Goal: Task Accomplishment & Management: Use online tool/utility

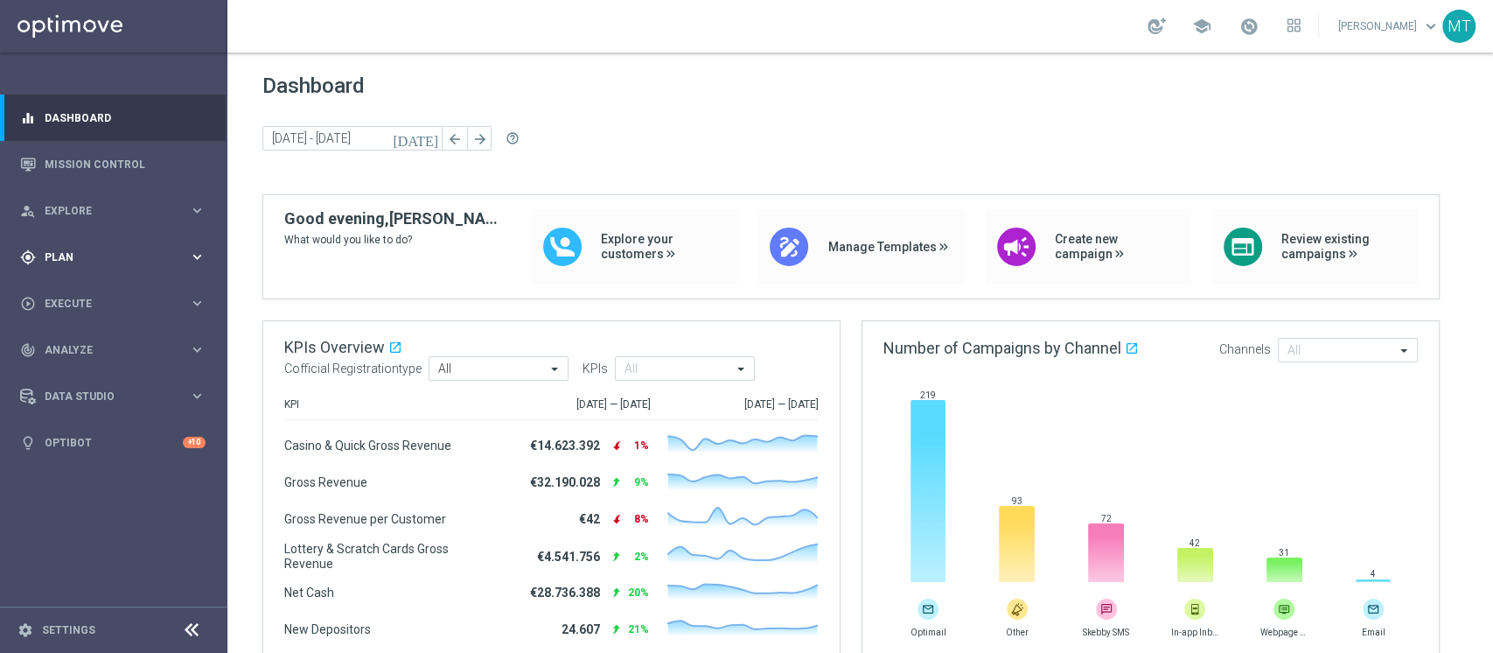
click at [53, 261] on span "Plan" at bounding box center [117, 257] width 144 height 10
click at [75, 294] on link "Target Groups" at bounding box center [113, 293] width 136 height 14
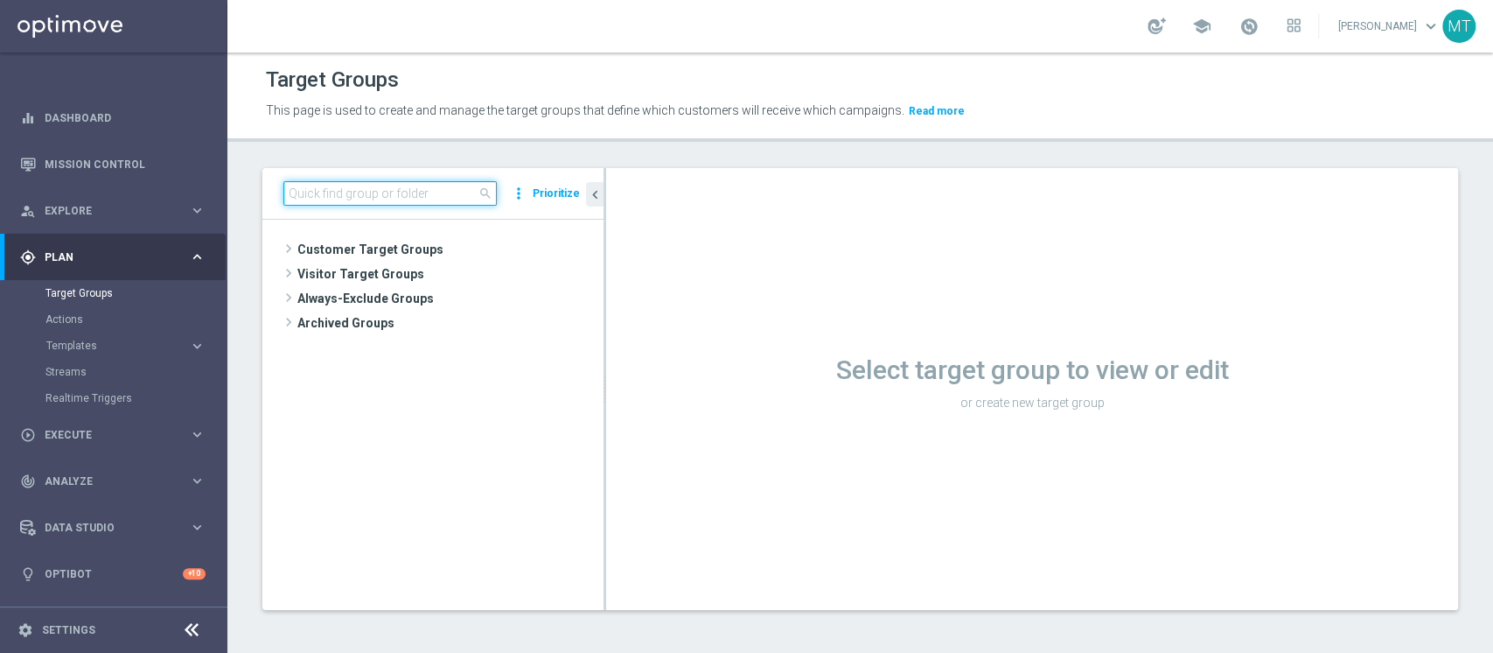
click at [420, 187] on input at bounding box center [389, 193] width 213 height 24
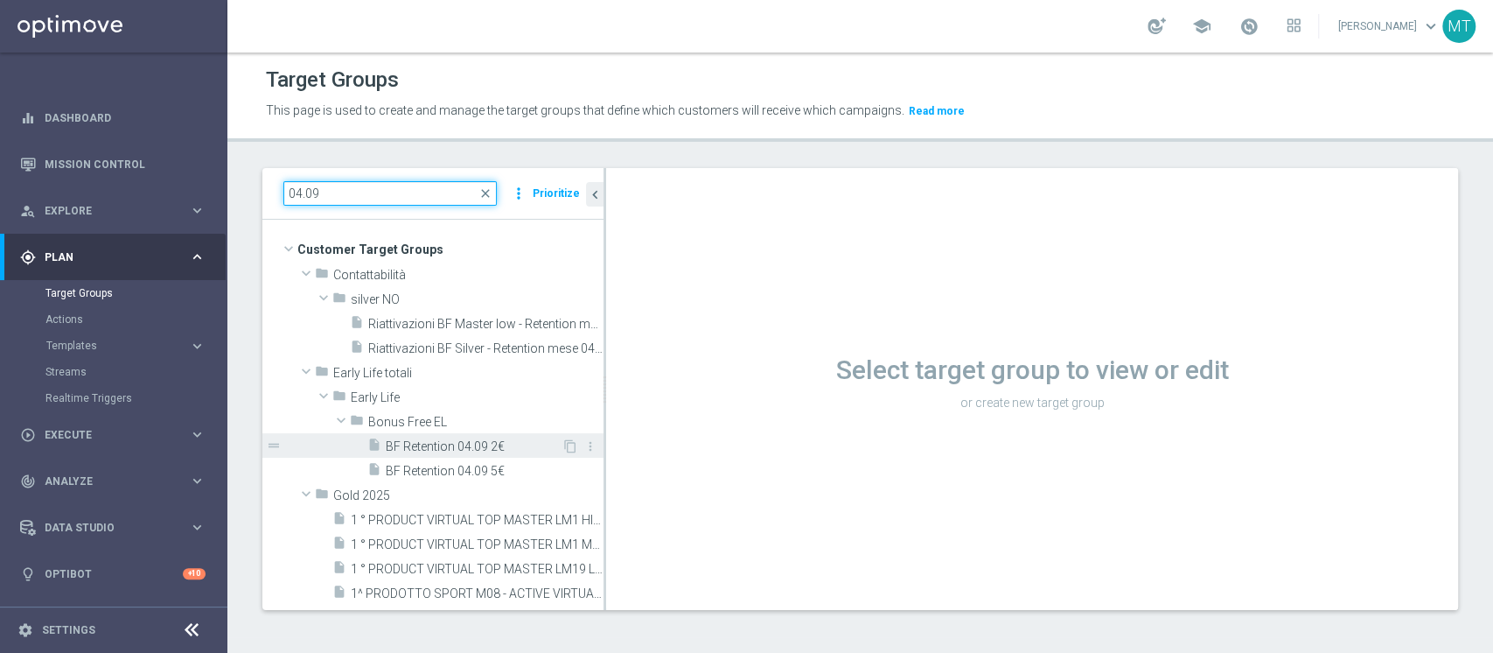
type input "04.09"
click at [394, 446] on span "BF Retention 04.09 2€" at bounding box center [474, 446] width 176 height 15
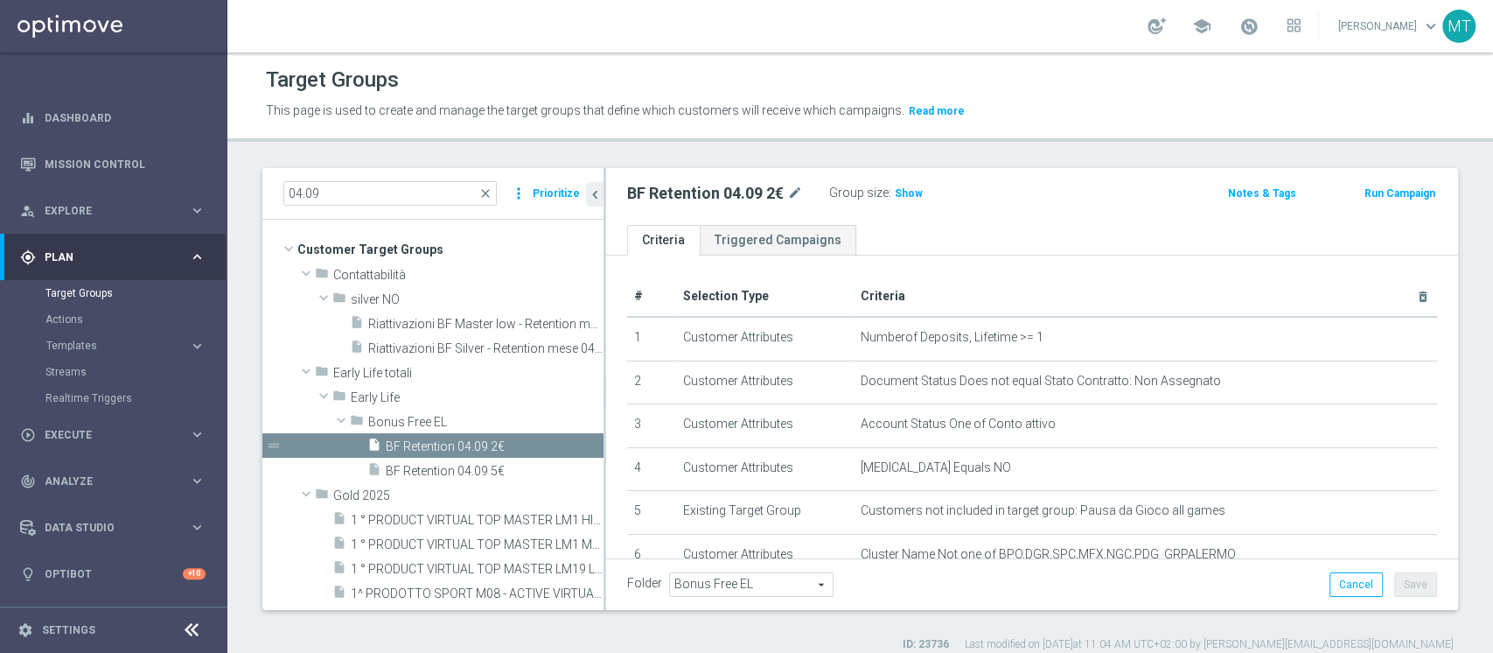
click at [907, 193] on span "Show" at bounding box center [909, 193] width 28 height 12
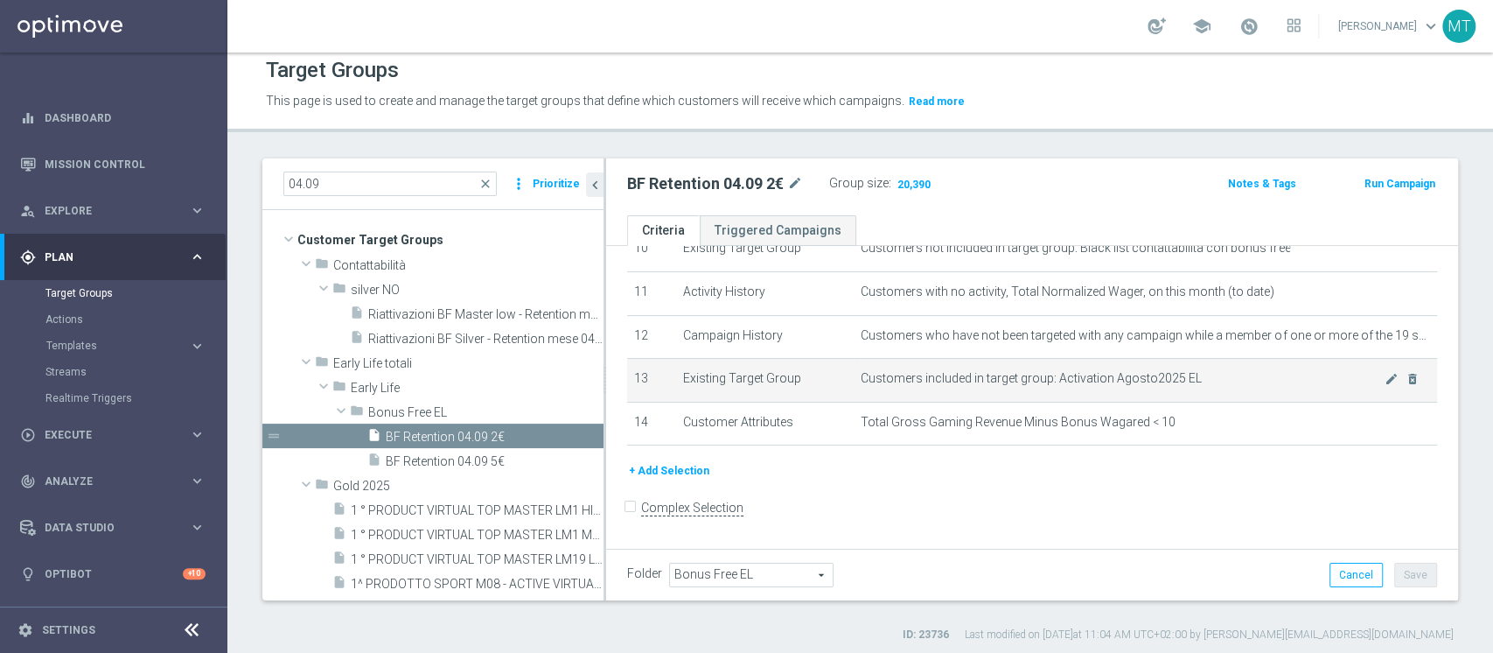
scroll to position [14, 0]
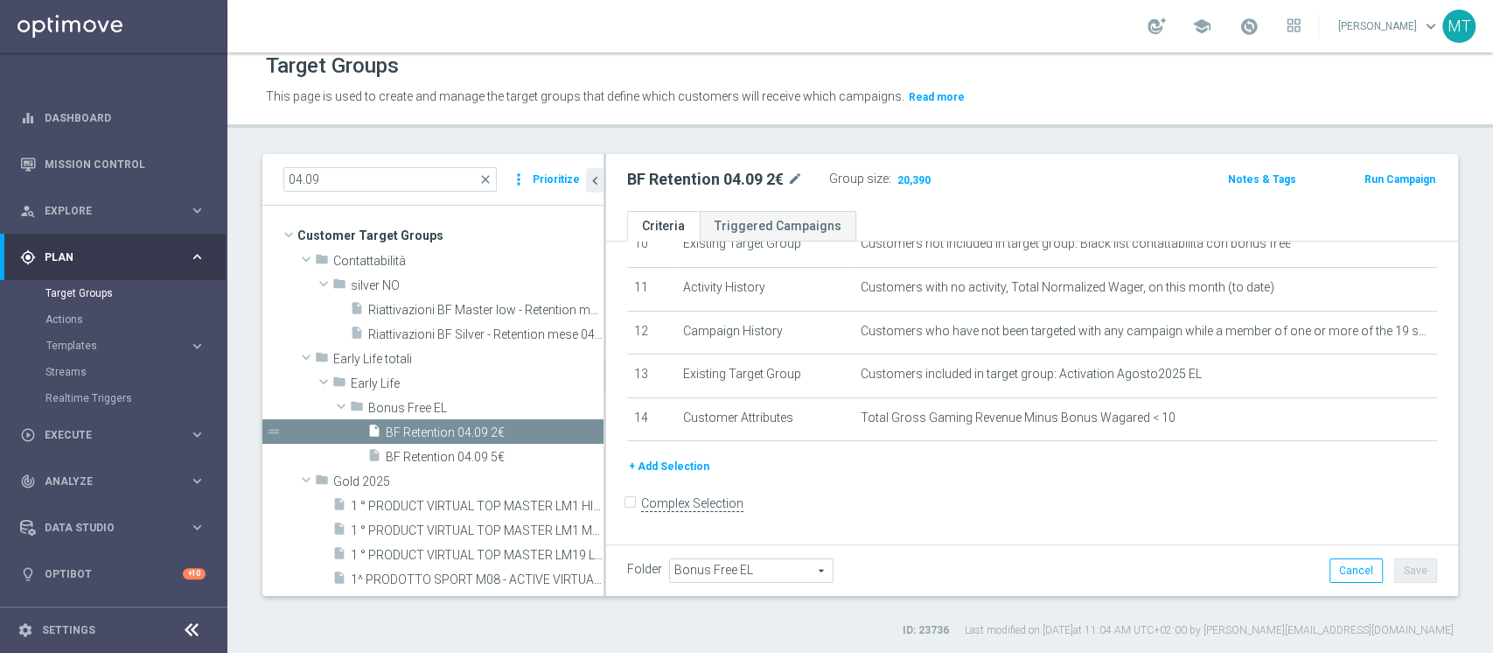
click at [1394, 178] on button "Run Campaign" at bounding box center [1400, 179] width 74 height 19
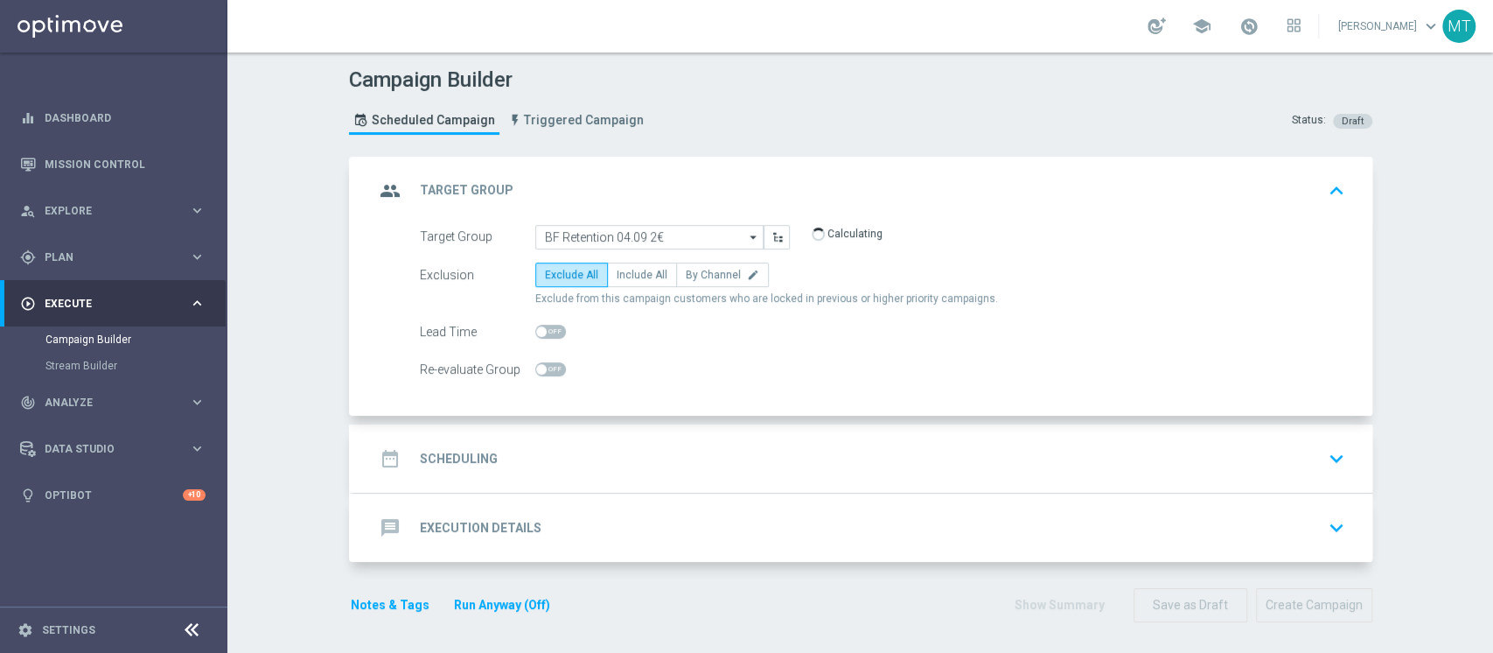
drag, startPoint x: 686, startPoint y: 422, endPoint x: 689, endPoint y: 437, distance: 16.1
click at [688, 427] on accordion "group Target Group keyboard_arrow_up Target Group launch BF Retention 04.09 2€ …" at bounding box center [861, 360] width 1024 height 406
click at [688, 446] on div "date_range Scheduling keyboard_arrow_down" at bounding box center [862, 458] width 977 height 33
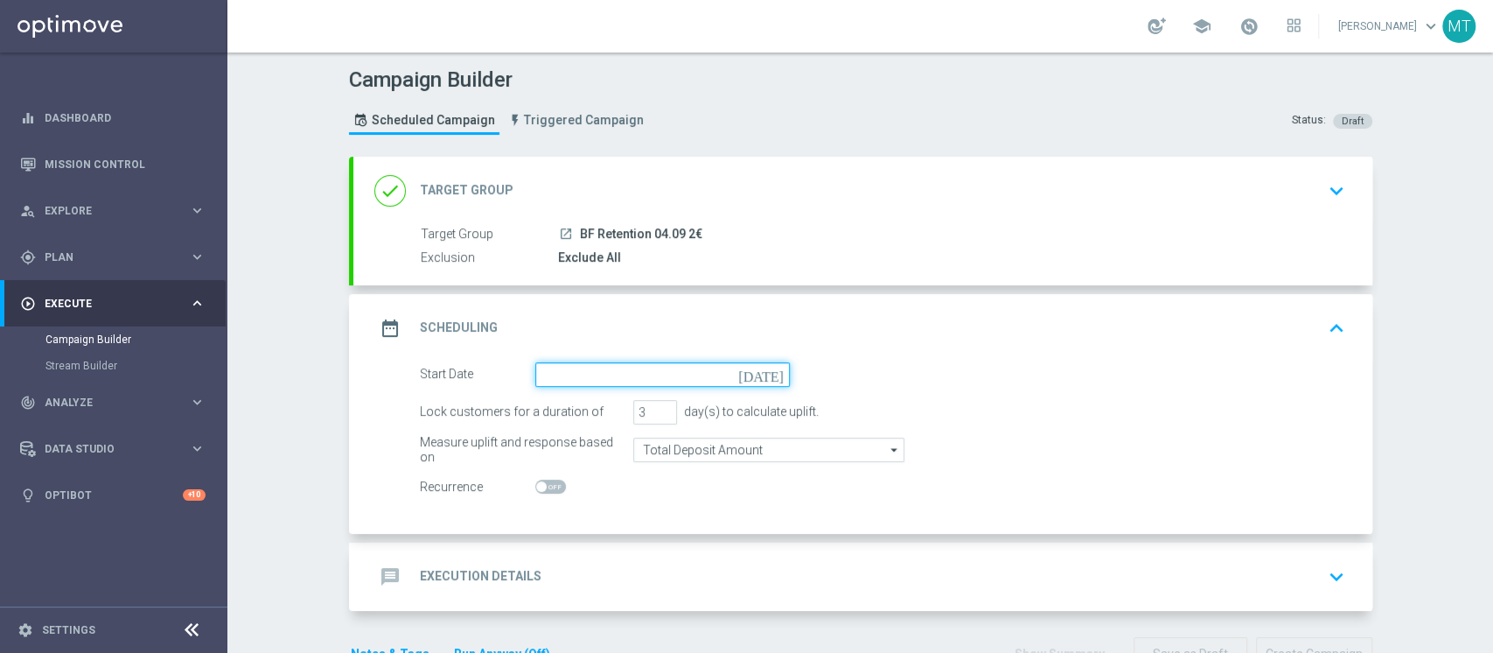
click at [580, 384] on input at bounding box center [662, 374] width 255 height 24
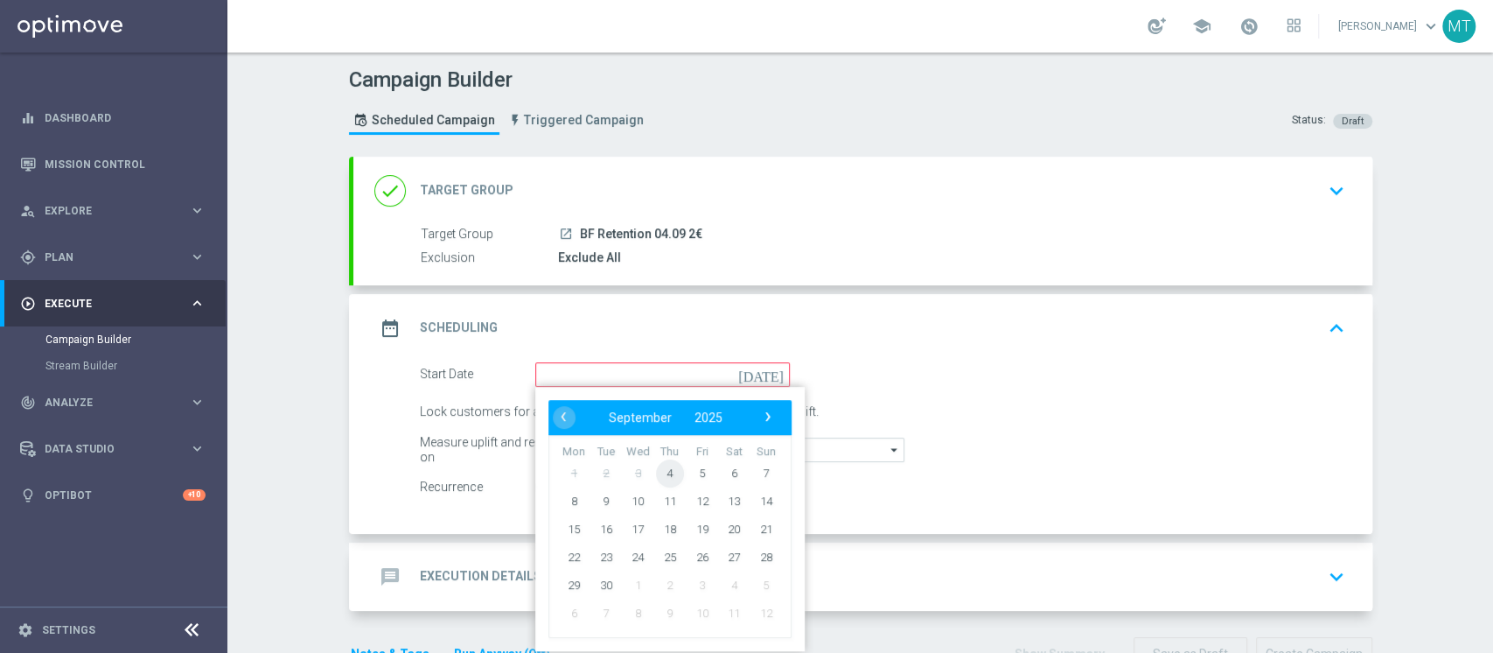
click at [661, 474] on span "4" at bounding box center [669, 472] width 28 height 28
type input "[DATE]"
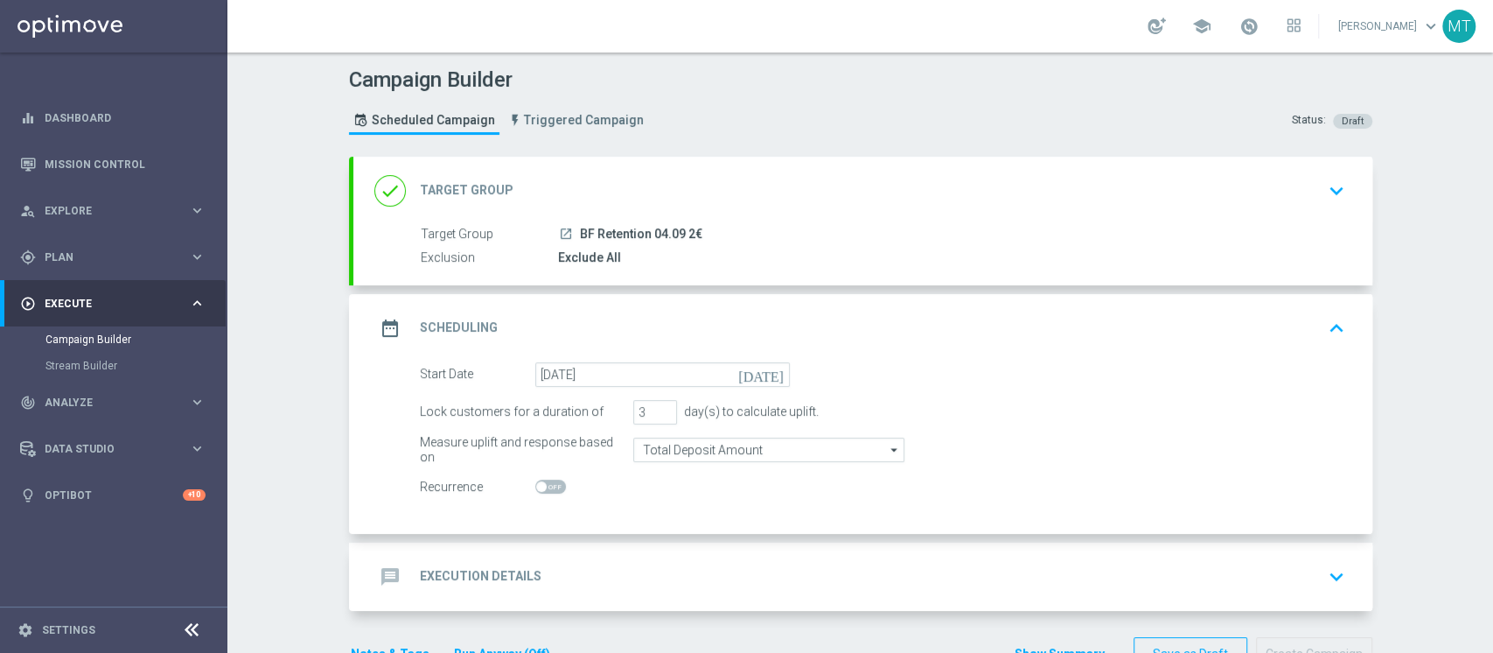
click at [718, 178] on div "done Target Group keyboard_arrow_down" at bounding box center [862, 190] width 977 height 33
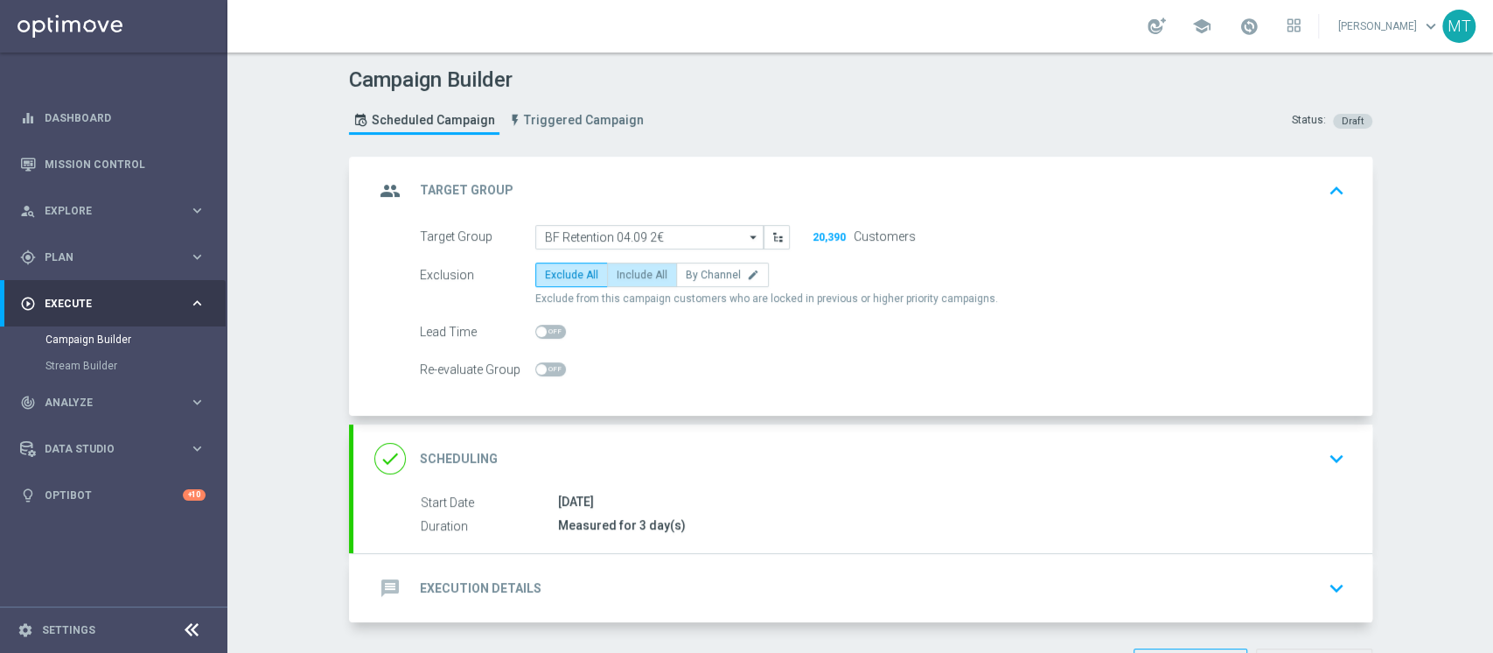
click at [634, 262] on label "Include All" at bounding box center [642, 274] width 70 height 24
click at [628, 272] on input "Include All" at bounding box center [622, 277] width 11 height 11
radio input "true"
click at [705, 437] on div "done Scheduling keyboard_arrow_down" at bounding box center [862, 458] width 1019 height 68
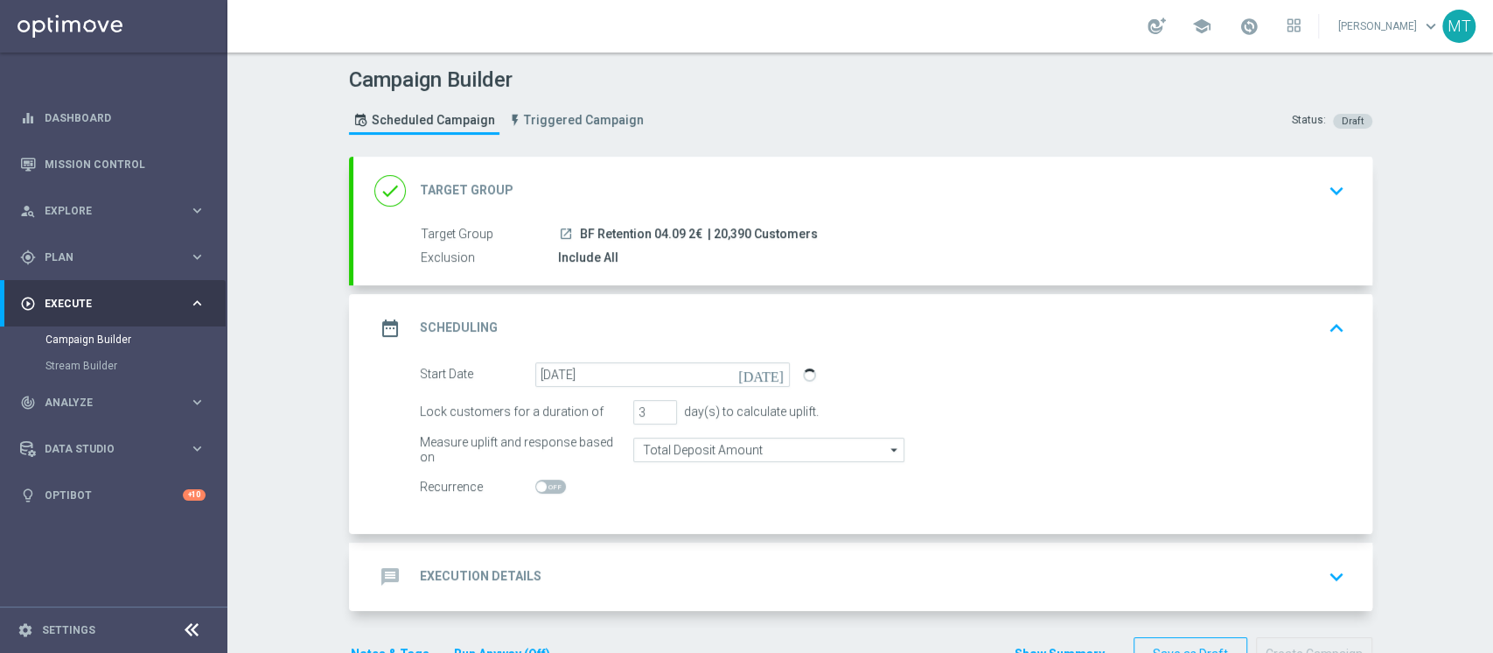
click at [672, 550] on div "message Execution Details keyboard_arrow_down" at bounding box center [862, 576] width 1019 height 68
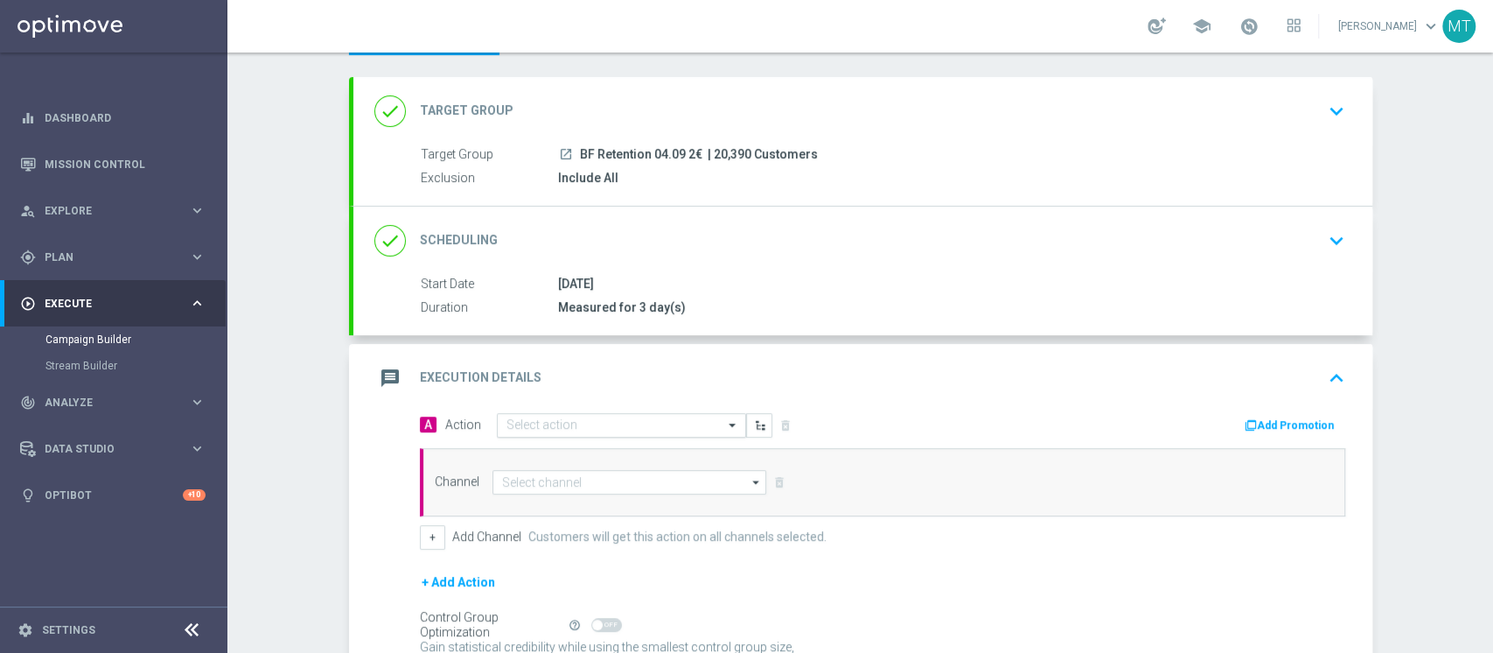
scroll to position [116, 0]
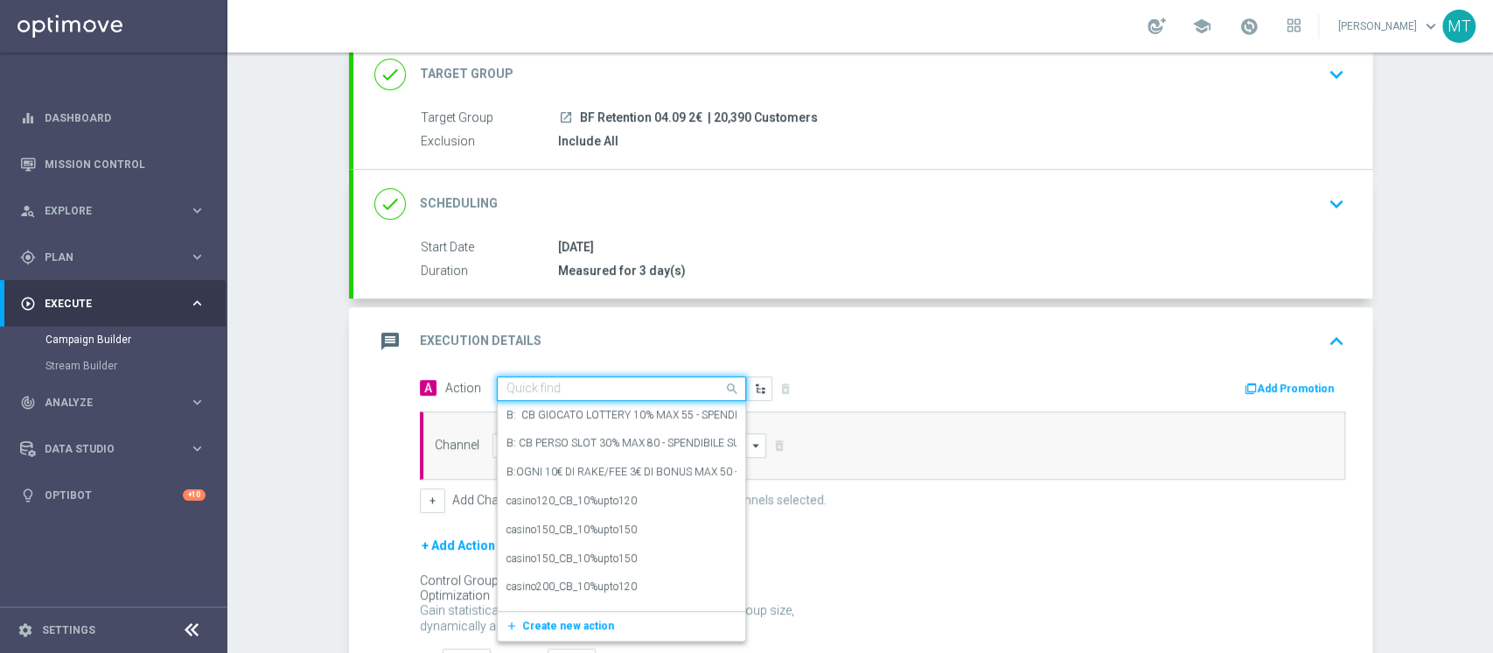
click at [550, 389] on input "text" at bounding box center [604, 388] width 195 height 15
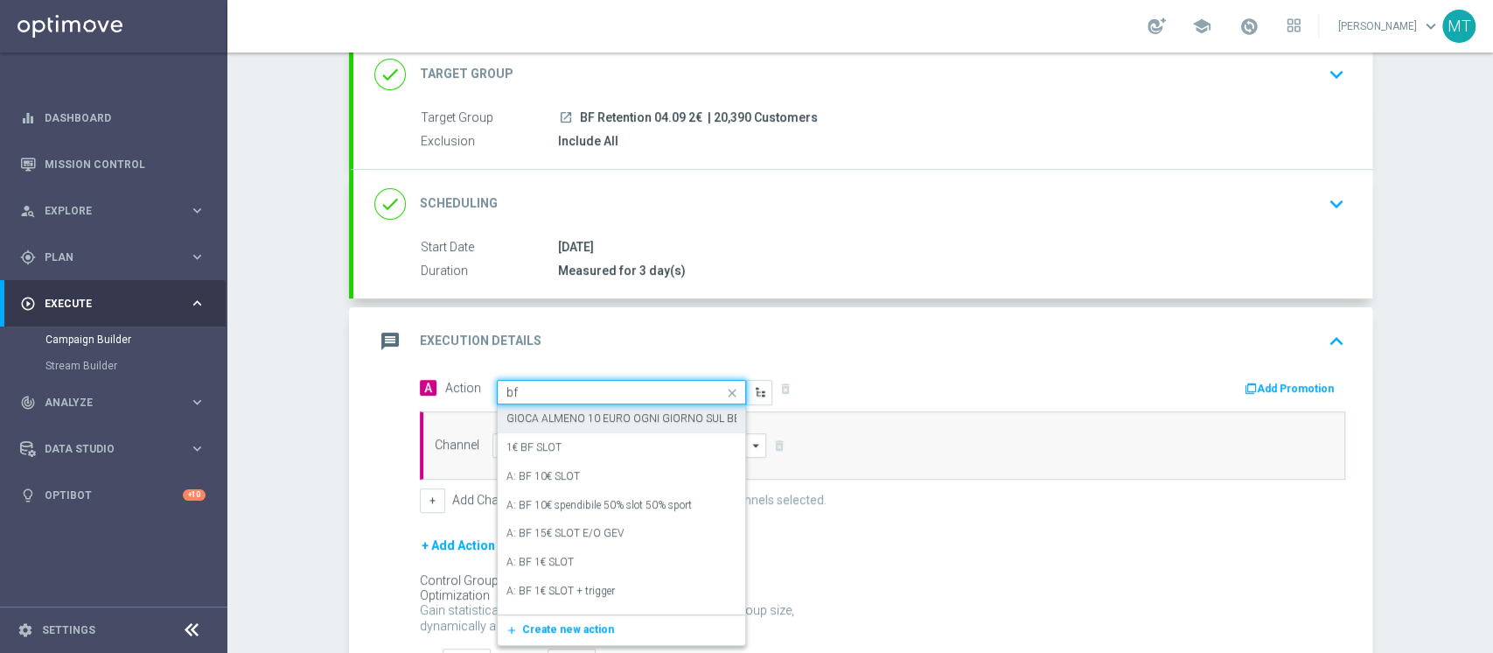
type input "bf e"
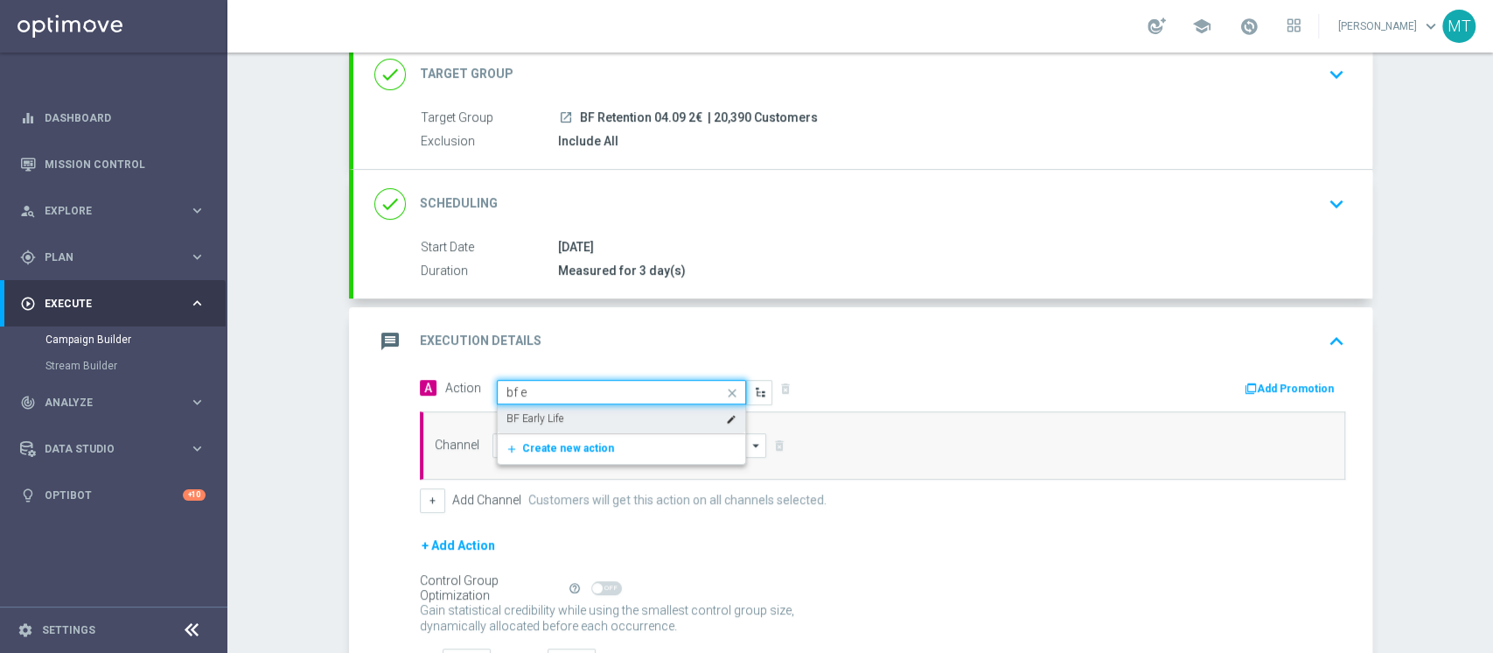
click at [585, 415] on div "BF Early Life edit" at bounding box center [622, 418] width 230 height 29
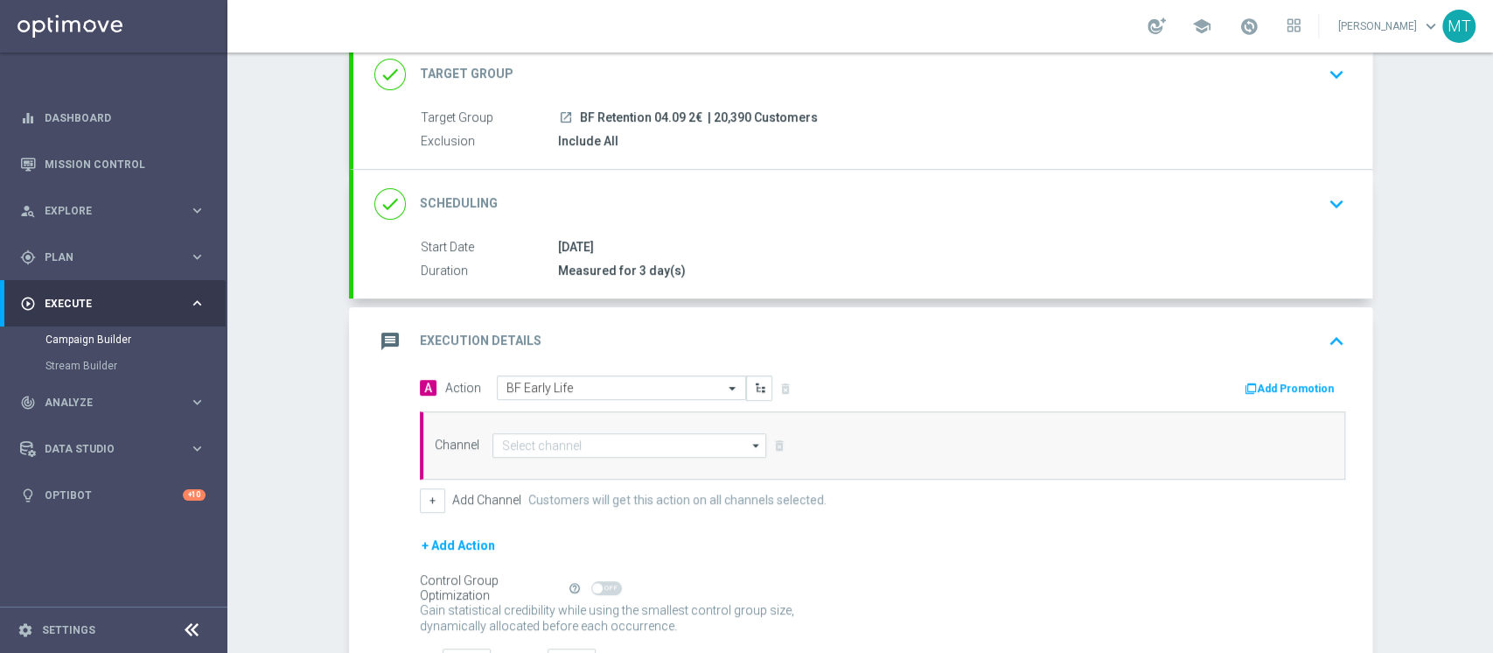
click at [1266, 367] on div "message Execution Details keyboard_arrow_up" at bounding box center [862, 341] width 1019 height 68
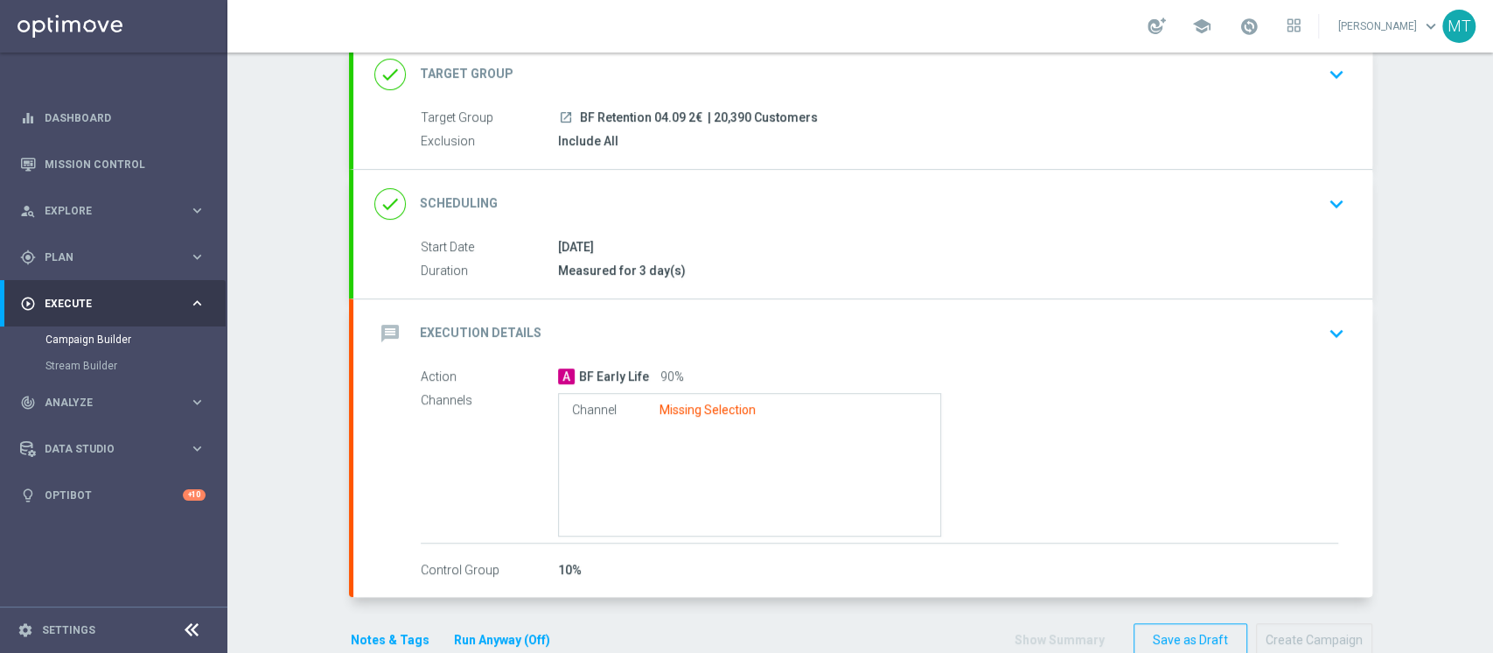
click at [1272, 335] on div "message Execution Details keyboard_arrow_down Action A BF Early Life 90% Channe…" at bounding box center [862, 448] width 1019 height 298
click at [1272, 332] on div "message Execution Details keyboard_arrow_down" at bounding box center [862, 333] width 977 height 33
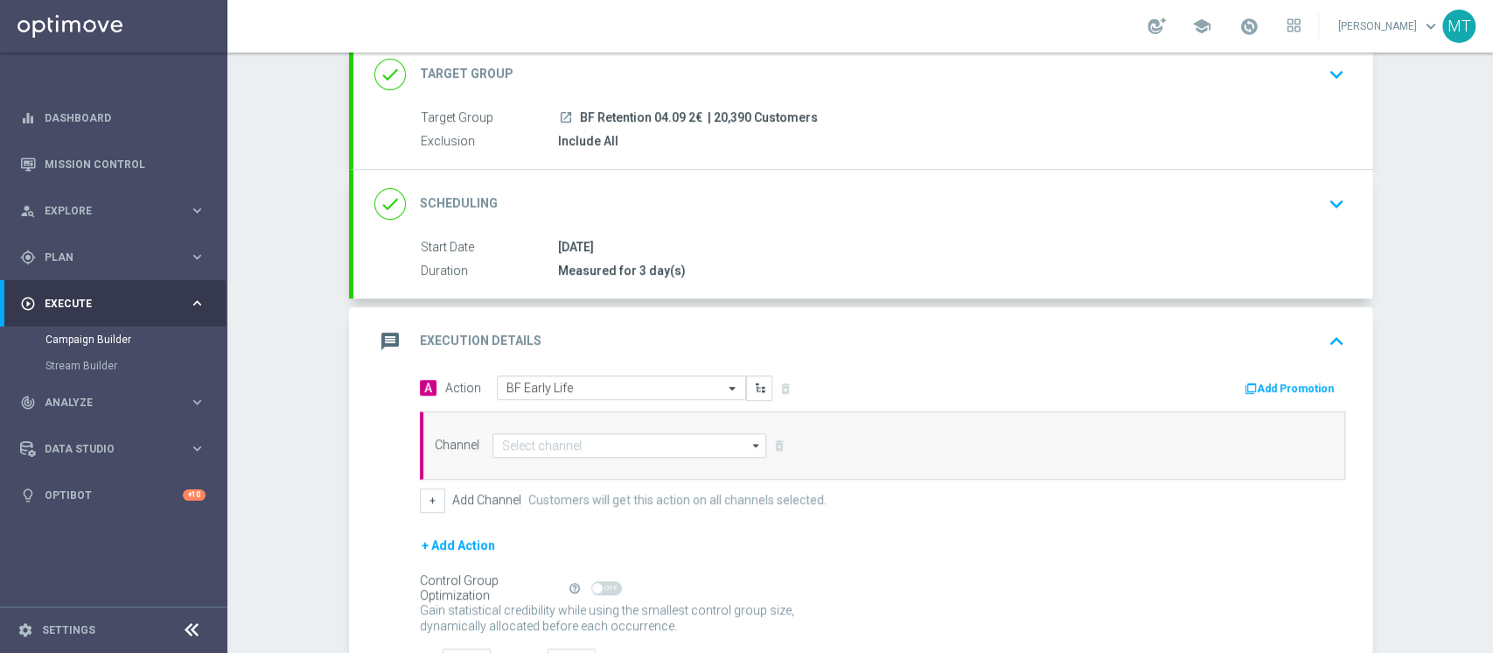
click at [1294, 391] on button "Add Promotion" at bounding box center [1291, 388] width 97 height 19
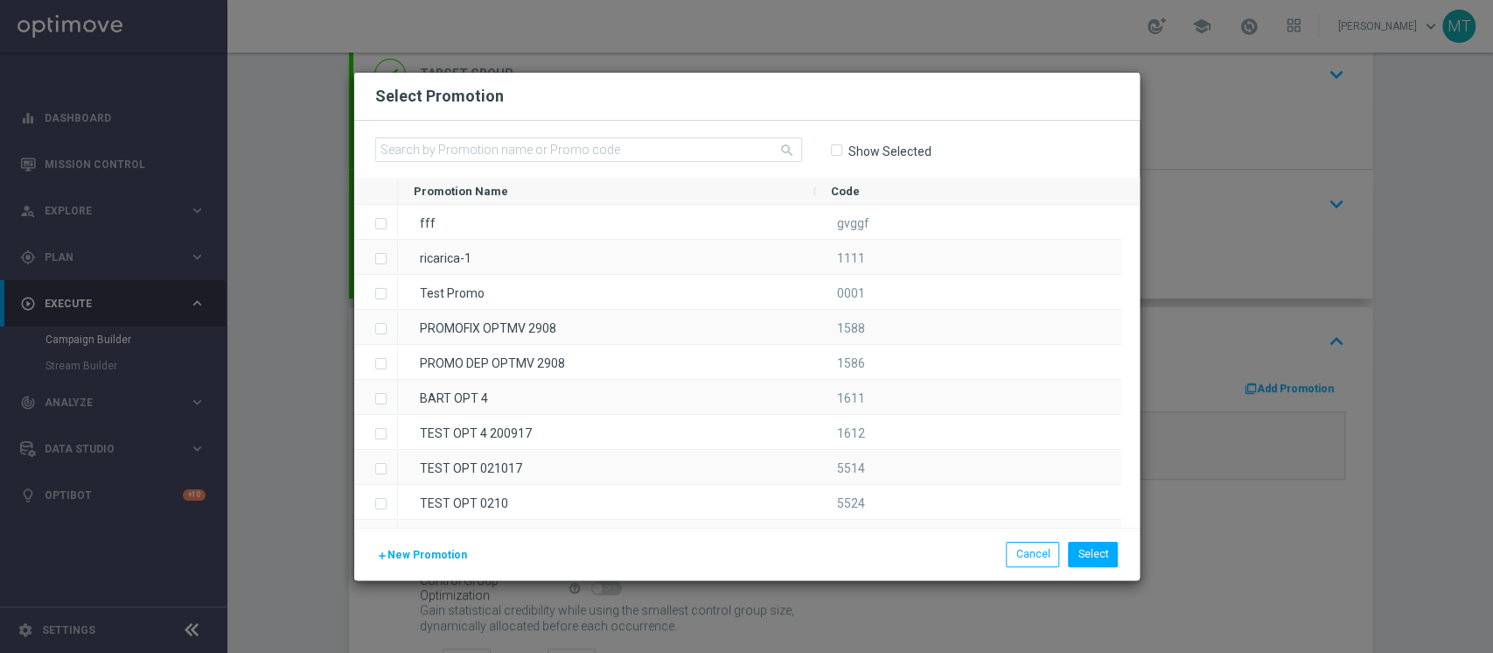
click at [644, 135] on div "search Show Selected" at bounding box center [747, 149] width 786 height 57
click at [634, 156] on input "text" at bounding box center [588, 149] width 427 height 24
paste input "233061"
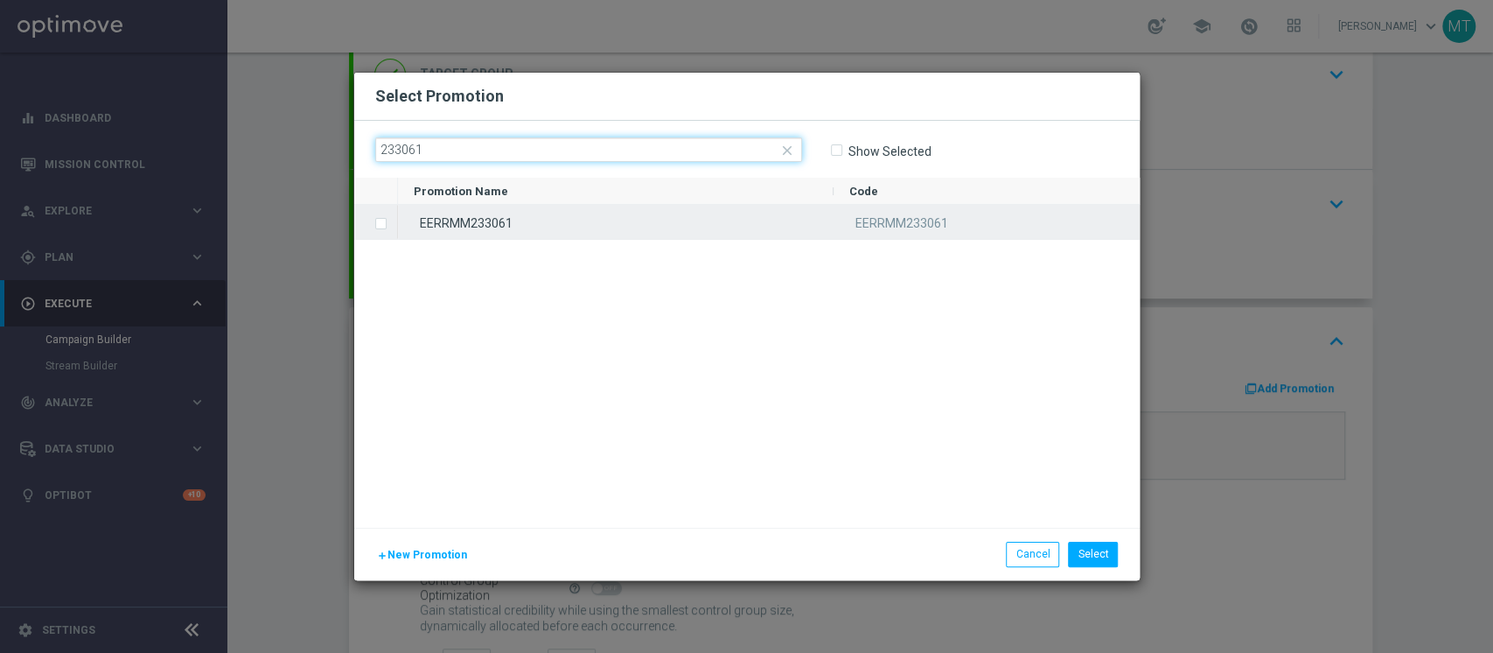
type input "233061"
click at [500, 214] on div "EERRMM233061" at bounding box center [616, 222] width 436 height 34
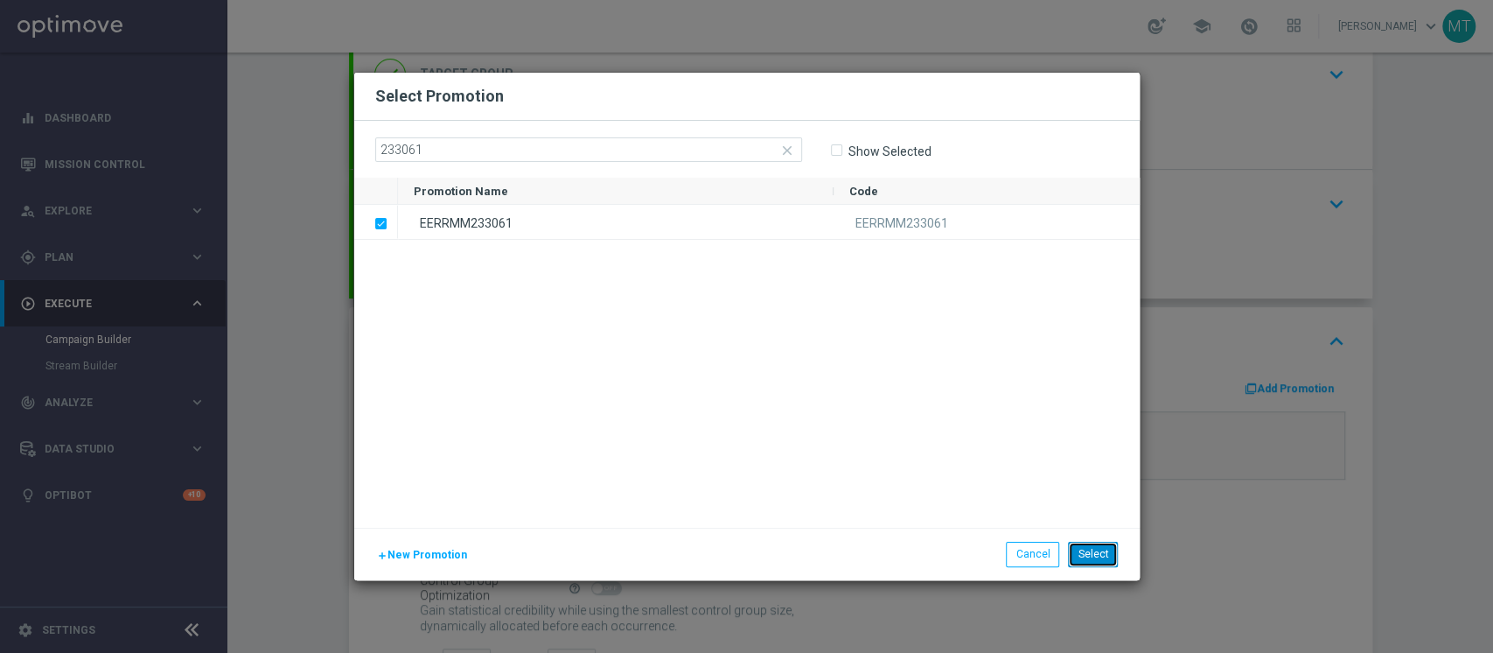
click at [1084, 552] on button "Select" at bounding box center [1093, 553] width 50 height 24
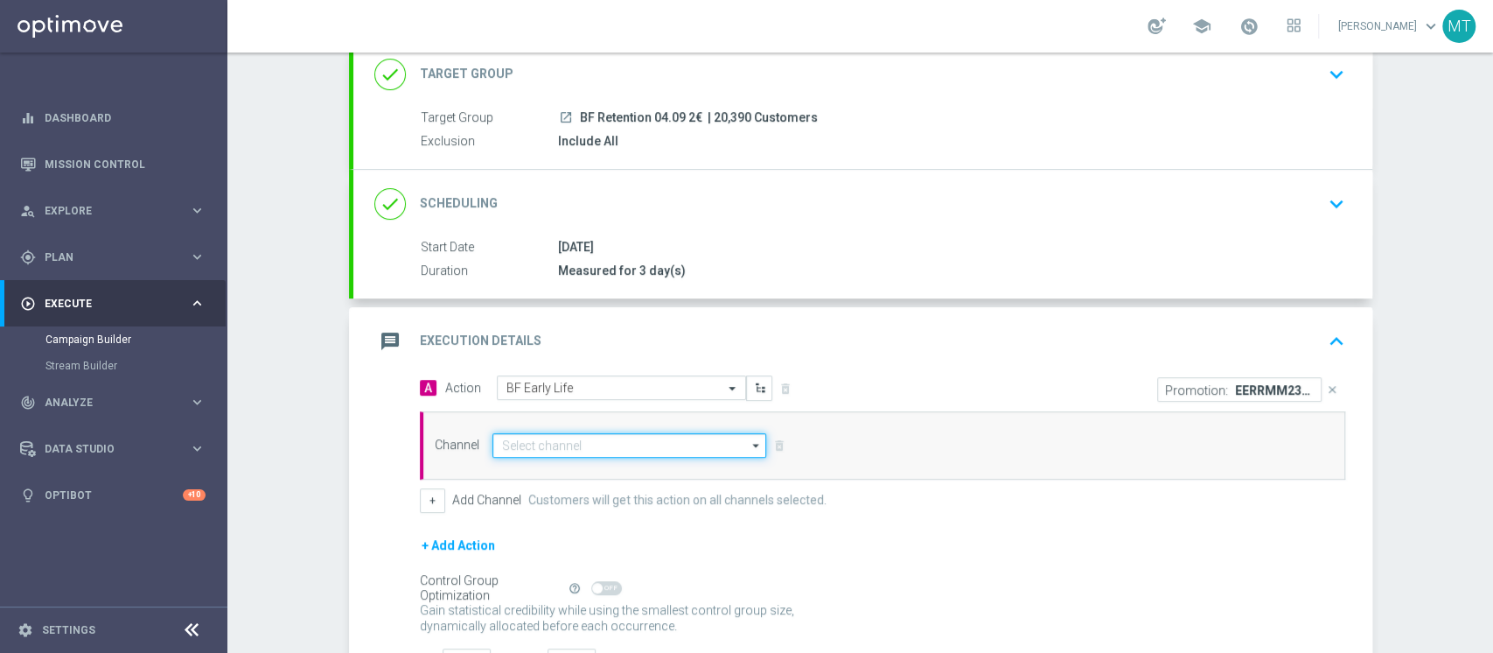
click at [563, 446] on input at bounding box center [630, 445] width 275 height 24
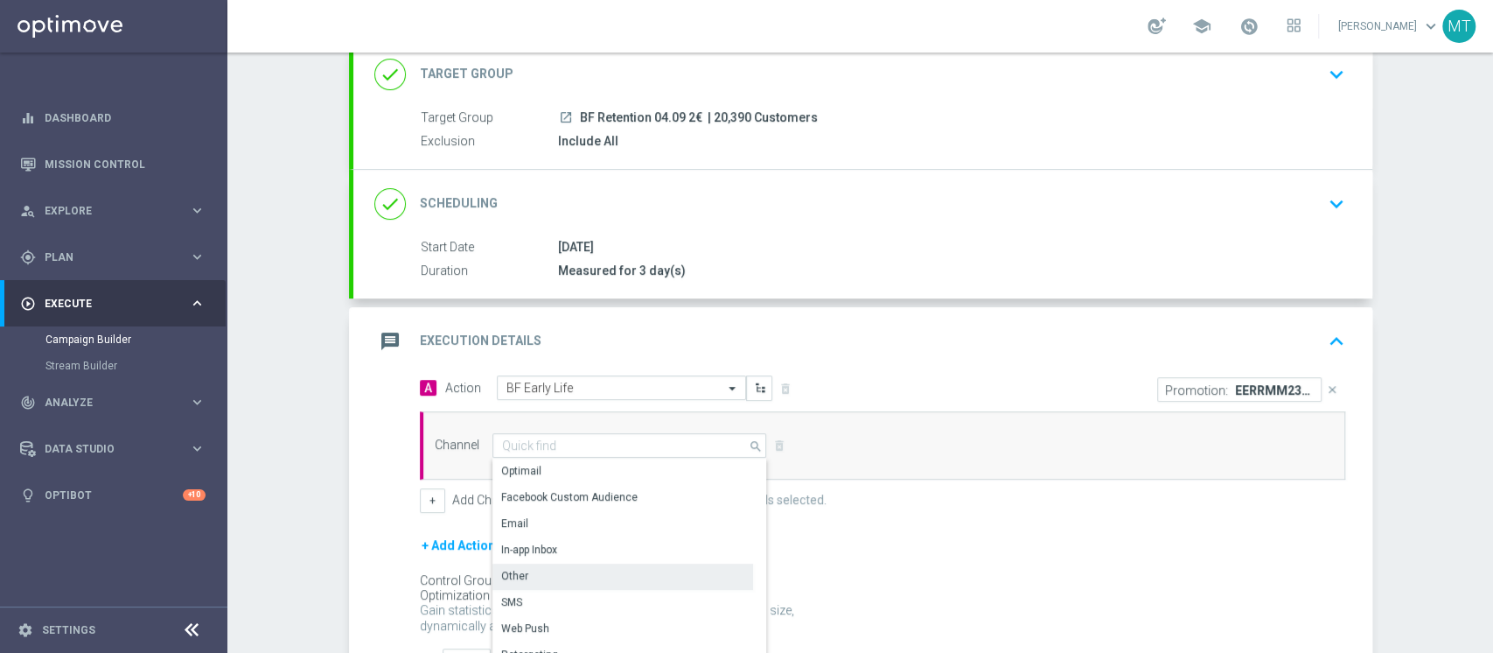
click at [519, 570] on div "Other" at bounding box center [623, 575] width 261 height 24
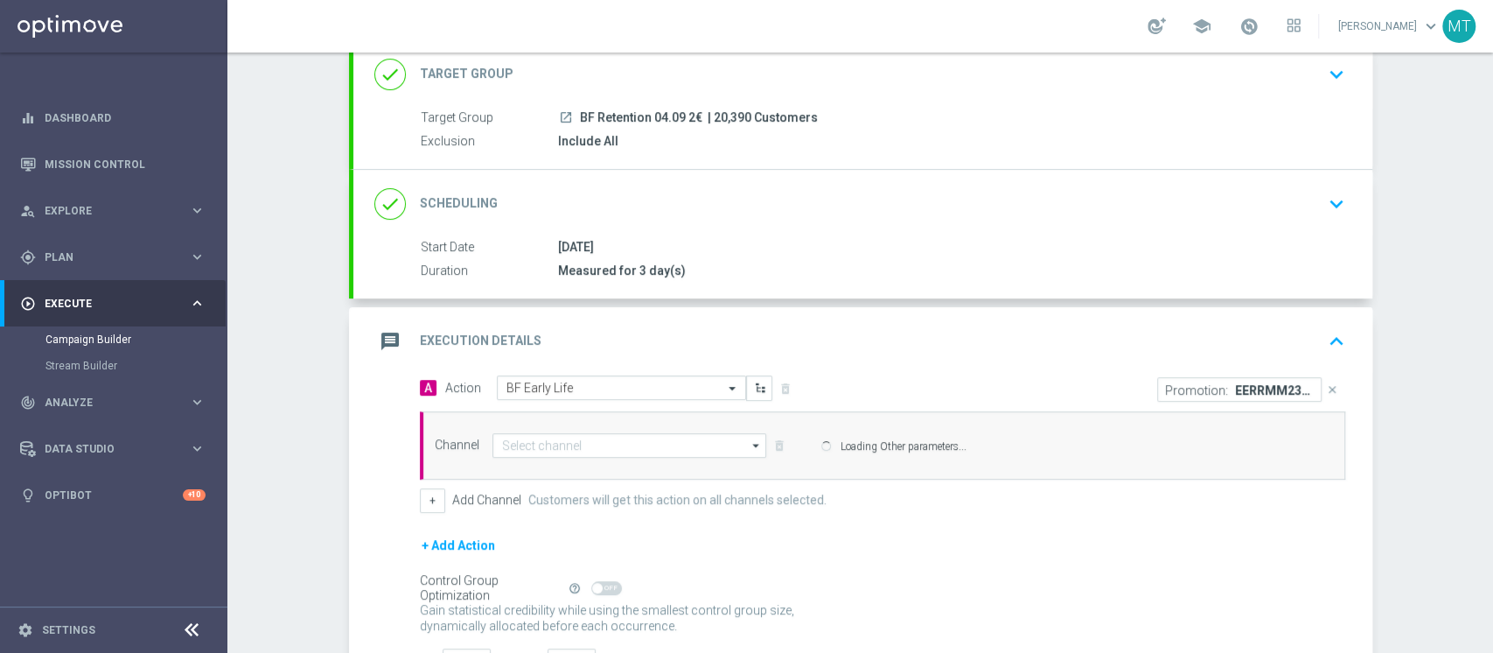
type input "Other"
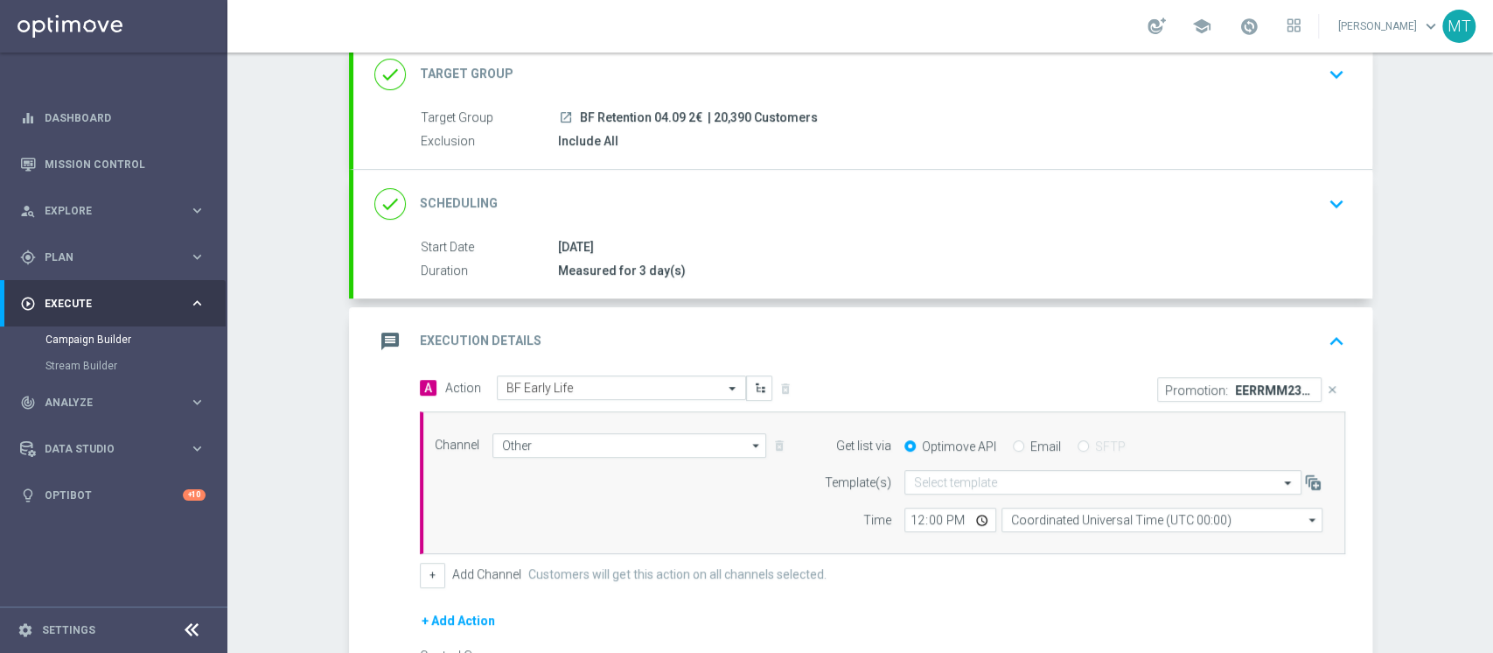
click at [1046, 433] on div "Get list via Optimove API Email SFTP" at bounding box center [1069, 445] width 534 height 24
click at [1031, 444] on label "Email" at bounding box center [1046, 446] width 31 height 16
click at [1024, 444] on input "Email" at bounding box center [1018, 447] width 11 height 11
radio input "true"
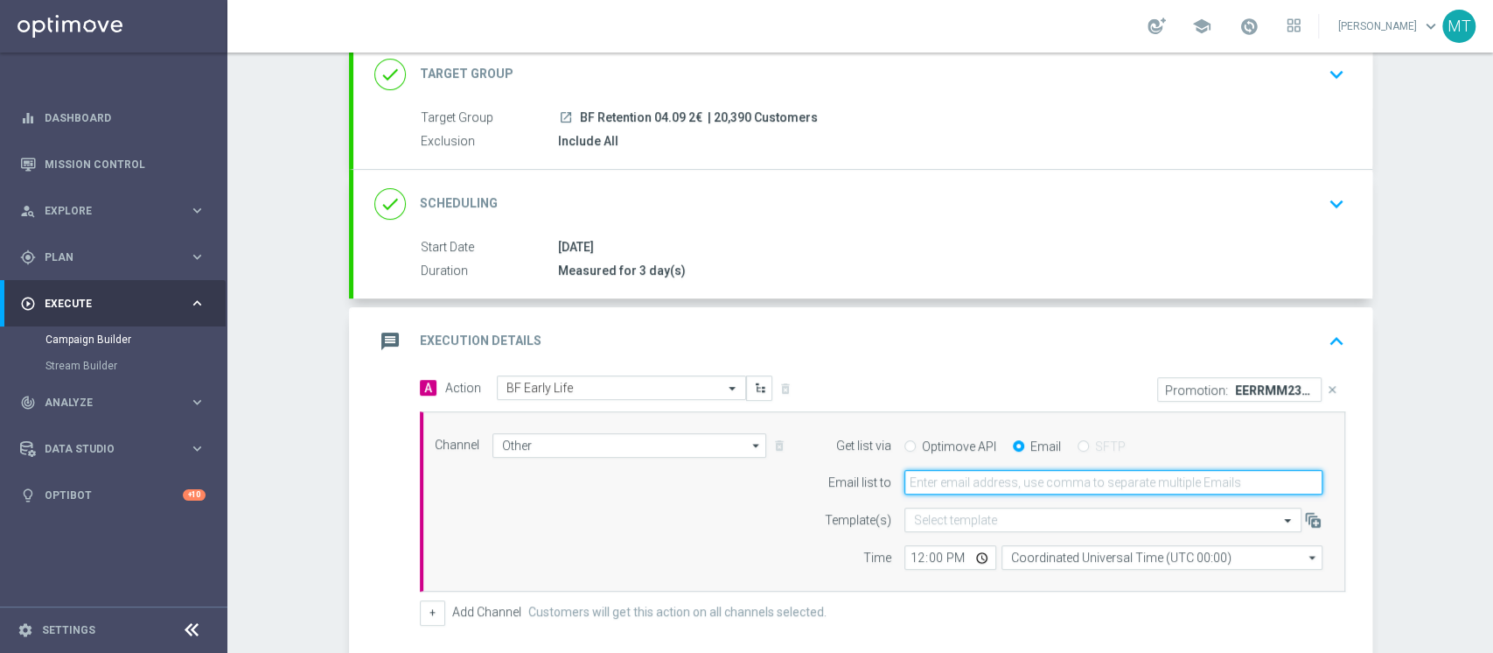
click at [1001, 491] on input "email" at bounding box center [1114, 482] width 418 height 24
type input "[PERSON_NAME][EMAIL_ADDRESS][DOMAIN_NAME]"
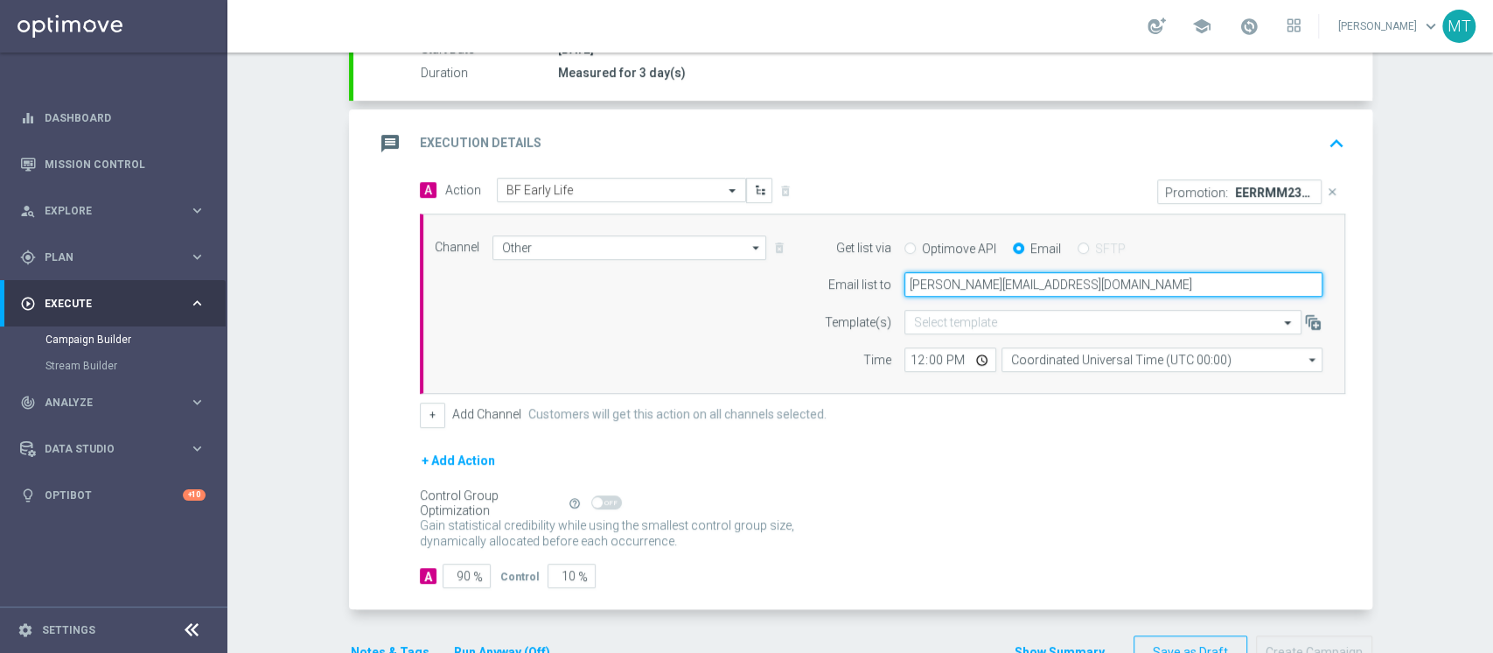
scroll to position [350, 0]
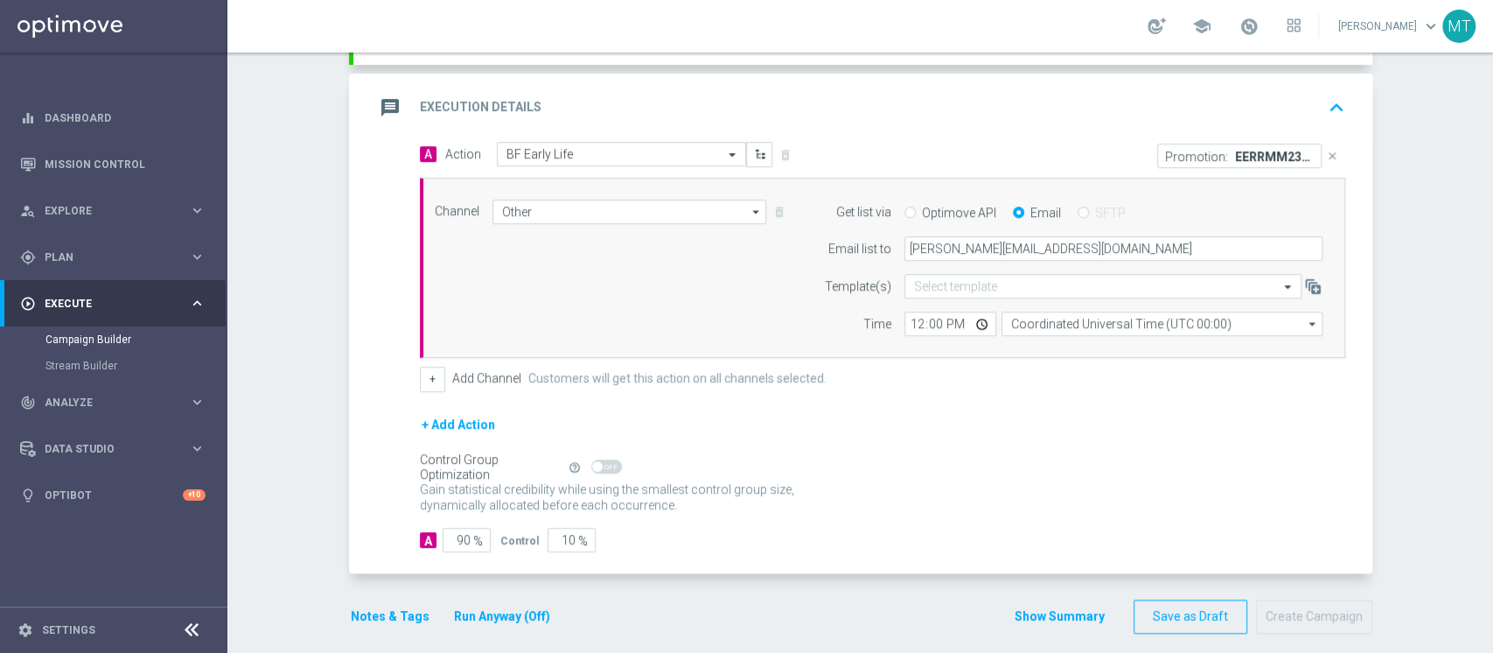
click at [903, 338] on div "Channel Other Other arrow_drop_down Show Selected 1 of 20 Optimail" at bounding box center [883, 268] width 926 height 181
click at [905, 324] on input "12:00" at bounding box center [951, 323] width 92 height 24
type input "16:45"
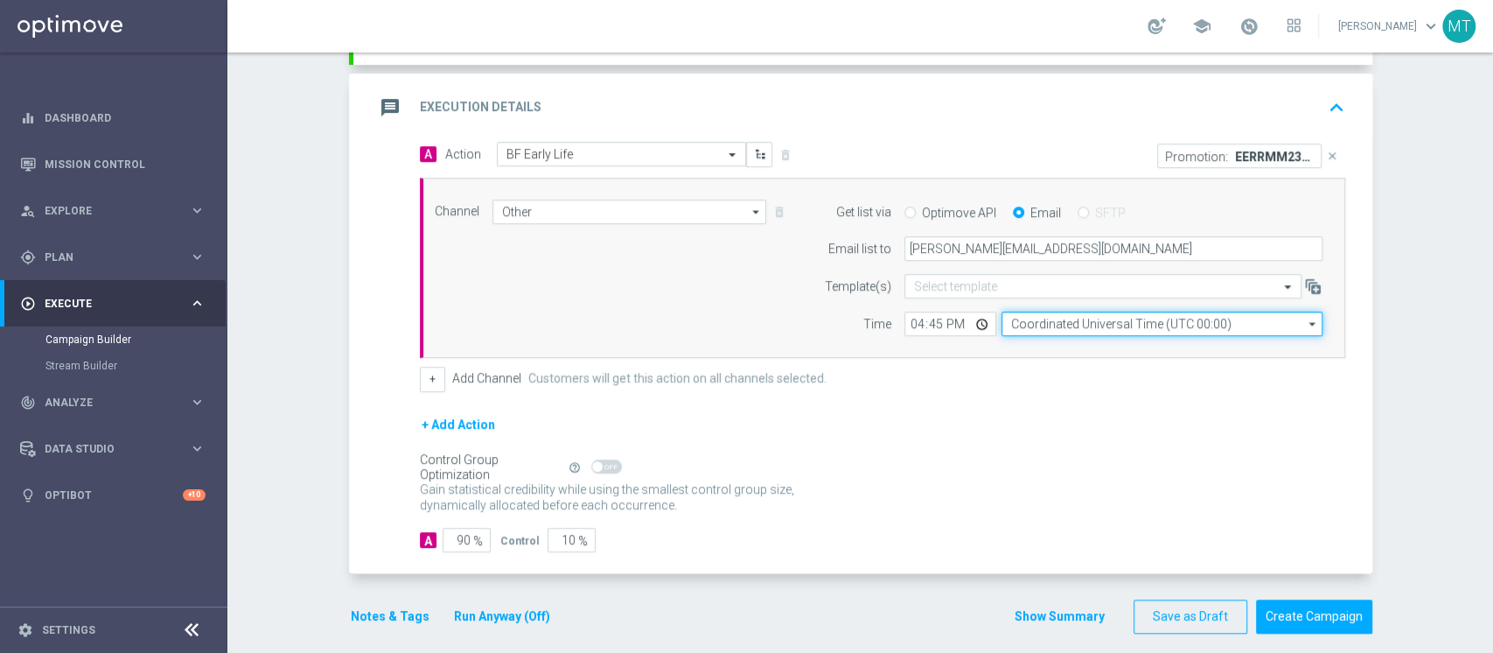
click at [1058, 311] on input "Coordinated Universal Time (UTC 00:00)" at bounding box center [1162, 323] width 321 height 24
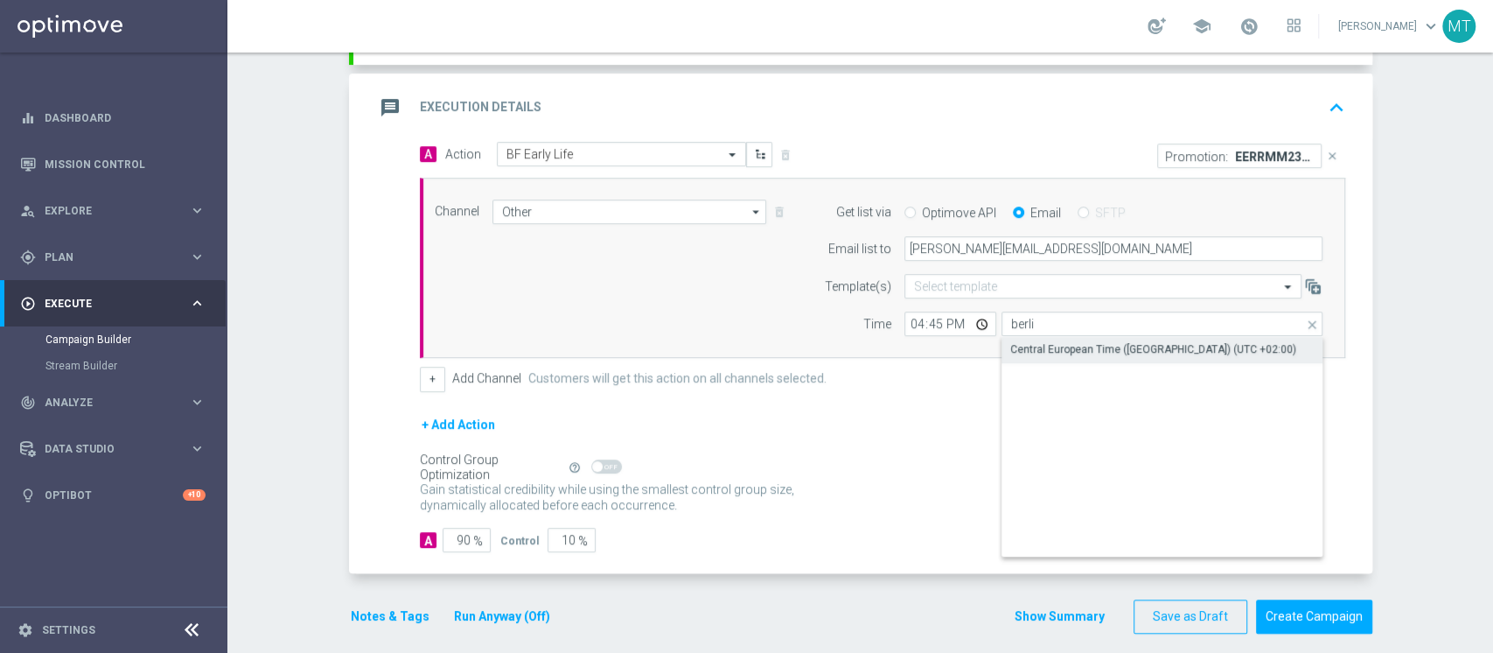
click at [1056, 343] on div "Central European Time ([GEOGRAPHIC_DATA]) (UTC +02:00)" at bounding box center [1153, 349] width 286 height 16
type input "Central European Time ([GEOGRAPHIC_DATA]) (UTC +02:00)"
click at [460, 538] on input "90" at bounding box center [467, 539] width 48 height 24
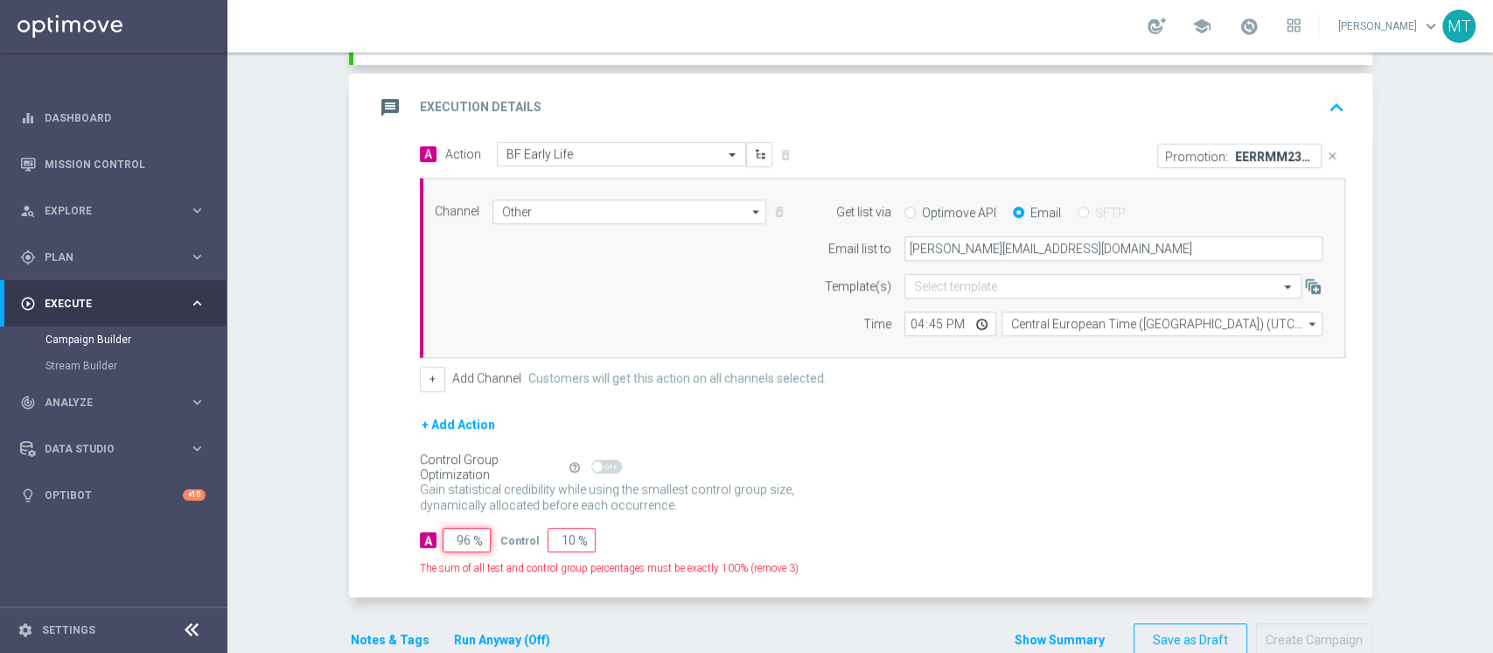
type input "97"
type input "3"
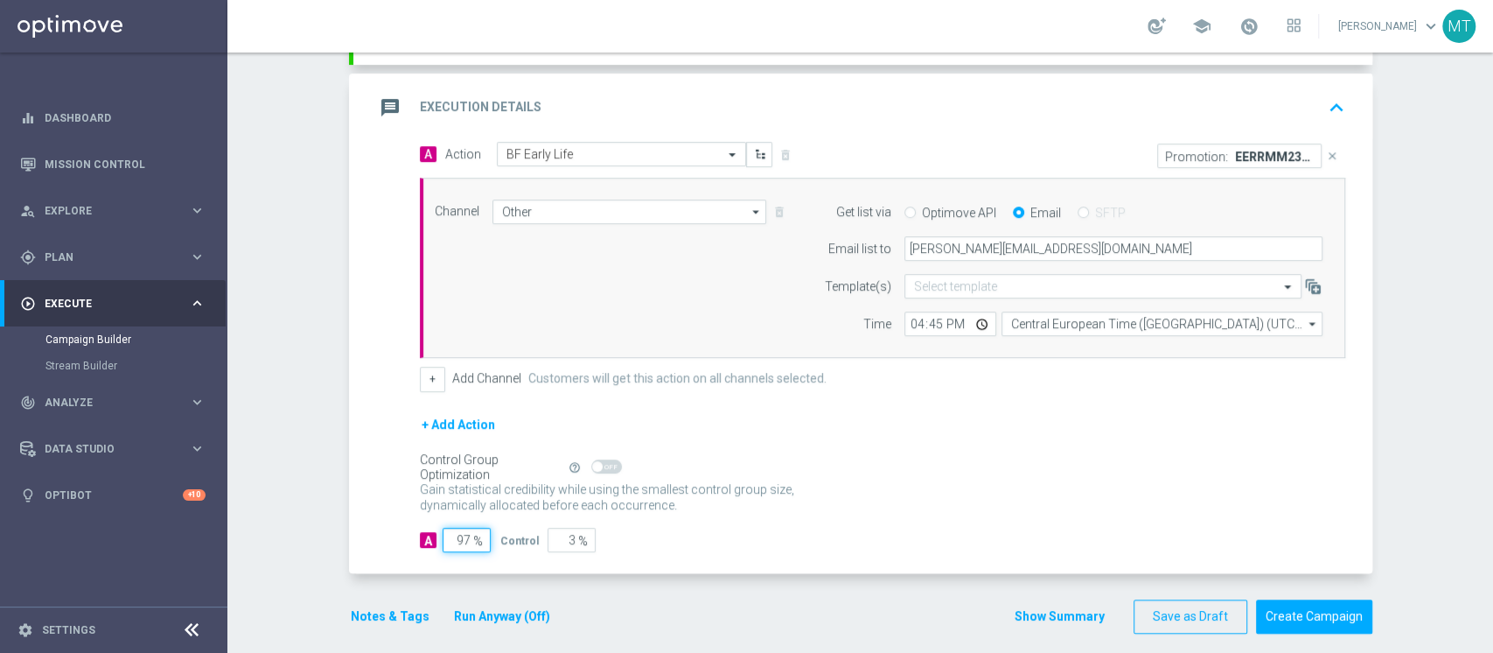
type input "98"
type input "2"
type input "99"
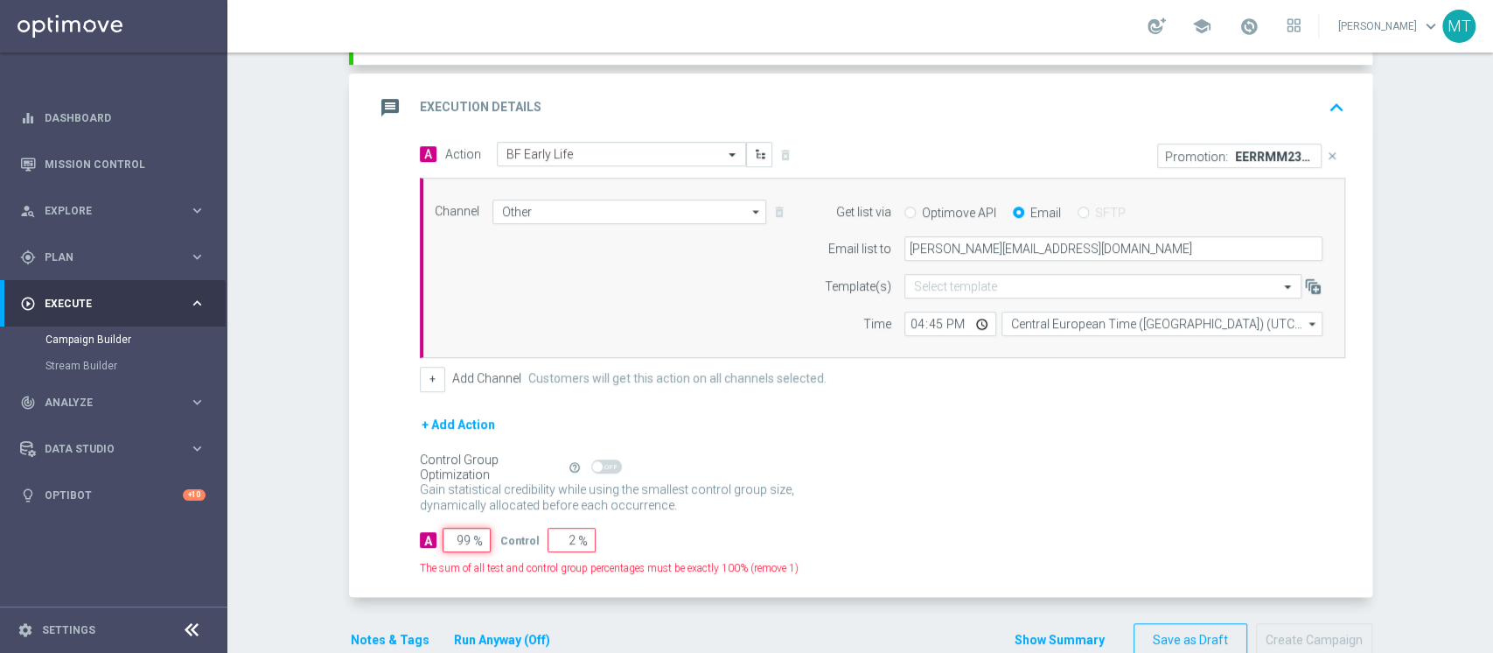
type input "1"
type input "100"
type input "0"
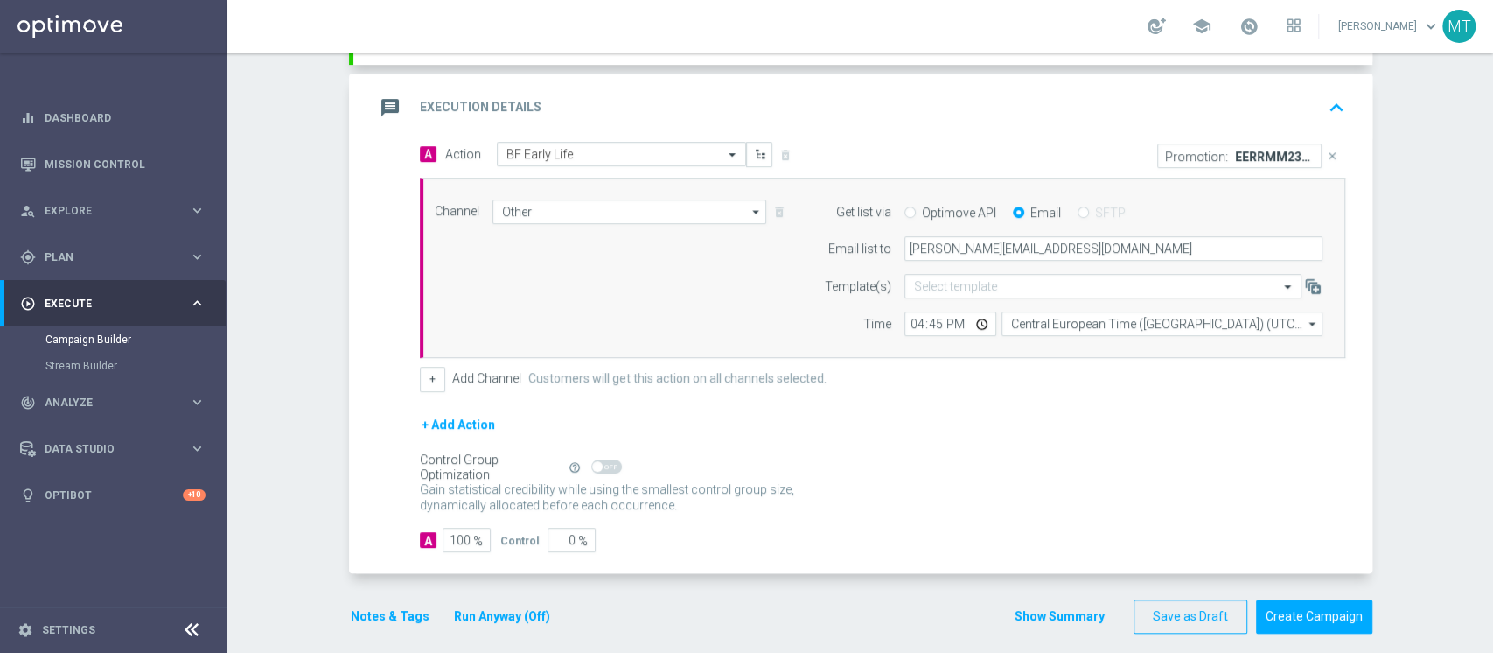
click at [495, 611] on button "Run Anyway (Off)" at bounding box center [502, 616] width 100 height 22
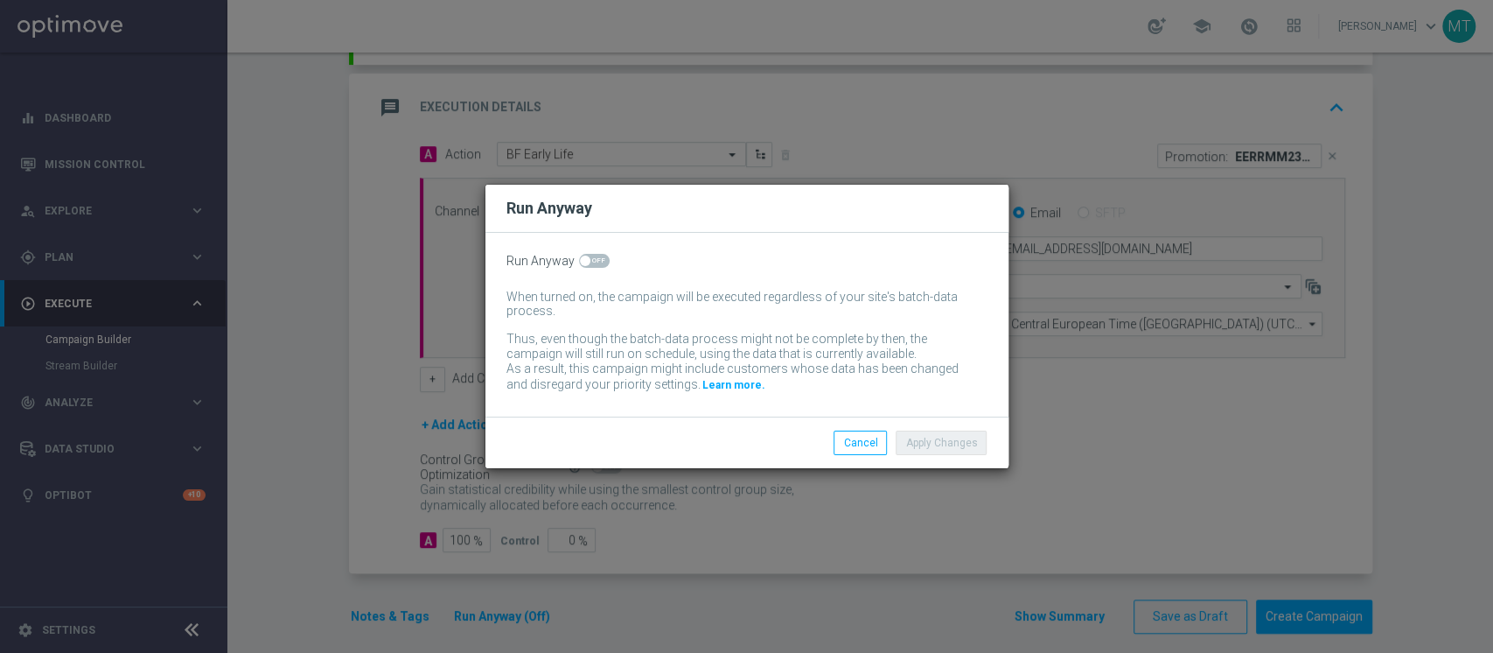
click at [598, 264] on span at bounding box center [594, 261] width 31 height 14
click at [598, 264] on input "checkbox" at bounding box center [594, 261] width 31 height 14
checkbox input "true"
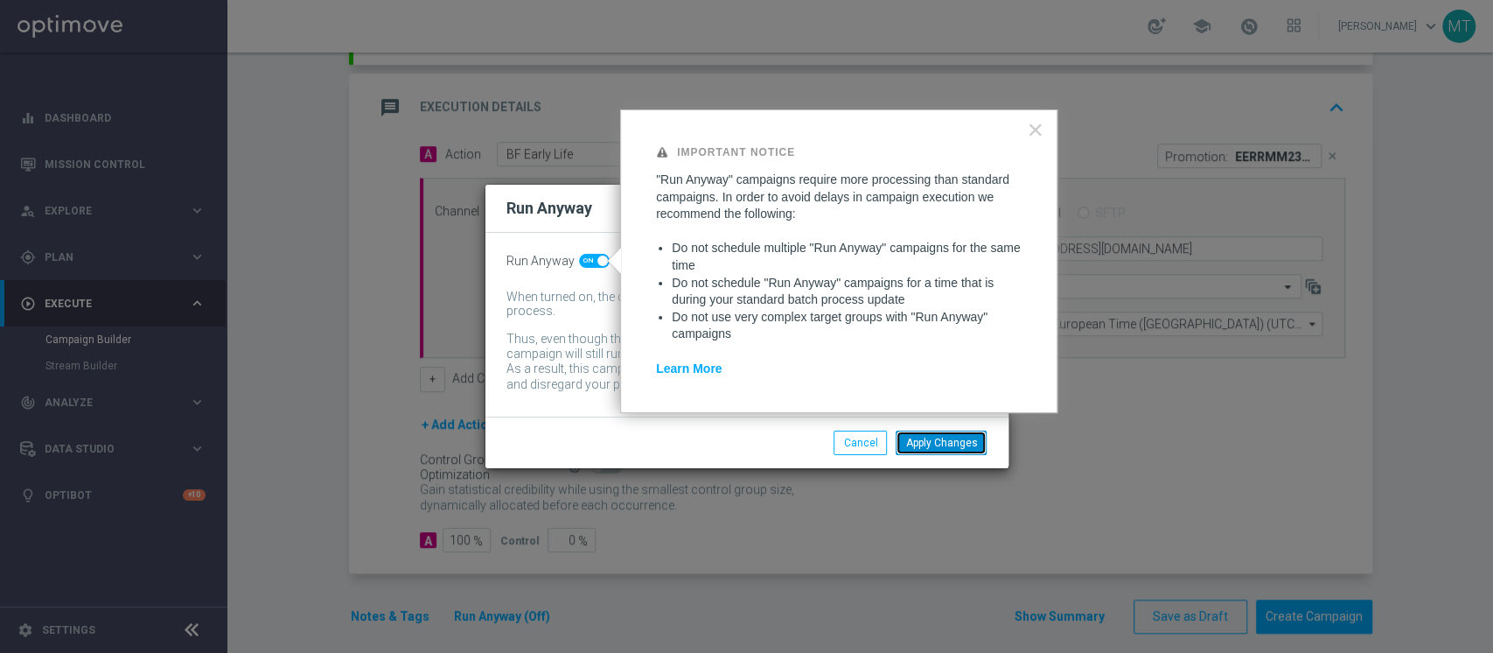
click at [907, 438] on button "Apply Changes" at bounding box center [941, 442] width 91 height 24
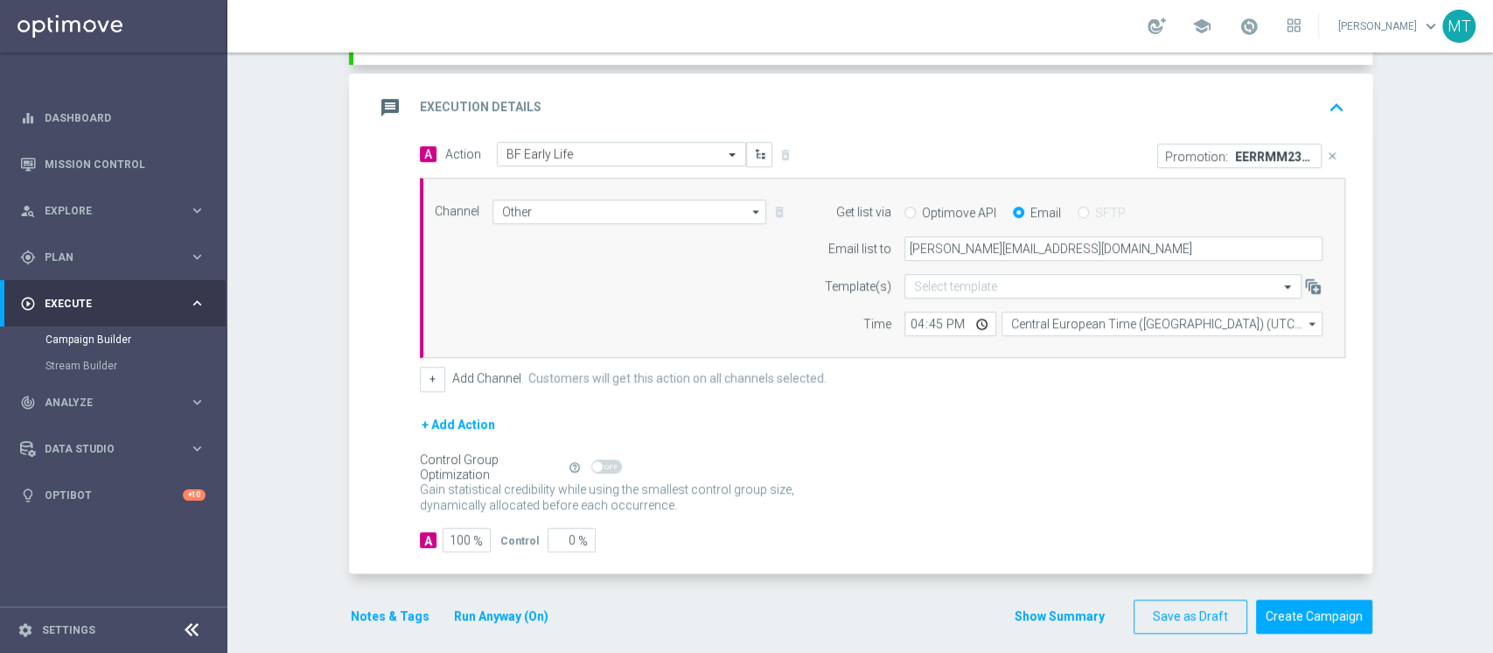
click at [369, 613] on button "Notes & Tags" at bounding box center [390, 616] width 82 height 22
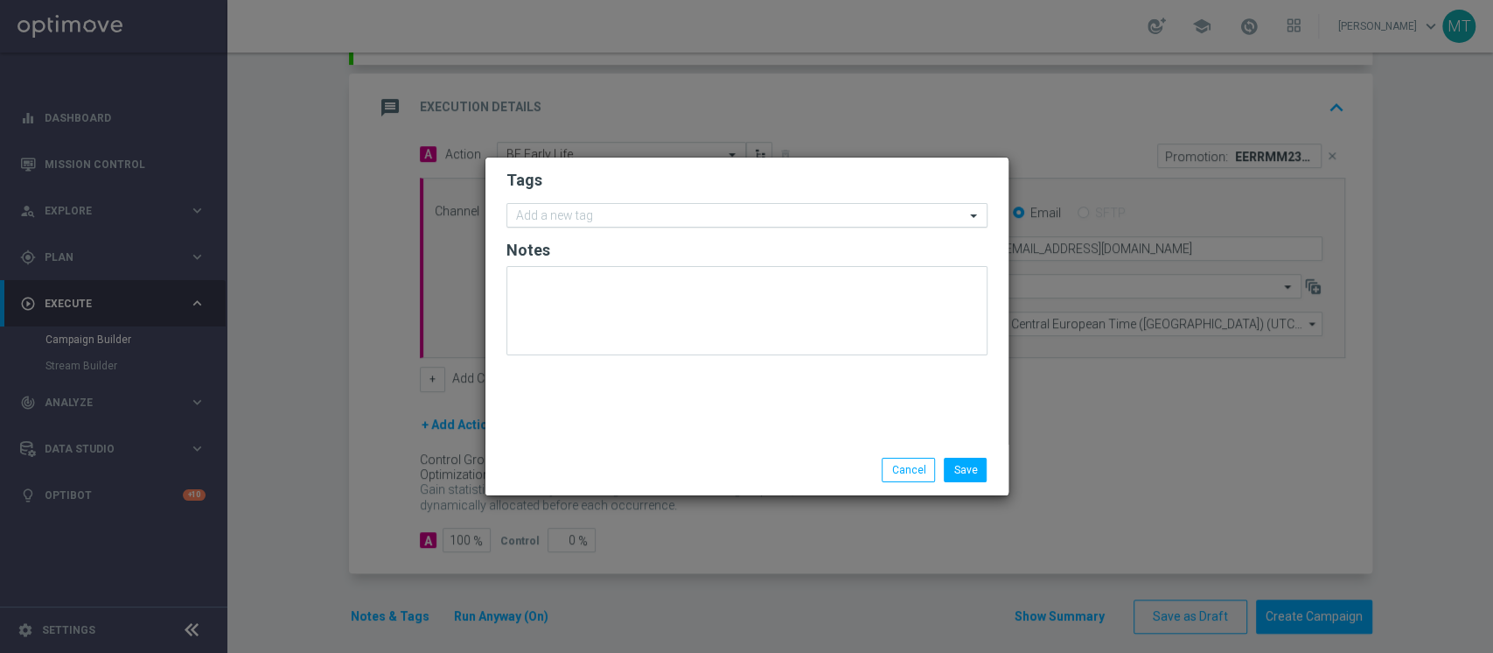
click at [749, 220] on input "text" at bounding box center [740, 216] width 449 height 15
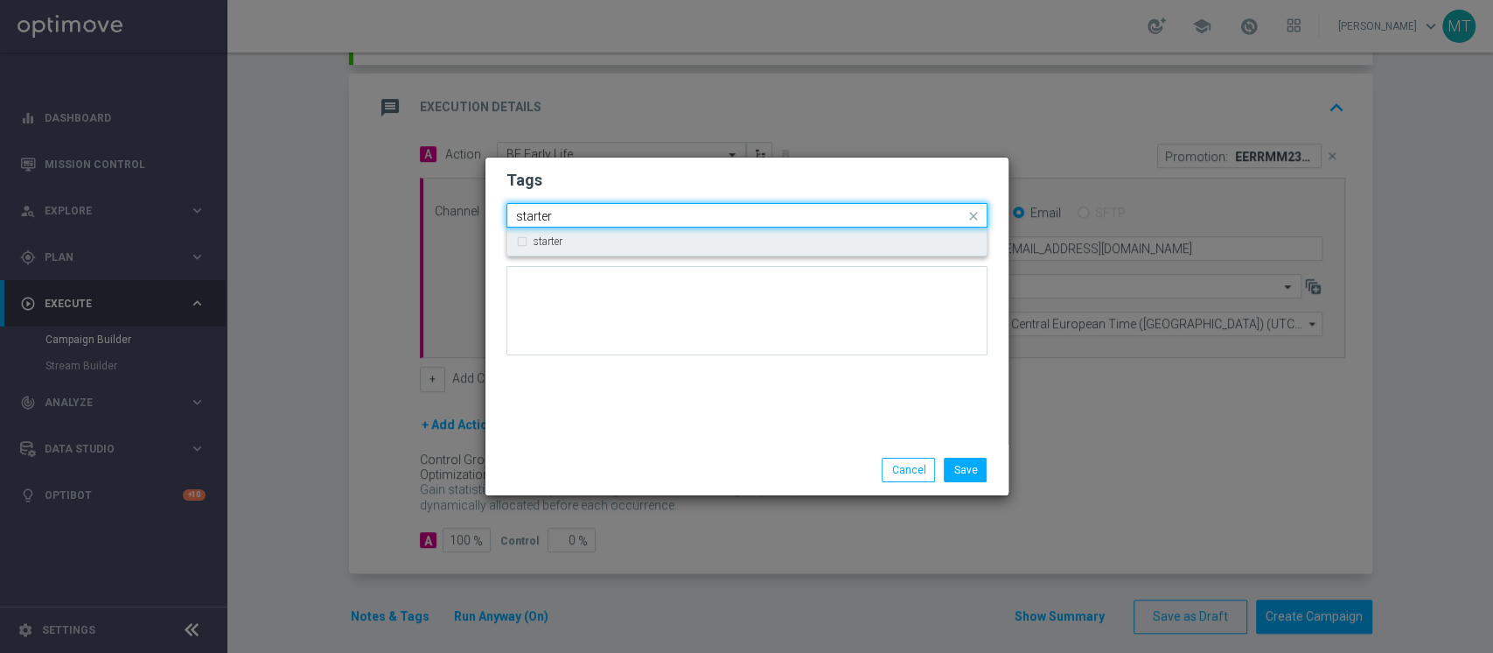
click at [553, 246] on label "starter" at bounding box center [548, 241] width 29 height 10
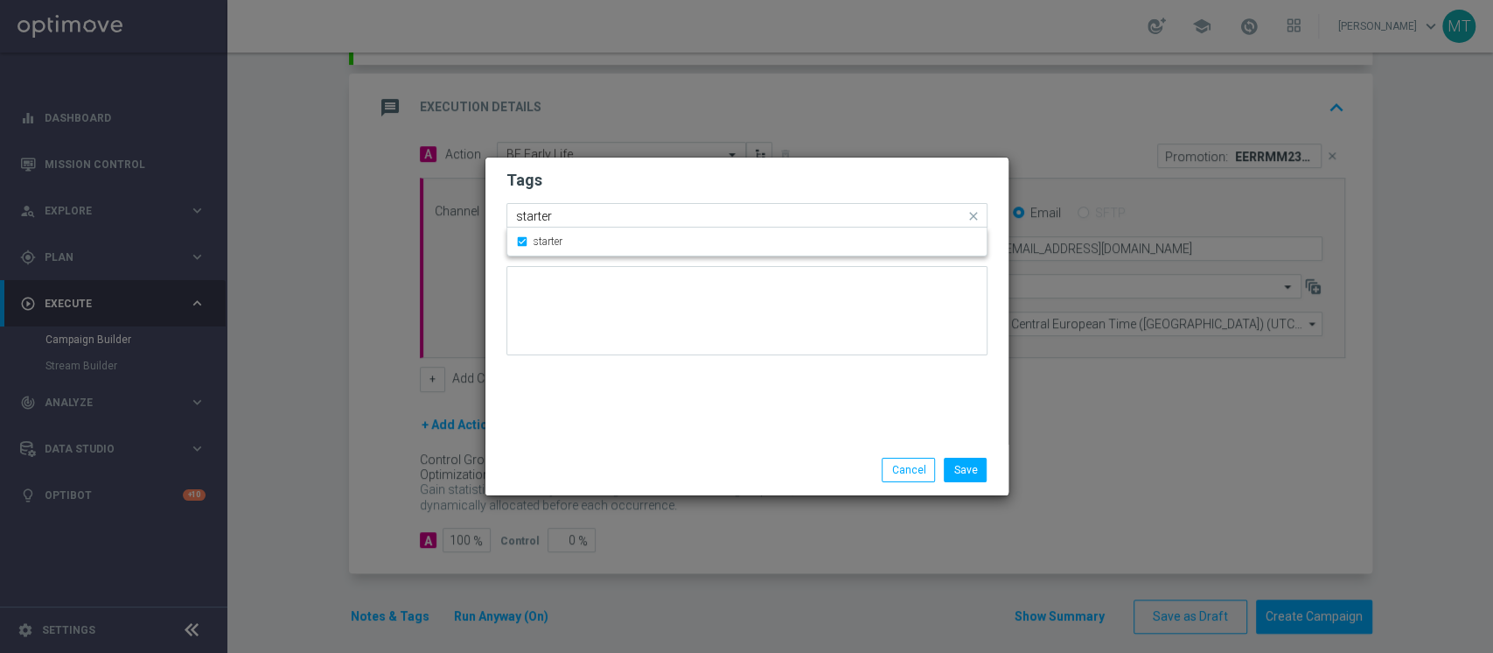
click at [583, 220] on input "starter" at bounding box center [740, 216] width 449 height 15
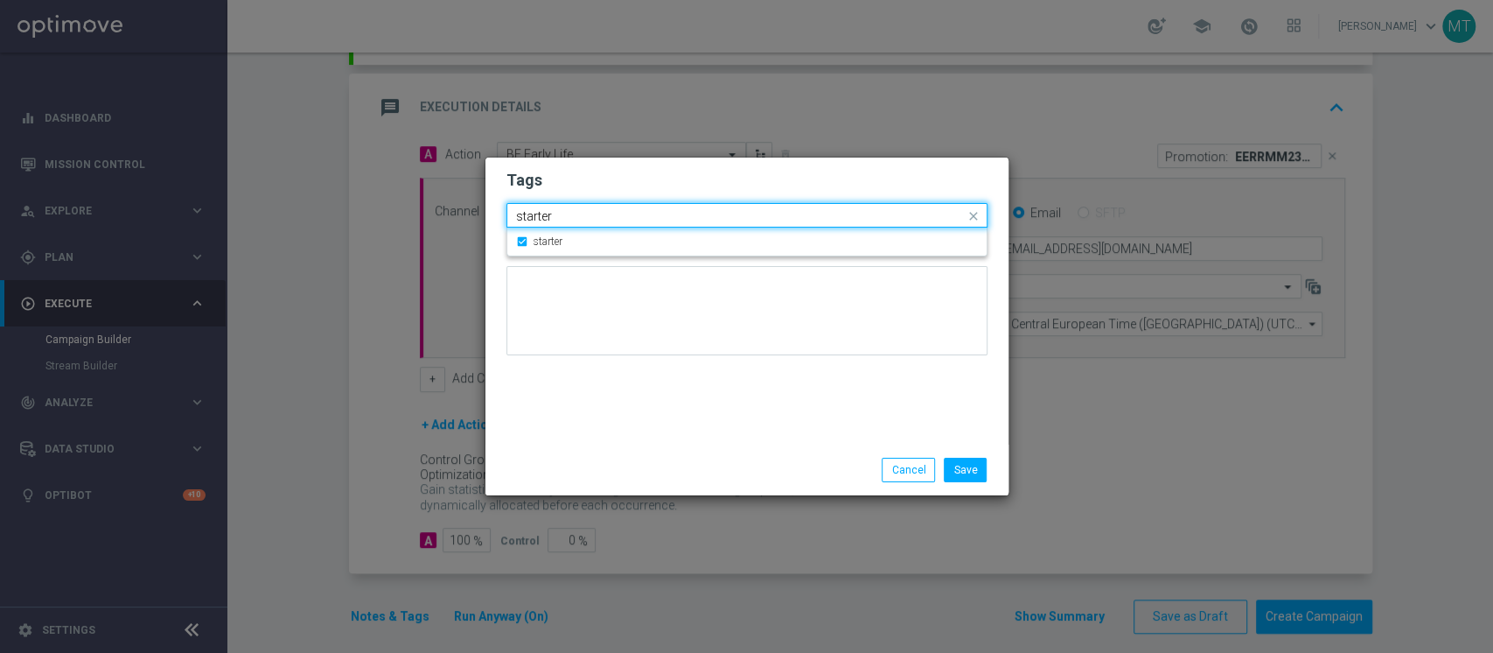
click at [583, 220] on input "starter" at bounding box center [740, 216] width 449 height 15
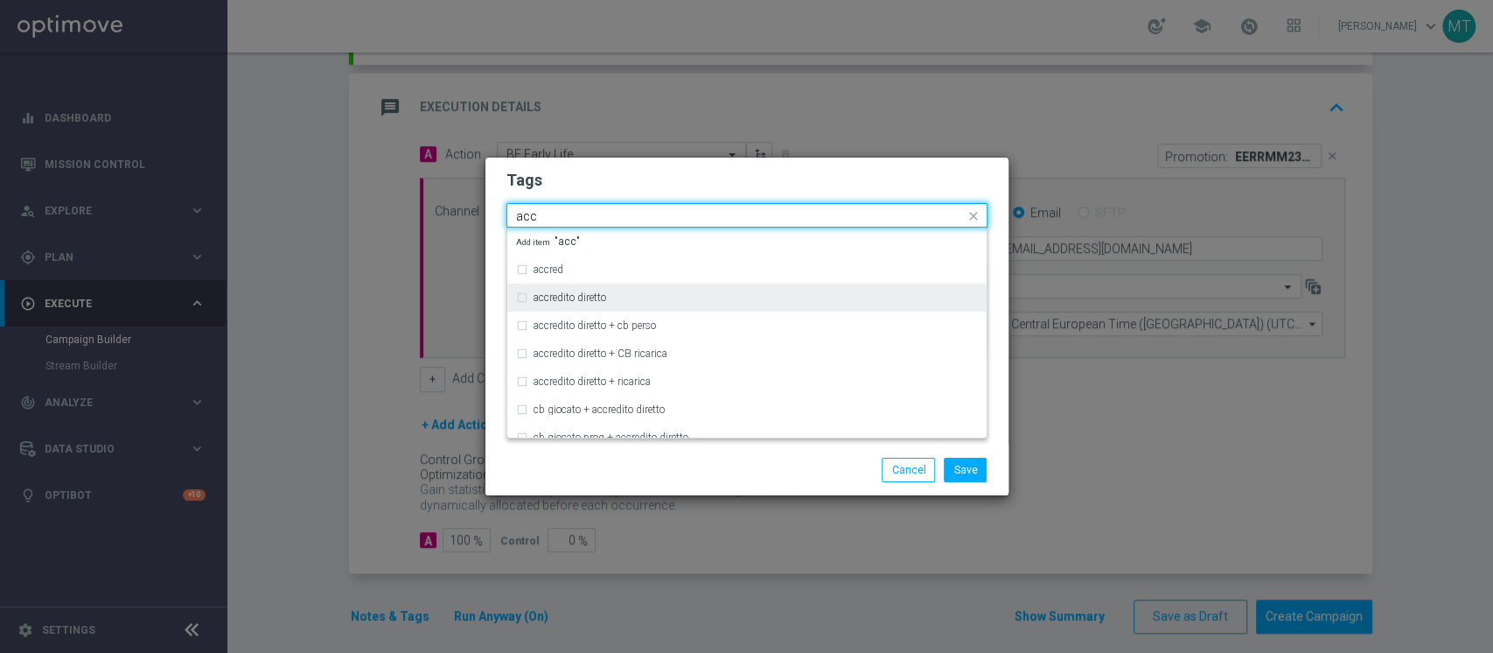
click at [602, 290] on div "accredito diretto" at bounding box center [747, 297] width 462 height 28
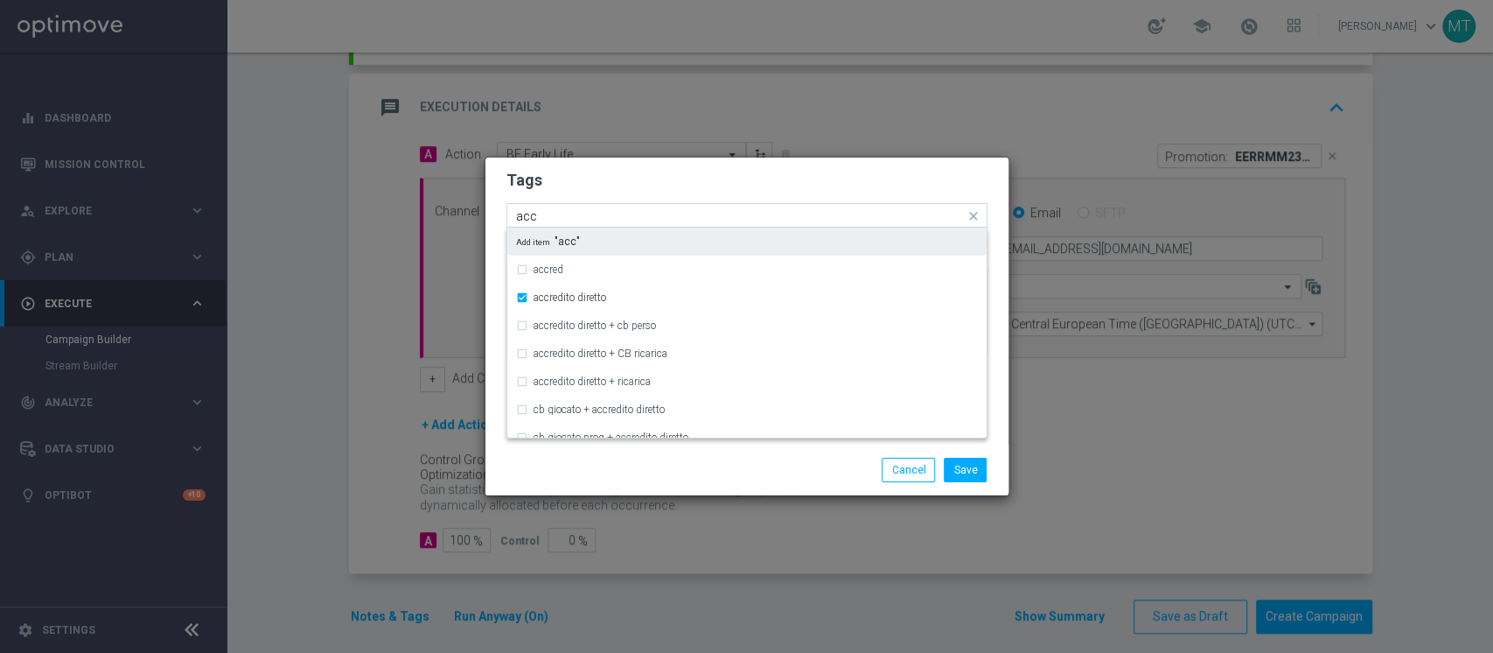
click at [616, 213] on input "acc" at bounding box center [740, 216] width 449 height 15
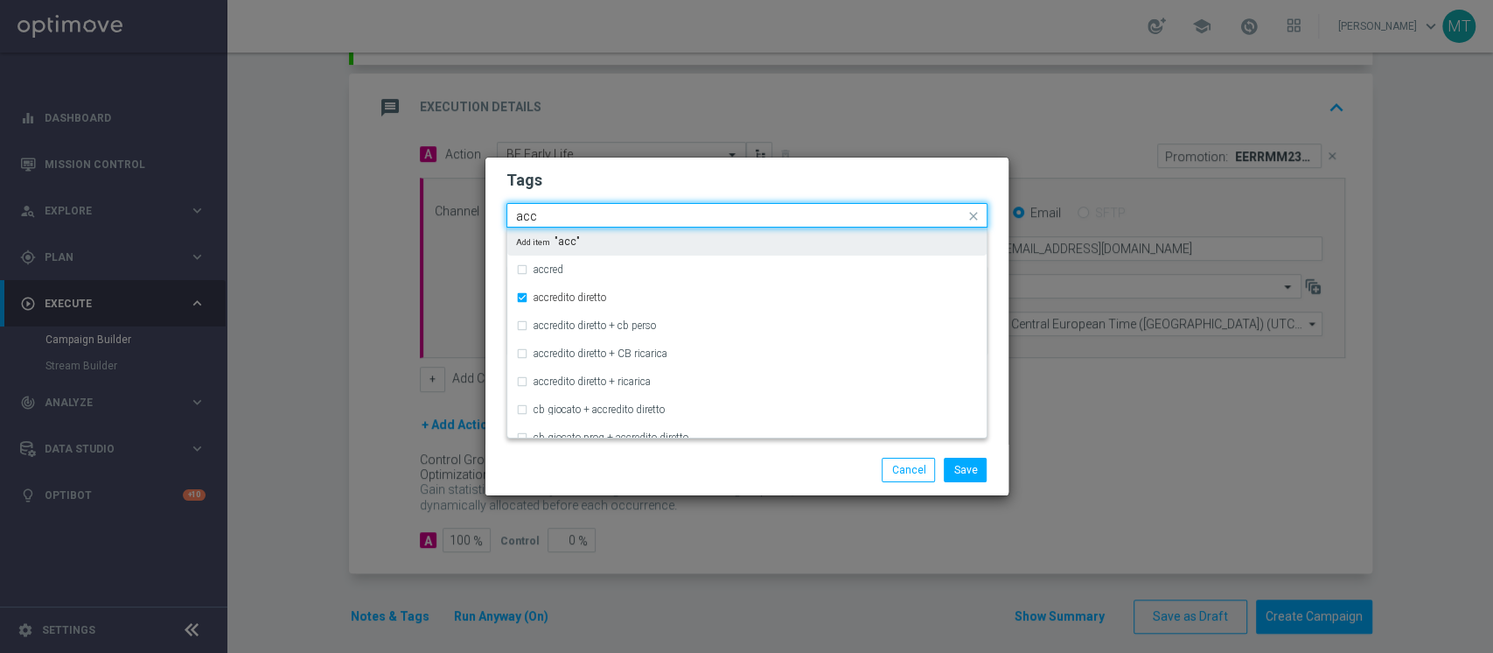
click at [616, 213] on input "acc" at bounding box center [740, 216] width 449 height 15
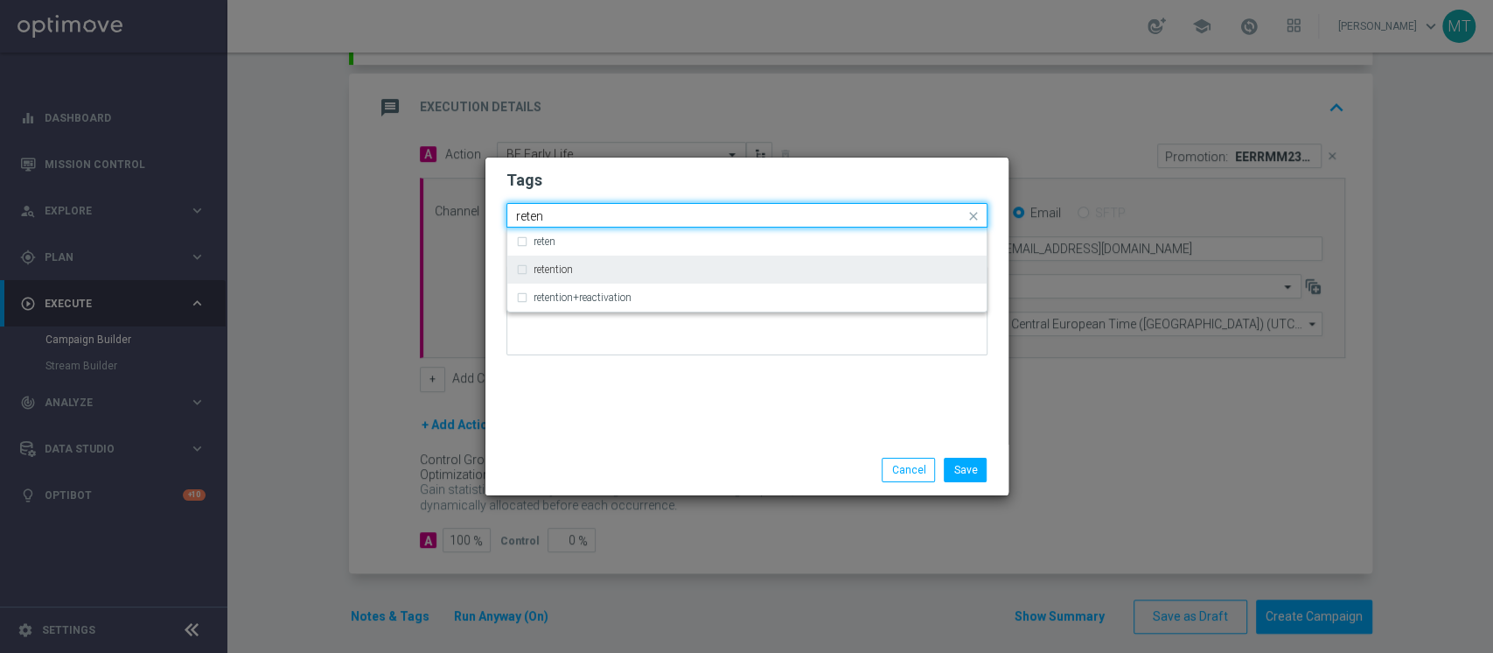
click at [587, 267] on div "retention" at bounding box center [756, 269] width 444 height 10
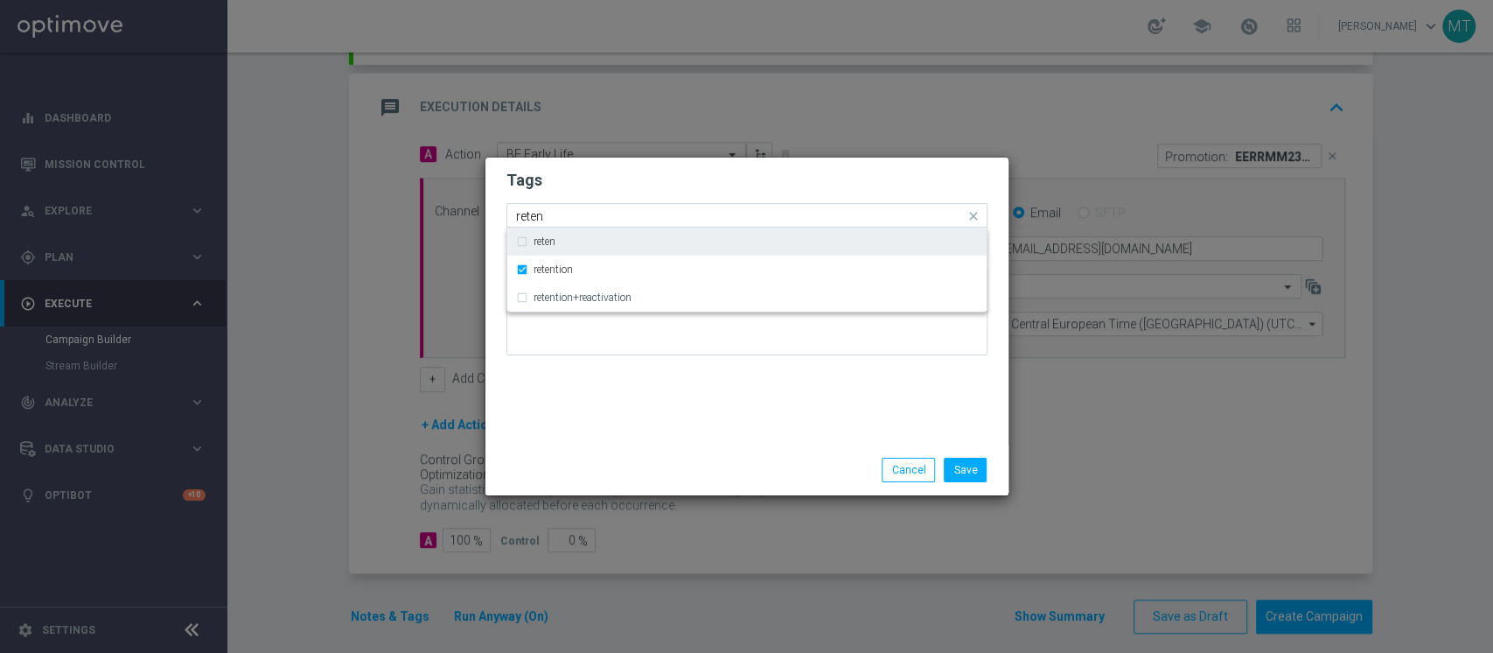
click at [590, 222] on input "reten" at bounding box center [740, 216] width 449 height 15
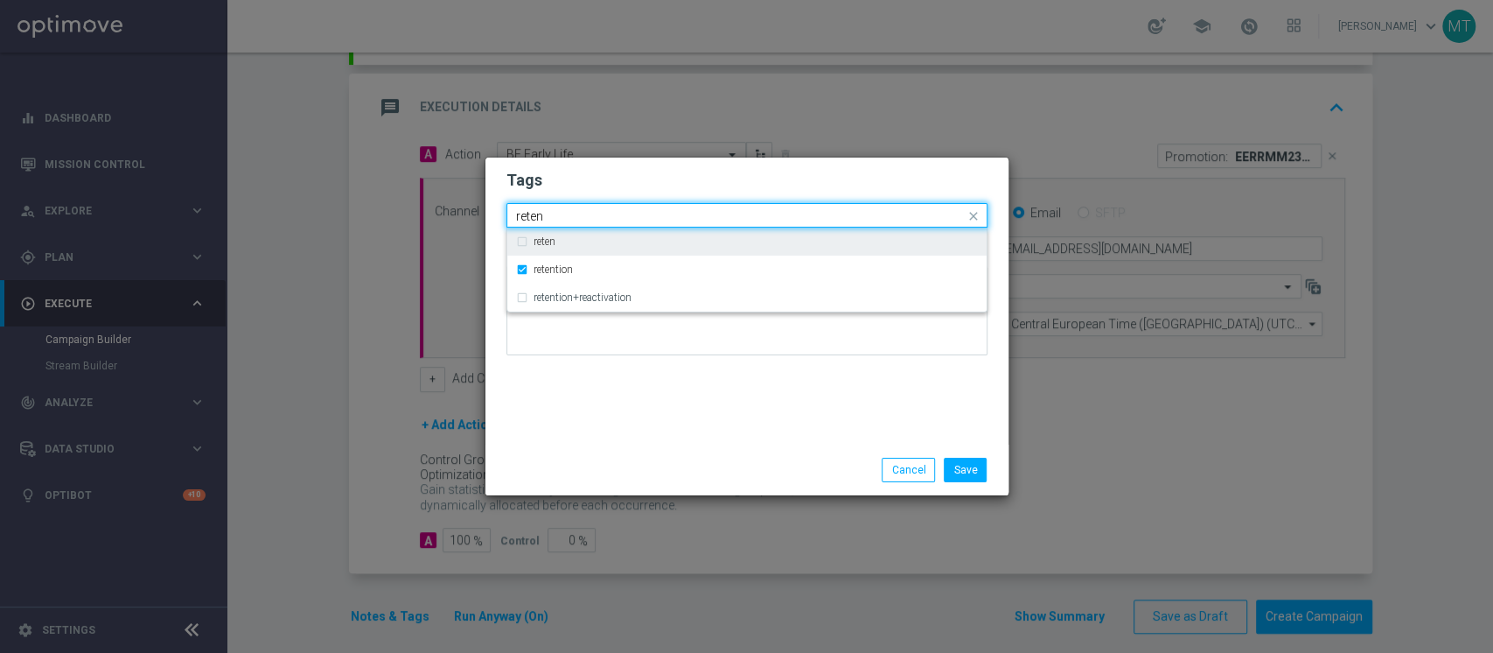
click at [590, 222] on input "reten" at bounding box center [740, 216] width 449 height 15
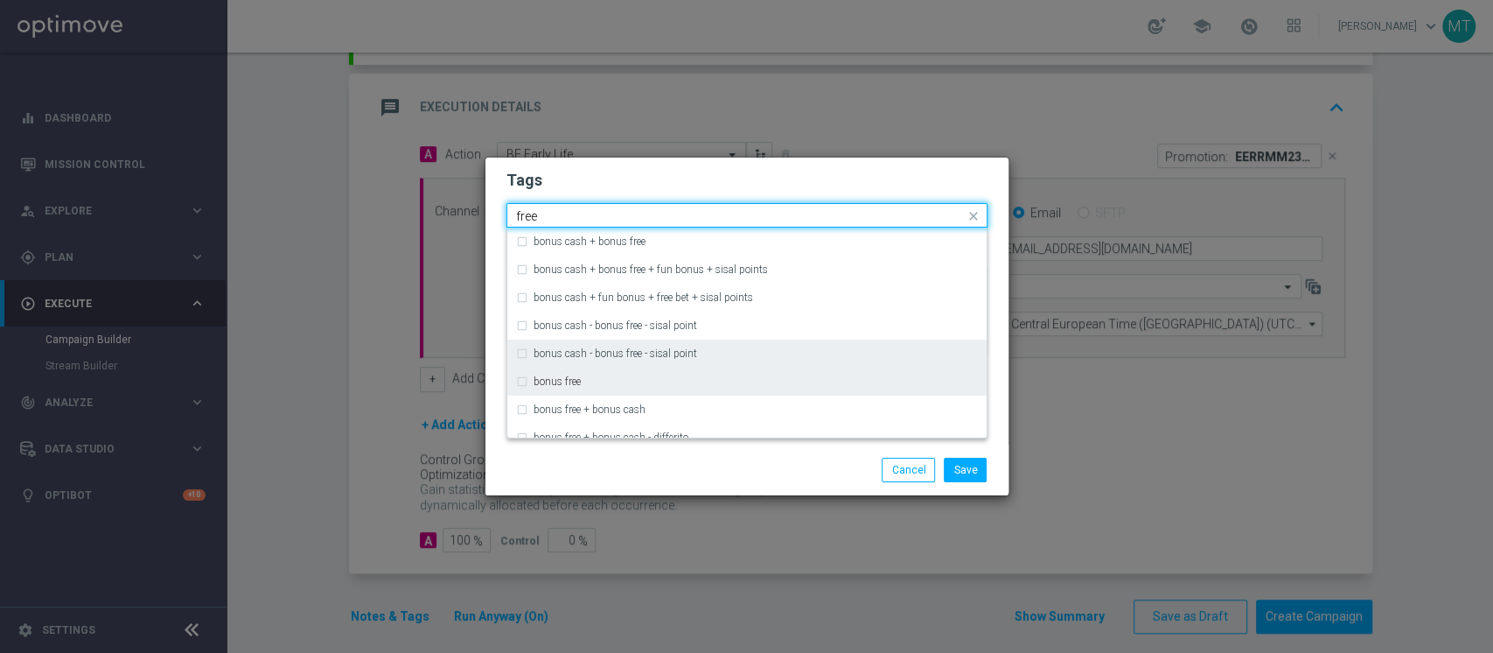
drag, startPoint x: 582, startPoint y: 374, endPoint x: 579, endPoint y: 365, distance: 10.0
click at [583, 375] on div "bonus free" at bounding box center [747, 381] width 462 height 28
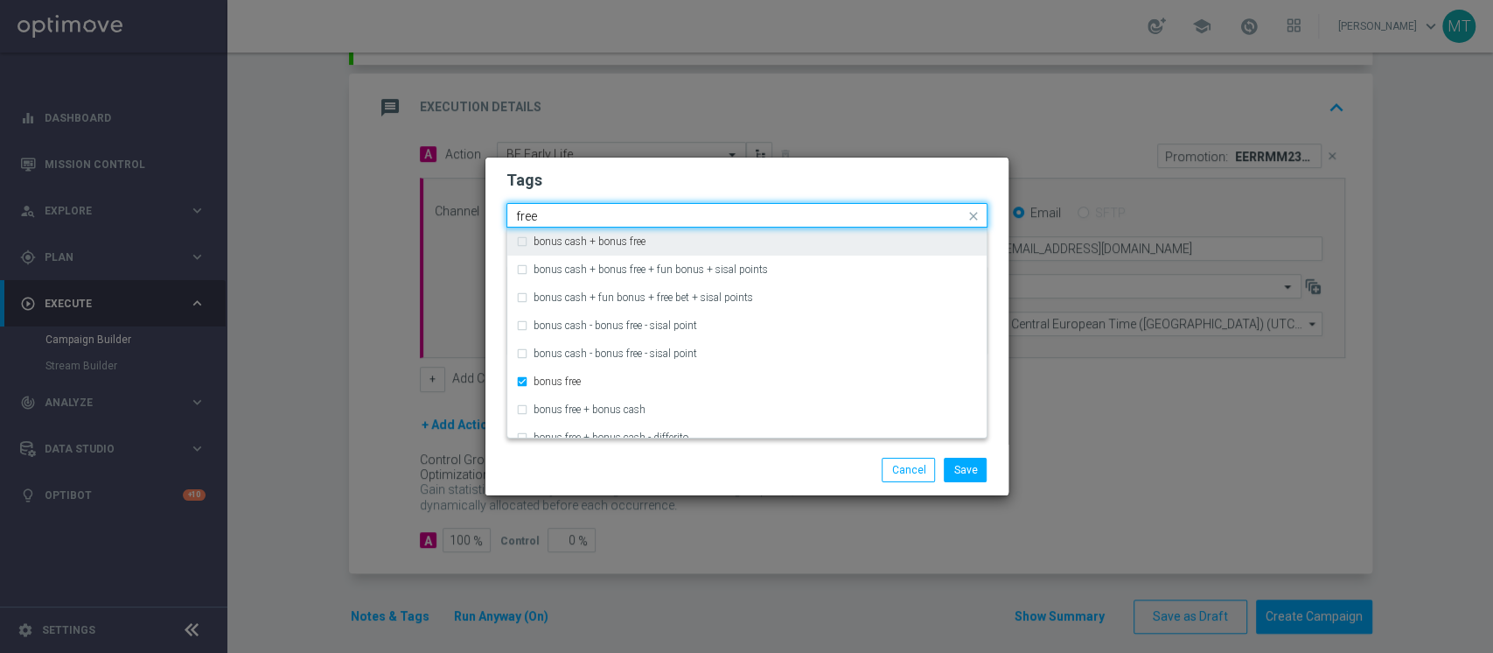
click at [608, 220] on input "free" at bounding box center [740, 216] width 449 height 15
click at [567, 236] on div "all" at bounding box center [756, 241] width 444 height 10
type input "all"
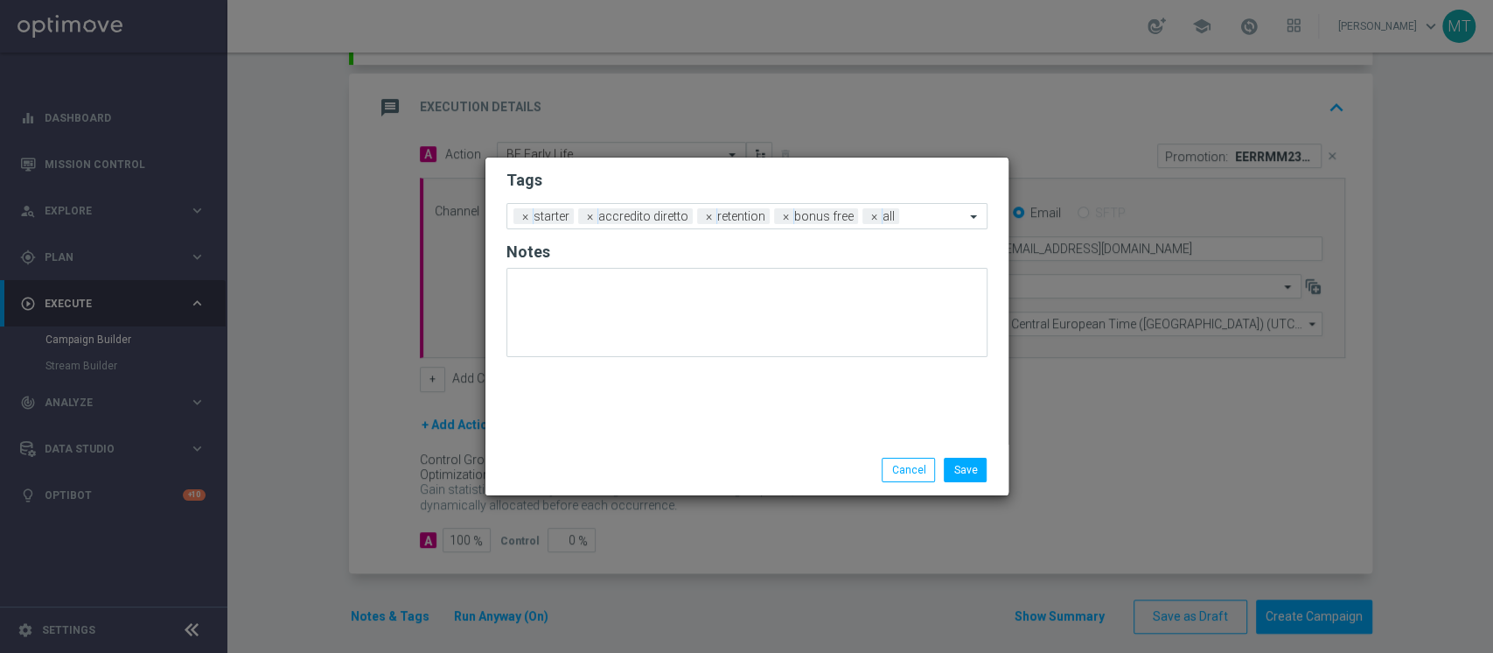
click at [619, 199] on form "Tags Add a new tag × starter × accredito diretto × retention × bonus free × all…" at bounding box center [747, 267] width 481 height 205
click at [959, 465] on button "Save" at bounding box center [965, 470] width 43 height 24
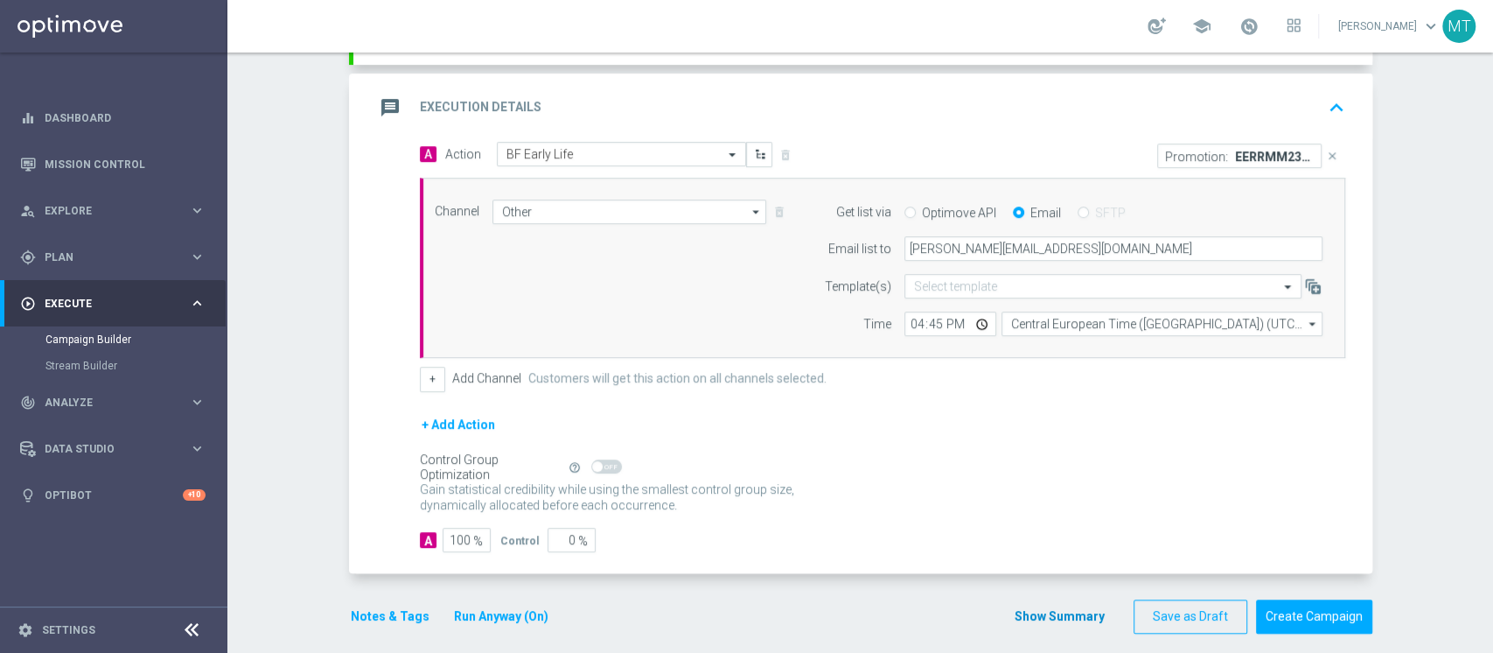
click at [1029, 606] on div "Show Summary Save as Draft Create Campaign" at bounding box center [1193, 616] width 359 height 34
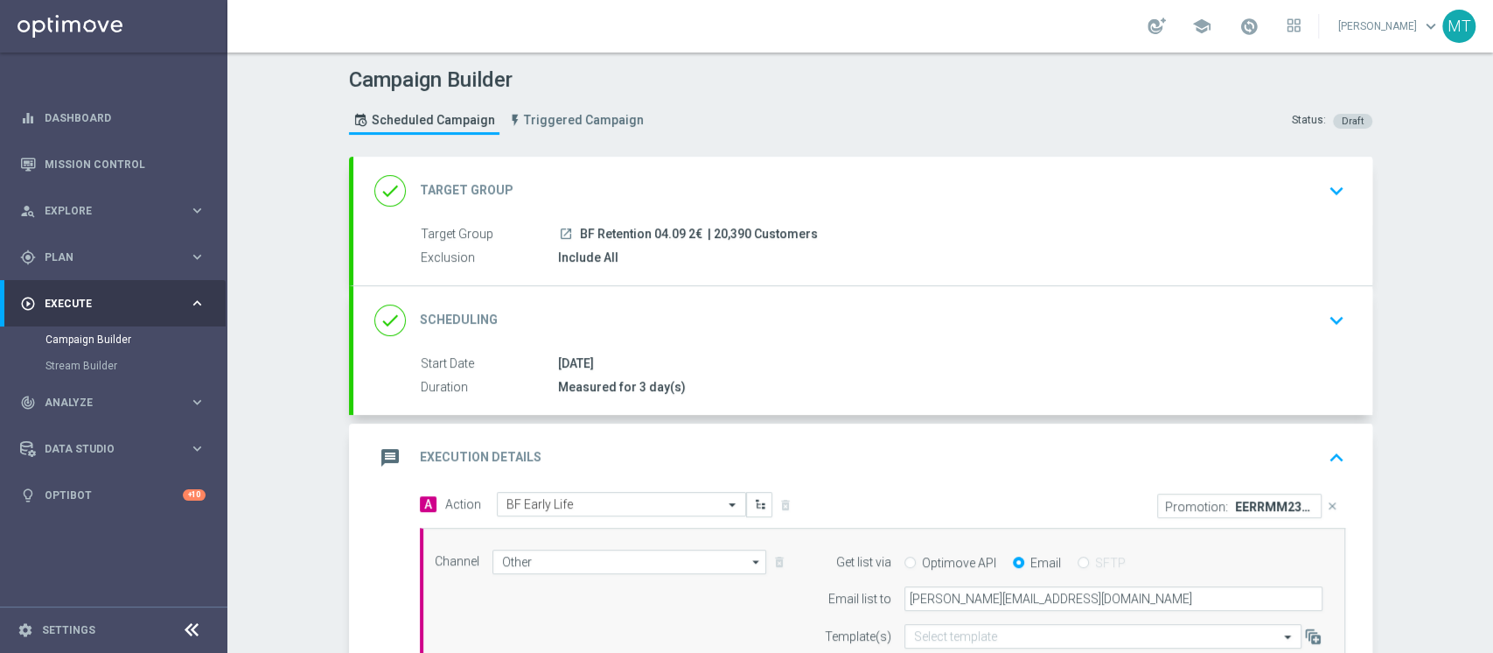
drag, startPoint x: 746, startPoint y: 283, endPoint x: 756, endPoint y: 293, distance: 13.6
click at [748, 286] on div "done Scheduling keyboard_arrow_down" at bounding box center [862, 320] width 1019 height 68
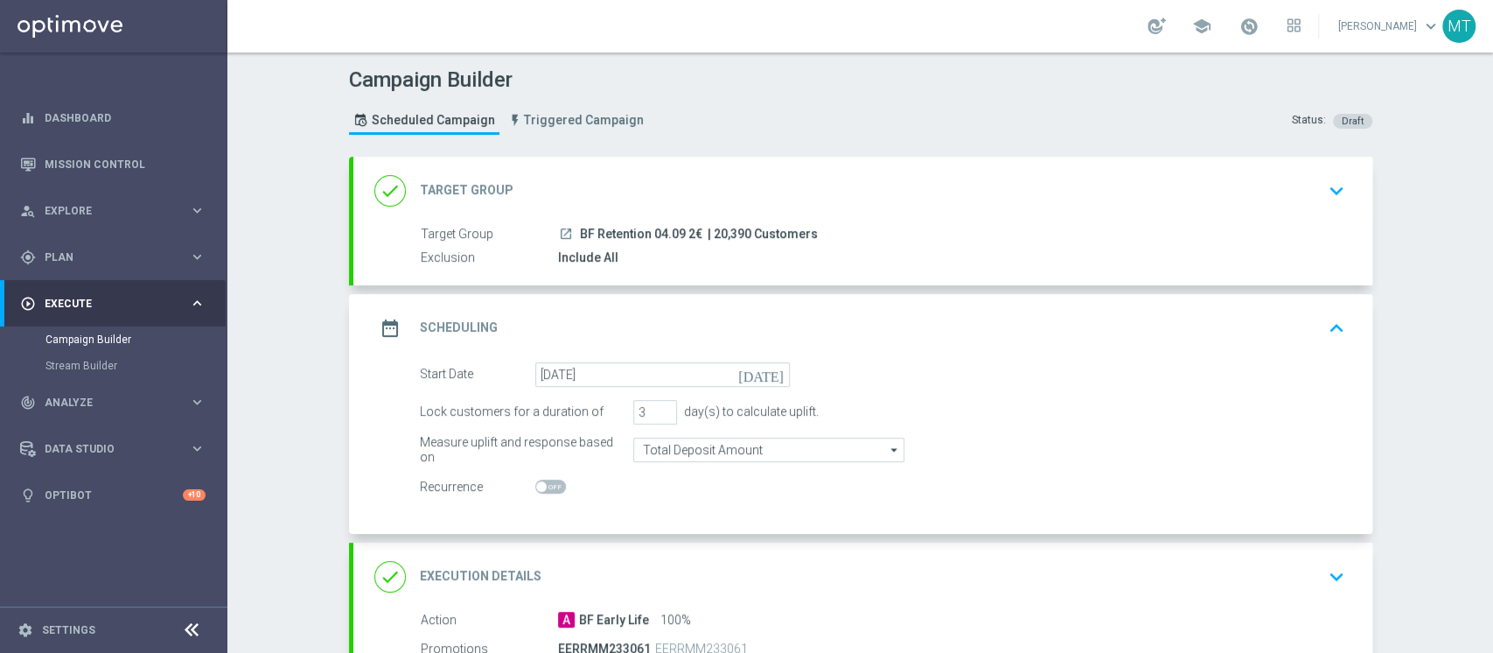
click at [804, 200] on div "done Target Group keyboard_arrow_down Target Group launch BF Retention 04.09 2€…" at bounding box center [862, 221] width 1019 height 129
click at [799, 194] on div "done Target Group keyboard_arrow_down" at bounding box center [862, 190] width 977 height 33
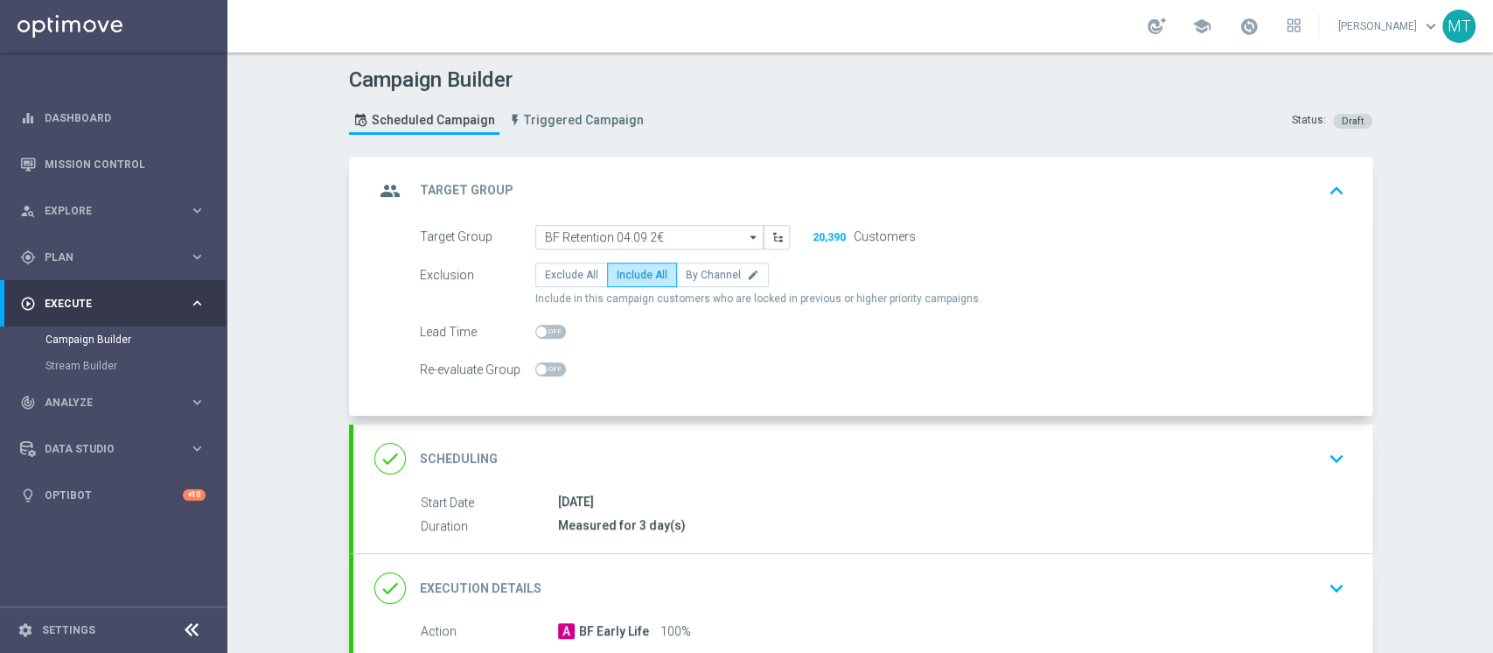
click at [793, 174] on div "group Target Group keyboard_arrow_up" at bounding box center [862, 190] width 977 height 33
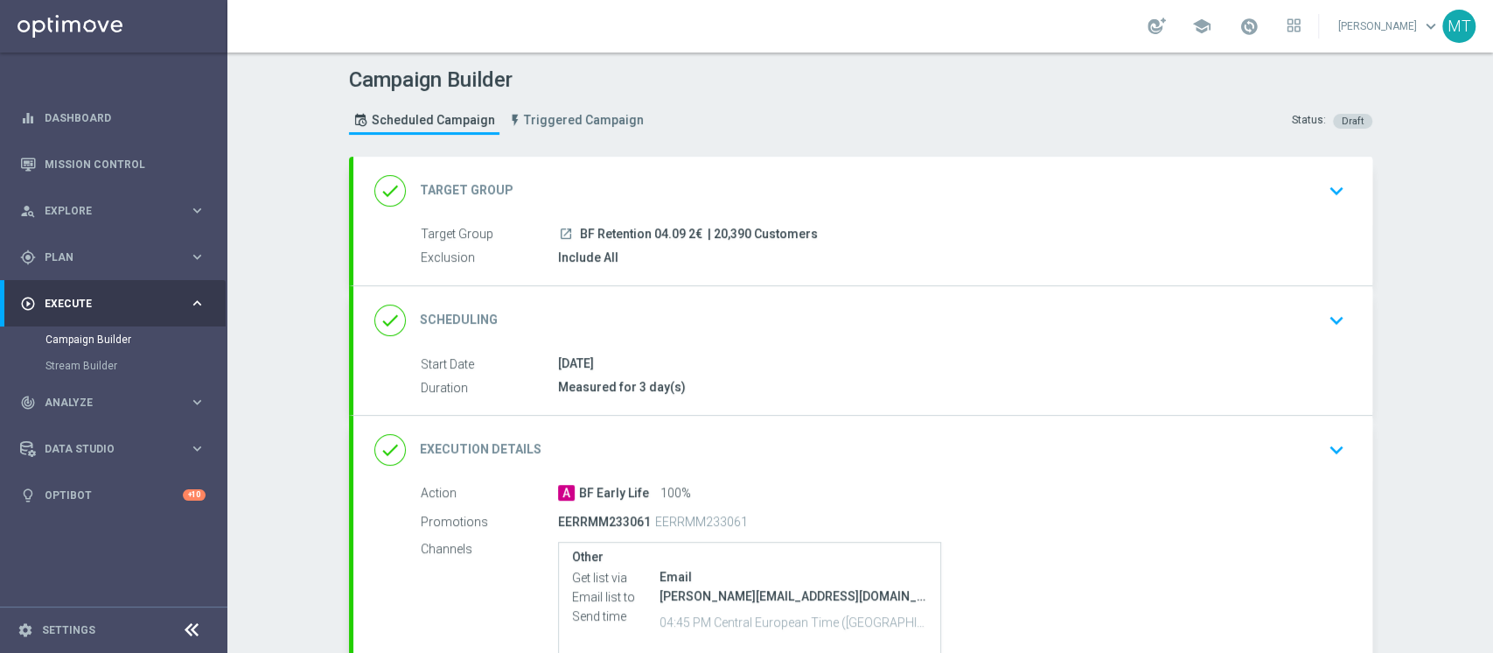
click at [790, 329] on div "done Scheduling keyboard_arrow_down" at bounding box center [862, 320] width 977 height 33
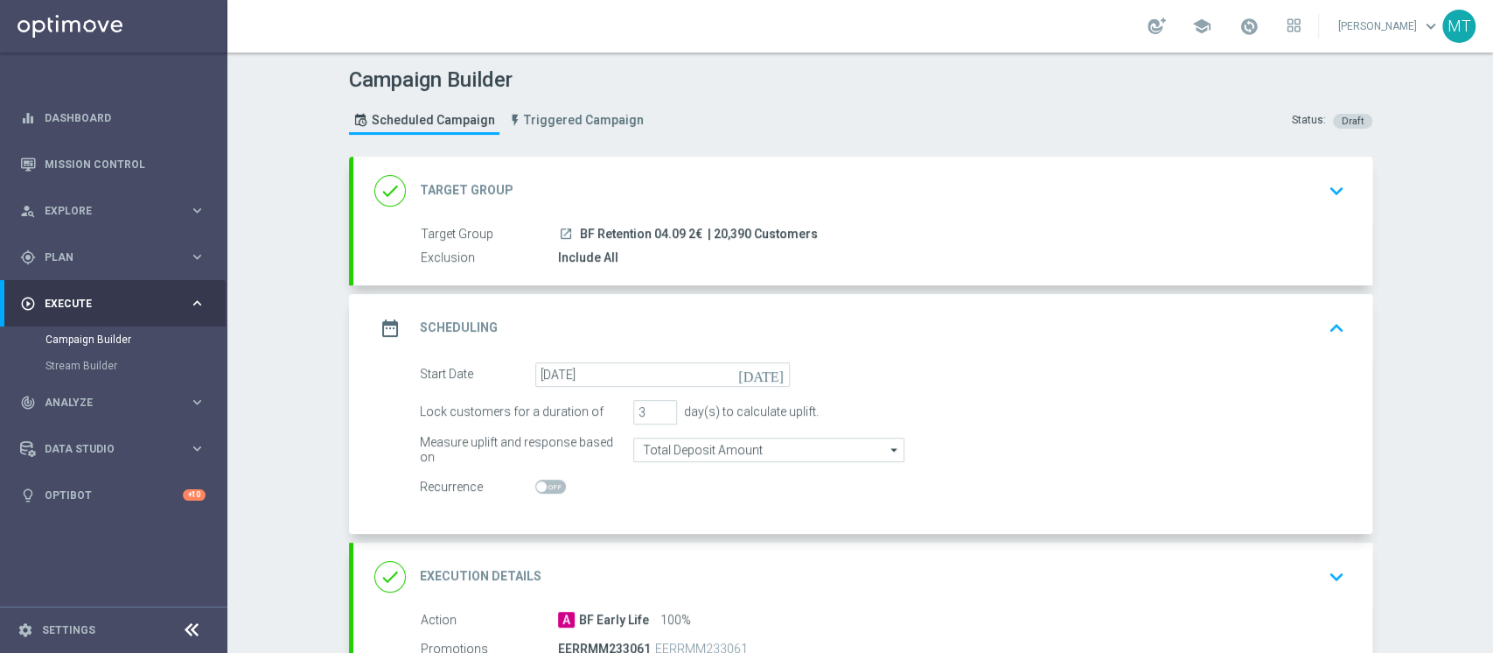
click at [821, 316] on div "date_range Scheduling keyboard_arrow_up" at bounding box center [862, 327] width 977 height 33
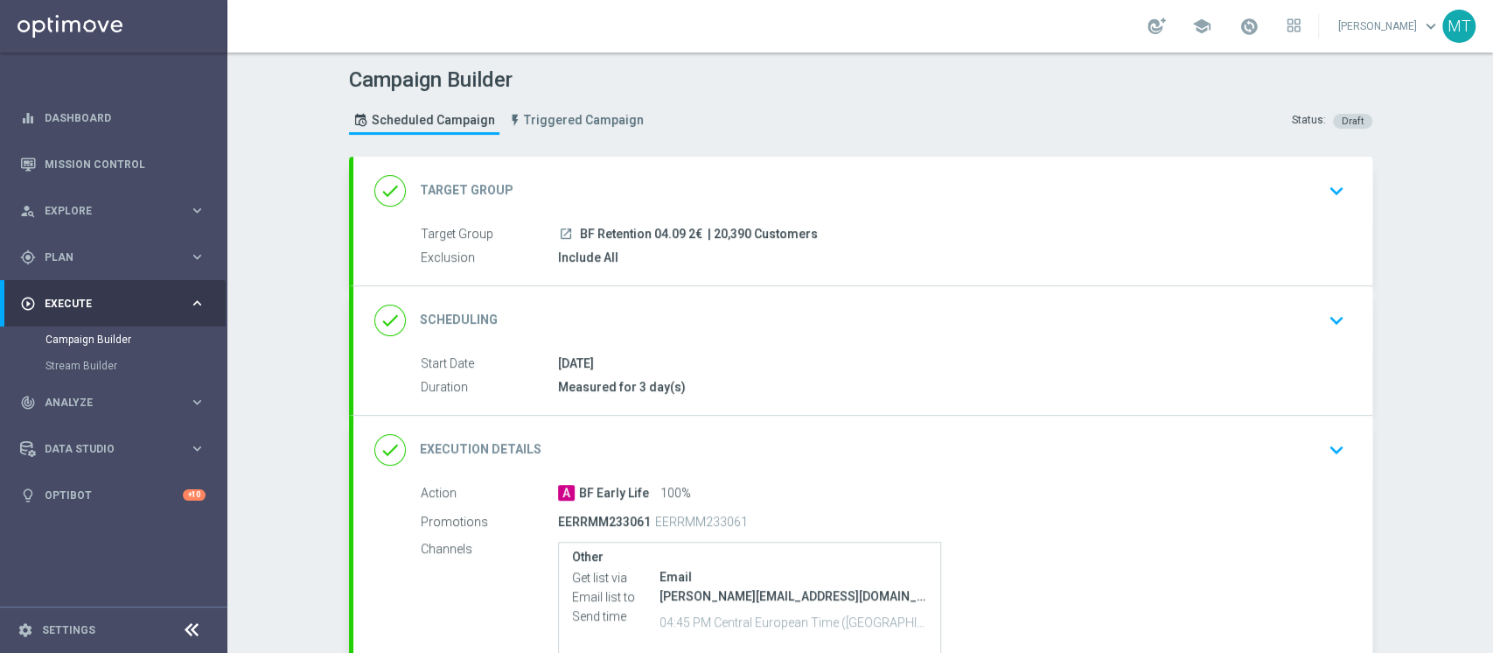
scroll to position [186, 0]
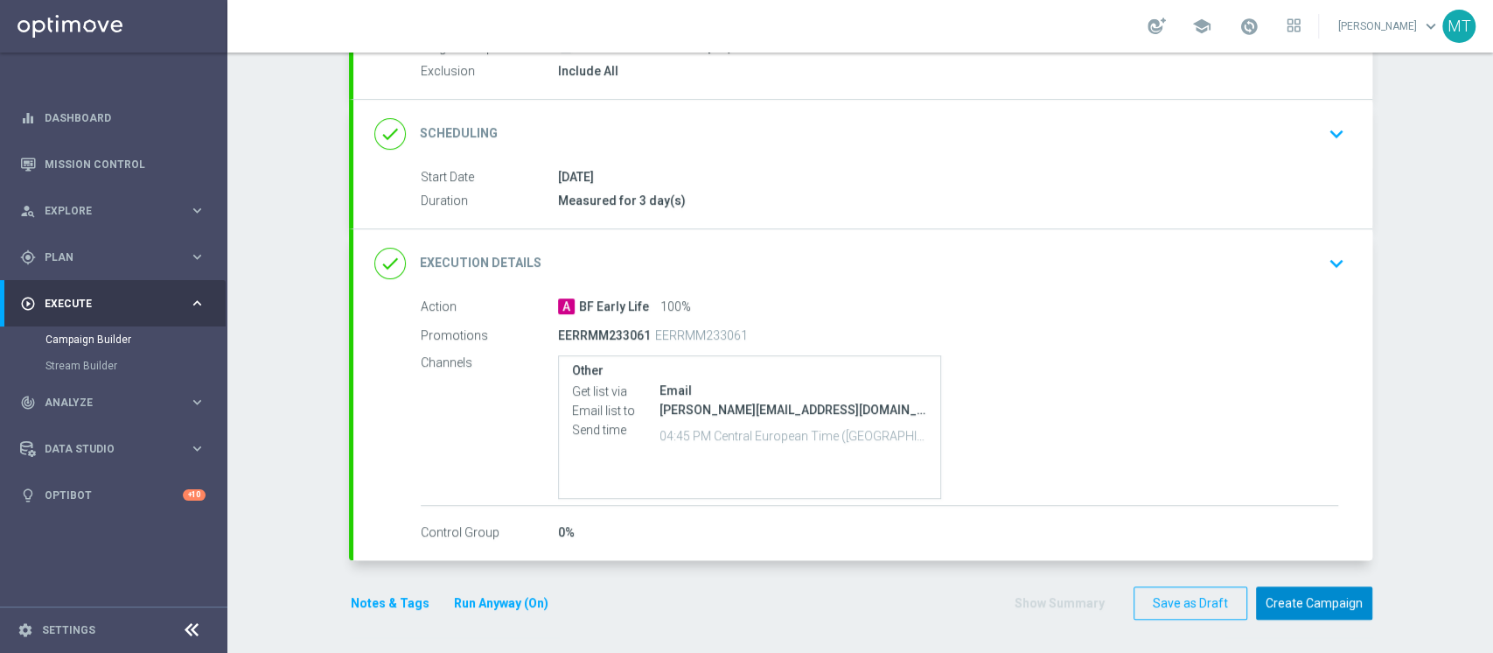
click at [1318, 591] on button "Create Campaign" at bounding box center [1314, 603] width 116 height 34
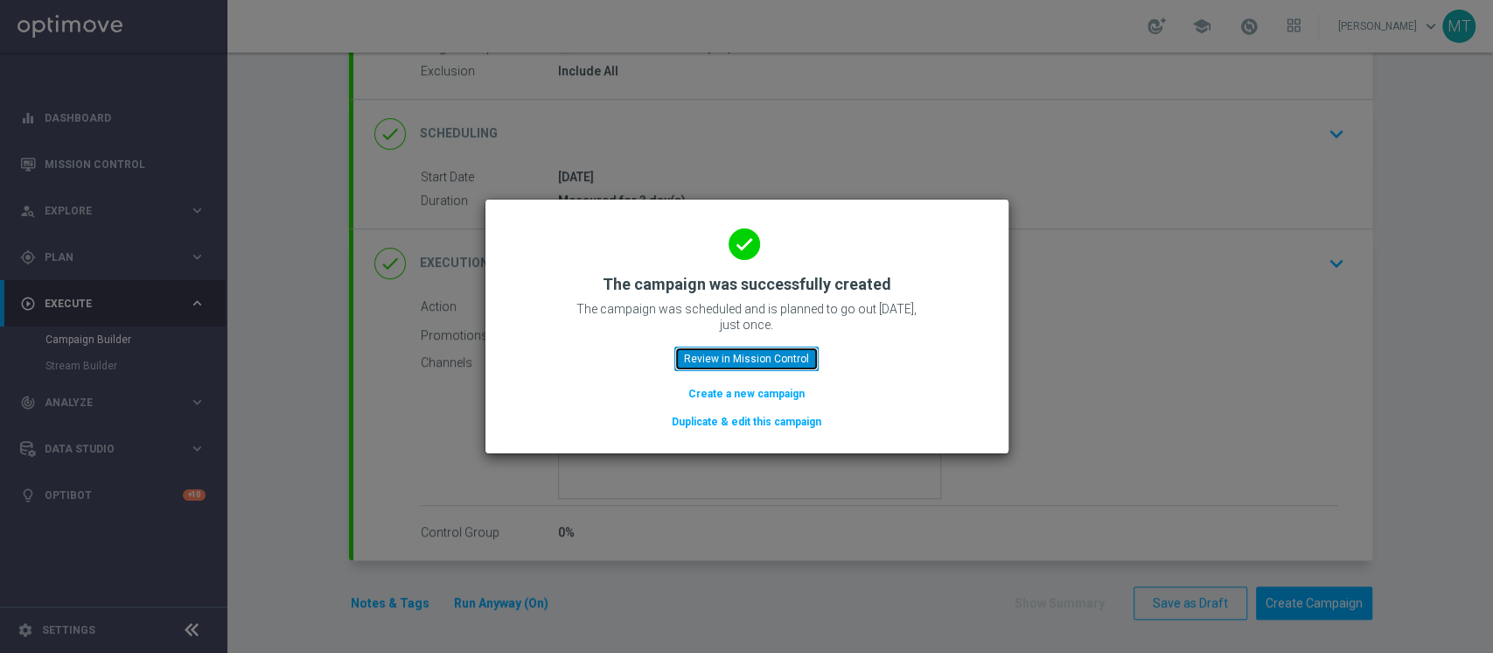
click at [716, 353] on button "Review in Mission Control" at bounding box center [746, 358] width 144 height 24
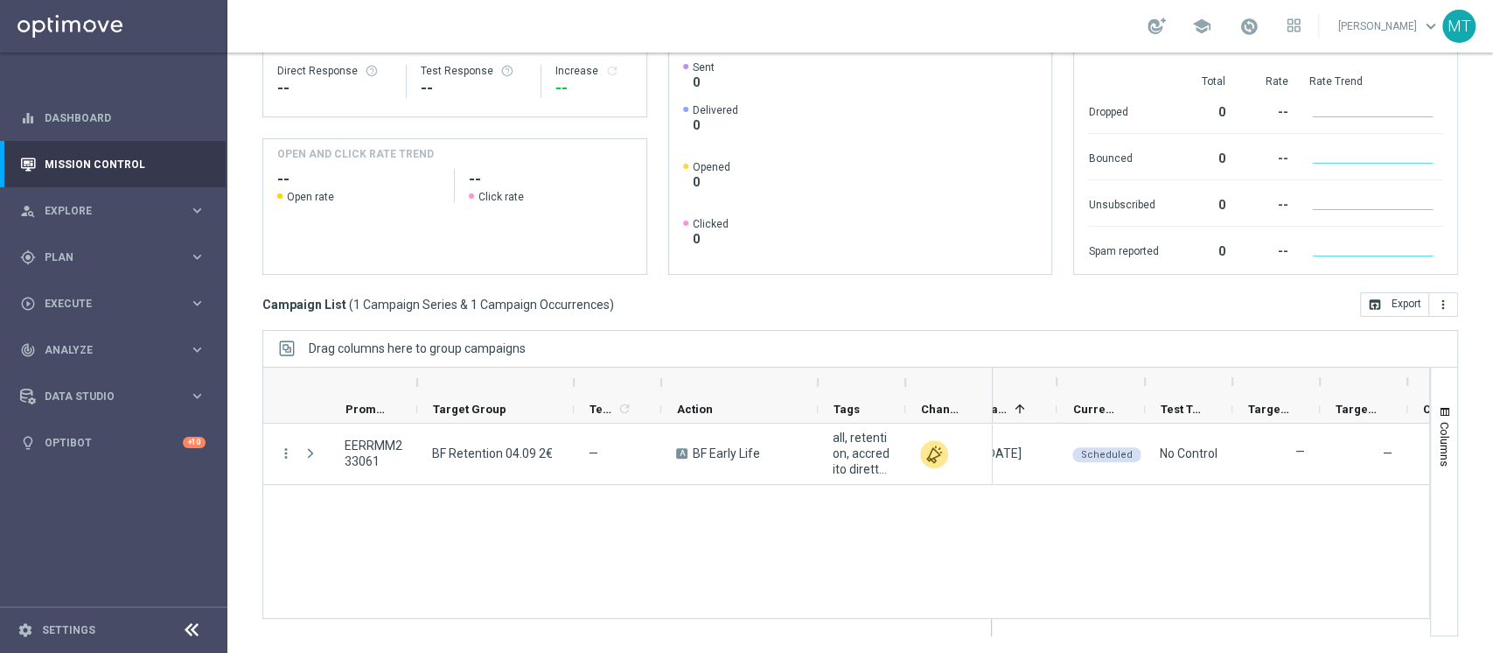
scroll to position [0, 289]
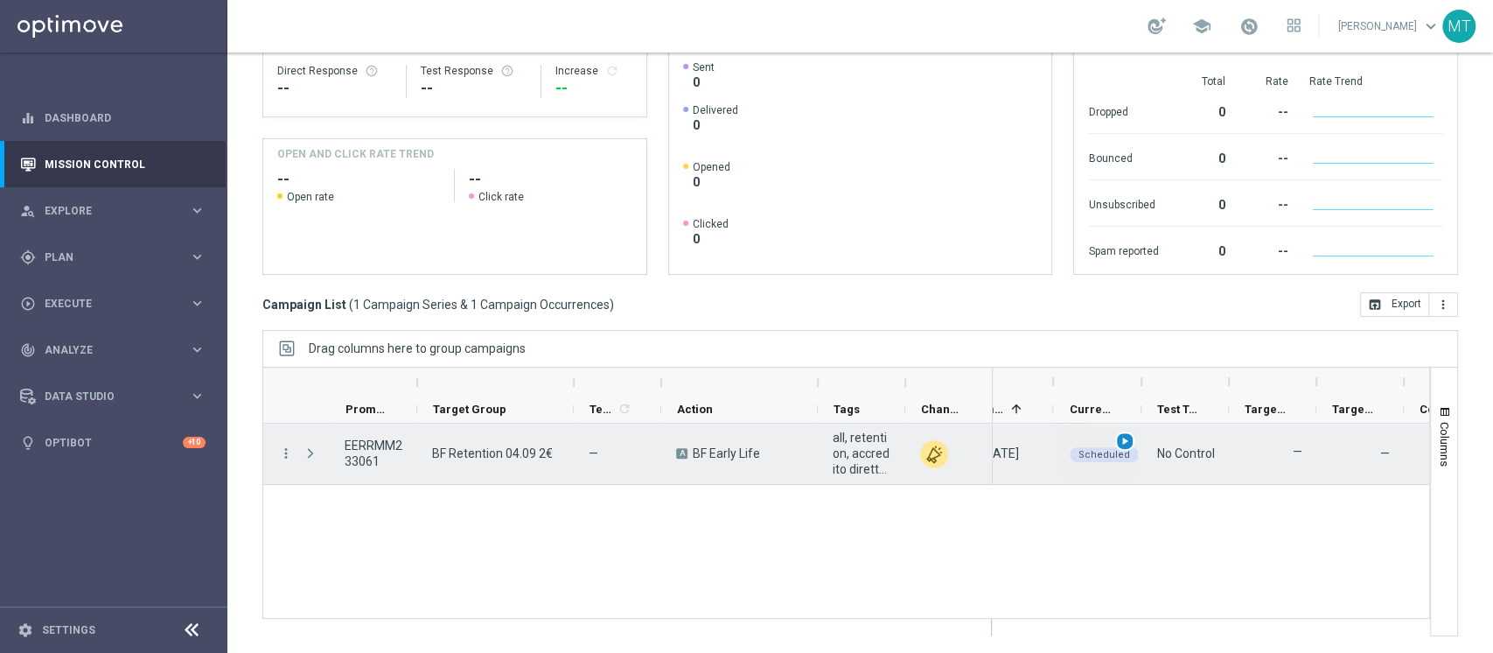
click at [1125, 442] on span "play_arrow" at bounding box center [1125, 441] width 12 height 12
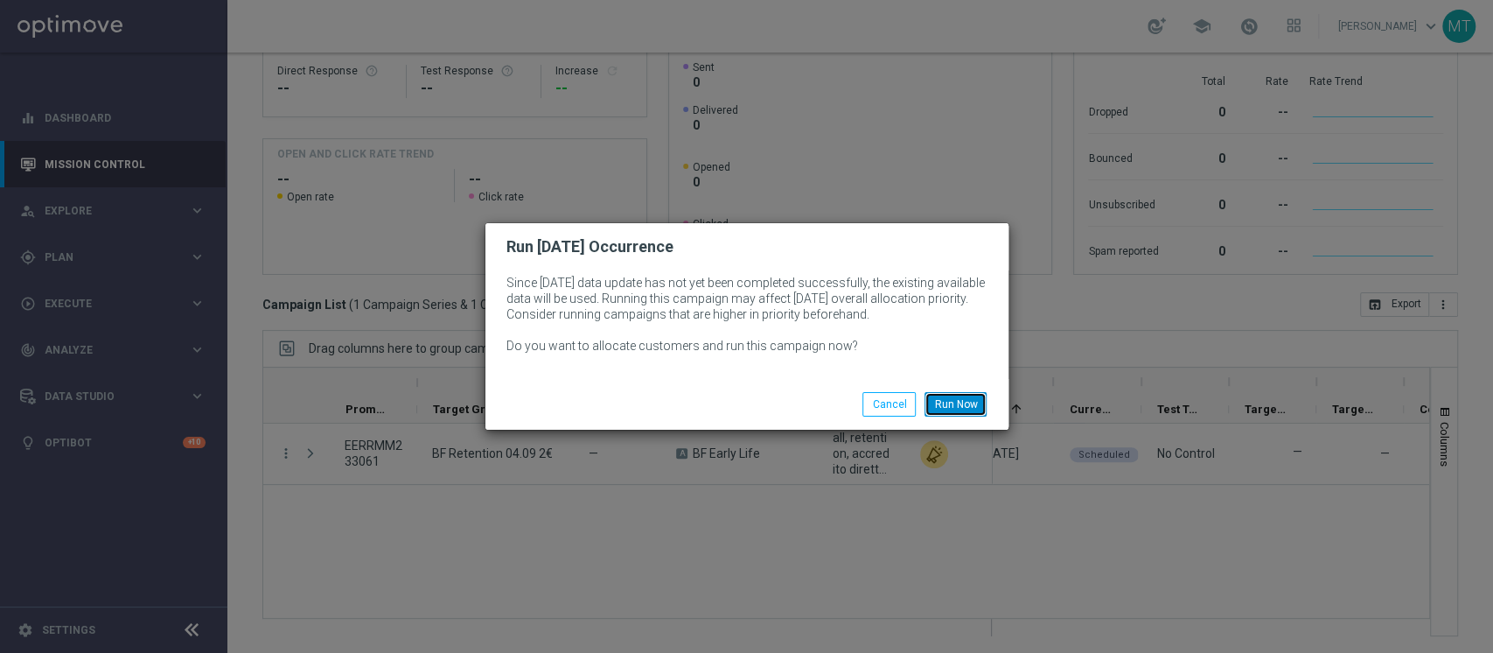
click at [949, 408] on button "Run Now" at bounding box center [956, 404] width 62 height 24
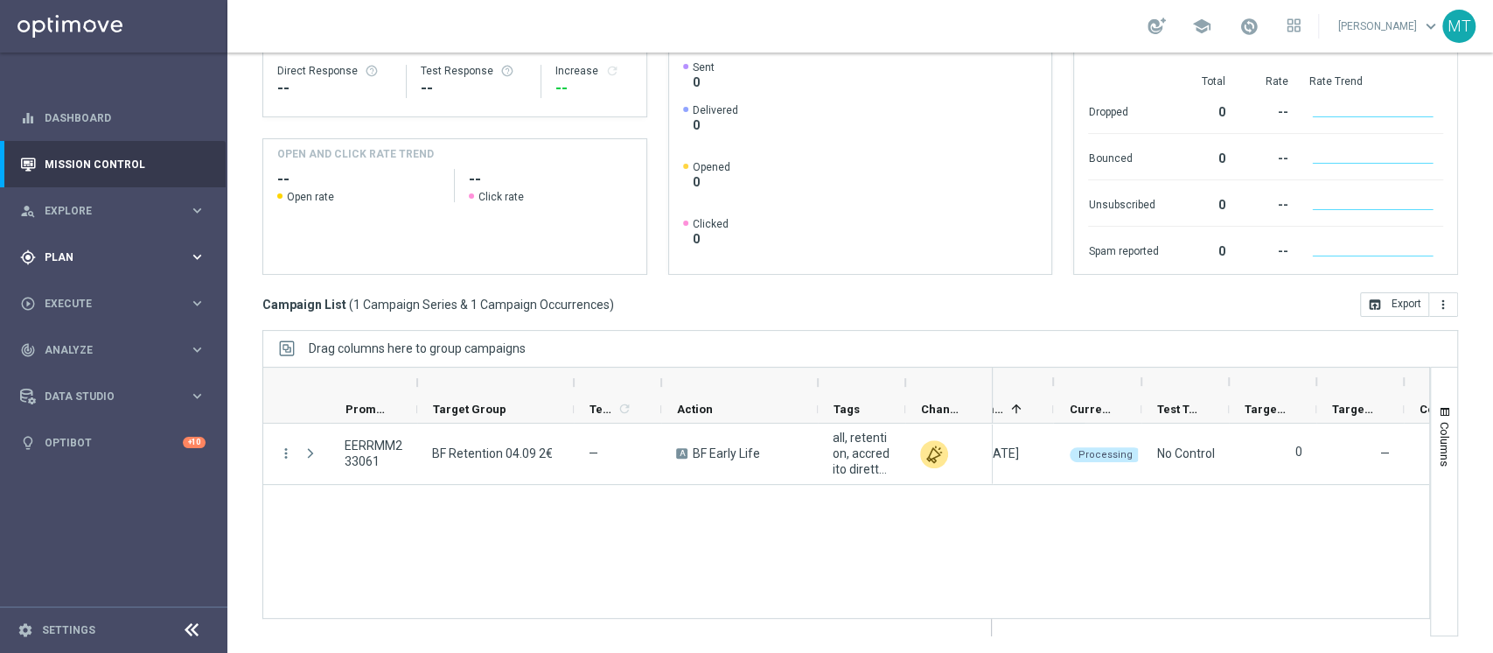
click at [55, 261] on span "Plan" at bounding box center [117, 257] width 144 height 10
click at [53, 292] on link "Target Groups" at bounding box center [113, 293] width 136 height 14
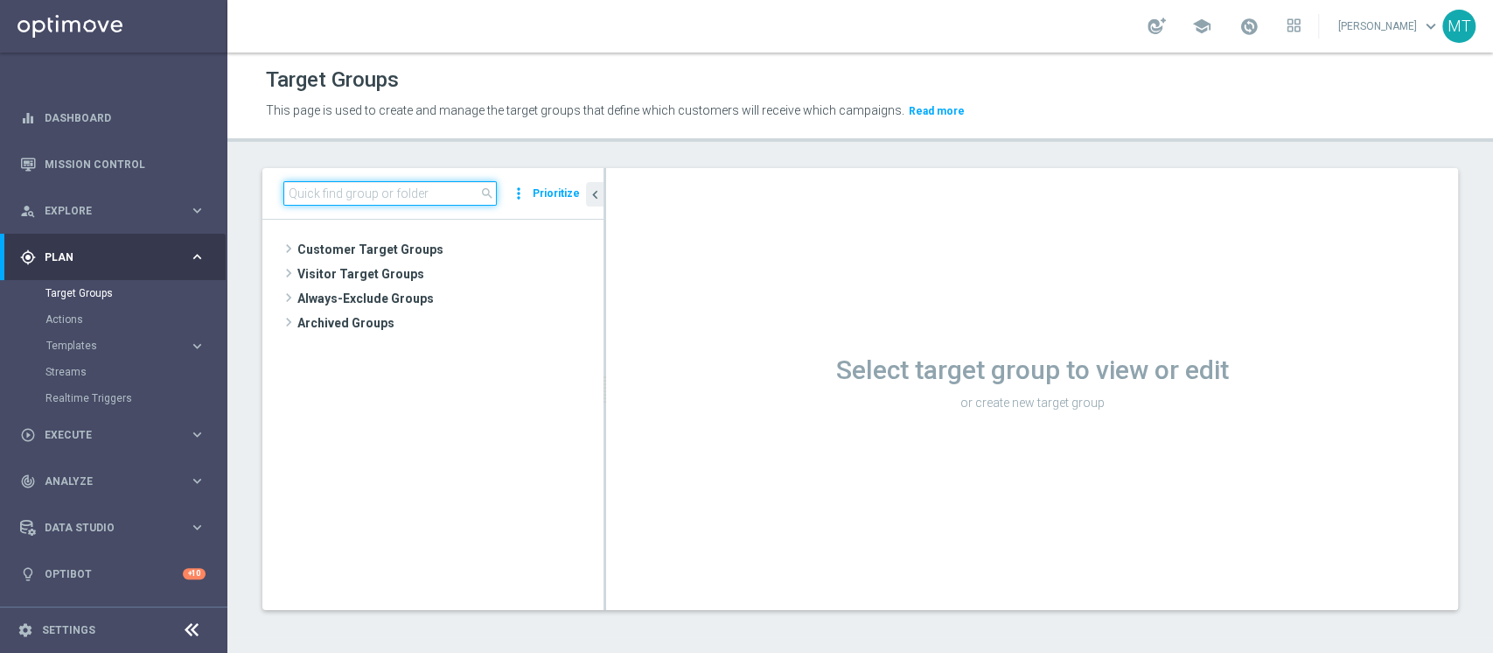
click at [343, 189] on input at bounding box center [389, 193] width 213 height 24
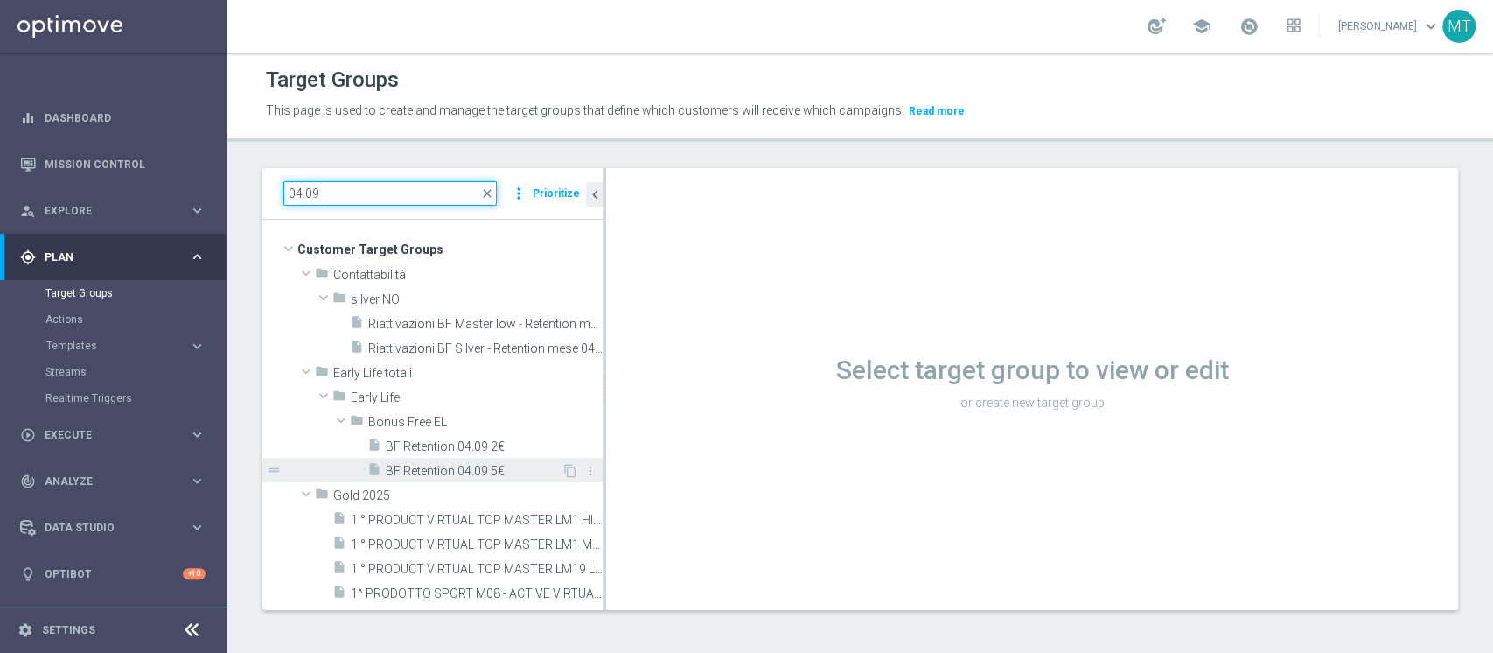
type input "04.09"
click at [441, 467] on span "BF Retention 04.09 5€" at bounding box center [474, 471] width 176 height 15
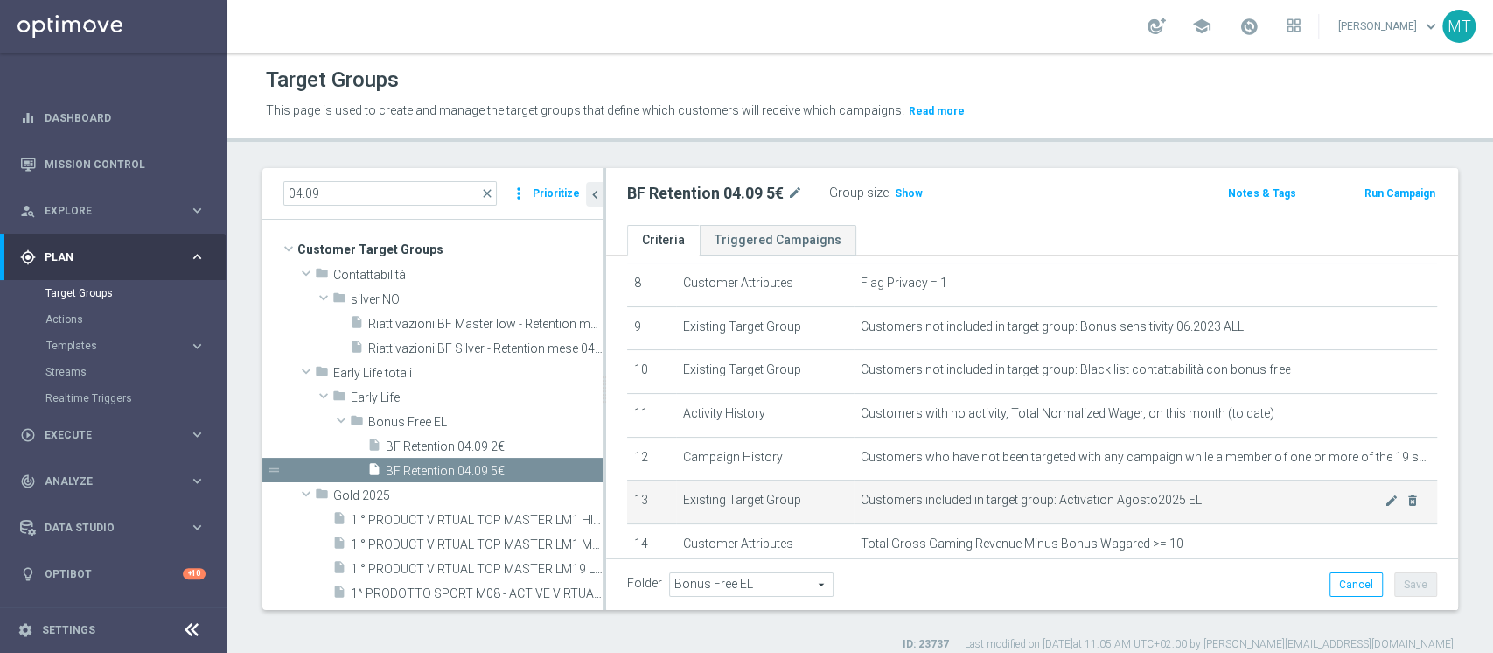
scroll to position [470, 0]
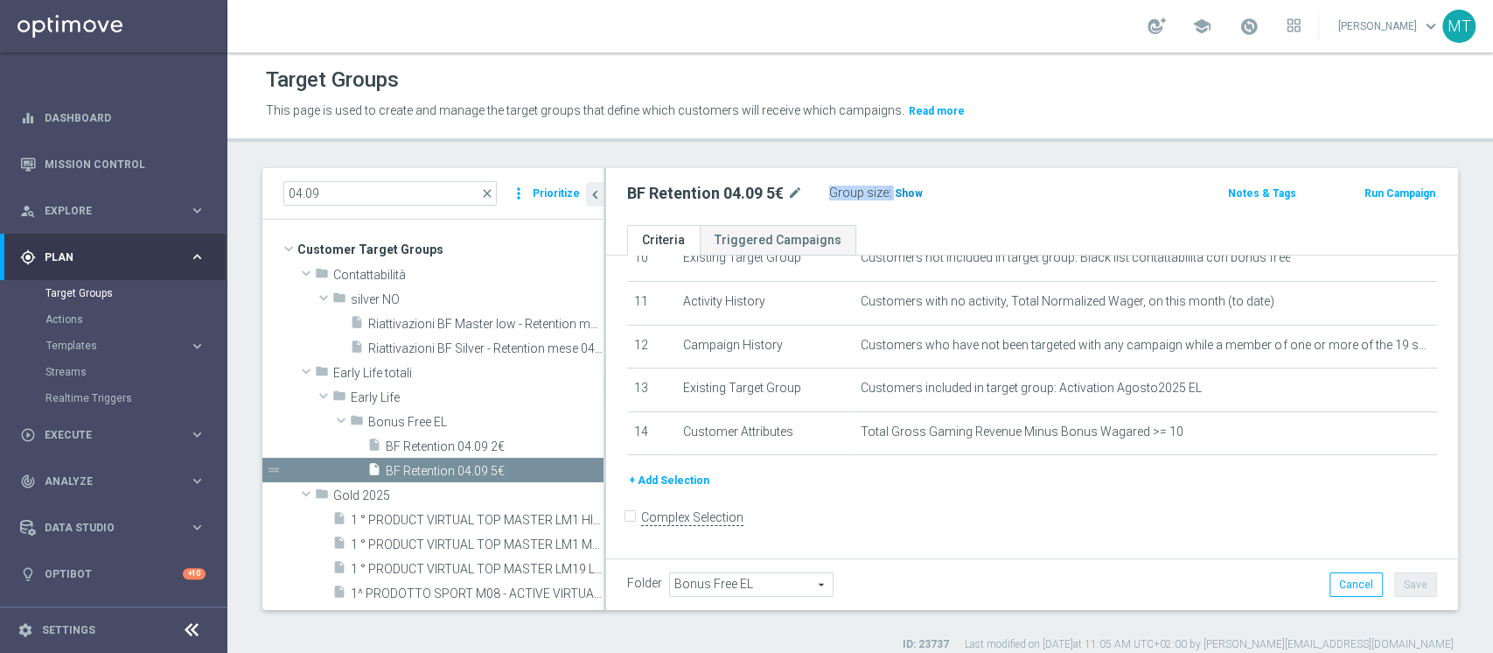
click at [904, 202] on div "Group size : Show" at bounding box center [916, 193] width 175 height 24
click at [905, 197] on span "Show" at bounding box center [909, 193] width 28 height 12
click at [952, 206] on div "BF Retention 04.09 5€ mode_edit Group size : Show Calculating… Notes & Tags Run…" at bounding box center [1032, 196] width 852 height 57
click at [1363, 195] on button "Run Campaign" at bounding box center [1400, 193] width 74 height 19
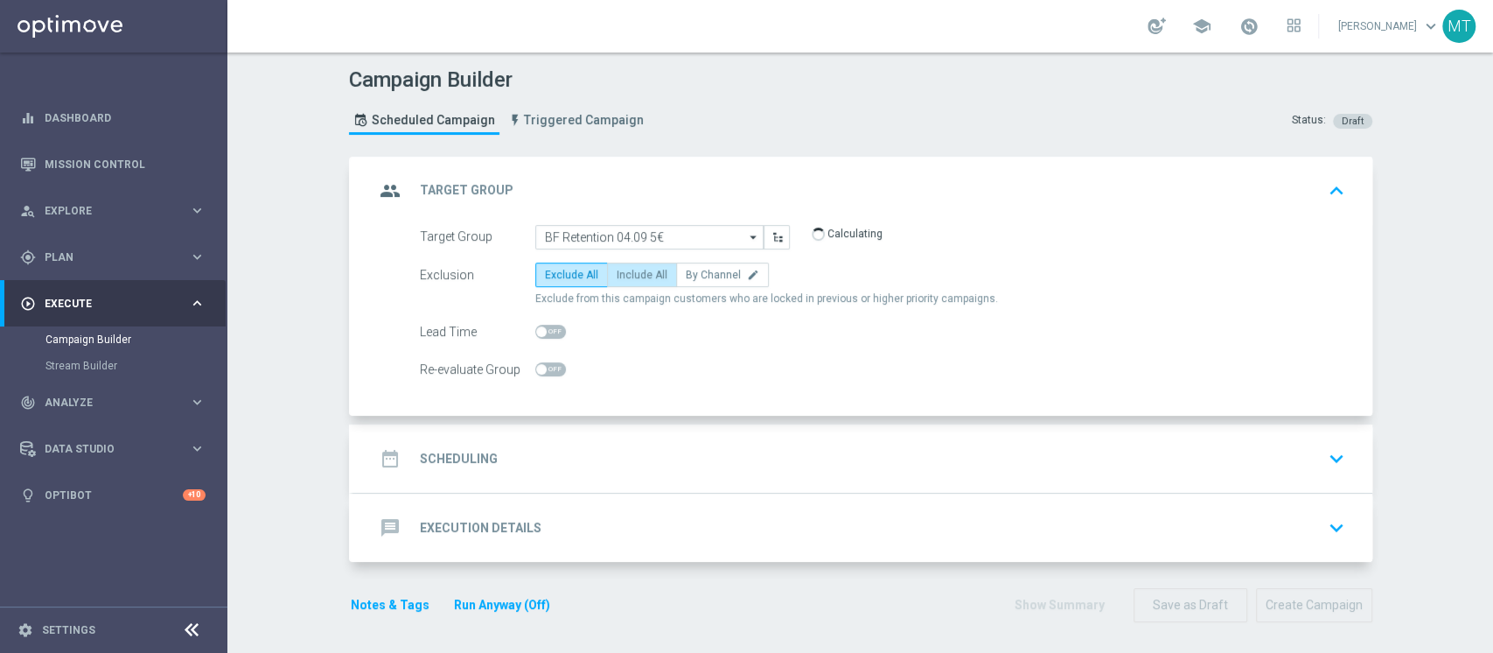
click at [616, 283] on label "Include All" at bounding box center [642, 274] width 70 height 24
click at [617, 283] on input "Include All" at bounding box center [622, 277] width 11 height 11
radio input "true"
click at [596, 428] on div "date_range Scheduling keyboard_arrow_down" at bounding box center [862, 458] width 1019 height 68
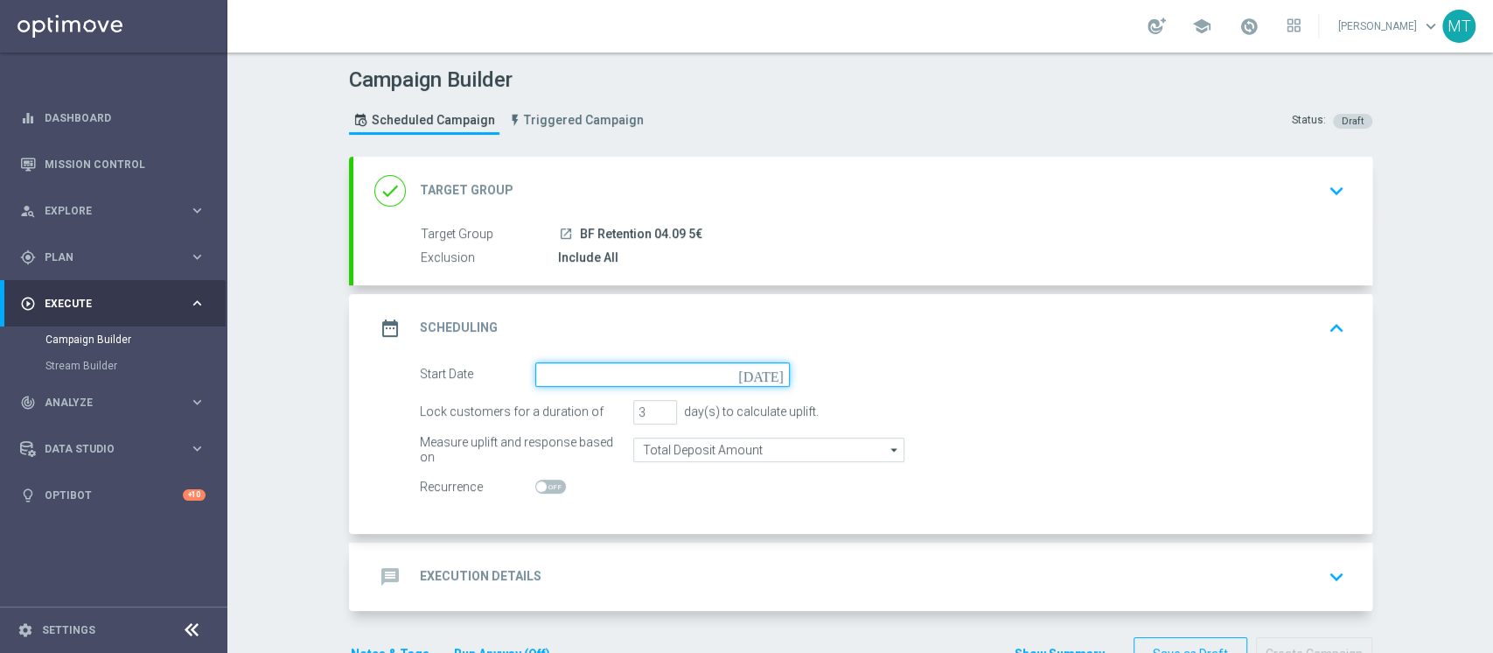
click at [602, 375] on input at bounding box center [662, 374] width 255 height 24
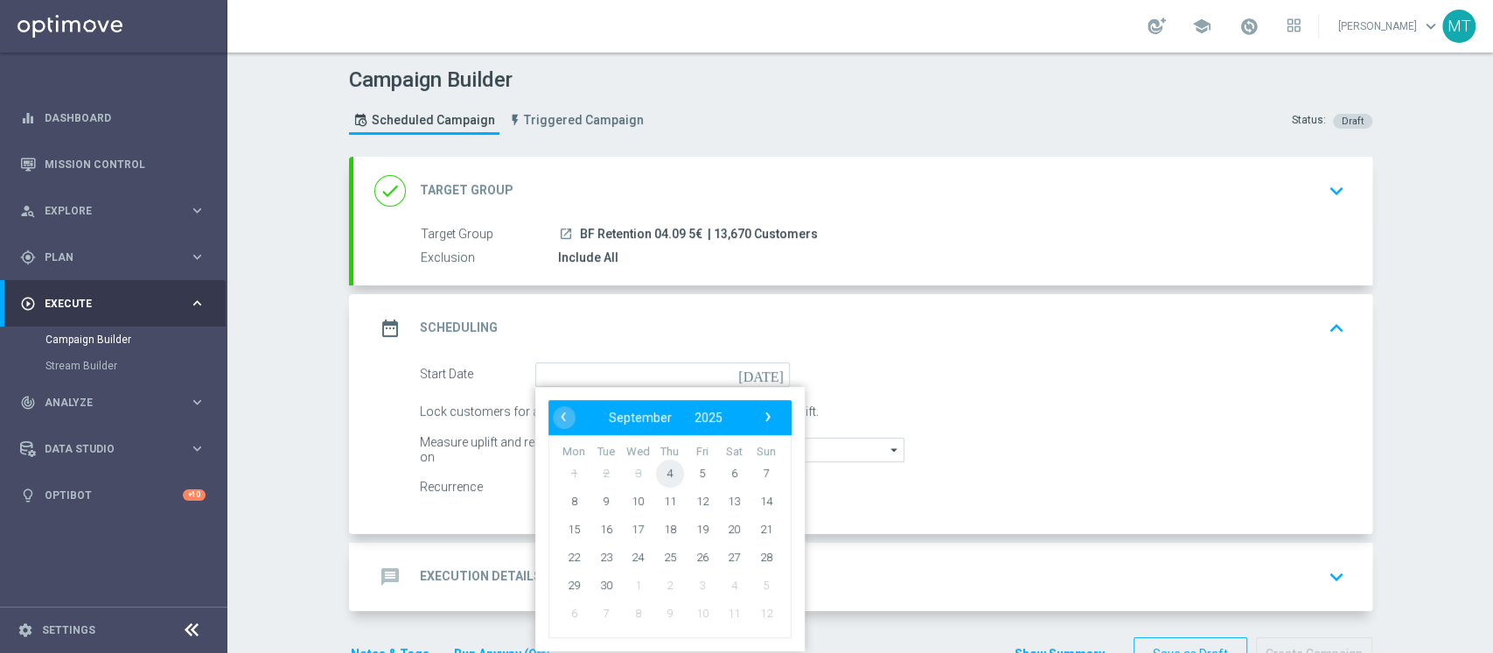
click at [656, 470] on span "4" at bounding box center [669, 472] width 28 height 28
type input "[DATE]"
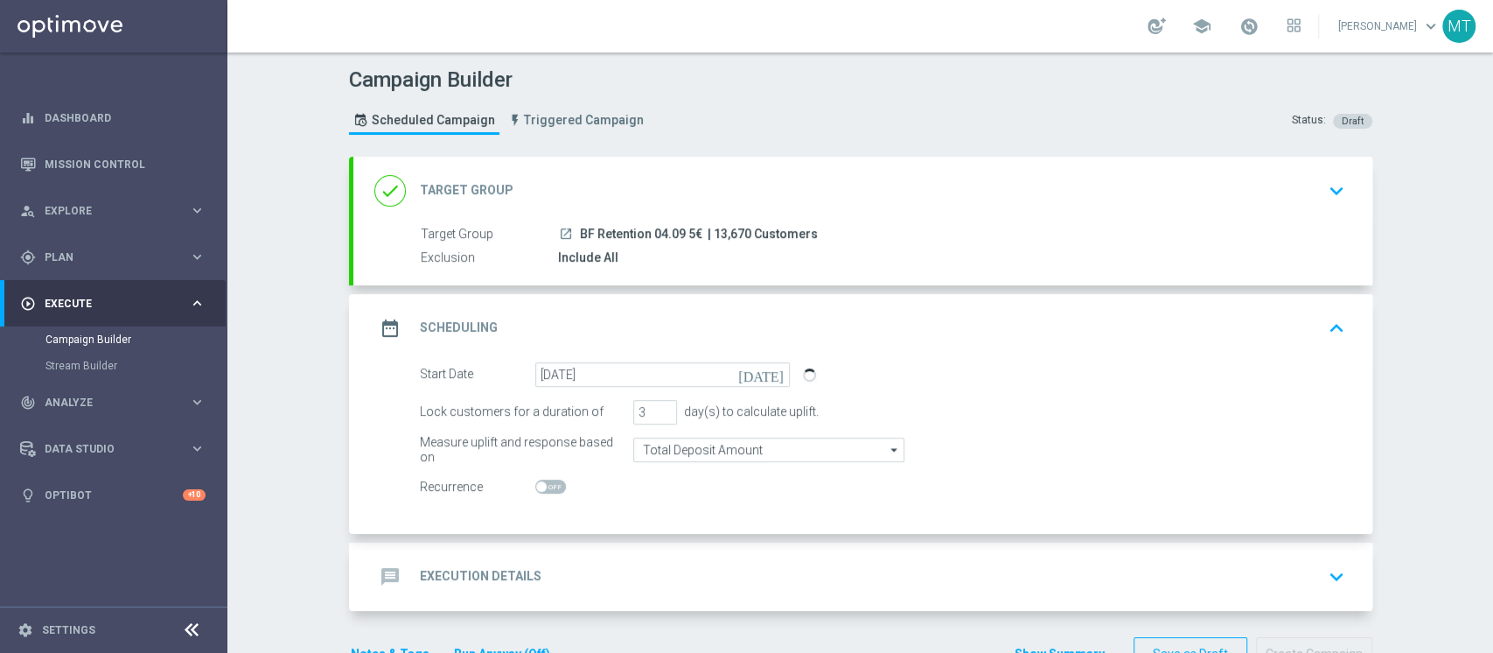
scroll to position [51, 0]
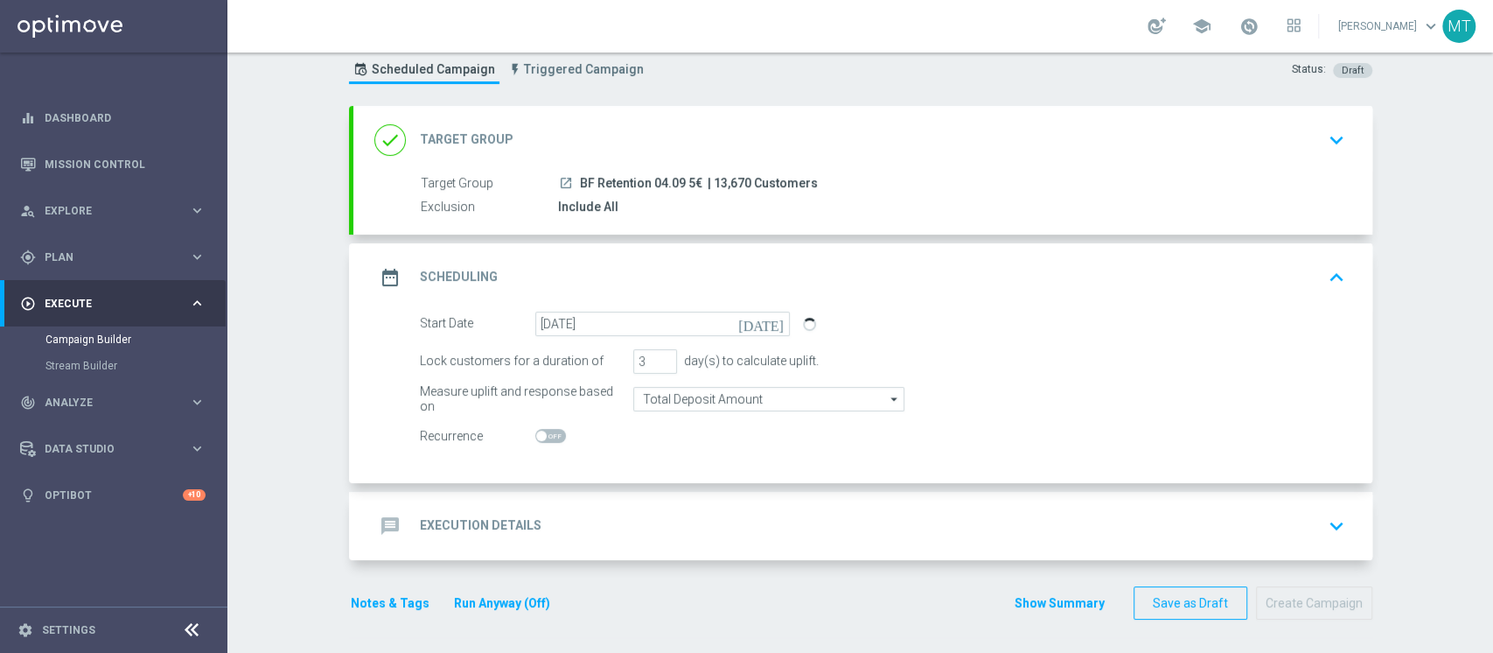
click at [679, 509] on div "message Execution Details keyboard_arrow_down" at bounding box center [862, 525] width 977 height 33
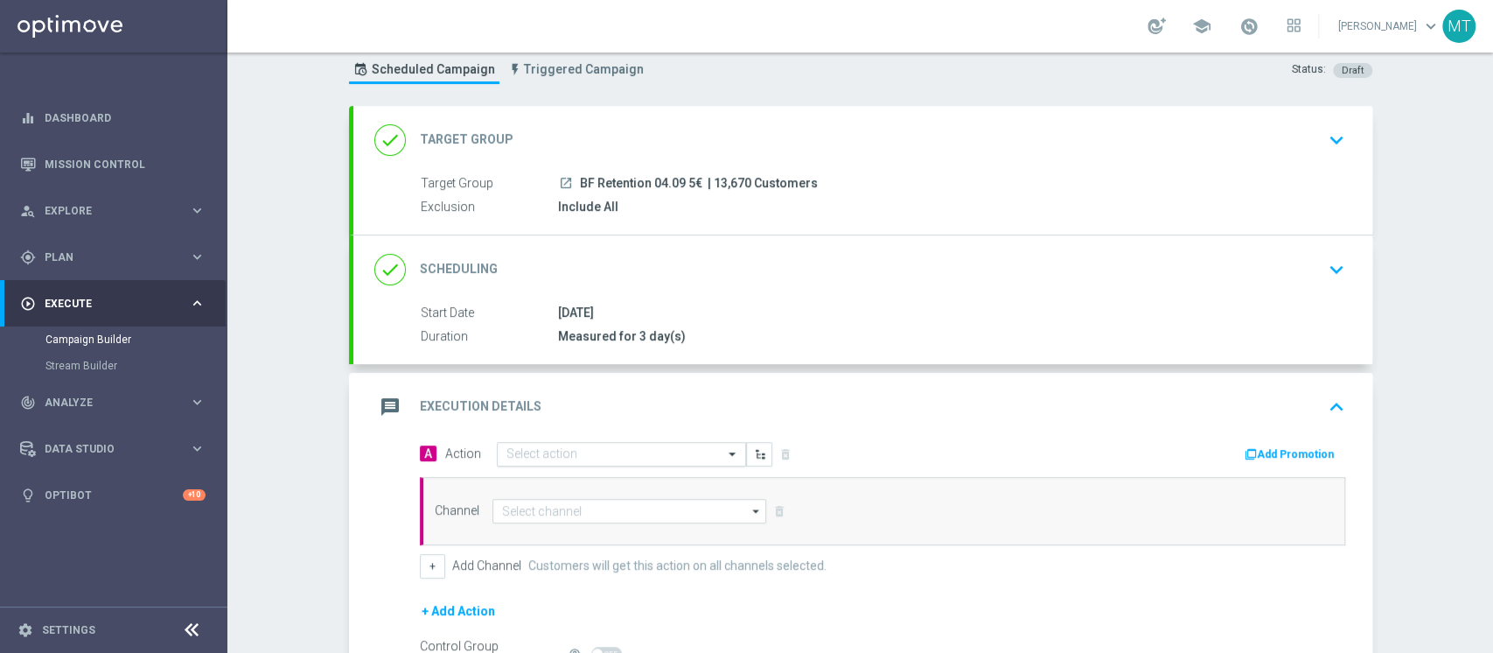
click at [646, 457] on input "text" at bounding box center [604, 454] width 195 height 15
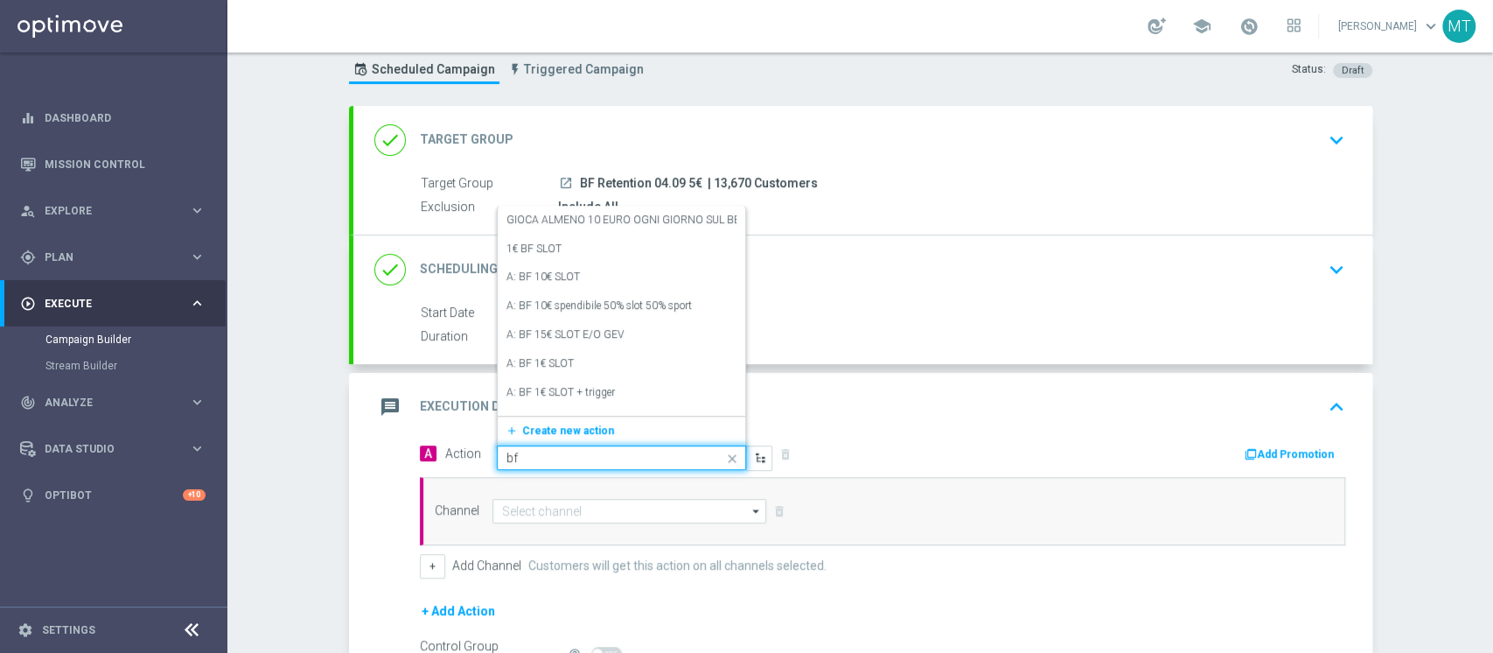
type input "bf e"
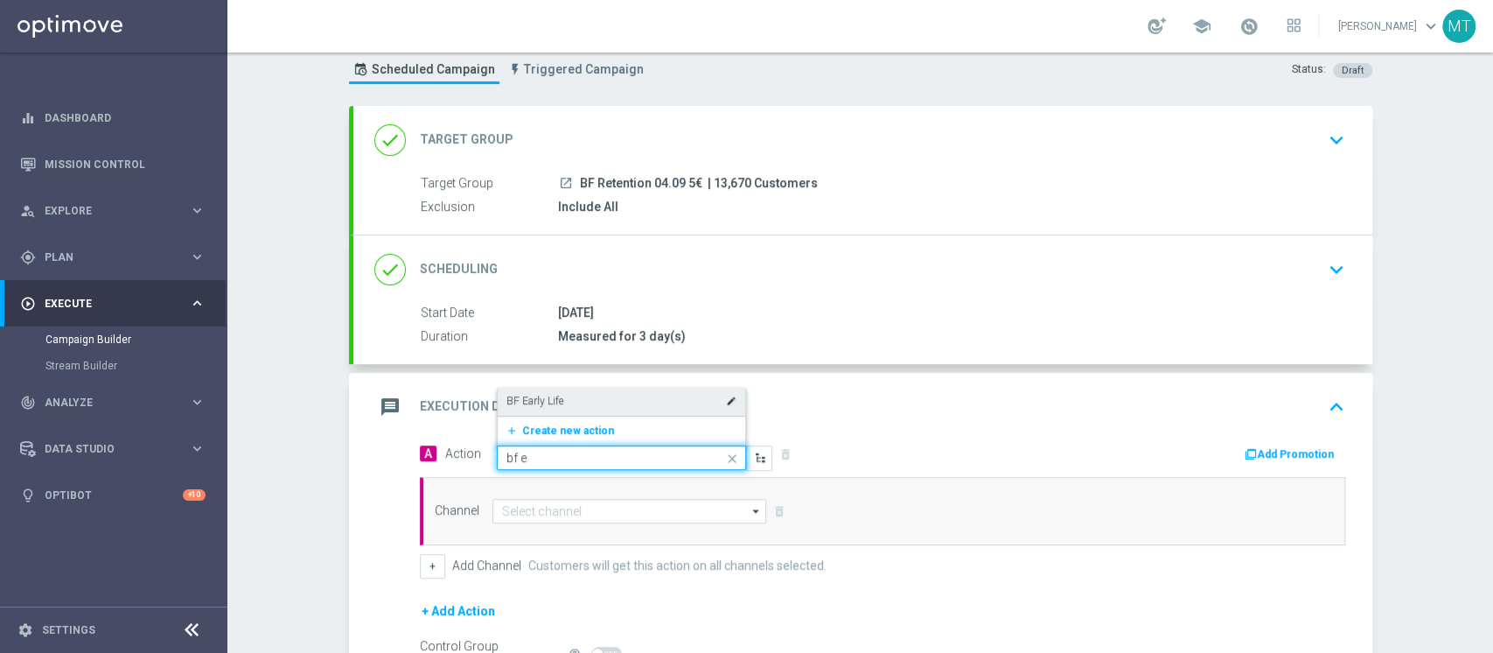
click at [599, 393] on div "BF Early Life edit" at bounding box center [622, 401] width 230 height 29
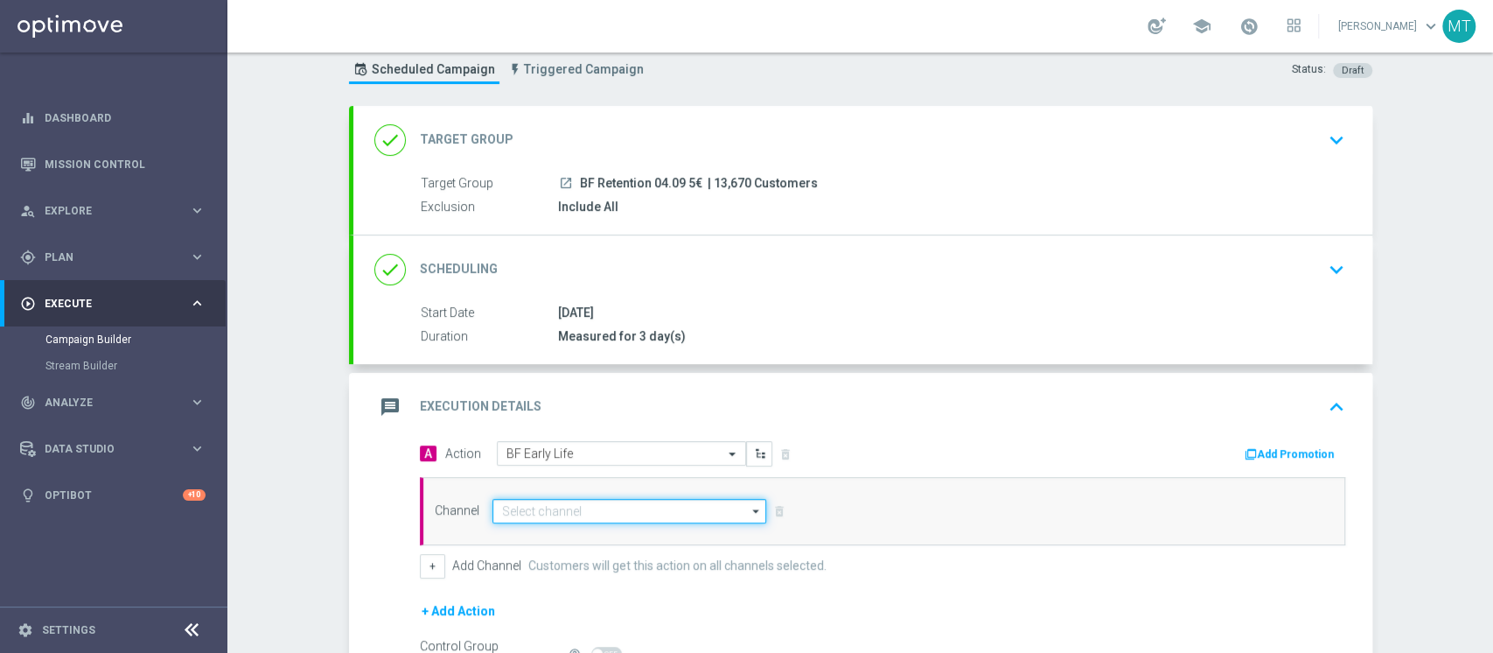
drag, startPoint x: 569, startPoint y: 497, endPoint x: 574, endPoint y: 508, distance: 12.5
click at [574, 500] on input at bounding box center [630, 511] width 275 height 24
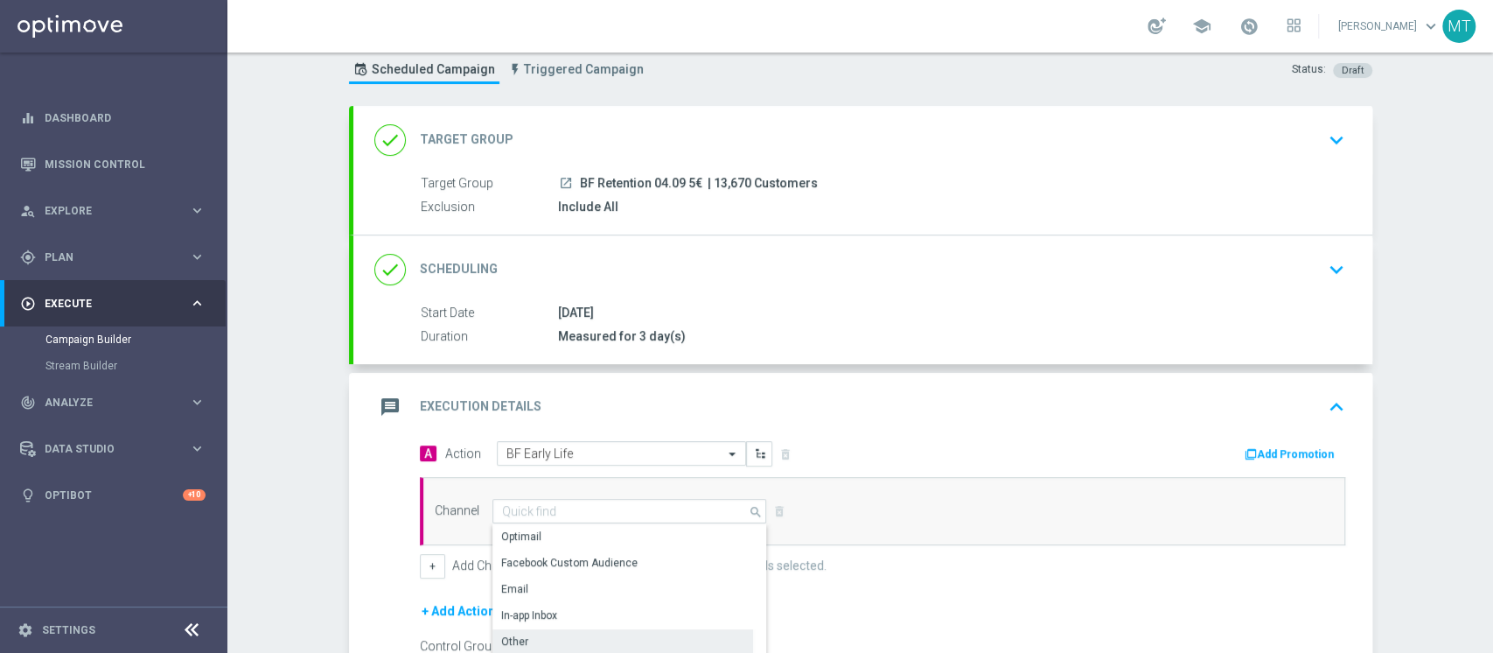
click at [520, 631] on div "Other" at bounding box center [623, 641] width 261 height 24
type input "Other"
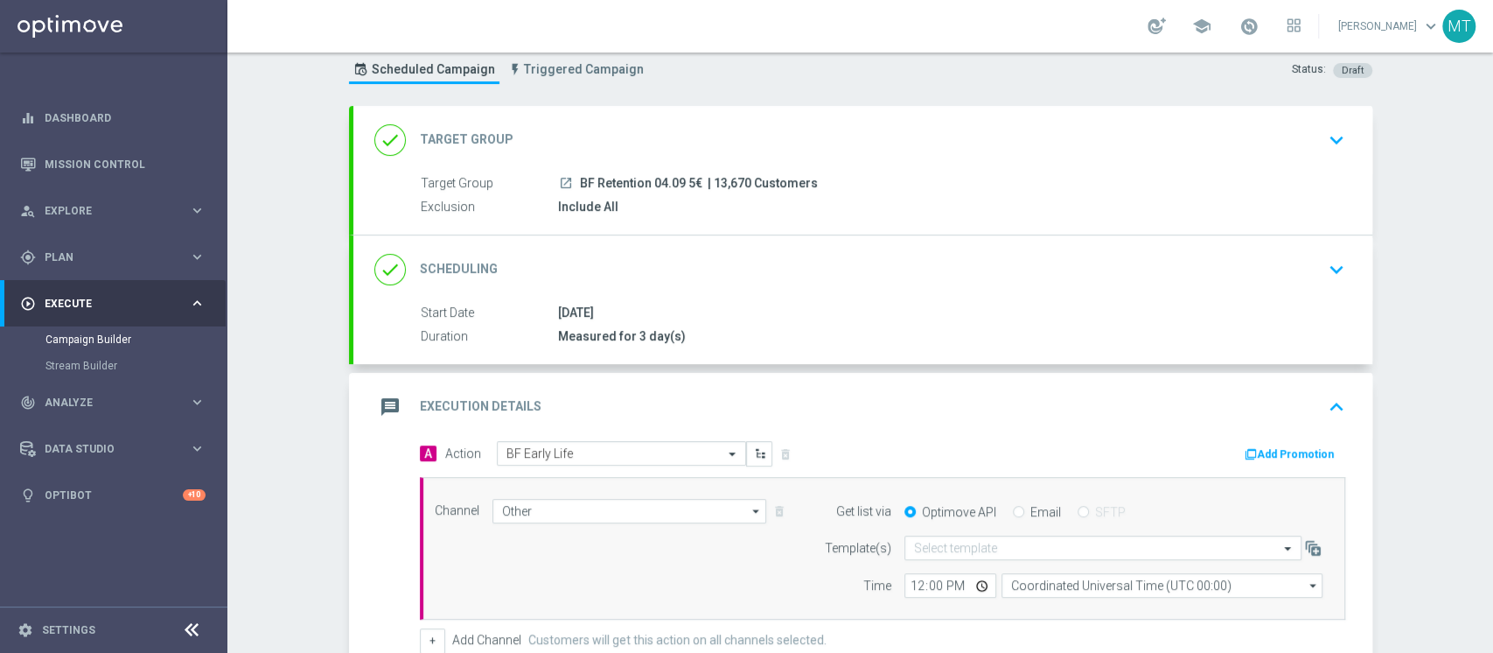
click at [1013, 504] on div "Email" at bounding box center [1037, 512] width 48 height 16
click at [997, 507] on div "Optimove API Email SFTP" at bounding box center [1113, 512] width 444 height 16
click at [1013, 507] on input "Email" at bounding box center [1018, 512] width 11 height 11
radio input "true"
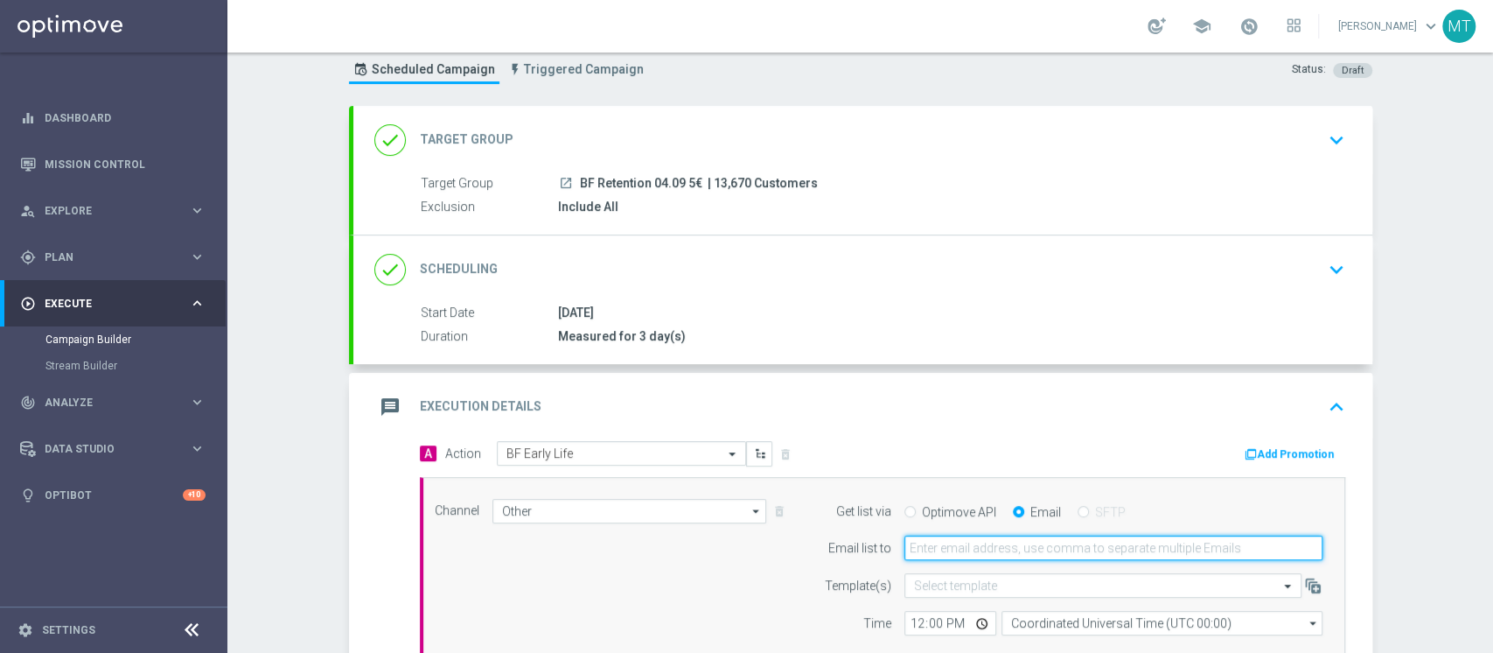
click at [990, 555] on input "email" at bounding box center [1114, 547] width 418 height 24
type input "[PERSON_NAME][EMAIL_ADDRESS][DOMAIN_NAME]"
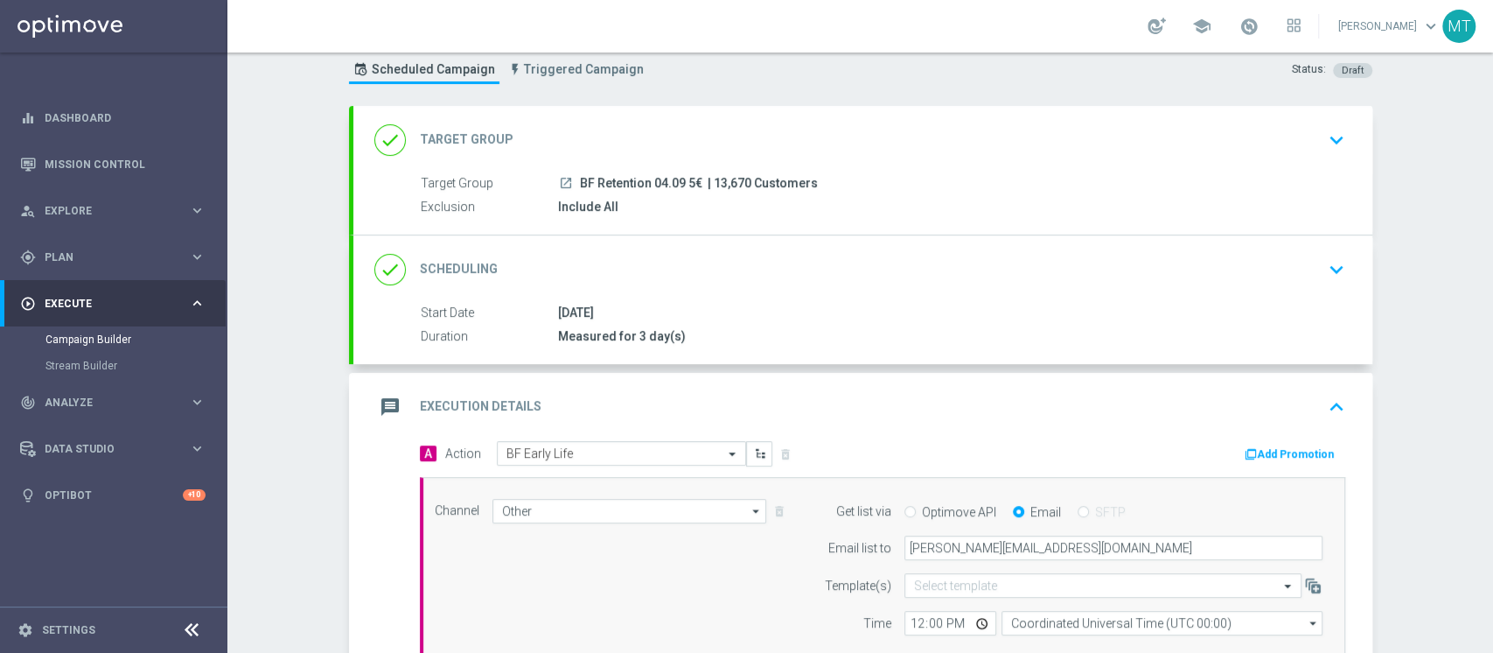
click at [1284, 445] on button "Add Promotion" at bounding box center [1291, 453] width 97 height 19
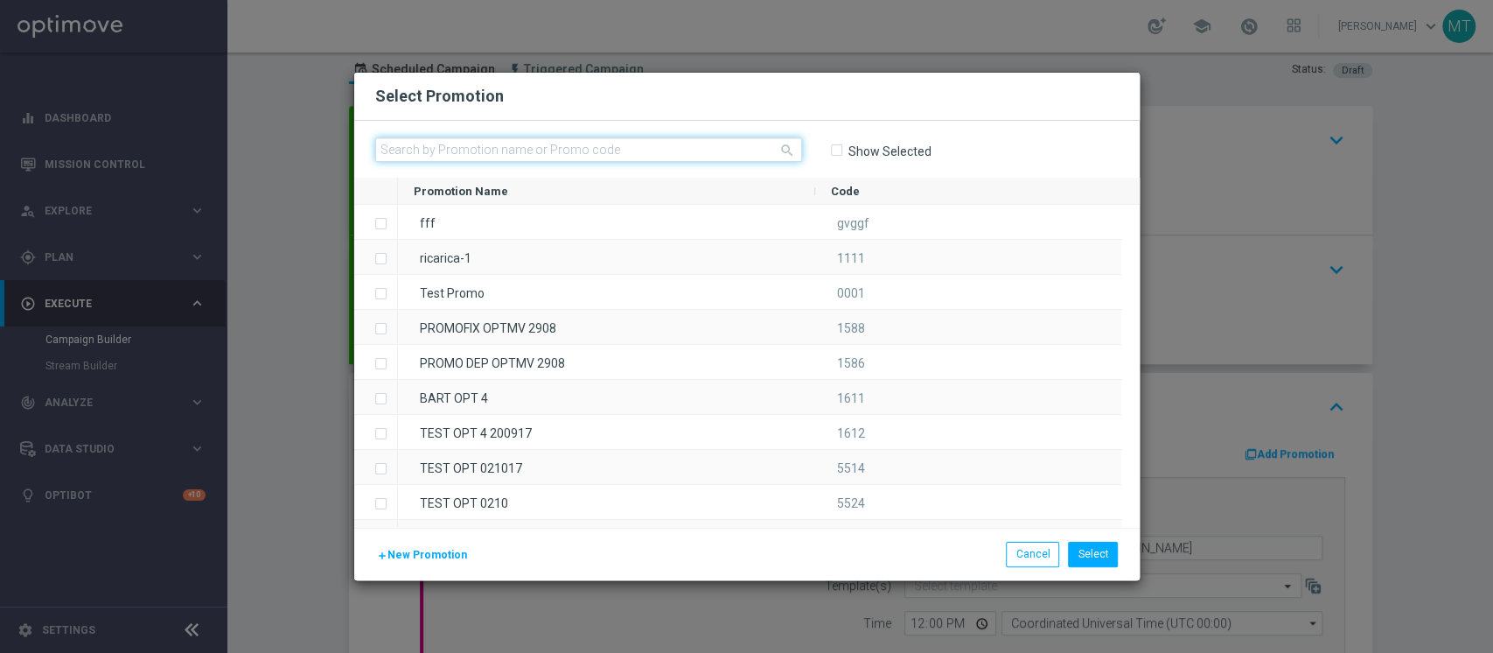
click at [534, 148] on input "text" at bounding box center [588, 149] width 427 height 24
paste input "233063"
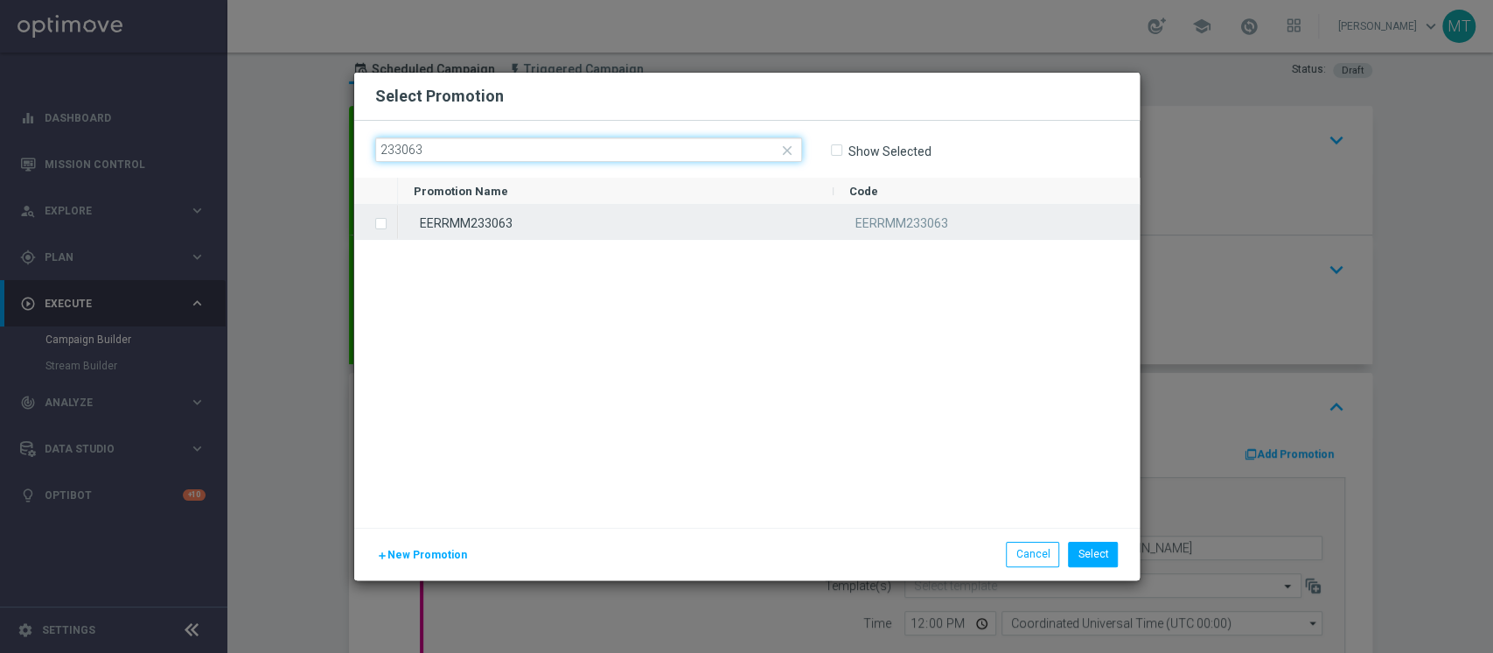
type input "233063"
click at [481, 214] on div "EERRMM233063" at bounding box center [616, 222] width 436 height 34
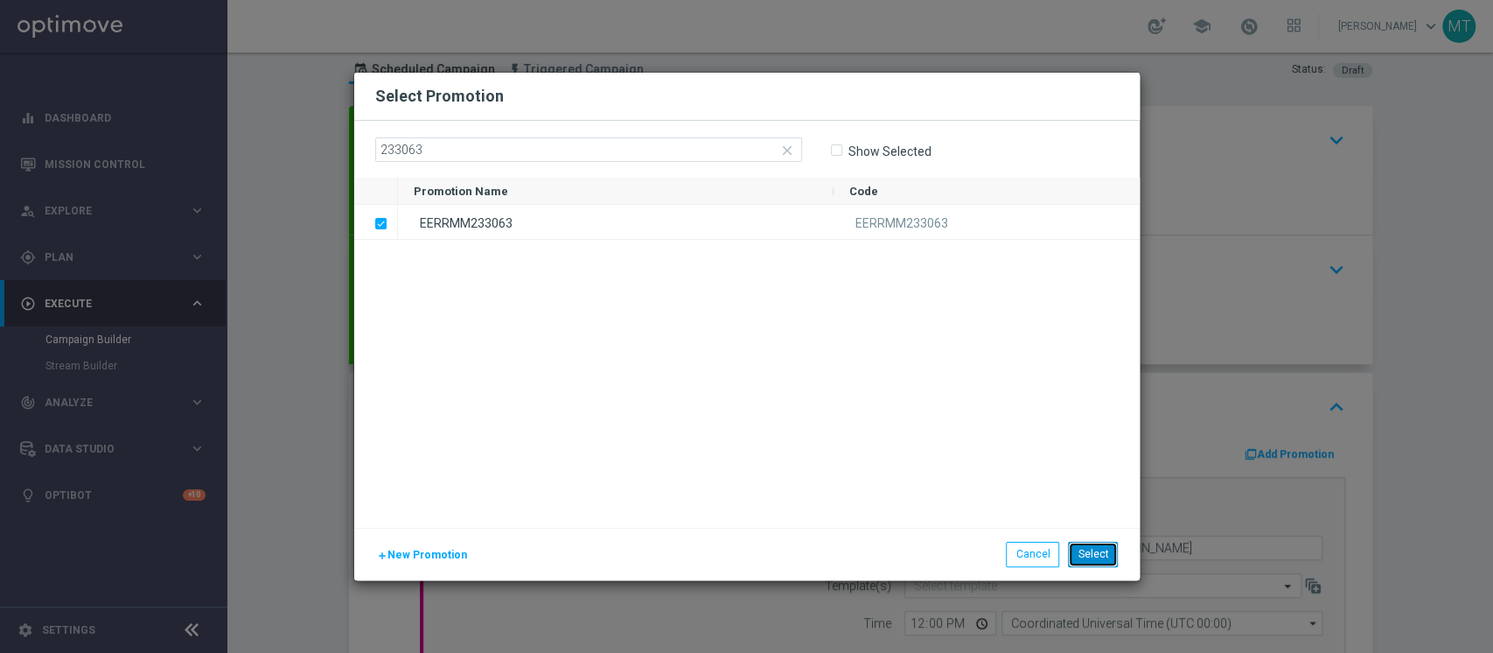
click at [1098, 553] on button "Select" at bounding box center [1093, 553] width 50 height 24
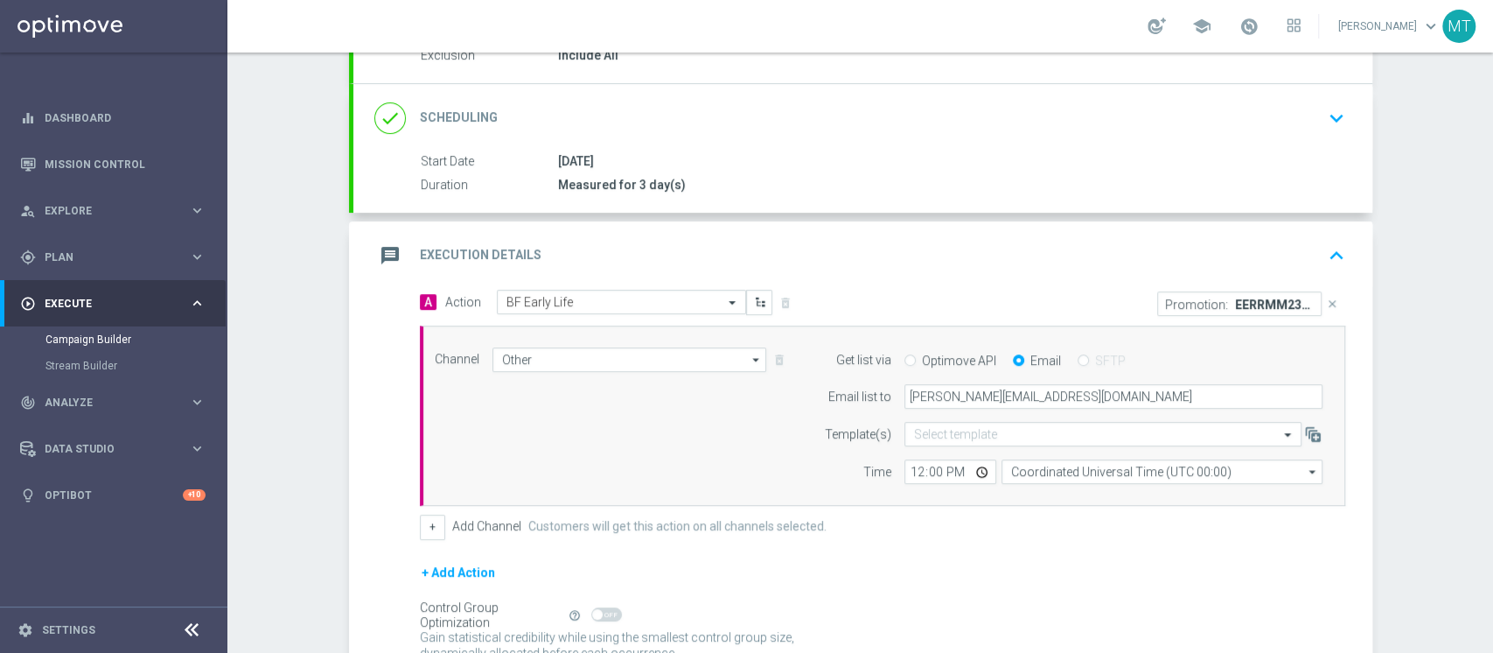
scroll to position [284, 0]
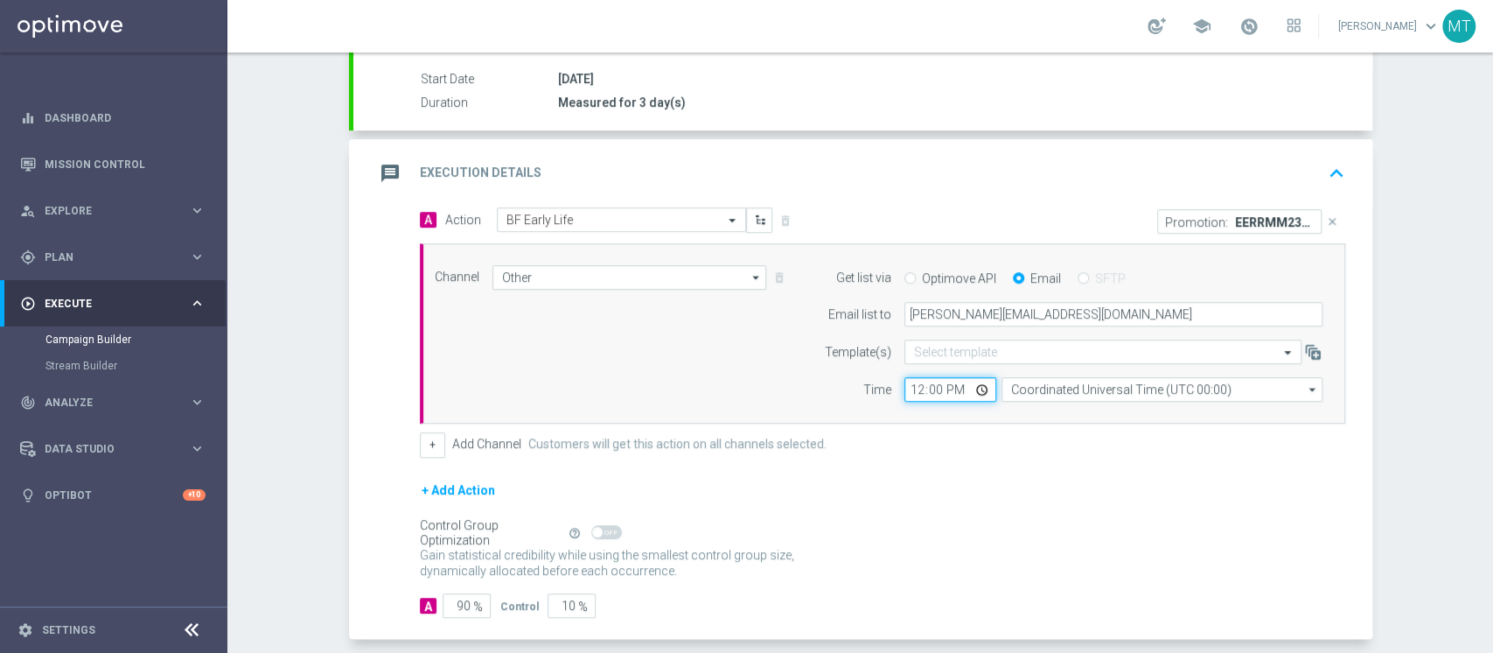
click at [912, 386] on input "12:00" at bounding box center [951, 389] width 92 height 24
type input "16:55"
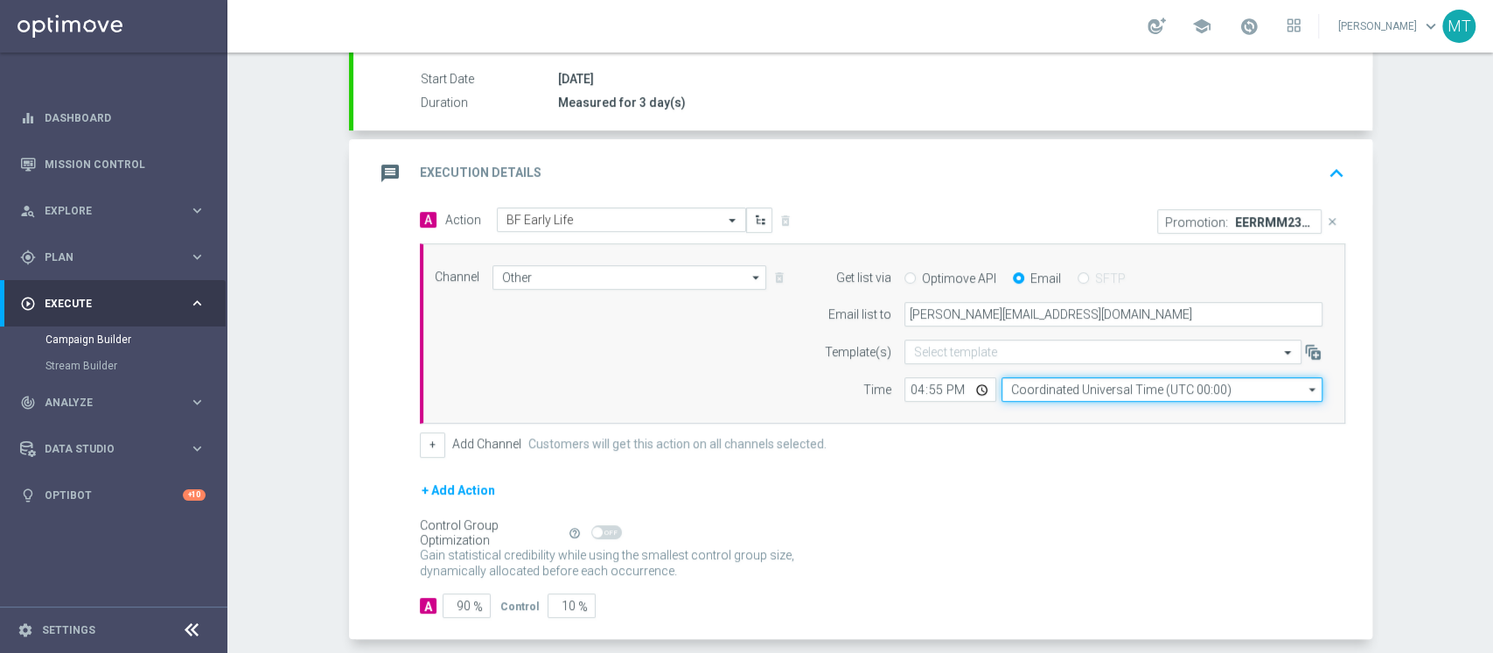
click at [1041, 393] on input "Coordinated Universal Time (UTC 00:00)" at bounding box center [1162, 389] width 321 height 24
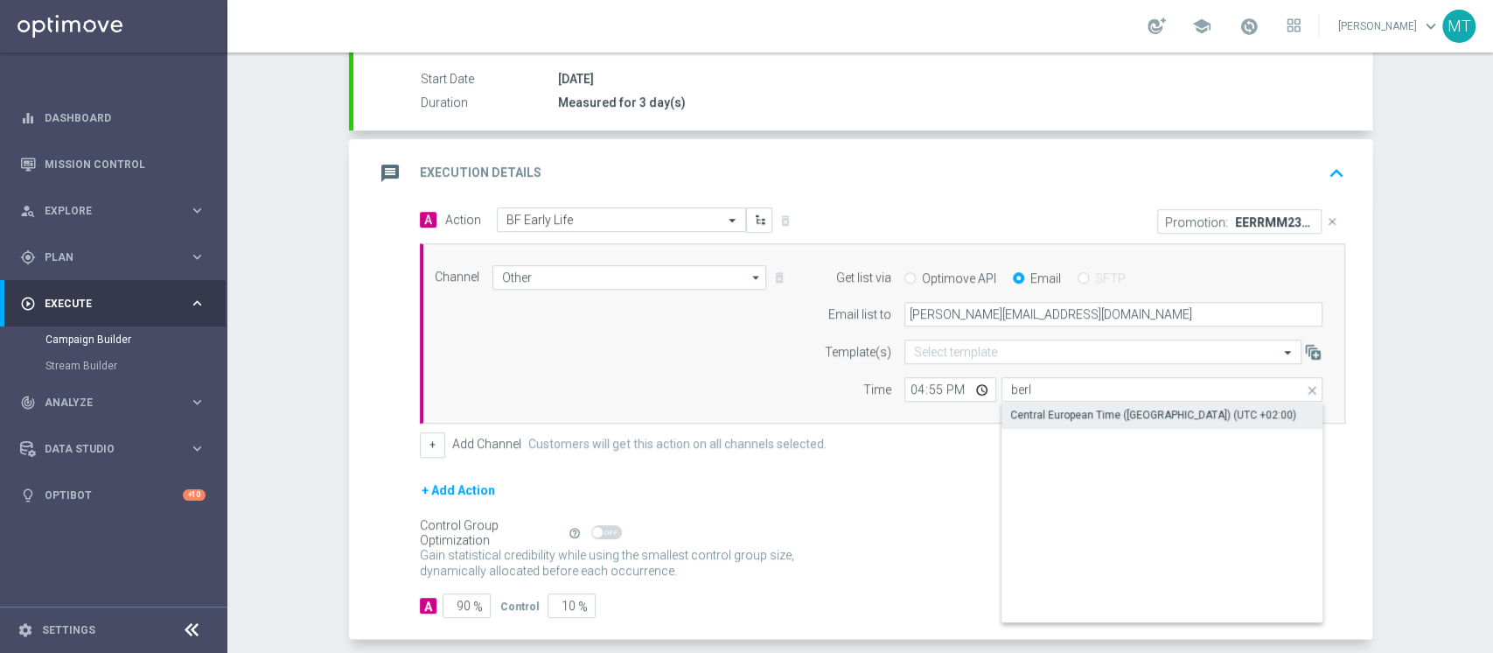
click at [1078, 415] on div "Central European Time ([GEOGRAPHIC_DATA]) (UTC +02:00)" at bounding box center [1153, 415] width 286 height 16
type input "Central European Time ([GEOGRAPHIC_DATA]) (UTC +02:00)"
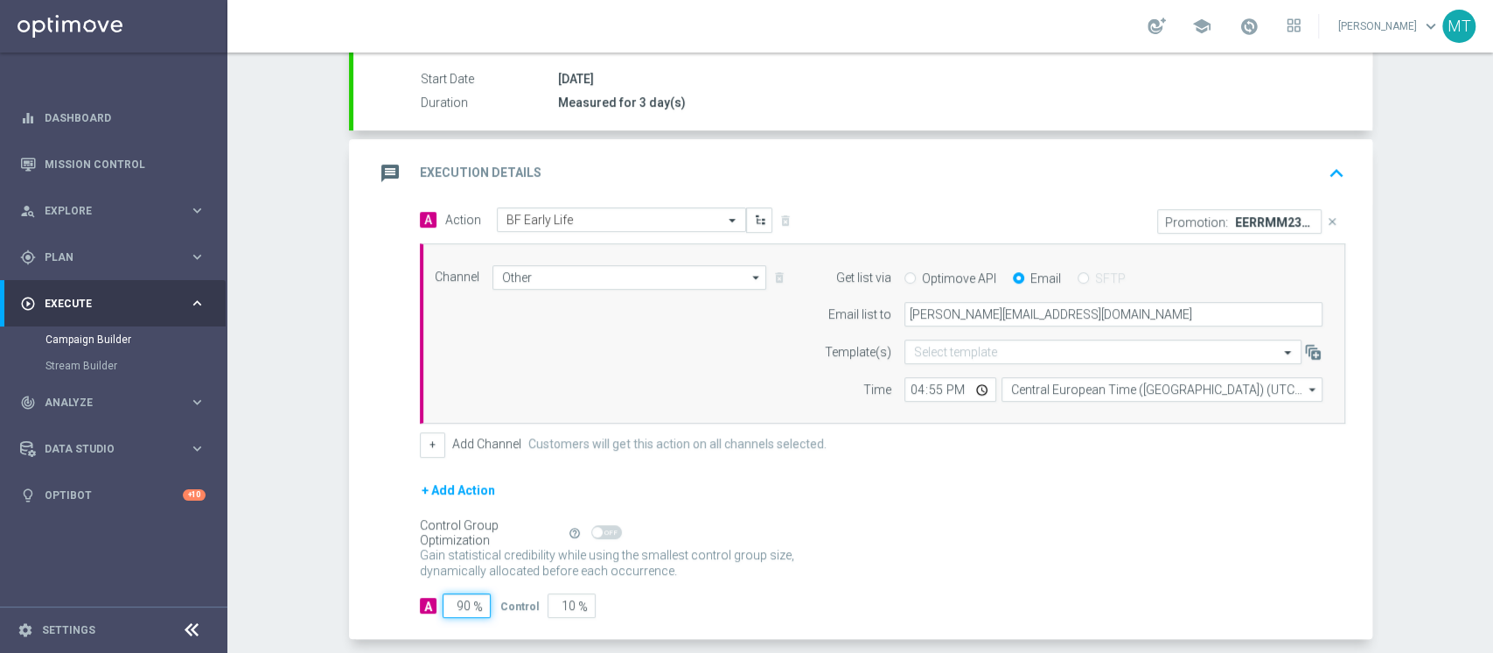
click at [458, 604] on input "90" at bounding box center [467, 605] width 48 height 24
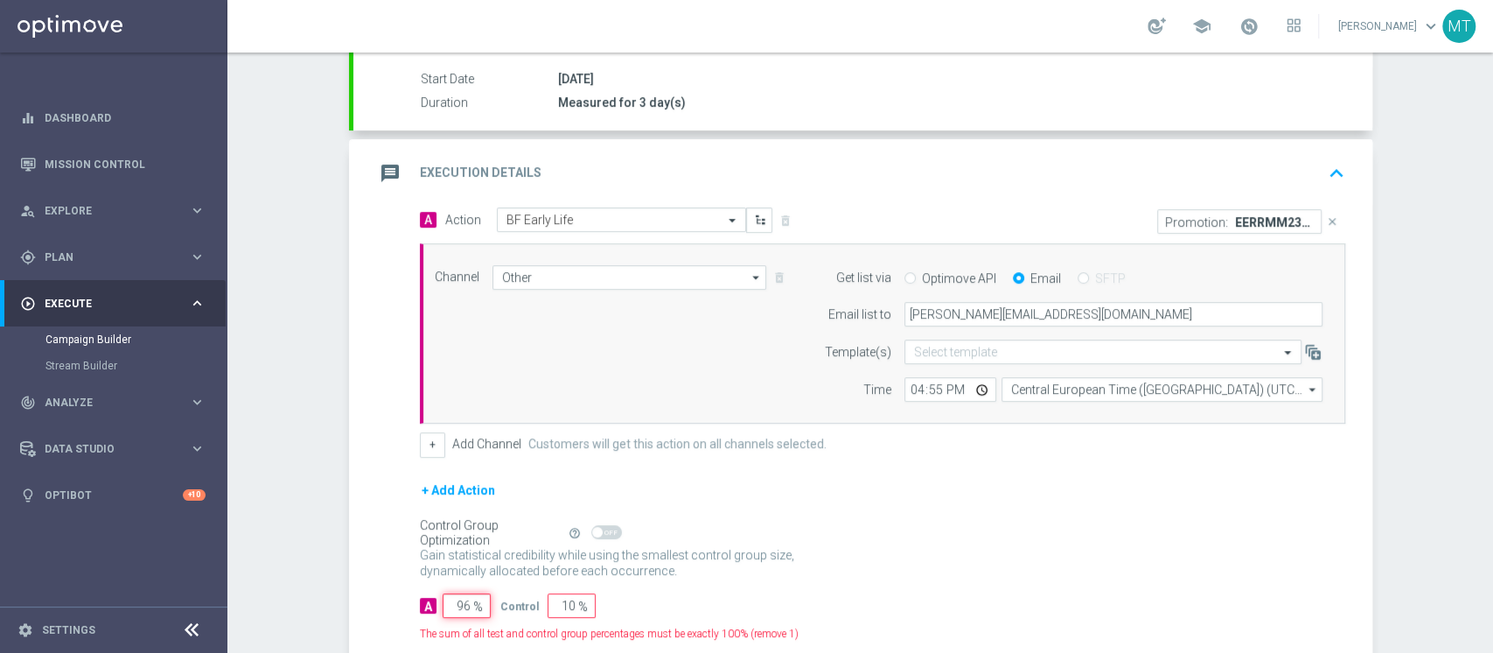
type input "97"
type input "3"
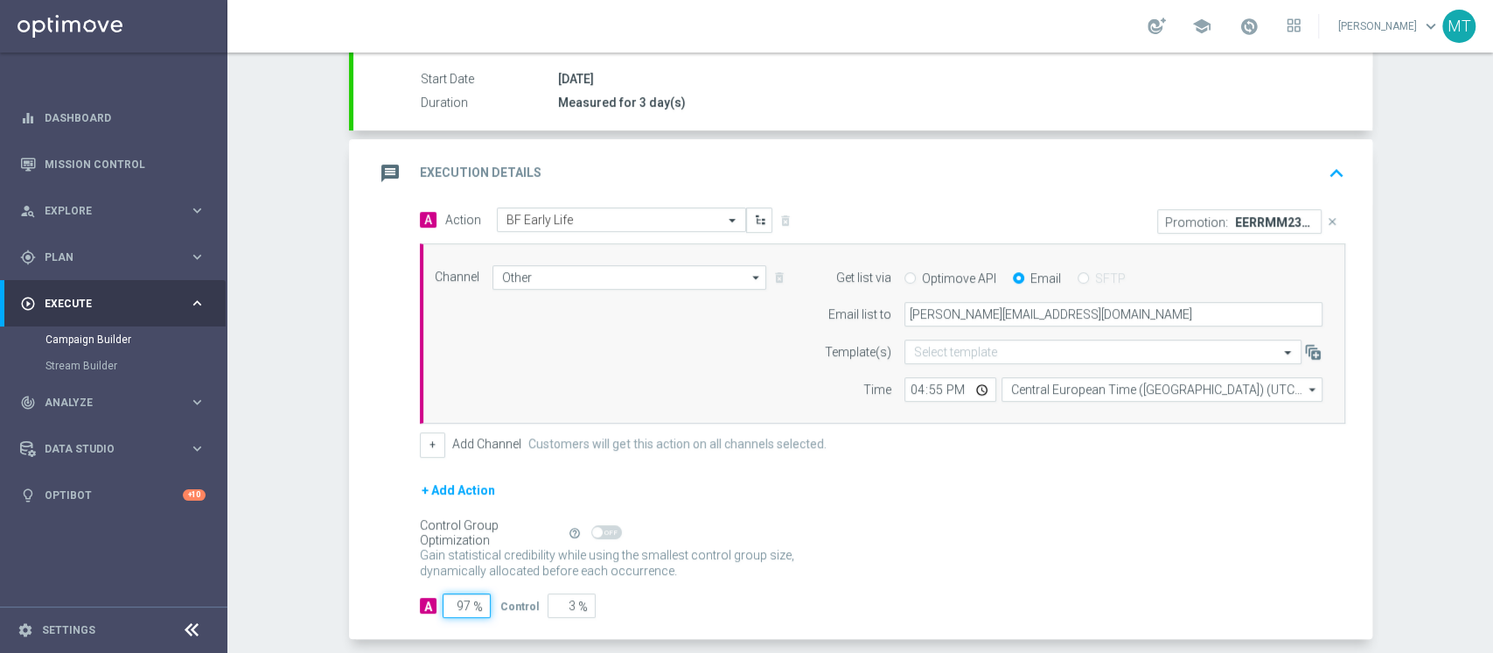
type input "98"
type input "2"
type input "99"
type input "1"
type input "100"
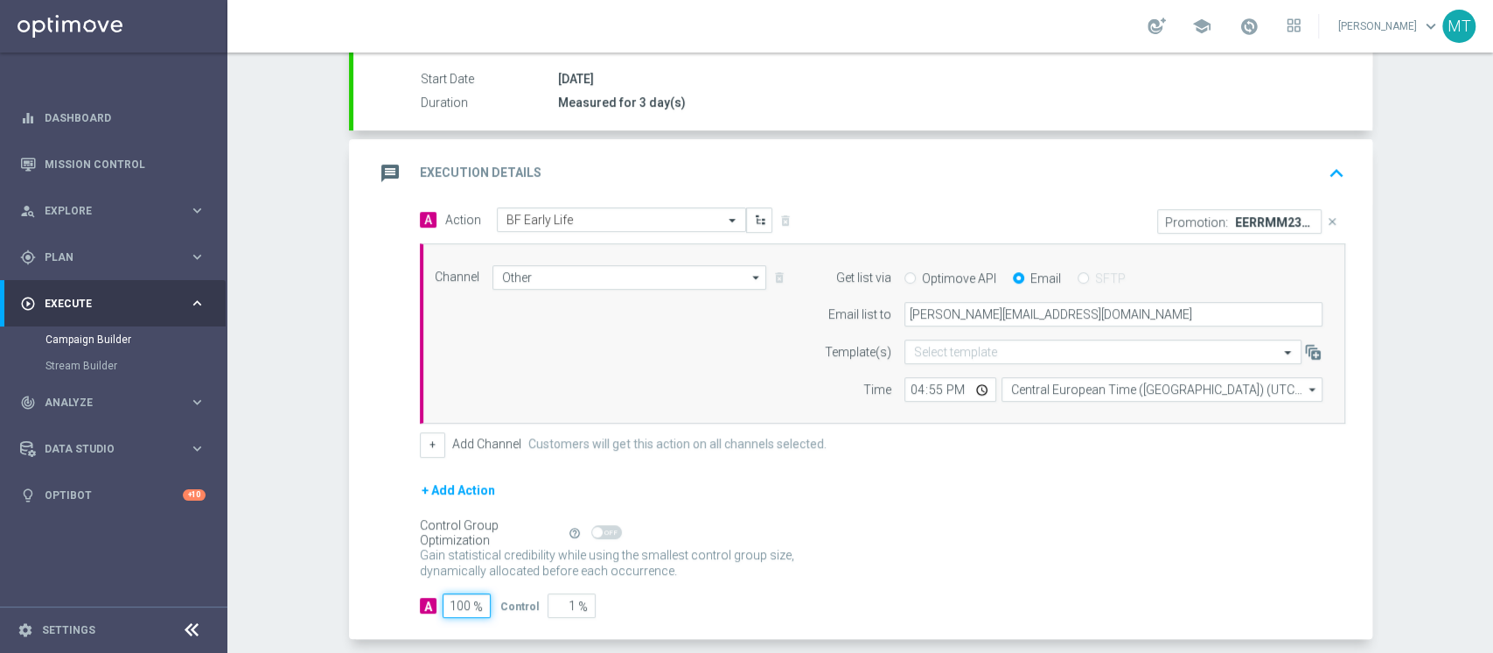
type input "0"
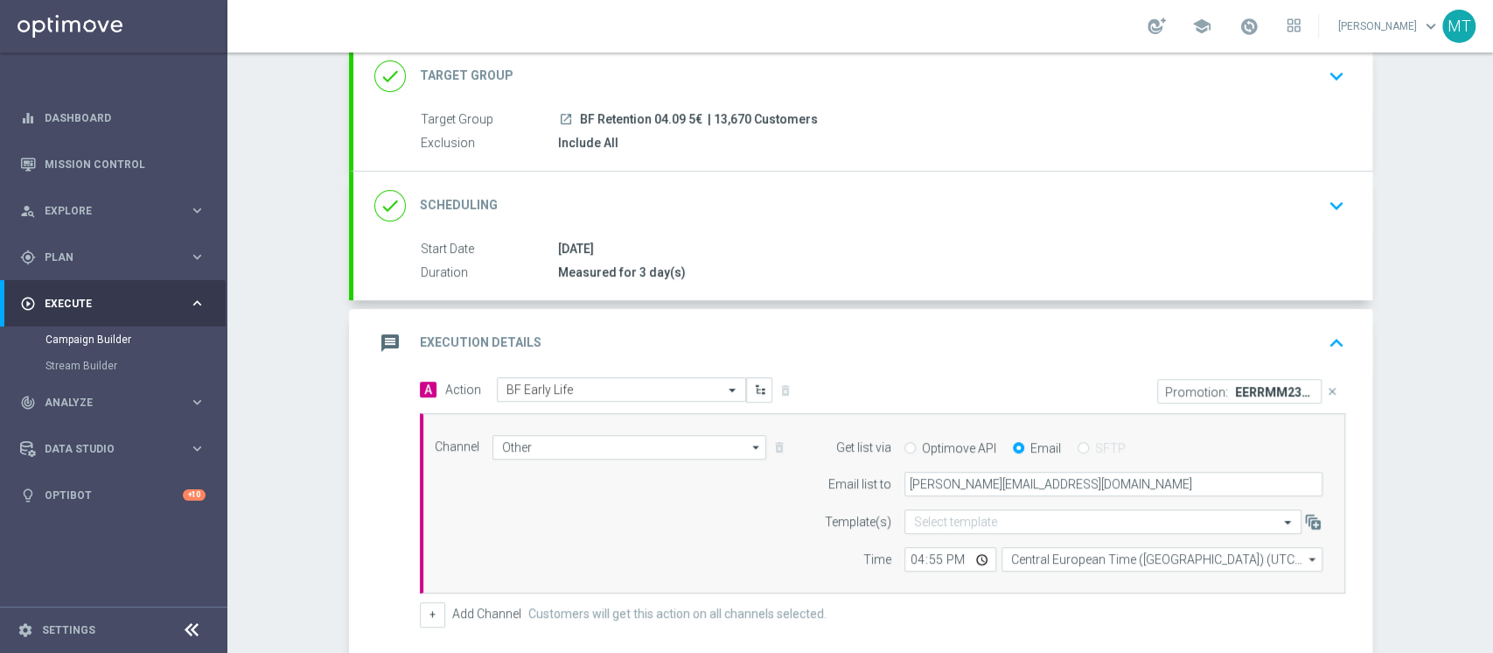
scroll to position [0, 0]
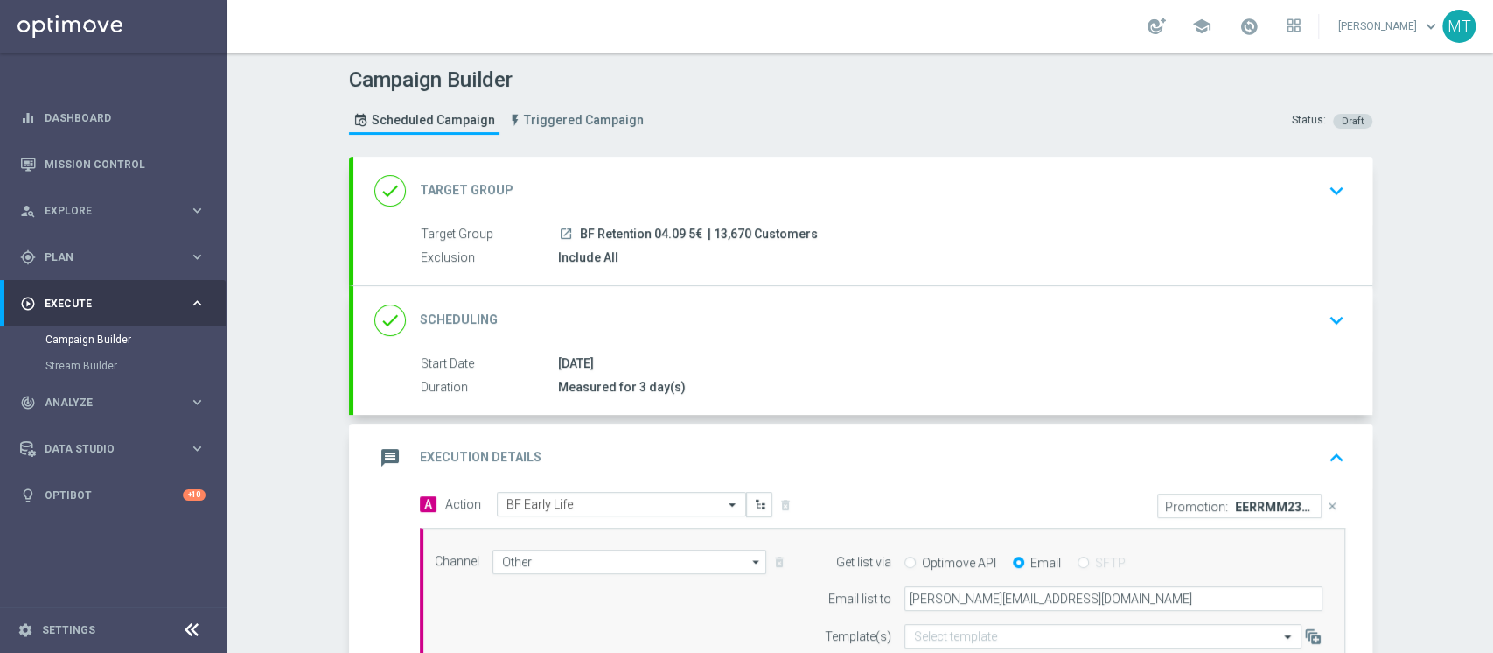
click at [684, 196] on div "done Target Group keyboard_arrow_down" at bounding box center [862, 190] width 977 height 33
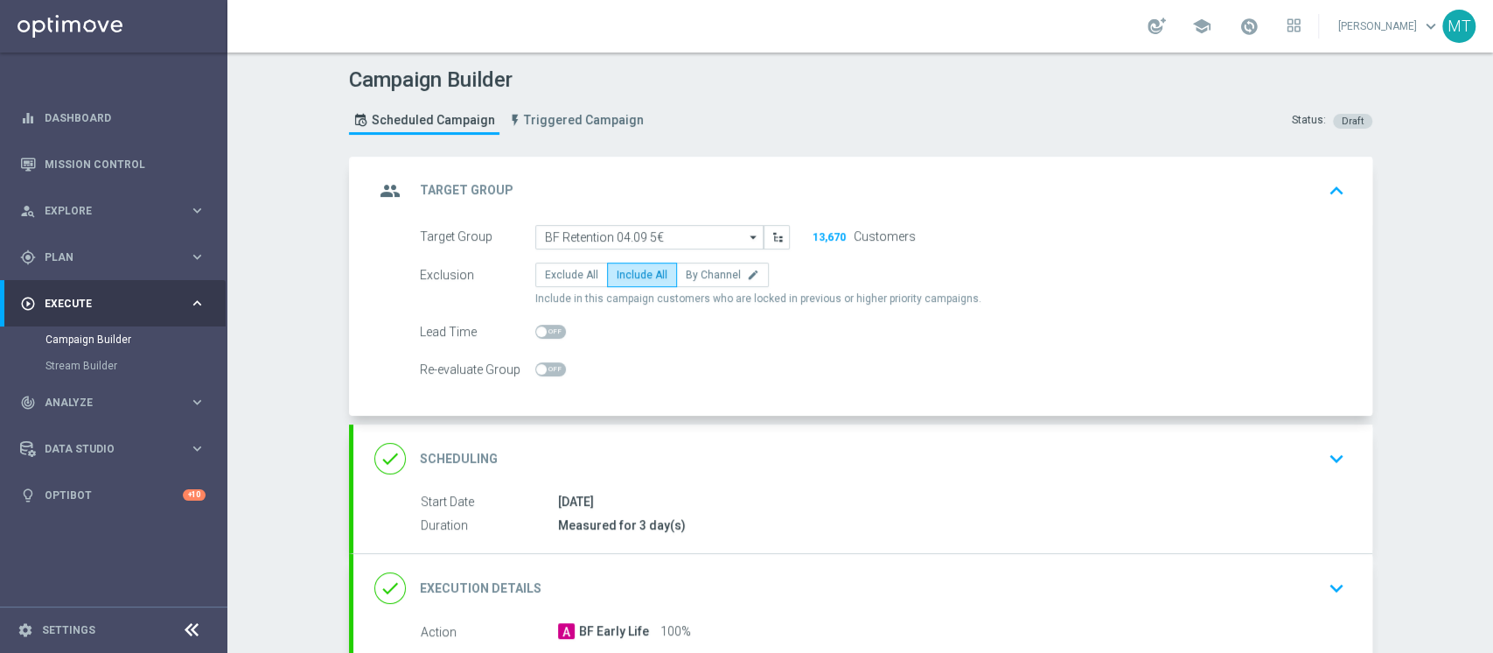
click at [730, 180] on div "group Target Group keyboard_arrow_up" at bounding box center [862, 190] width 977 height 33
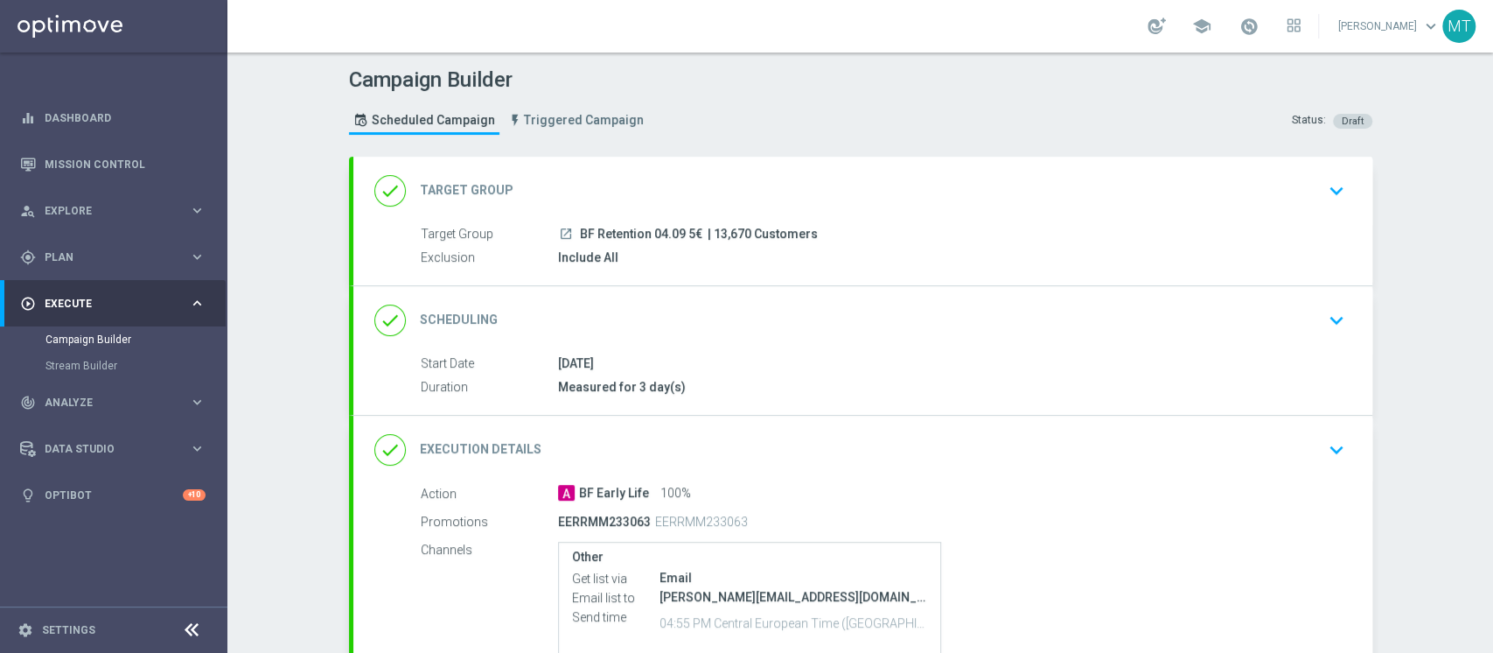
click at [764, 332] on div "done Scheduling keyboard_arrow_down" at bounding box center [862, 320] width 977 height 33
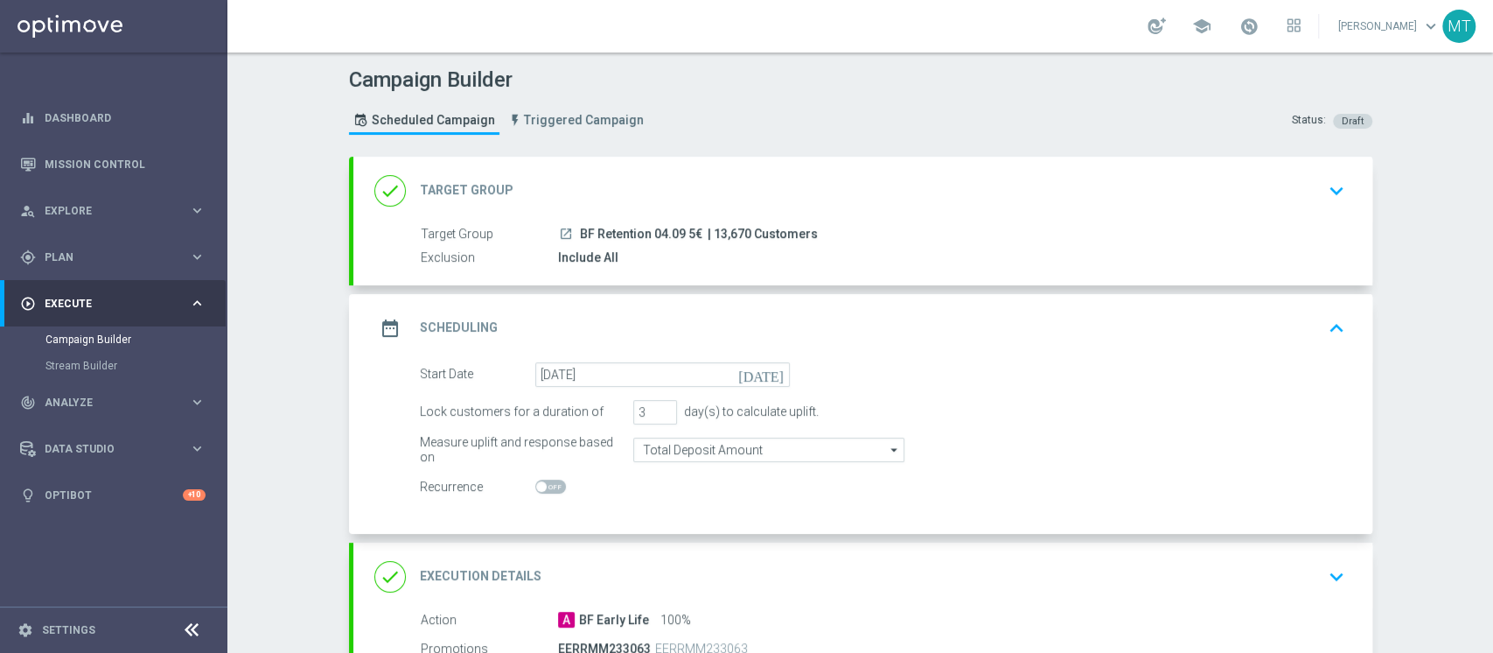
click at [792, 318] on div "date_range Scheduling keyboard_arrow_up" at bounding box center [862, 327] width 977 height 33
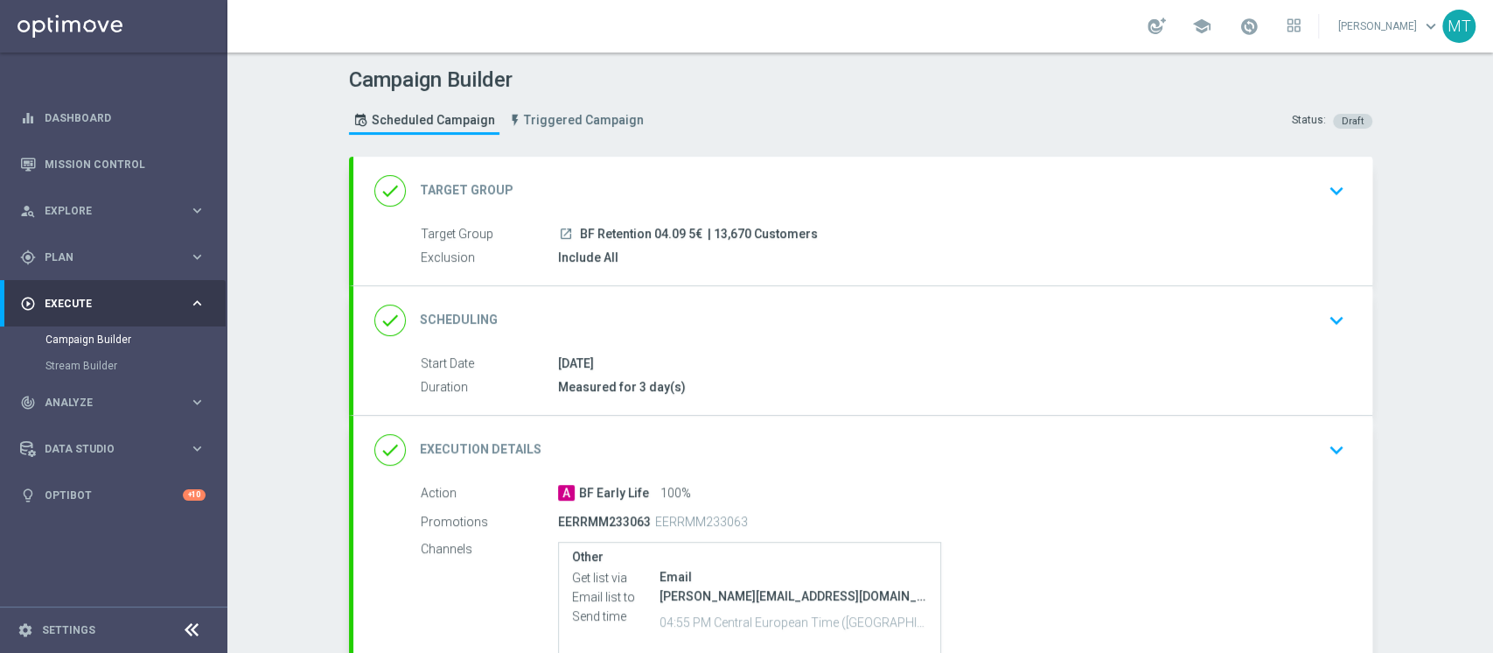
click at [780, 220] on div "done Target Group keyboard_arrow_down Target Group launch BF Retention 04.09 5€…" at bounding box center [862, 221] width 1019 height 129
click at [807, 212] on div "done Target Group keyboard_arrow_down" at bounding box center [862, 191] width 1019 height 68
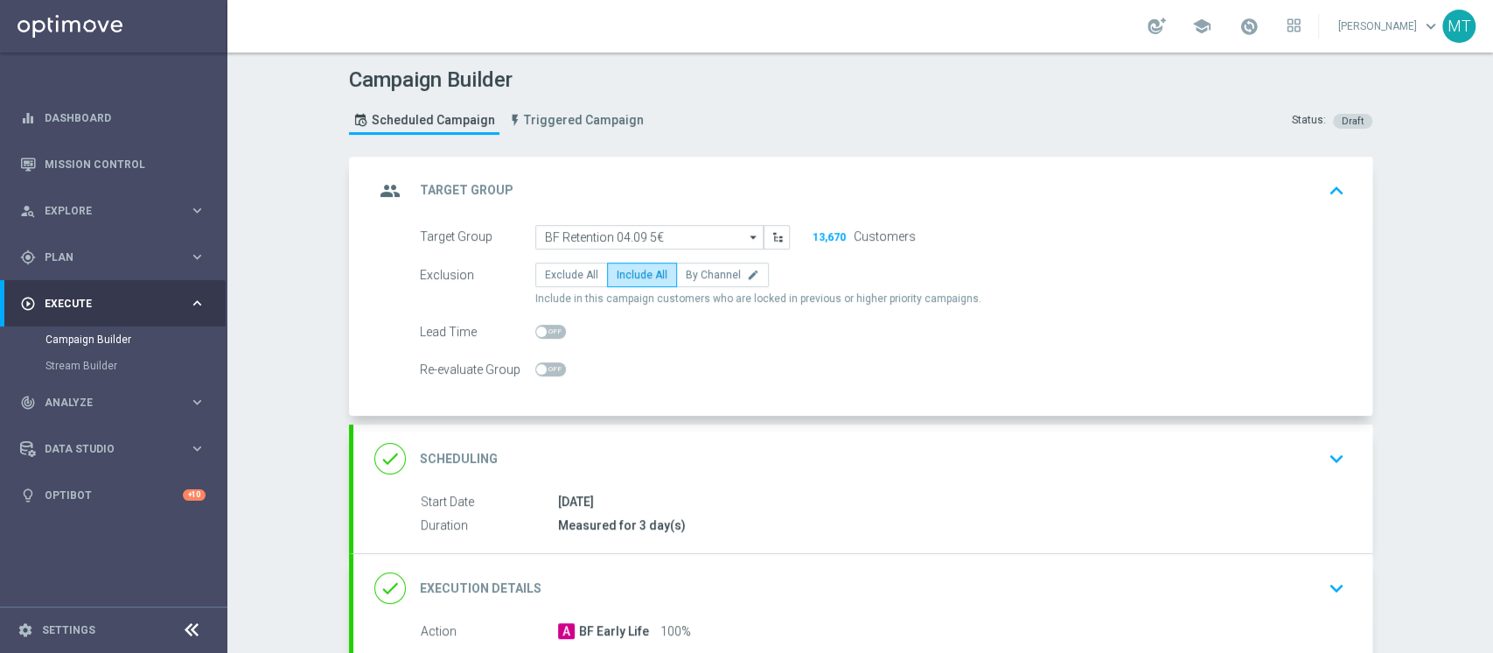
click at [862, 191] on div "group Target Group keyboard_arrow_up" at bounding box center [862, 190] width 977 height 33
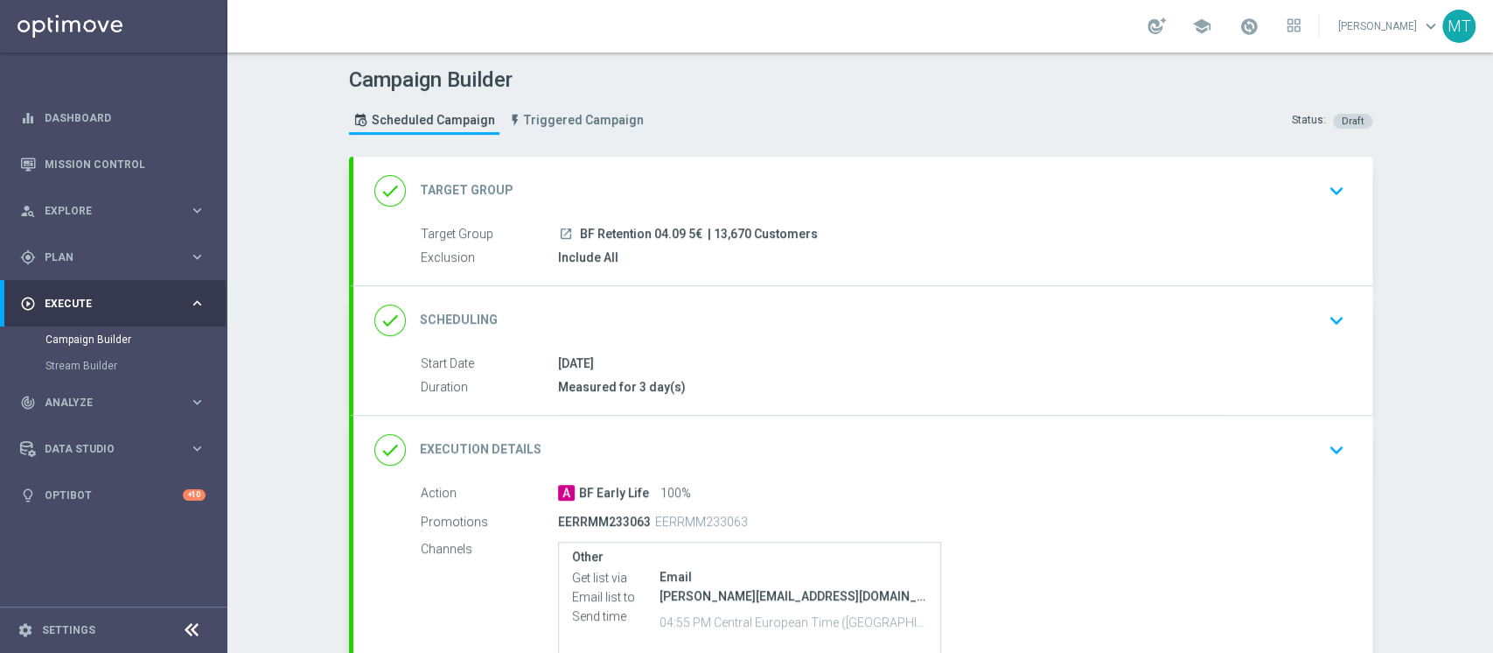
click at [803, 314] on div "done Scheduling keyboard_arrow_down Start Date [DATE] Duration Measured for 3 d…" at bounding box center [862, 350] width 1019 height 129
click at [807, 315] on div "done Scheduling keyboard_arrow_down" at bounding box center [862, 320] width 977 height 33
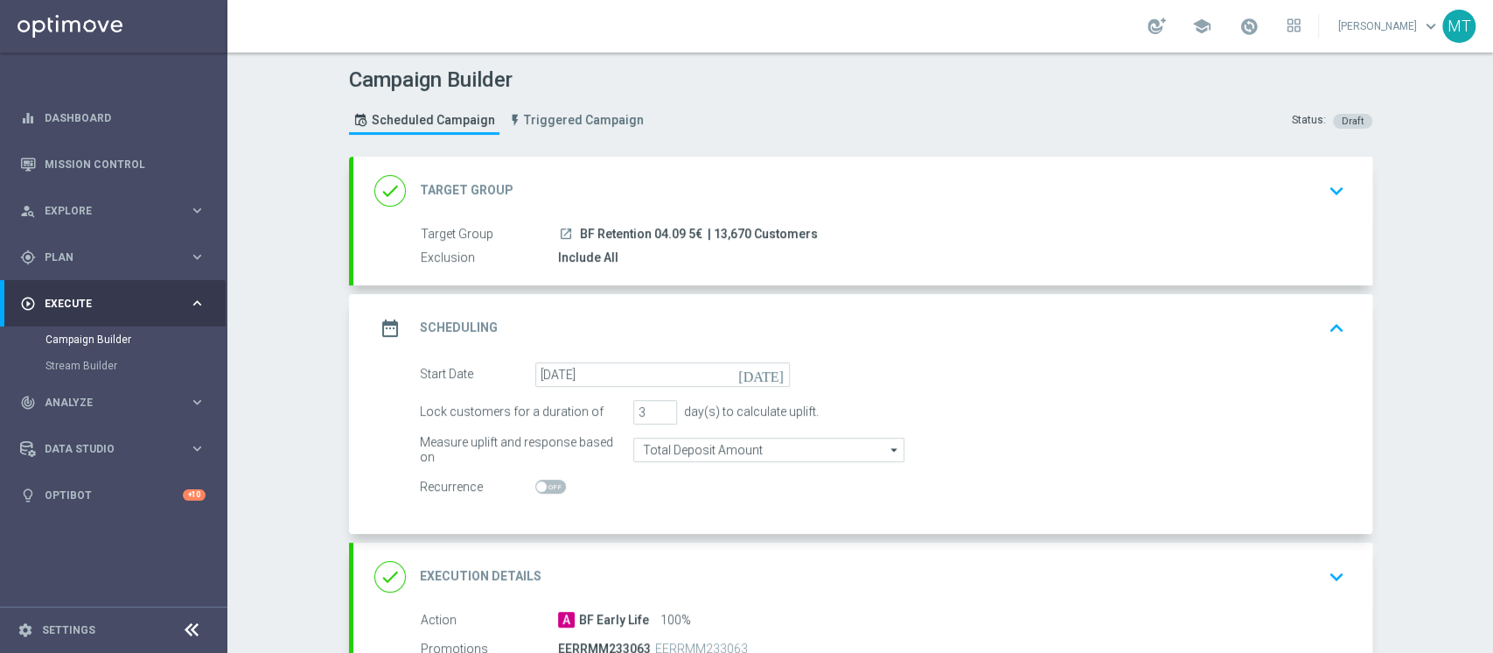
click at [836, 315] on div "date_range Scheduling keyboard_arrow_up" at bounding box center [862, 327] width 977 height 33
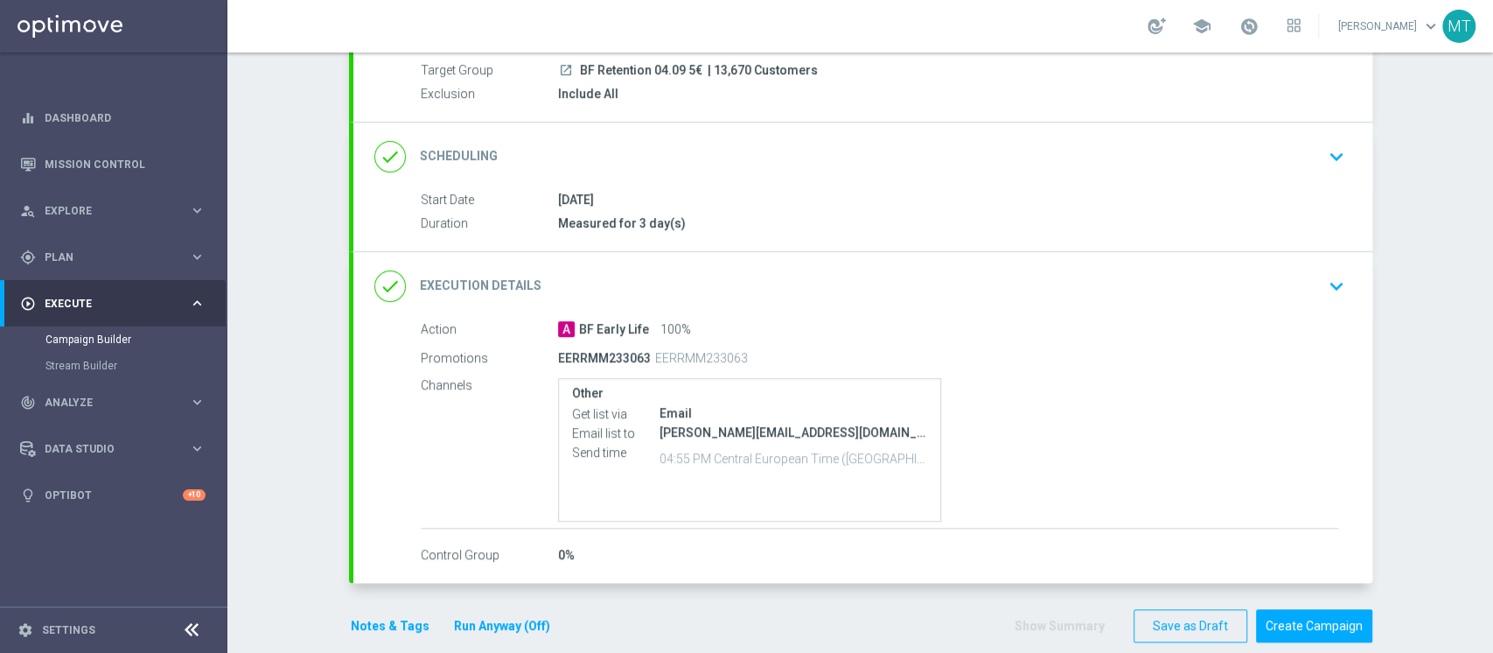
scroll to position [186, 0]
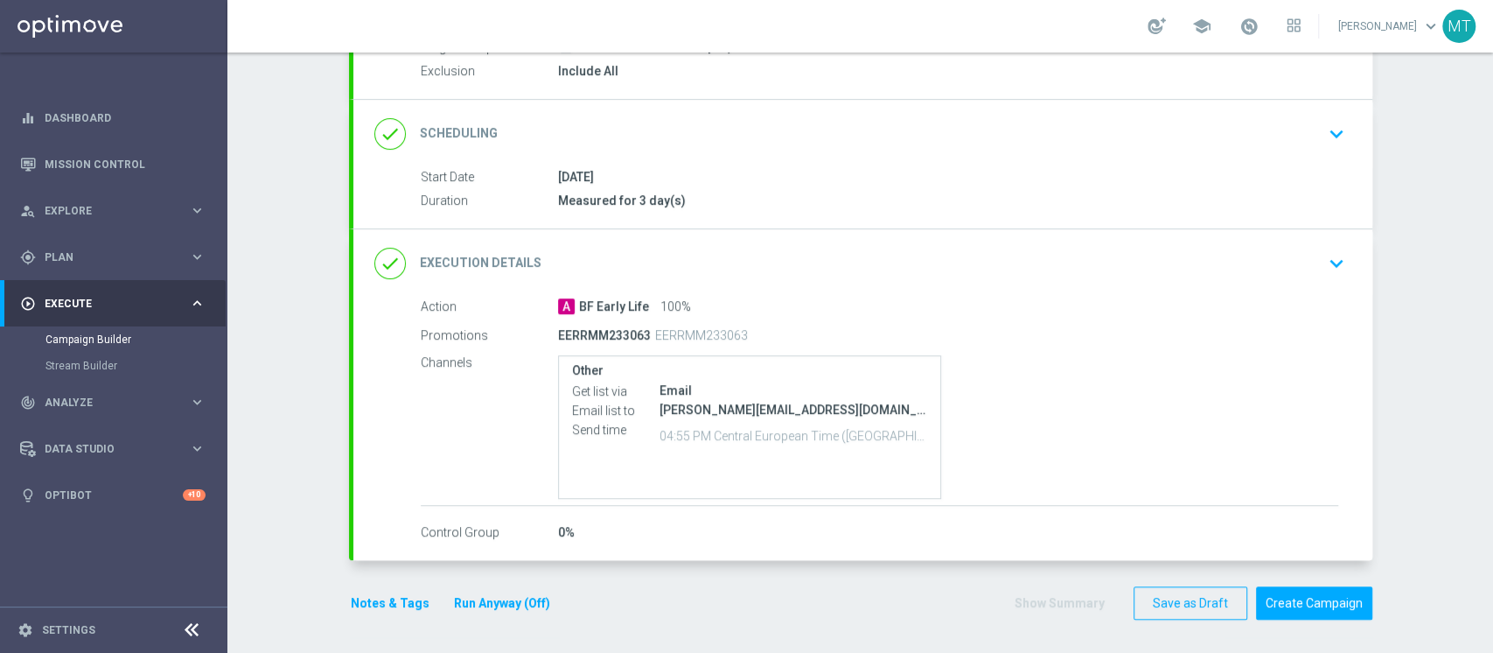
click at [516, 592] on button "Run Anyway (Off)" at bounding box center [502, 603] width 100 height 22
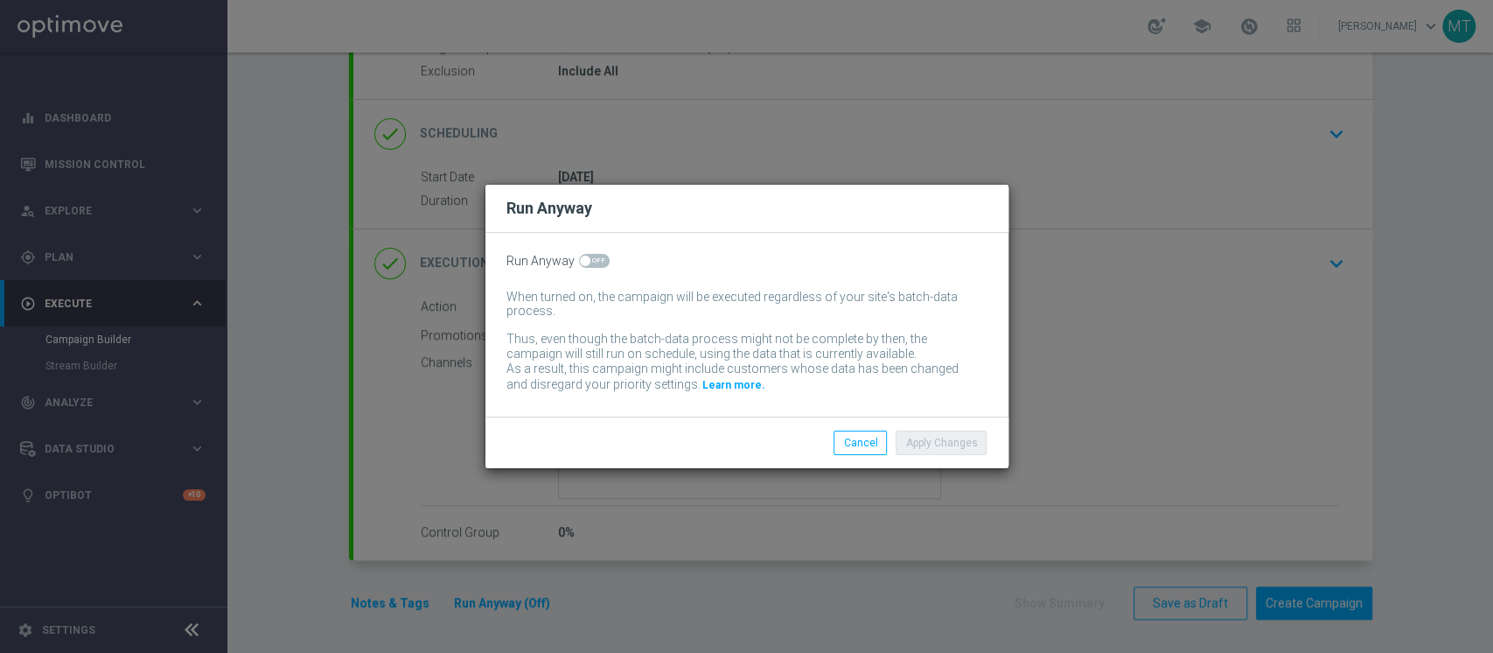
click at [596, 269] on div "Run Anyway When turned on, the campaign will be executed regardless of your sit…" at bounding box center [747, 325] width 523 height 184
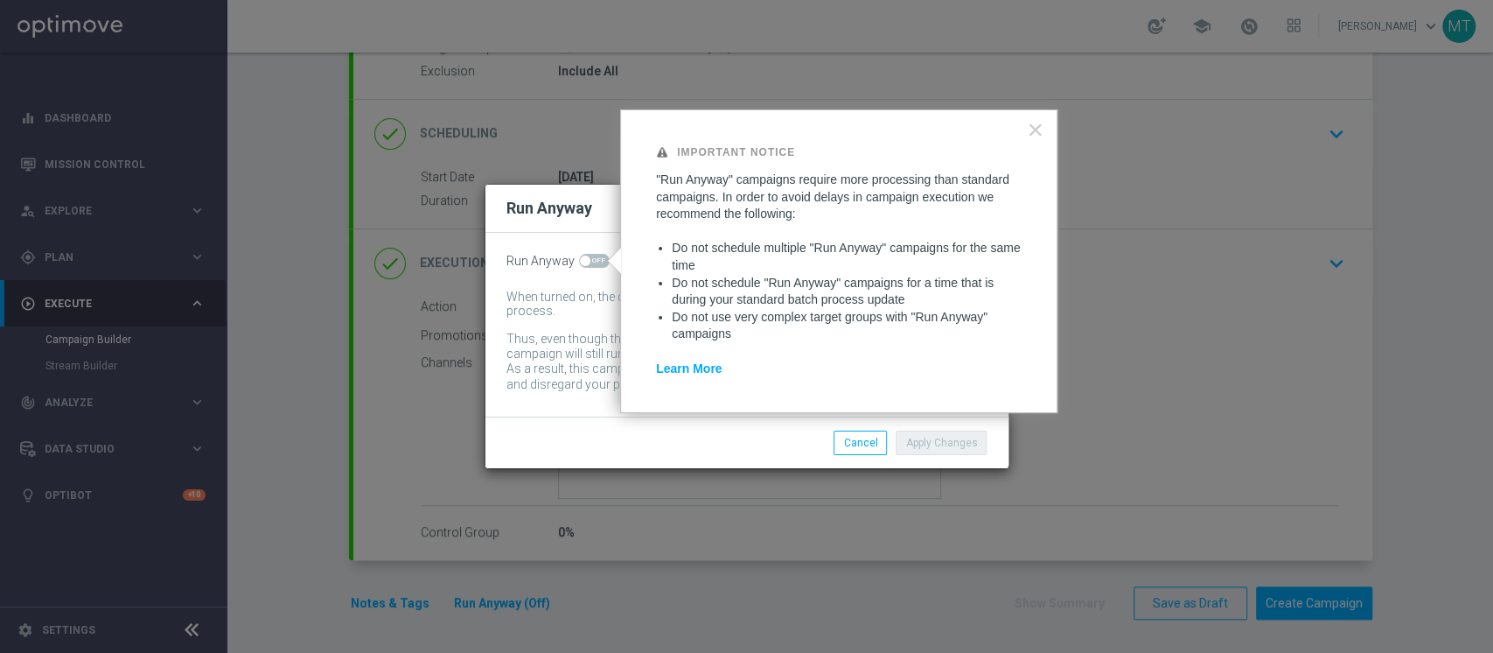
click at [596, 262] on span at bounding box center [594, 261] width 31 height 14
click at [596, 262] on input "checkbox" at bounding box center [594, 261] width 31 height 14
checkbox input "true"
click at [939, 446] on button "Apply Changes" at bounding box center [941, 442] width 91 height 24
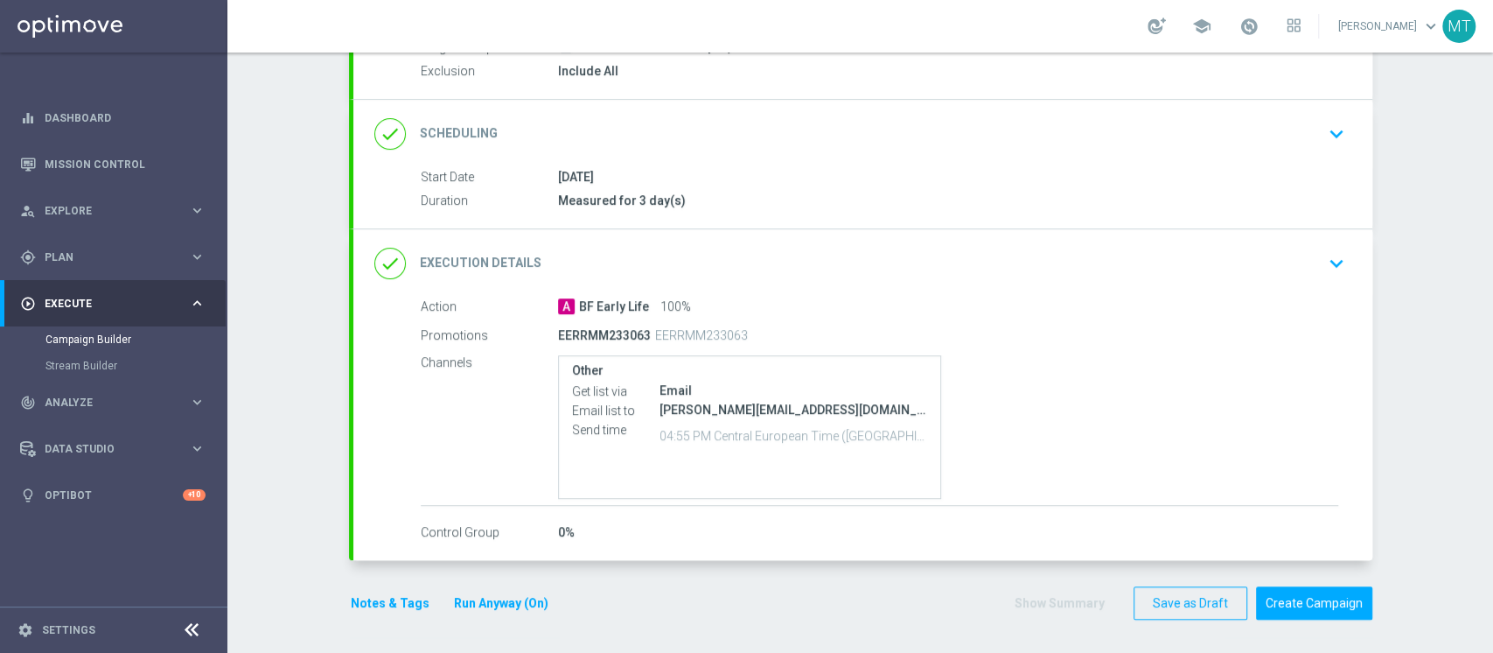
click at [389, 596] on button "Notes & Tags" at bounding box center [390, 603] width 82 height 22
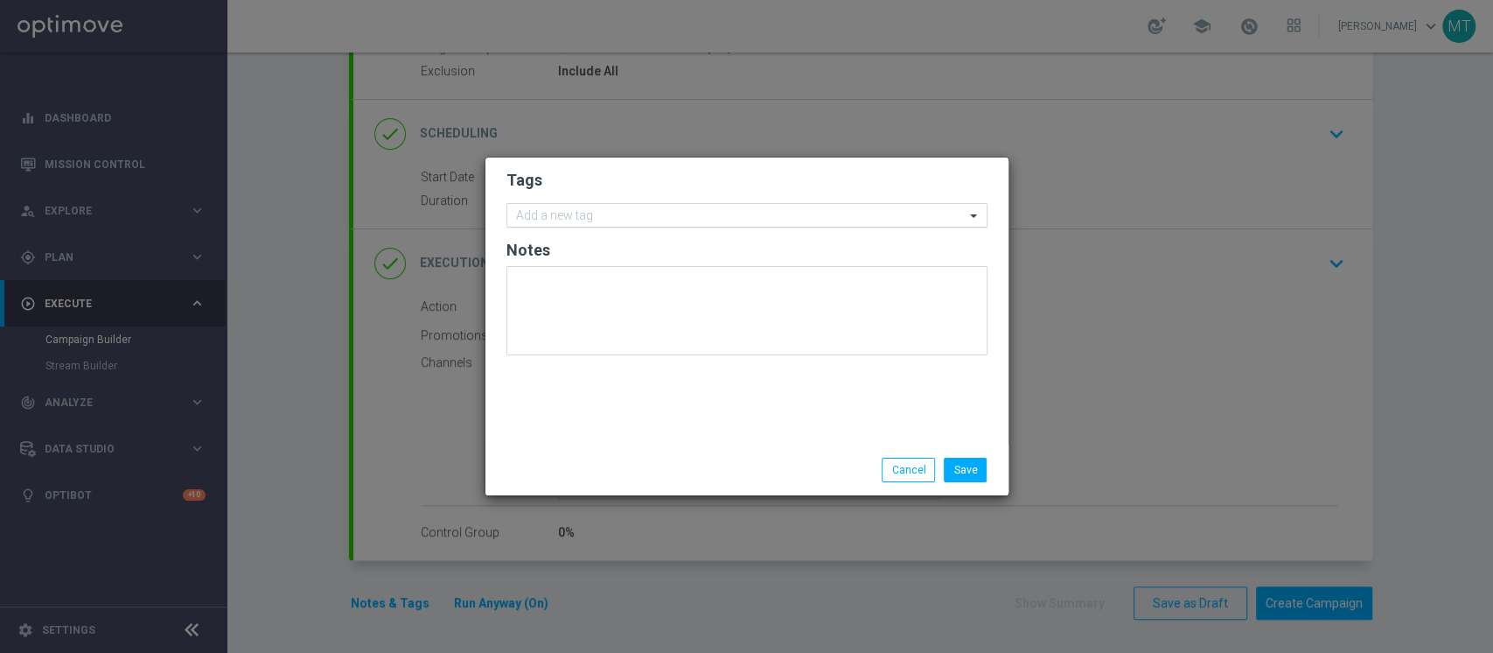
click at [768, 221] on input "text" at bounding box center [740, 216] width 449 height 15
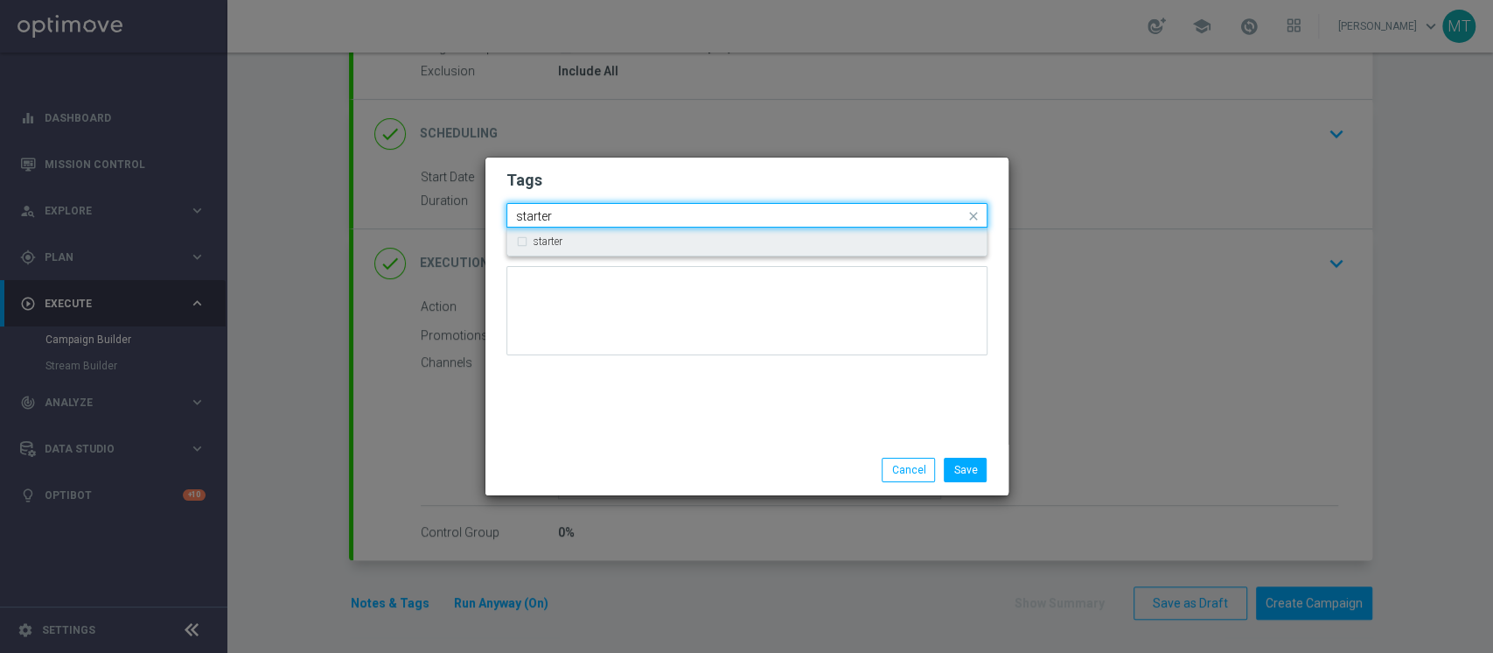
click at [584, 245] on div "starter" at bounding box center [756, 241] width 444 height 10
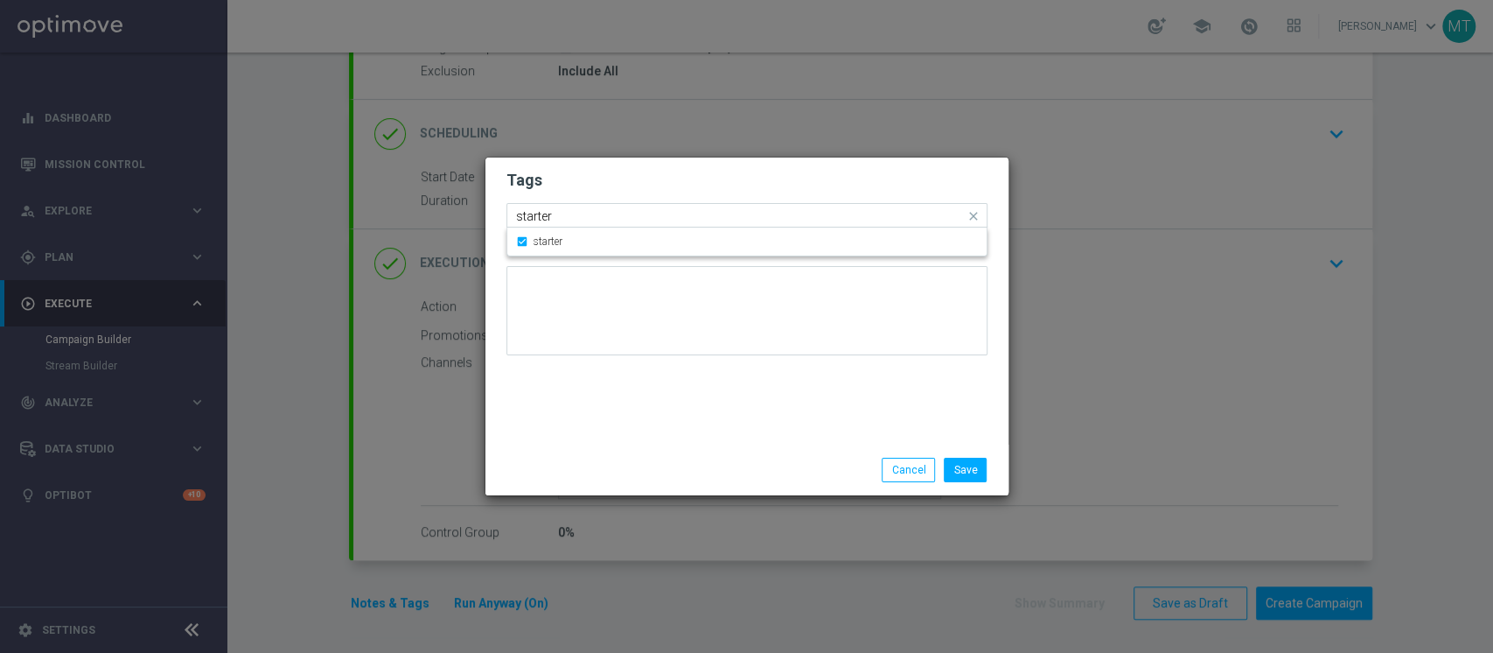
click at [589, 216] on input "starter" at bounding box center [740, 216] width 449 height 15
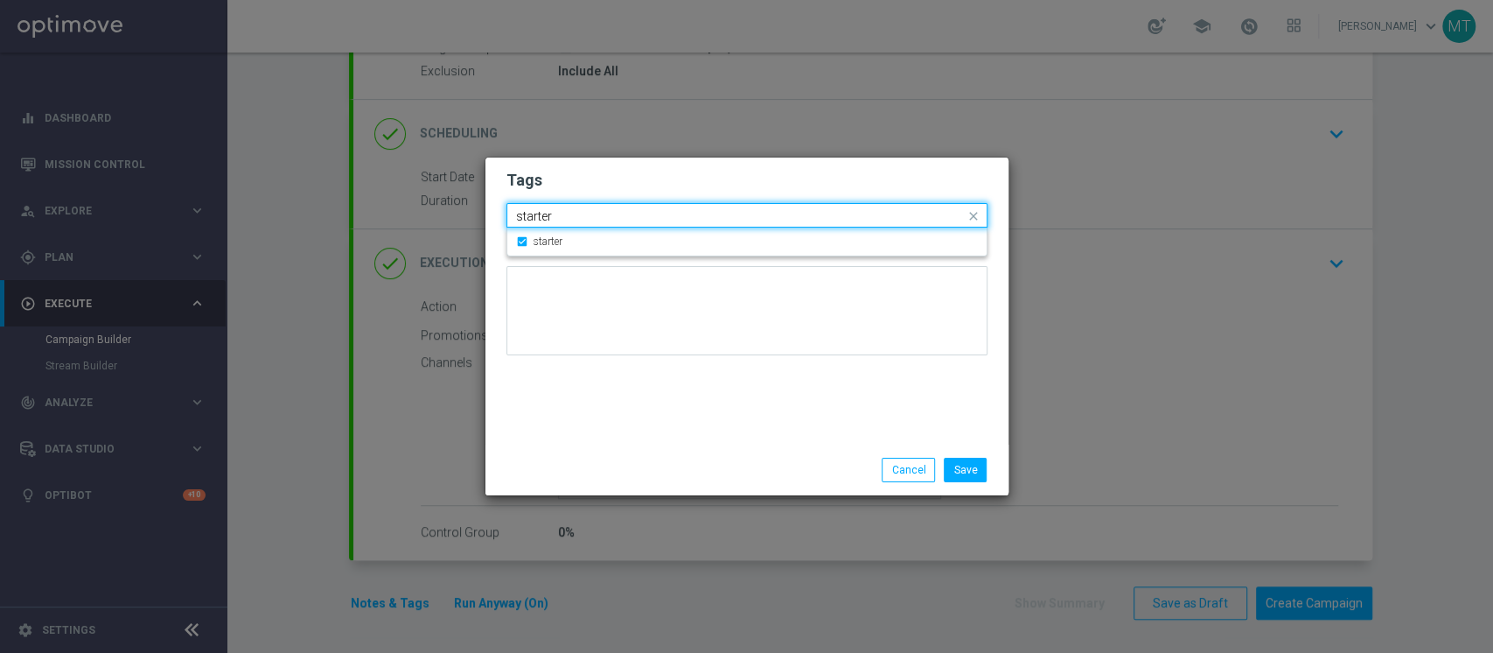
click at [589, 216] on input "starter" at bounding box center [740, 216] width 449 height 15
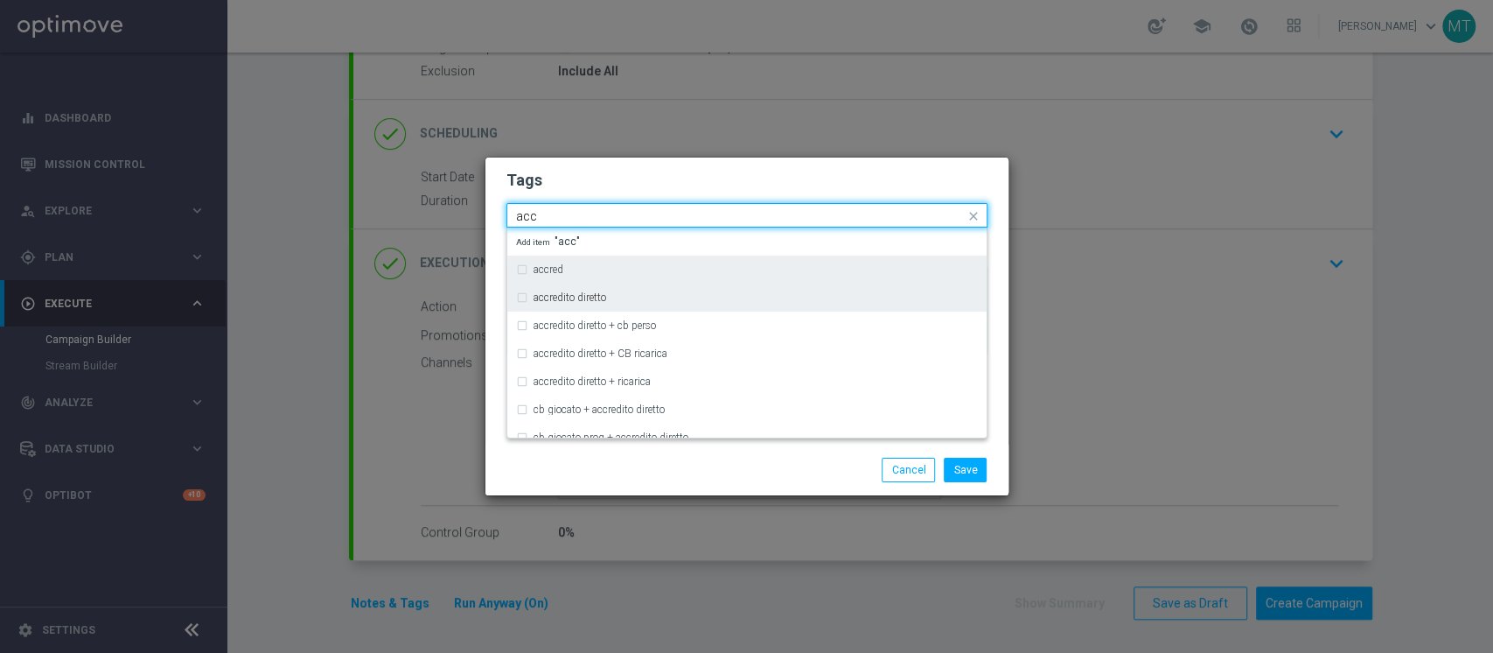
drag, startPoint x: 583, startPoint y: 296, endPoint x: 582, endPoint y: 257, distance: 38.5
click at [583, 297] on label "accredito diretto" at bounding box center [570, 297] width 73 height 10
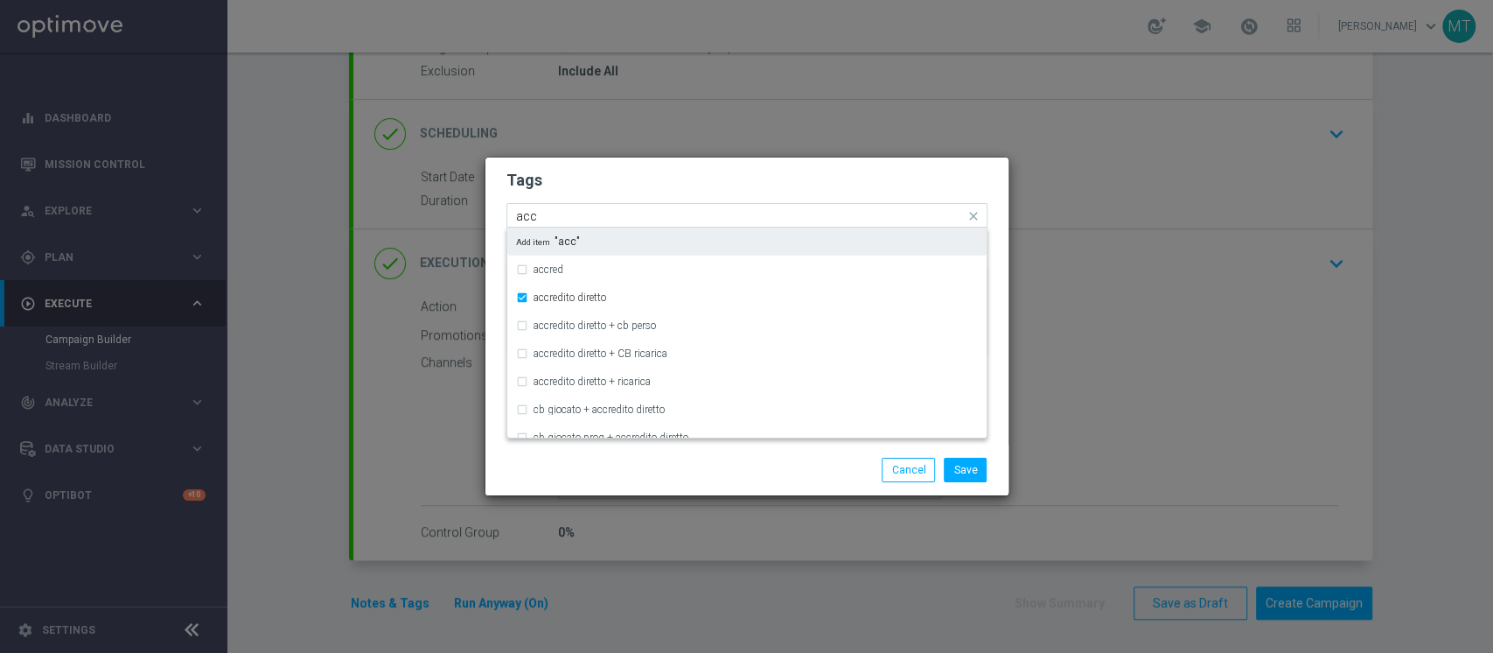
click at [606, 214] on input "acc" at bounding box center [740, 216] width 449 height 15
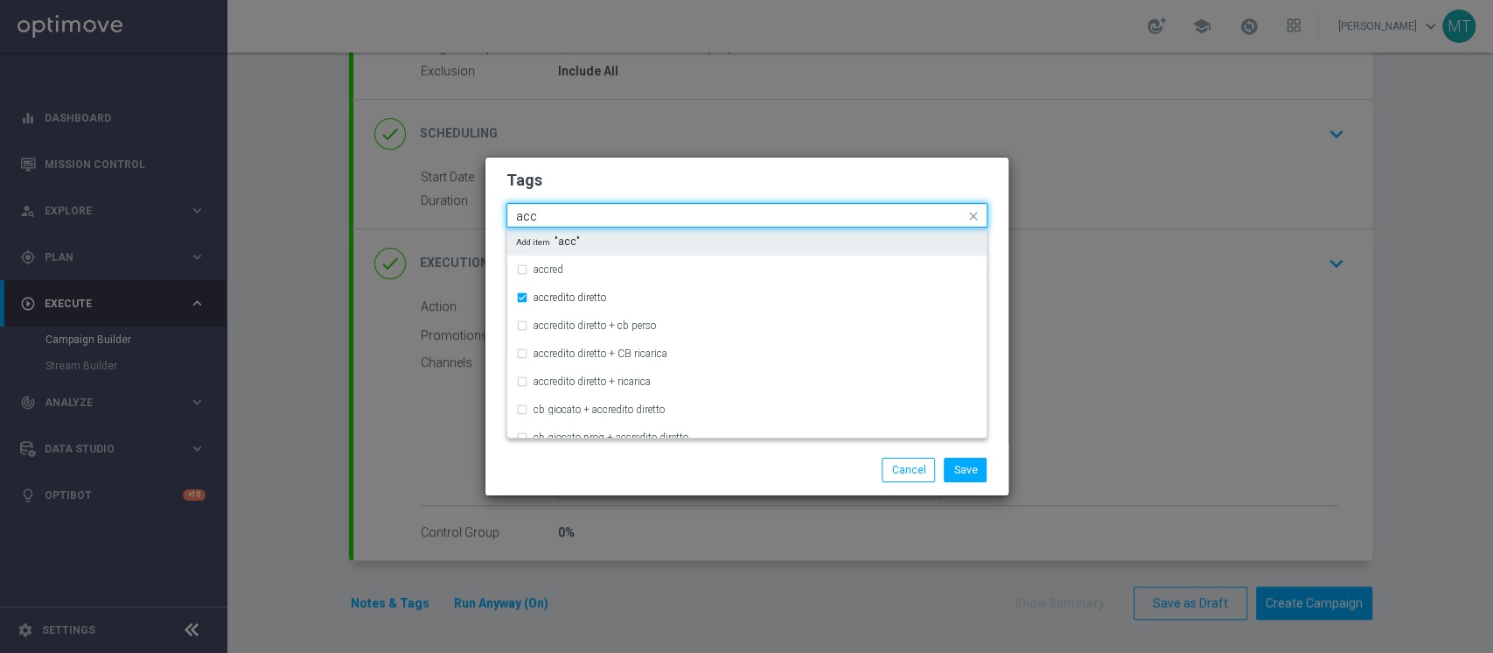
click at [606, 214] on input "acc" at bounding box center [740, 216] width 449 height 15
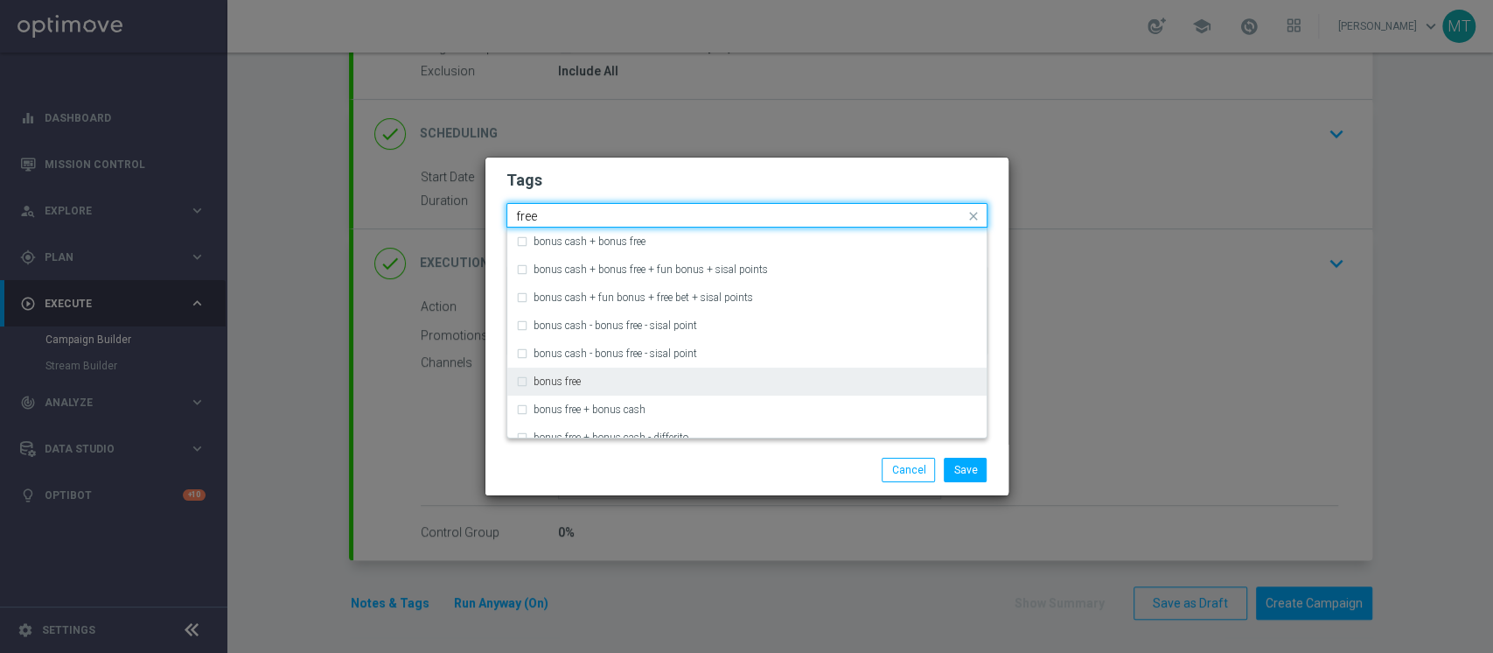
click at [587, 377] on div "bonus free" at bounding box center [756, 381] width 444 height 10
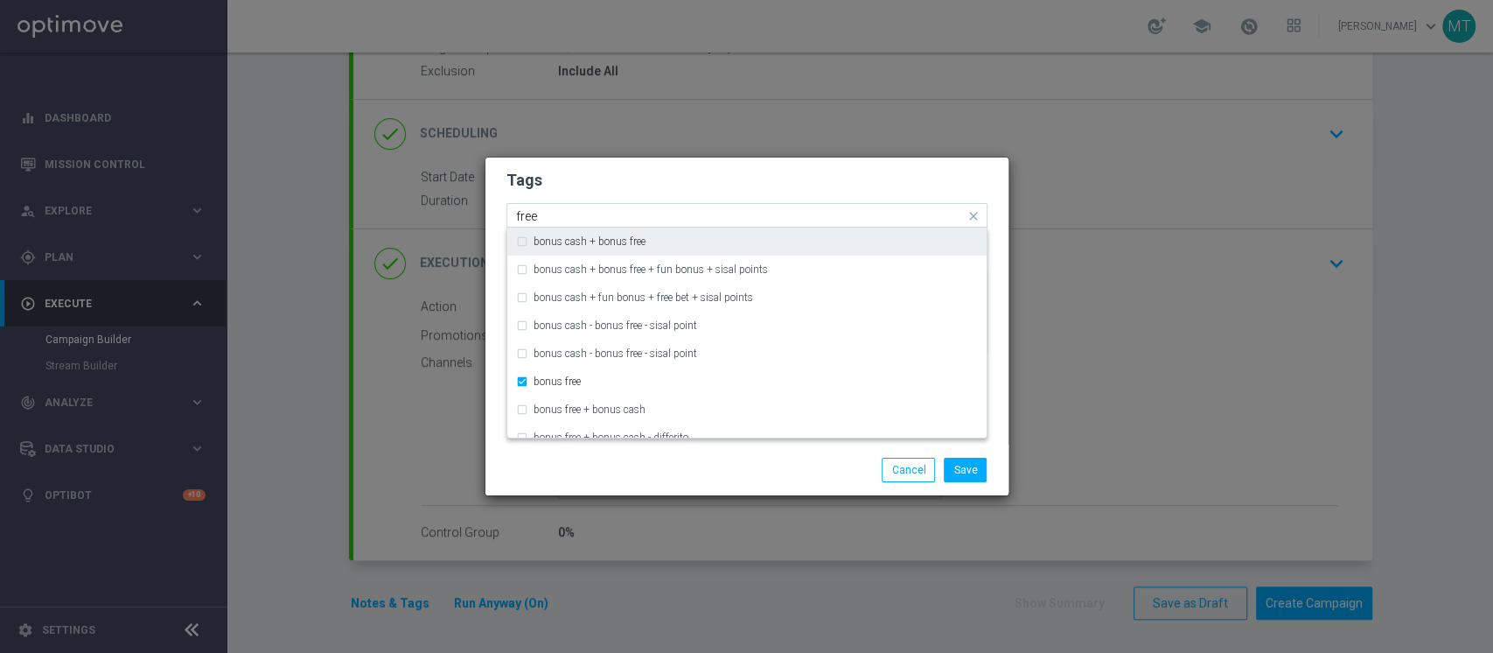
click at [624, 213] on input "free" at bounding box center [740, 216] width 449 height 15
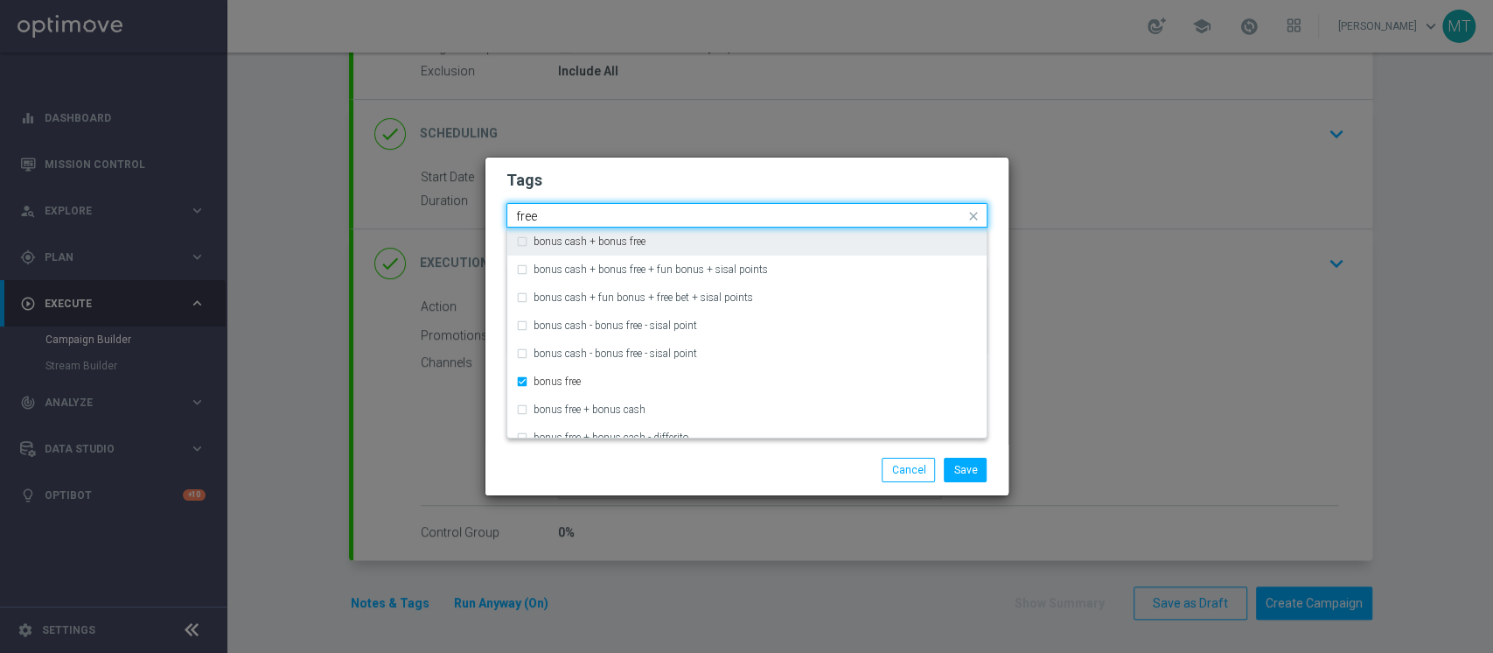
click at [624, 213] on input "free" at bounding box center [740, 216] width 449 height 15
click at [580, 239] on div "all" at bounding box center [756, 241] width 444 height 10
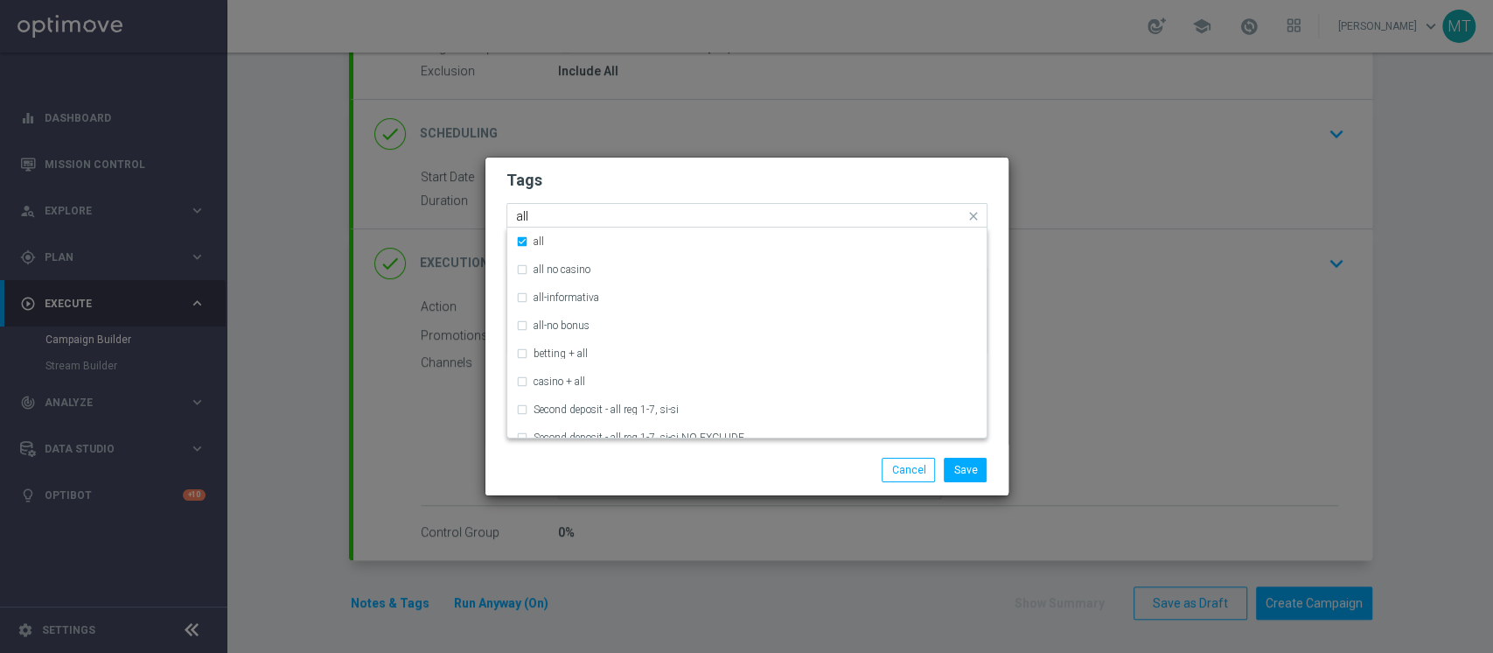
click at [595, 215] on input "all" at bounding box center [740, 216] width 449 height 15
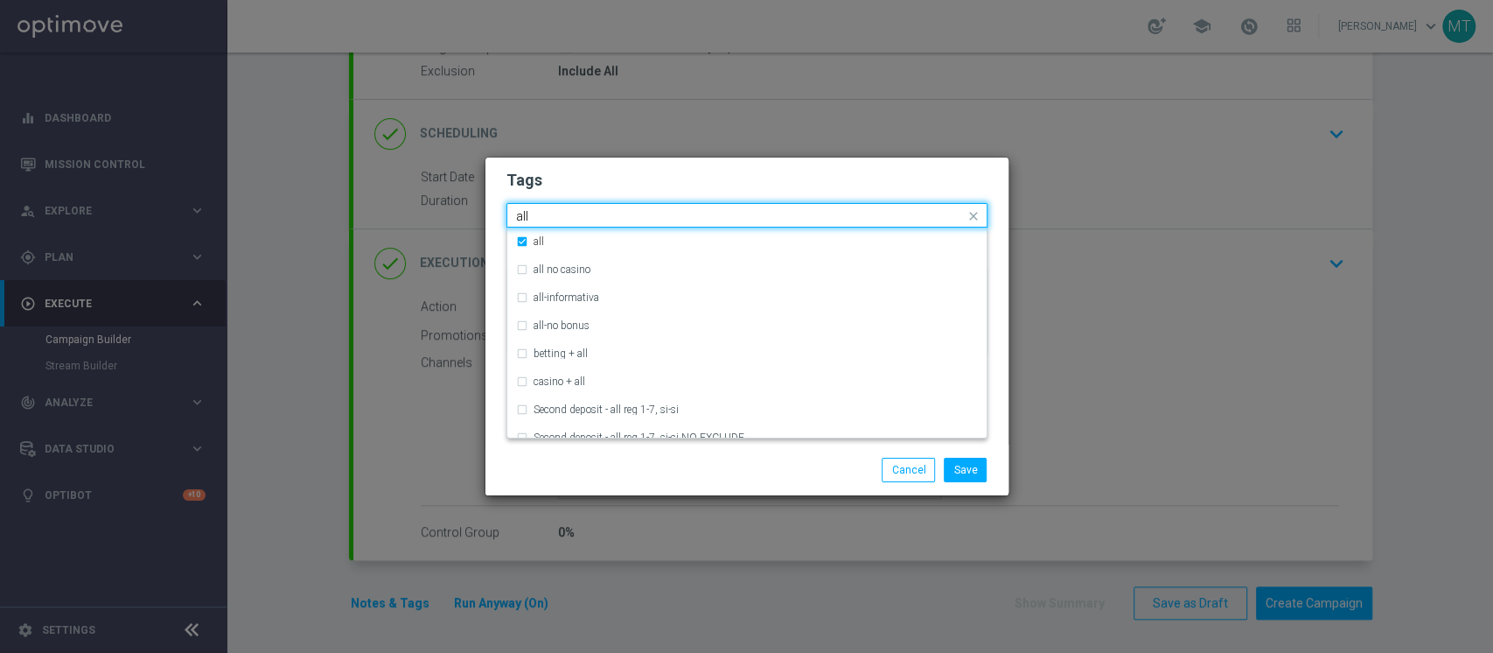
click at [595, 215] on input "all" at bounding box center [740, 216] width 449 height 15
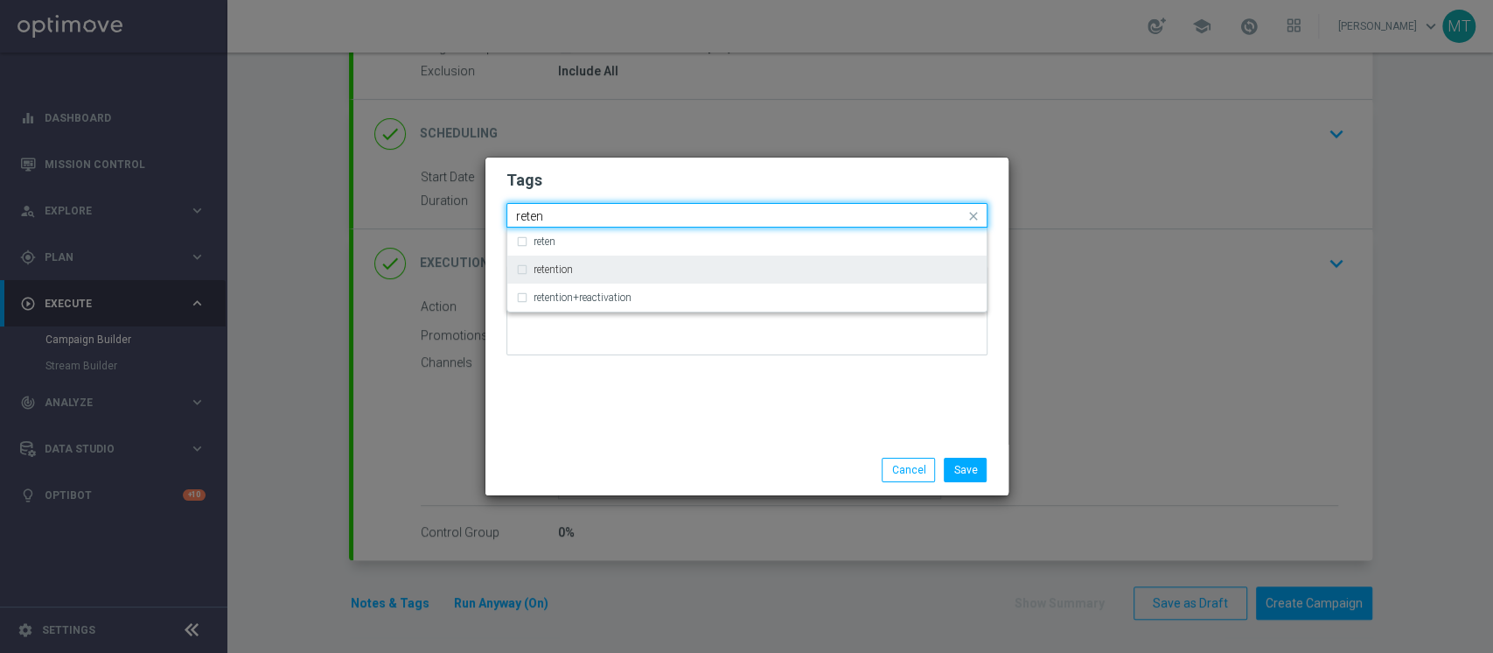
click at [570, 268] on label "retention" at bounding box center [553, 269] width 39 height 10
type input "reten"
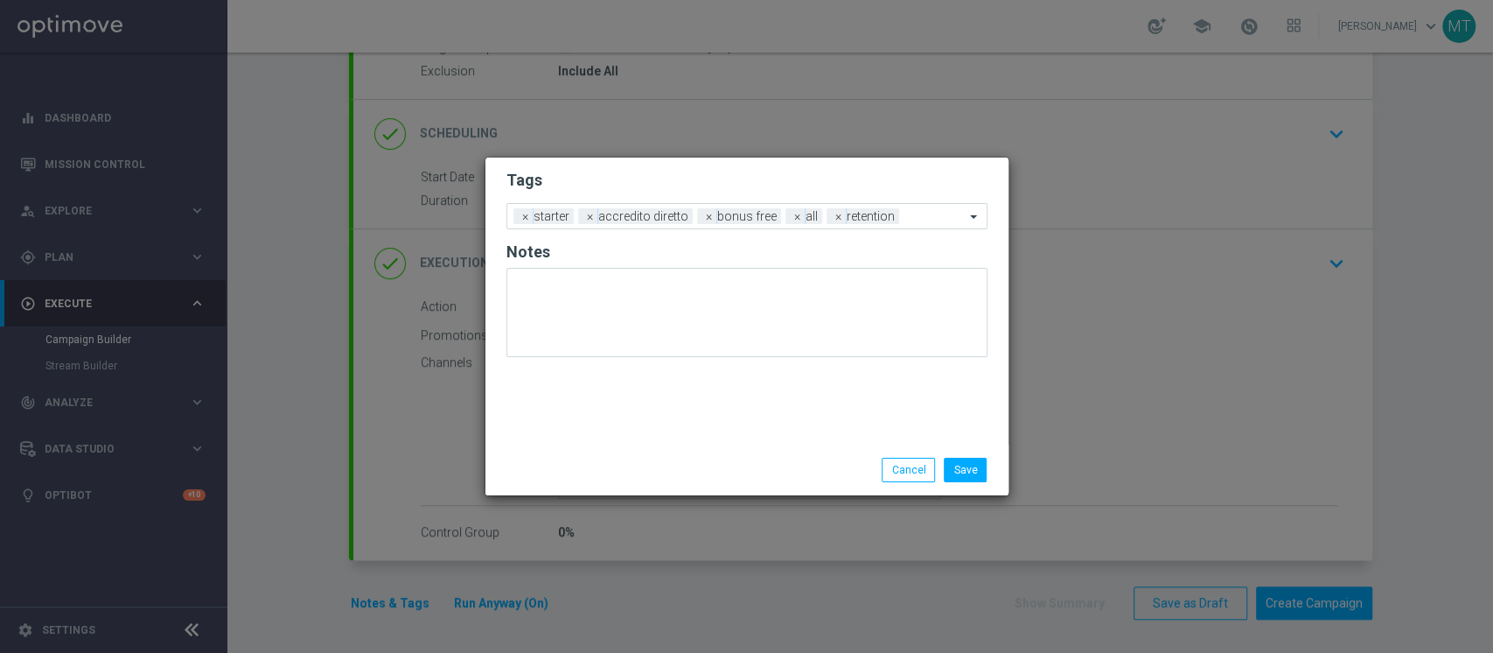
click at [730, 417] on div "Tags Add a new tag × starter × accredito diretto × bonus free × all × retention…" at bounding box center [747, 300] width 523 height 287
click at [985, 479] on button "Save" at bounding box center [965, 470] width 43 height 24
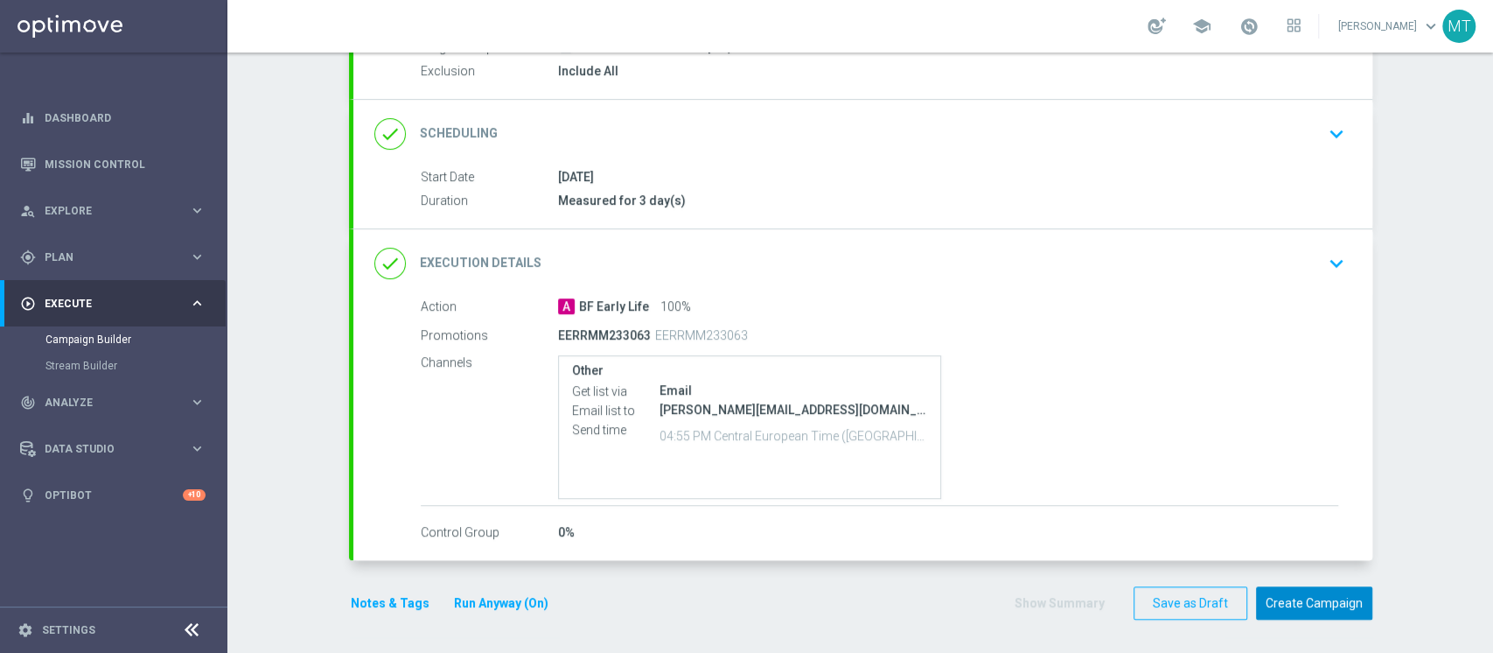
click at [1316, 597] on button "Create Campaign" at bounding box center [1314, 603] width 116 height 34
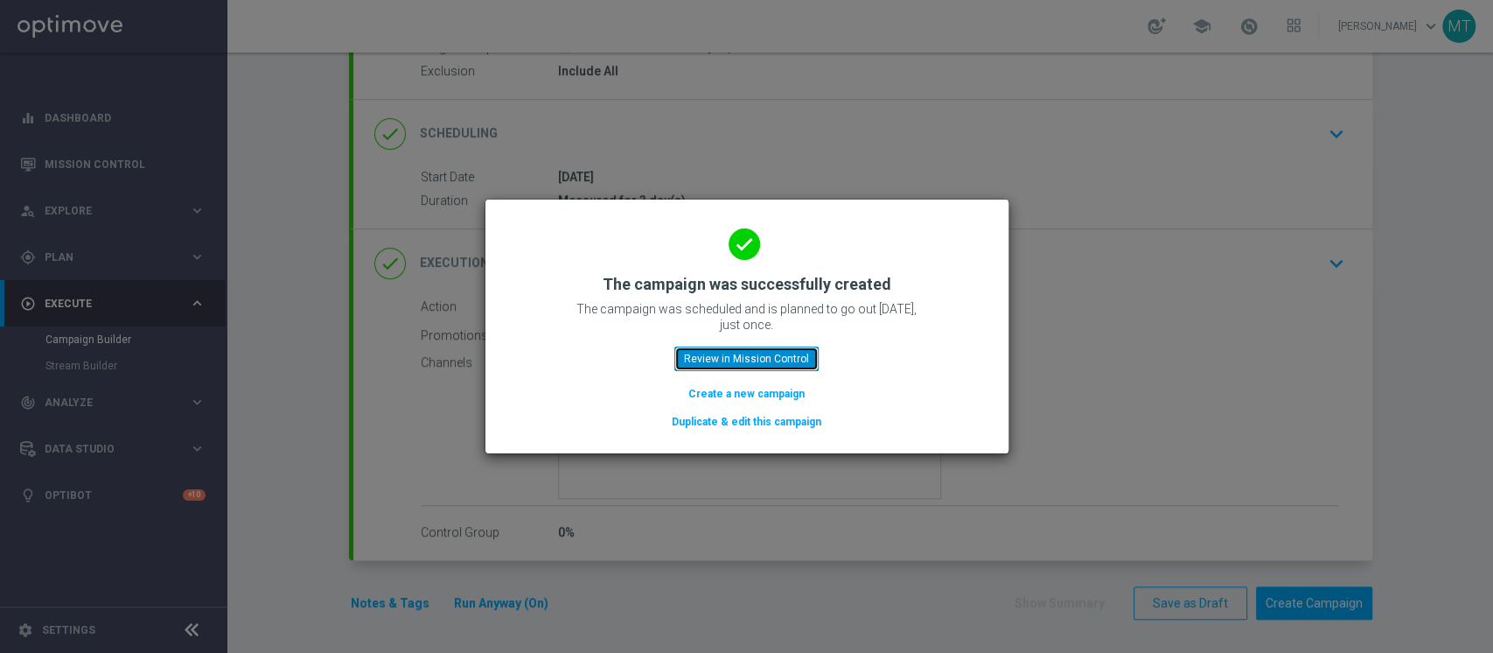
click at [778, 348] on button "Review in Mission Control" at bounding box center [746, 358] width 144 height 24
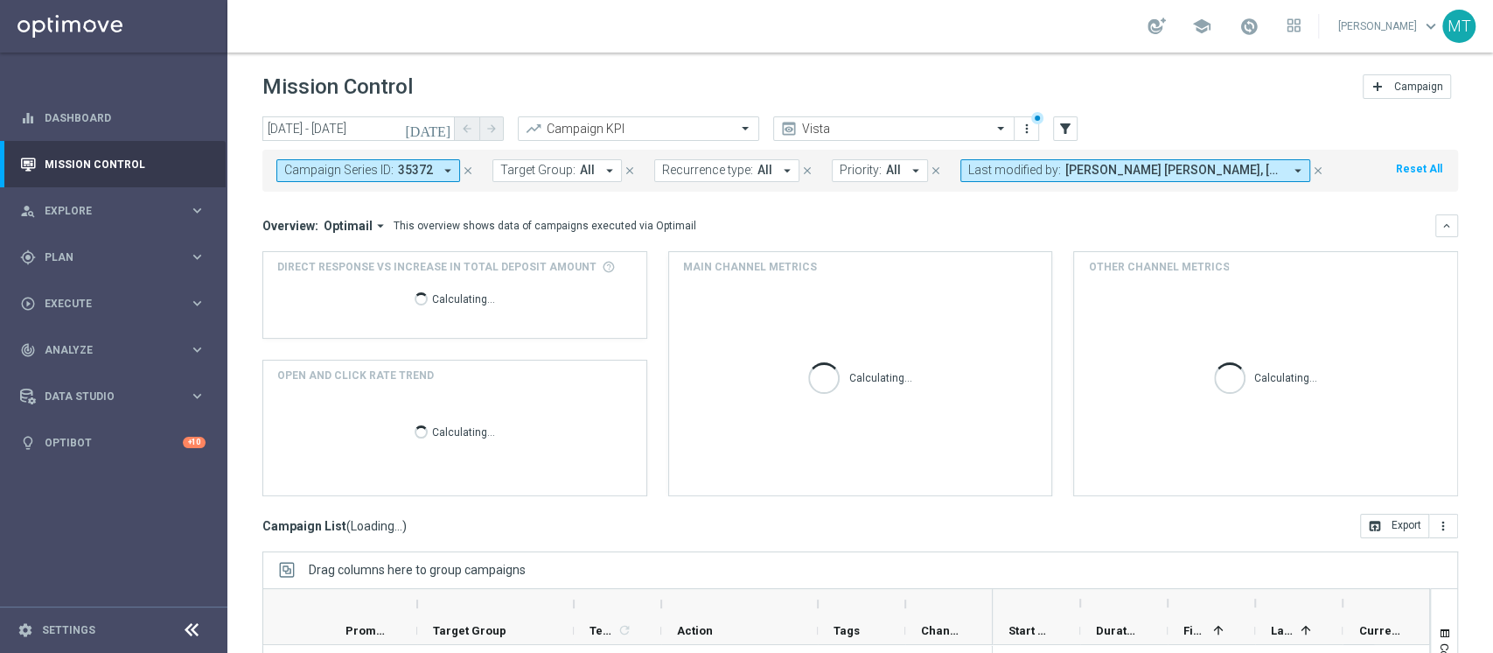
click at [472, 164] on button "close" at bounding box center [468, 170] width 16 height 19
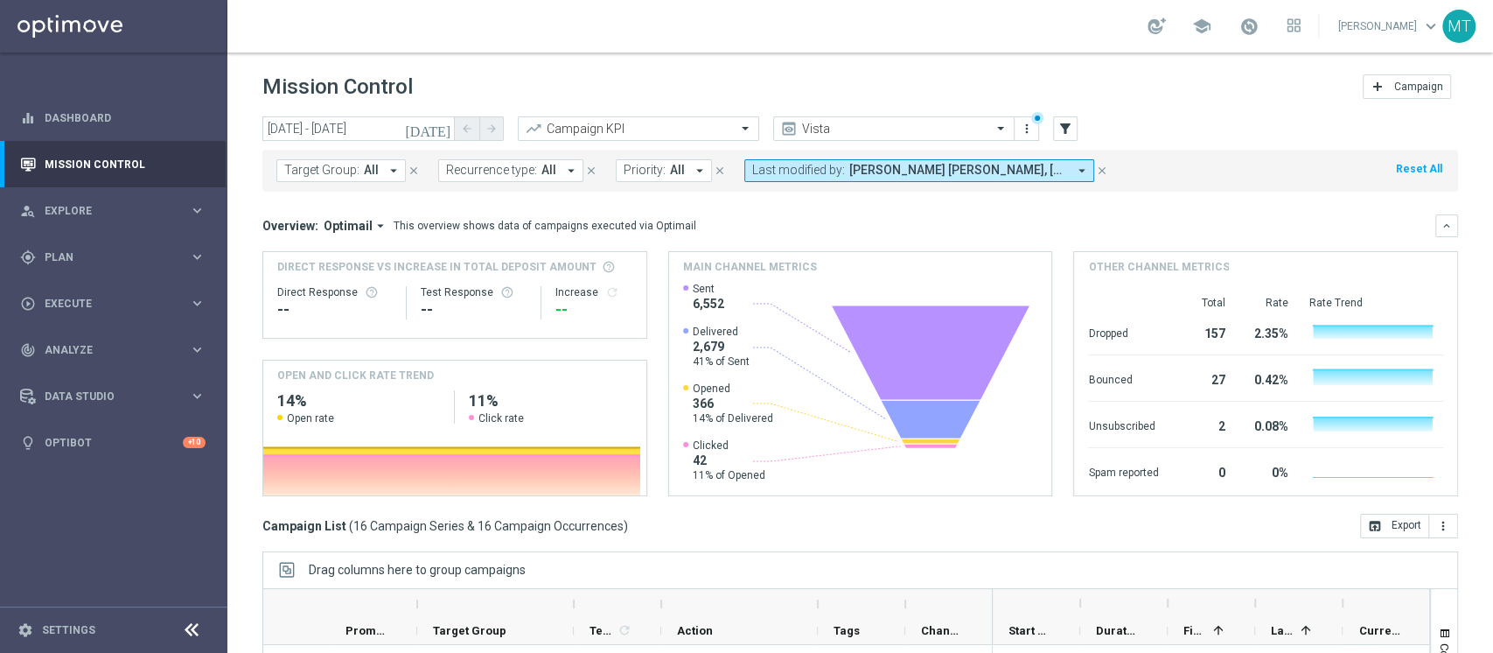
drag, startPoint x: 863, startPoint y: 94, endPoint x: 862, endPoint y: 103, distance: 8.8
click at [865, 94] on div "Mission Control add Campaign" at bounding box center [860, 87] width 1196 height 34
click at [858, 128] on input "text" at bounding box center [876, 129] width 187 height 15
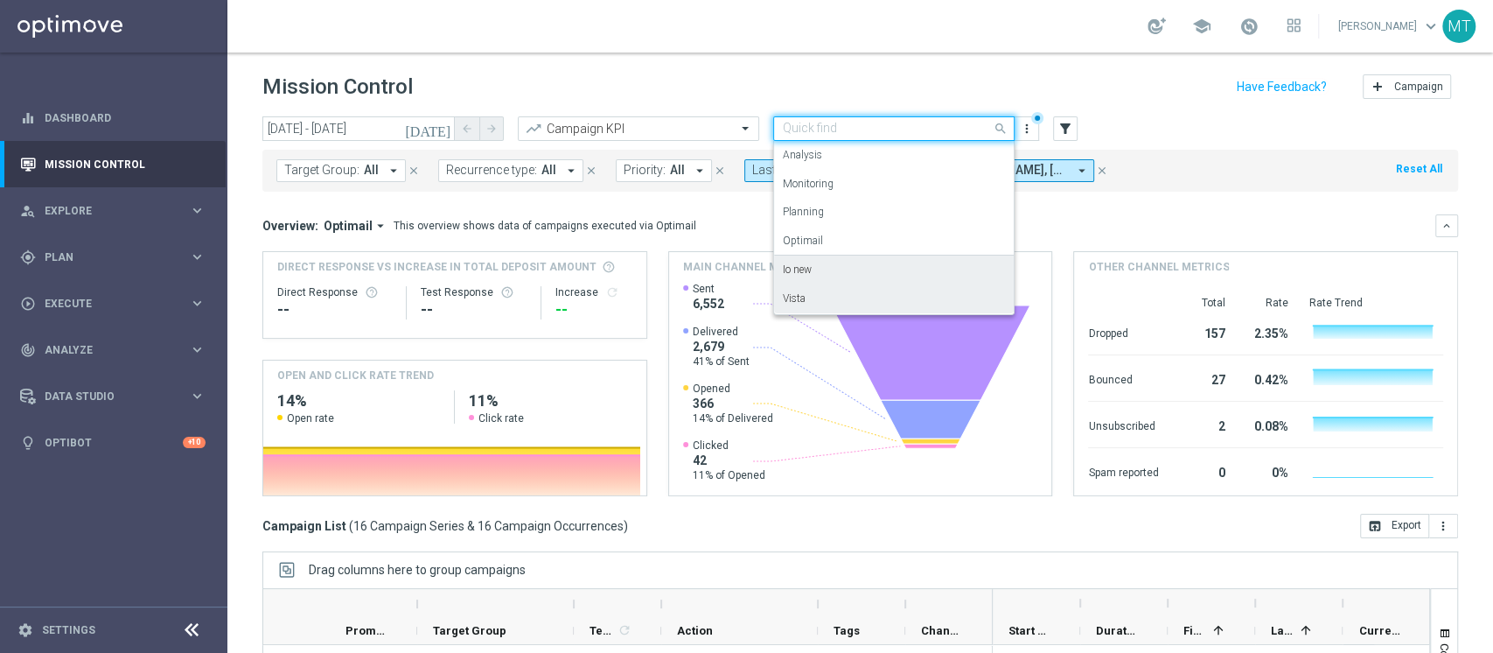
click at [805, 269] on label "Io new" at bounding box center [797, 269] width 29 height 15
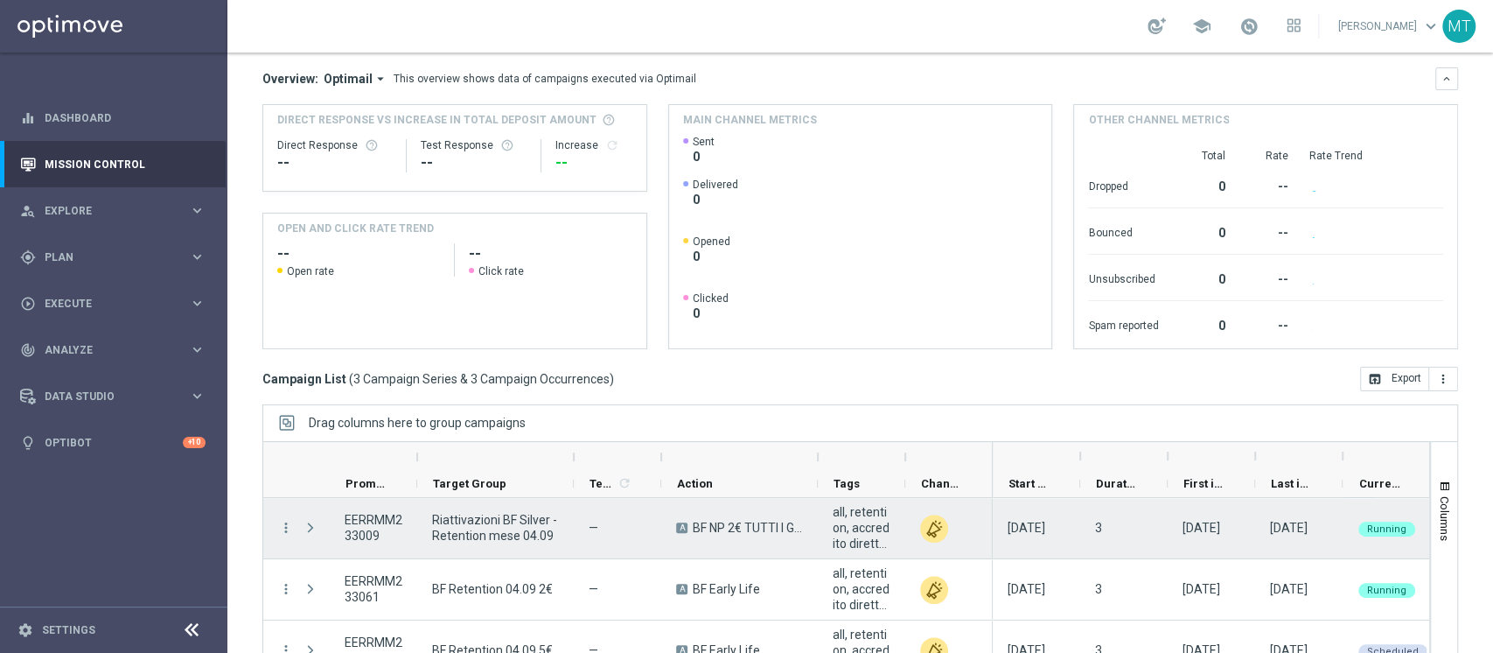
scroll to position [221, 0]
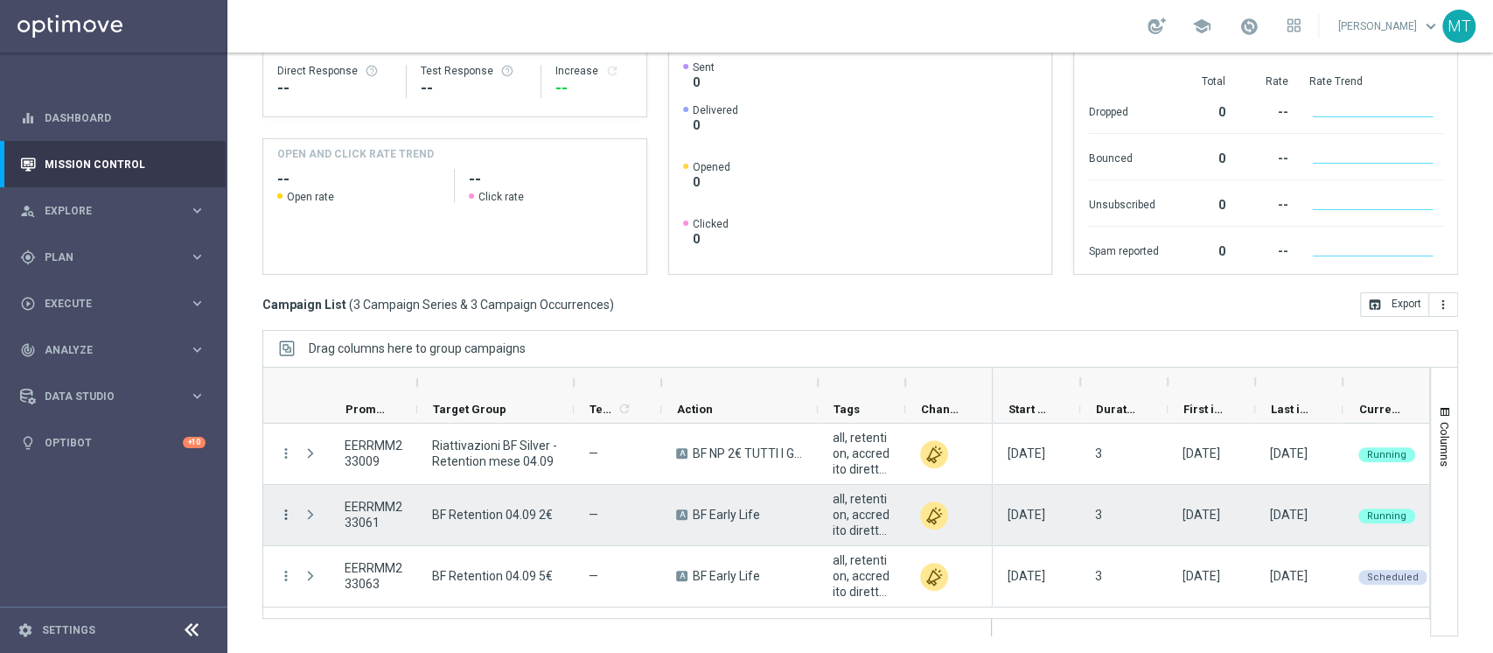
click at [285, 511] on icon "more_vert" at bounding box center [286, 515] width 16 height 16
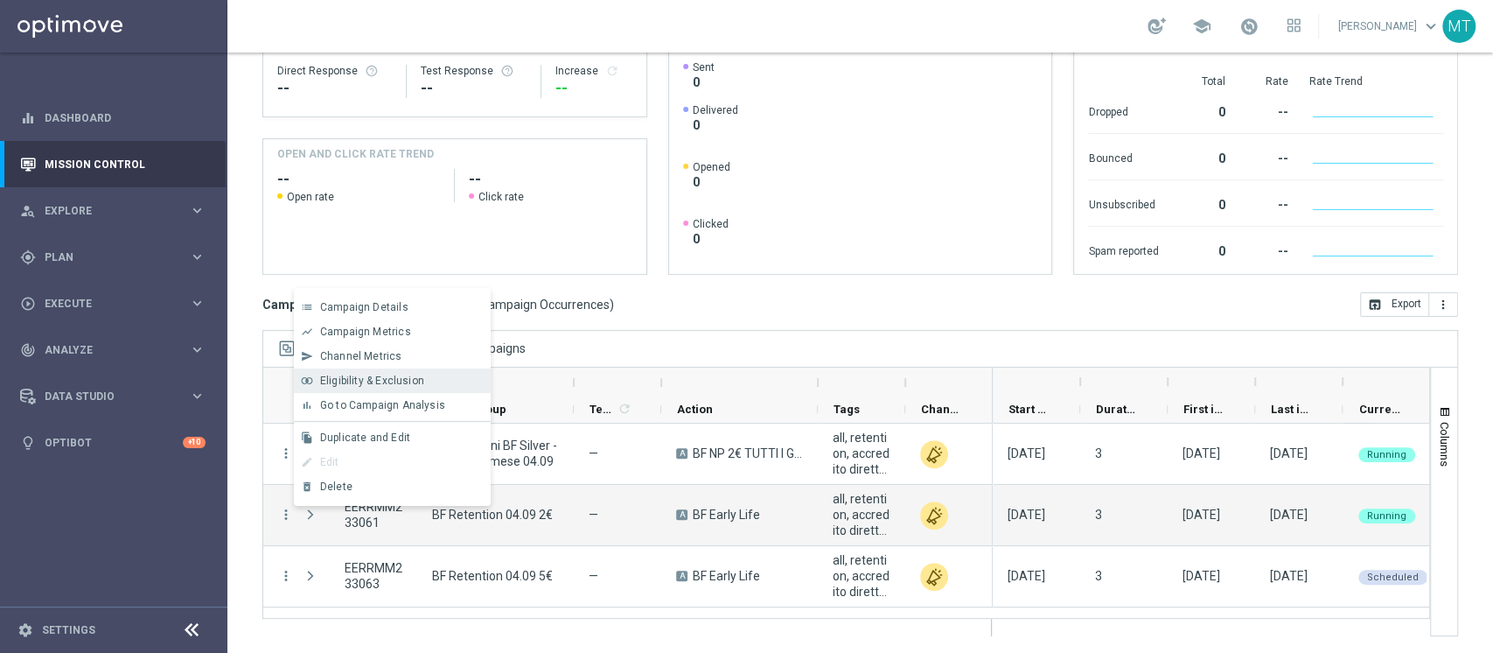
click at [388, 376] on span "Eligibility & Exclusion" at bounding box center [372, 380] width 104 height 12
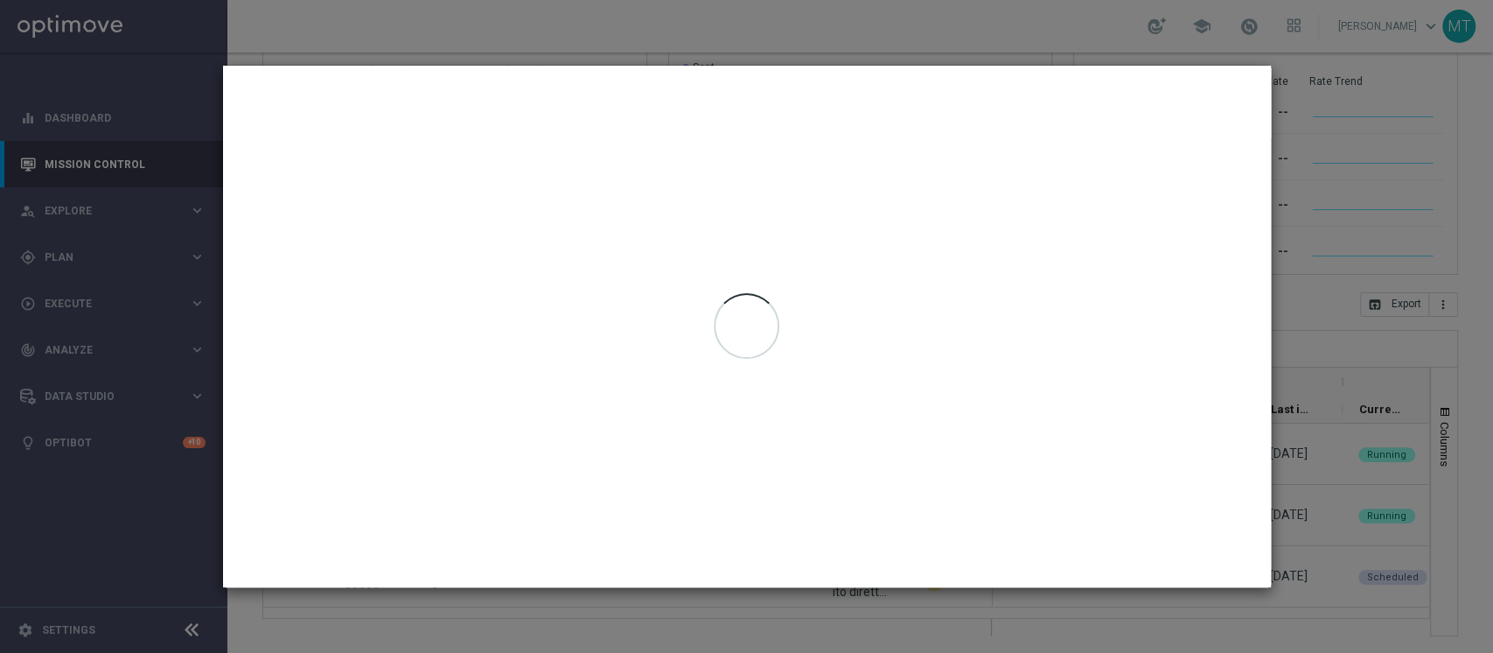
type input "[DATE] - [DATE]"
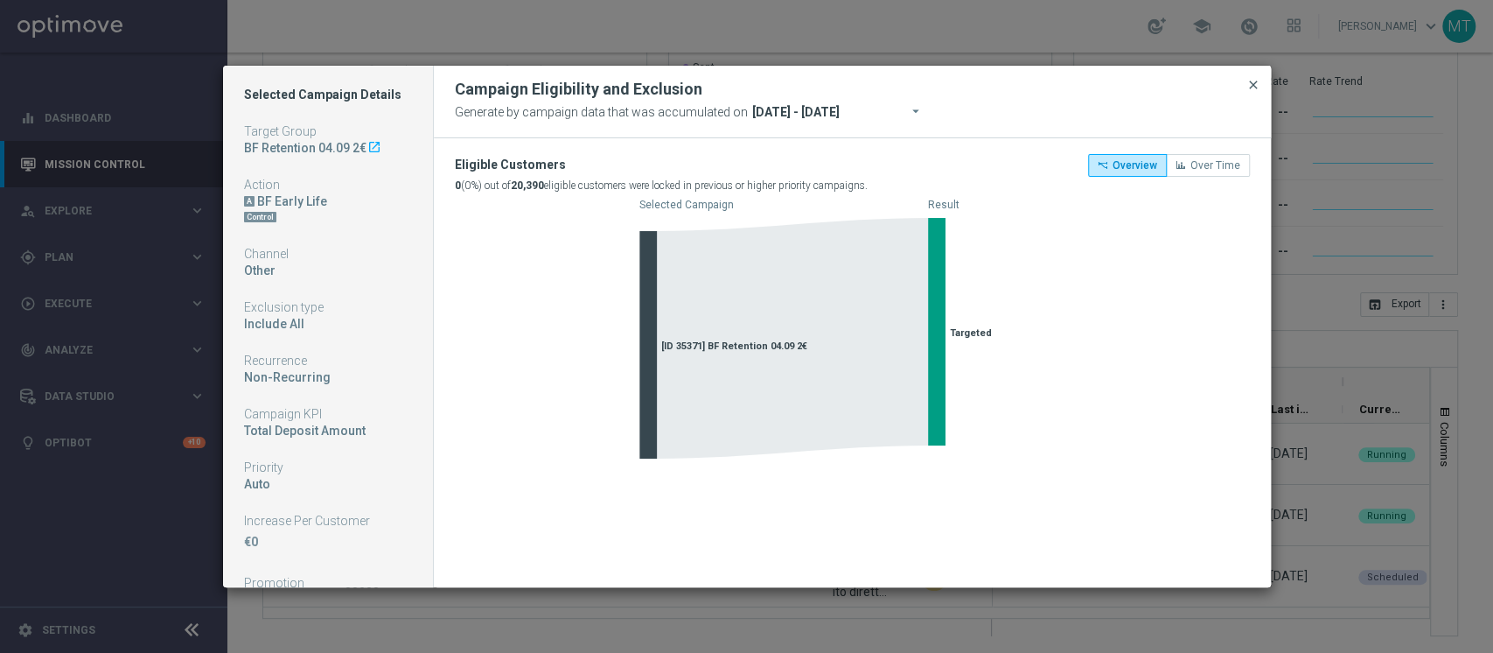
click at [1252, 84] on span "close" at bounding box center [1254, 85] width 14 height 14
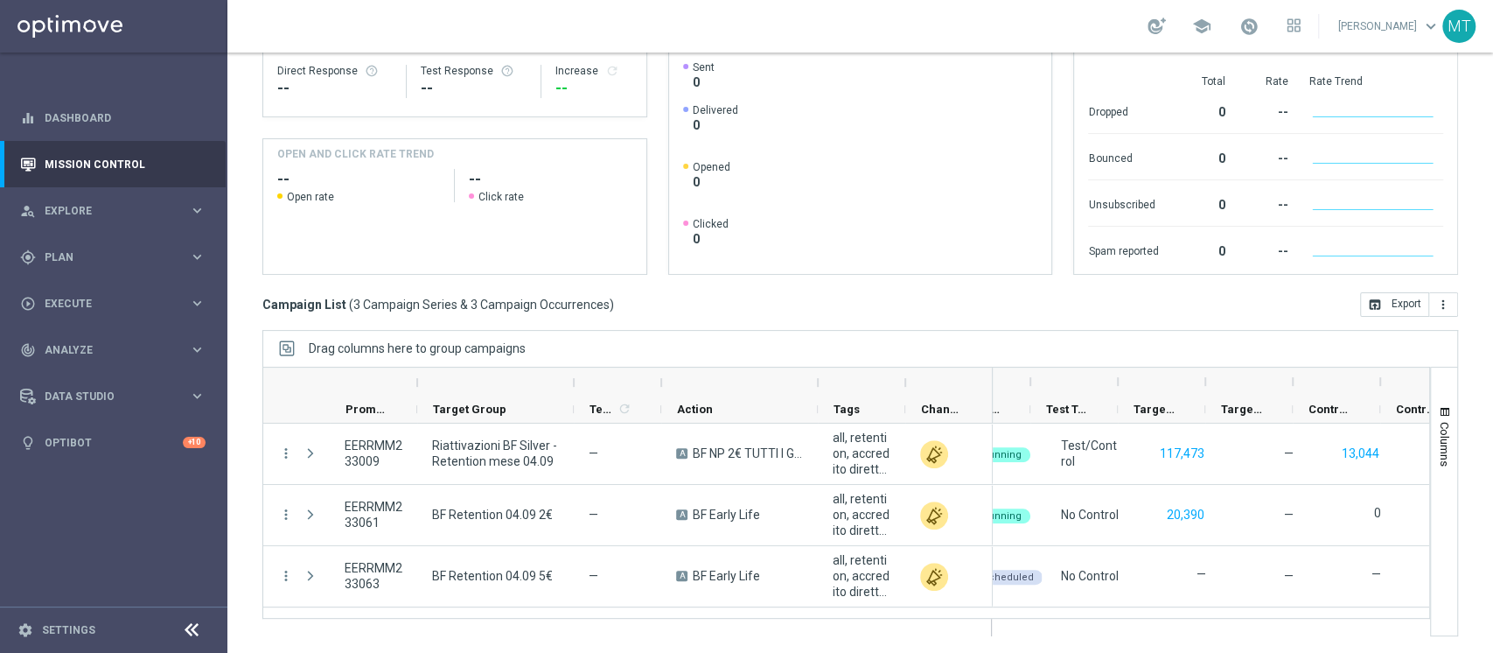
scroll to position [0, 403]
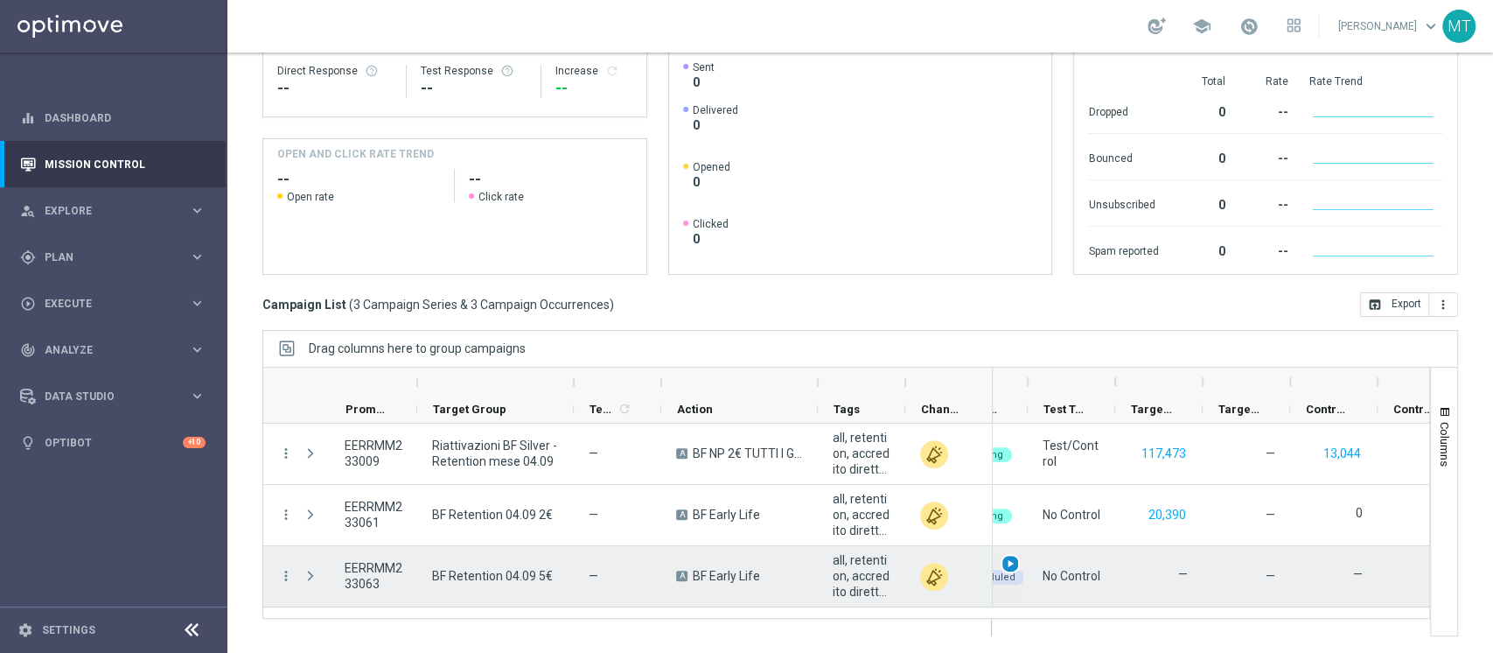
click at [1004, 557] on span "play_arrow" at bounding box center [1010, 563] width 12 height 12
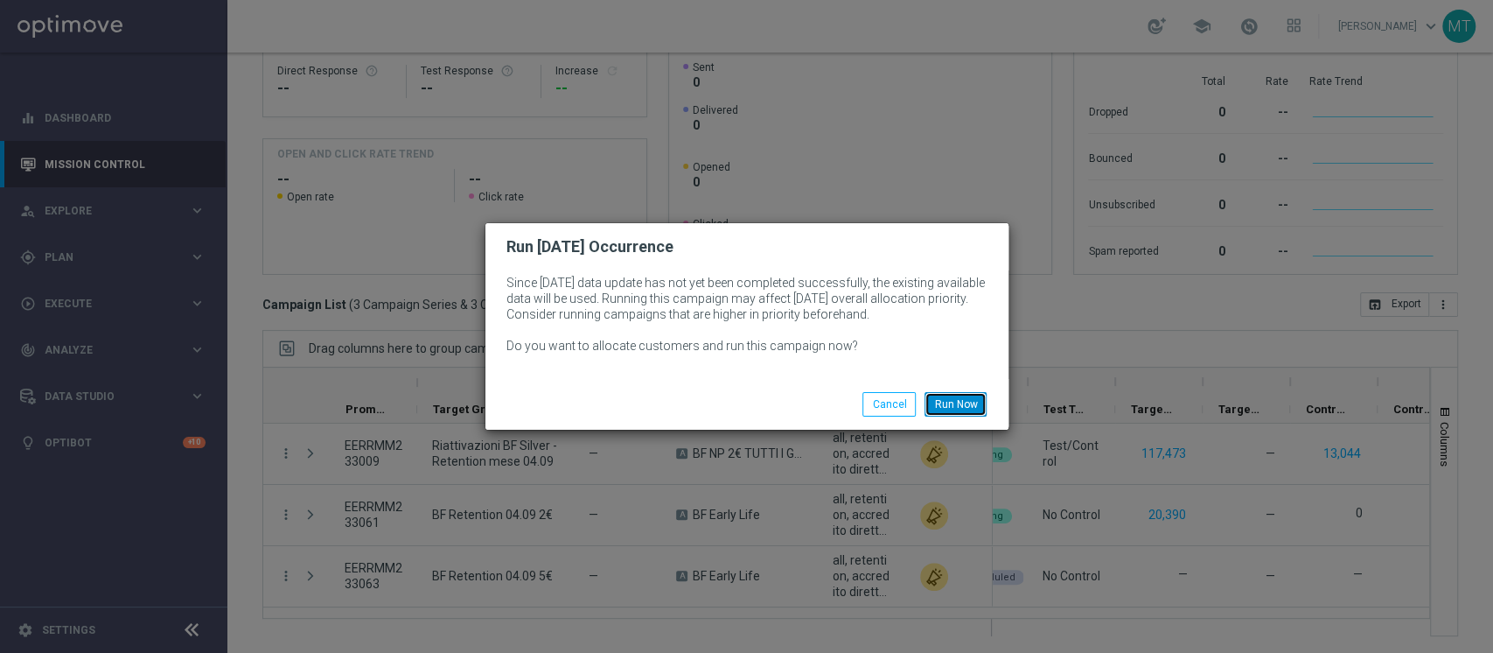
click at [966, 412] on button "Run Now" at bounding box center [956, 404] width 62 height 24
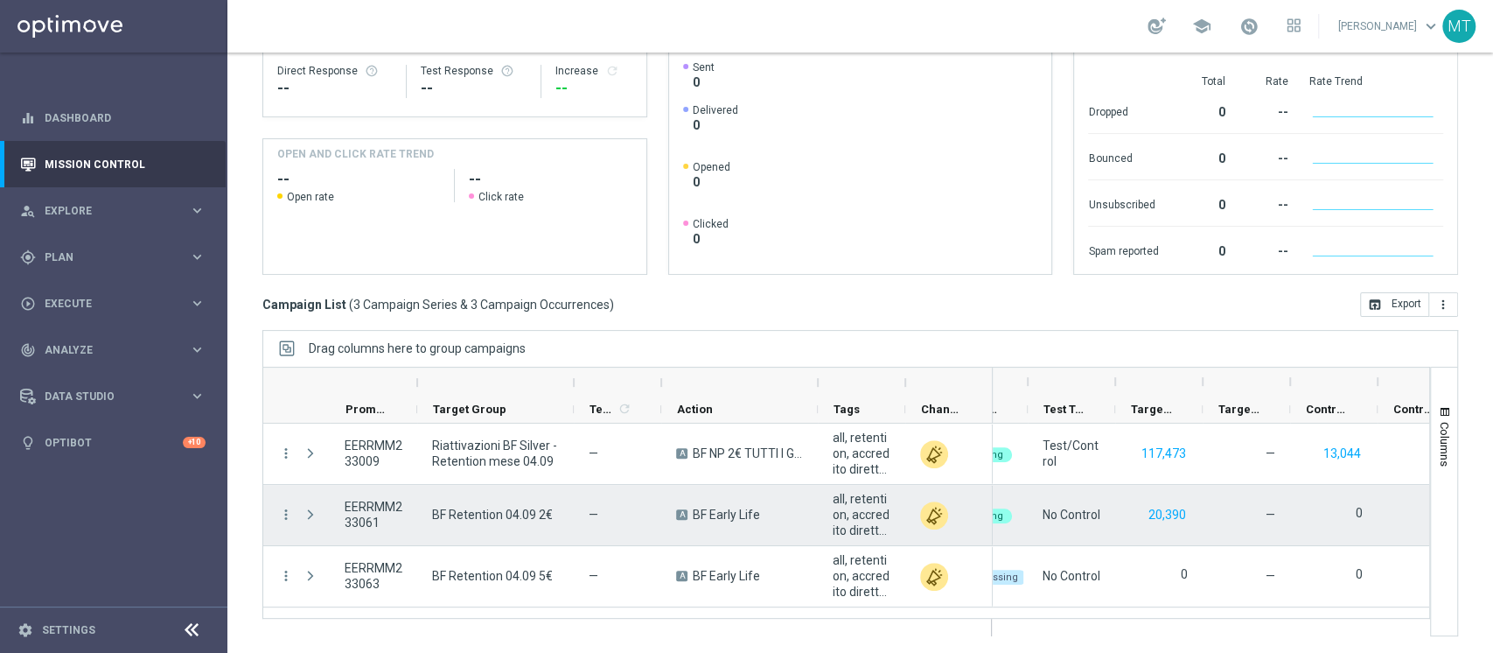
click at [508, 514] on span "BF Retention 04.09 2€" at bounding box center [492, 515] width 121 height 16
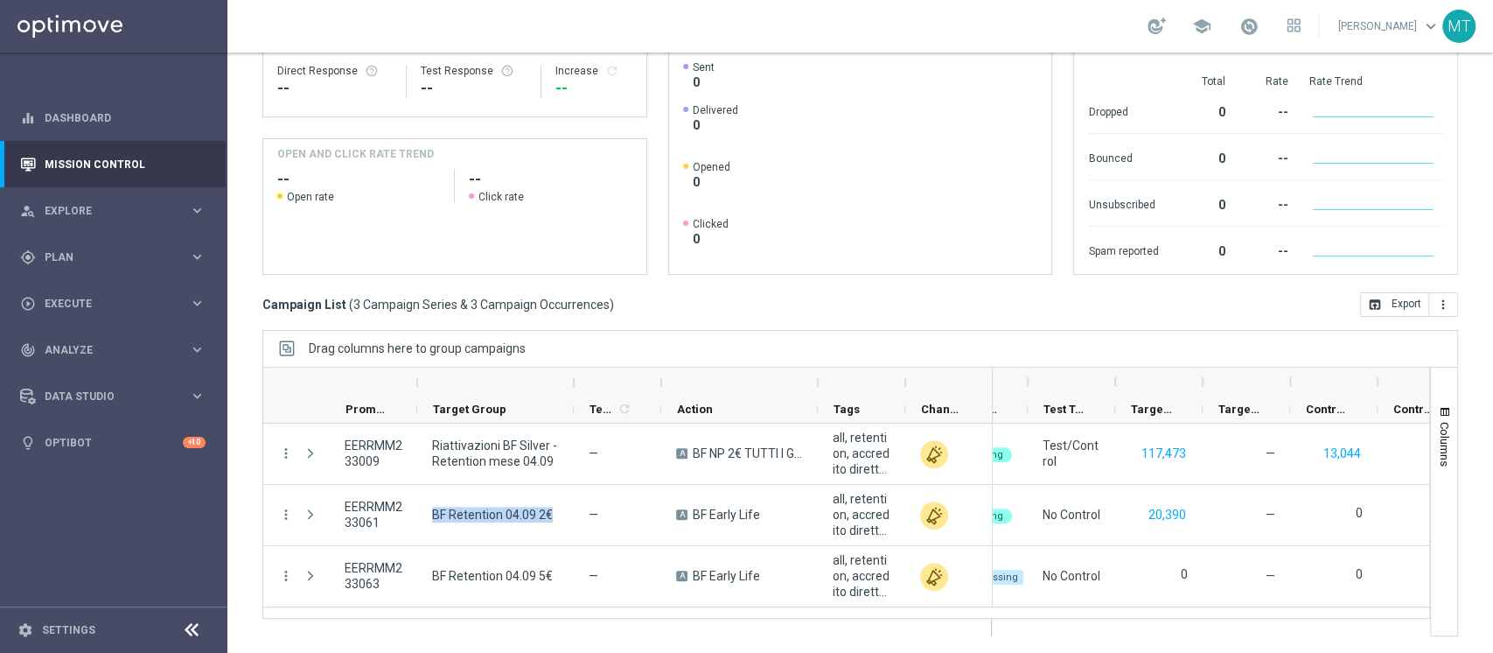
drag, startPoint x: 933, startPoint y: 15, endPoint x: 867, endPoint y: 136, distance: 138.2
click at [866, 130] on rect at bounding box center [857, 166] width 349 height 213
click at [481, 651] on ag-grid-angular "Drag columns here to group campaigns Drag here to set column labels" at bounding box center [860, 492] width 1196 height 324
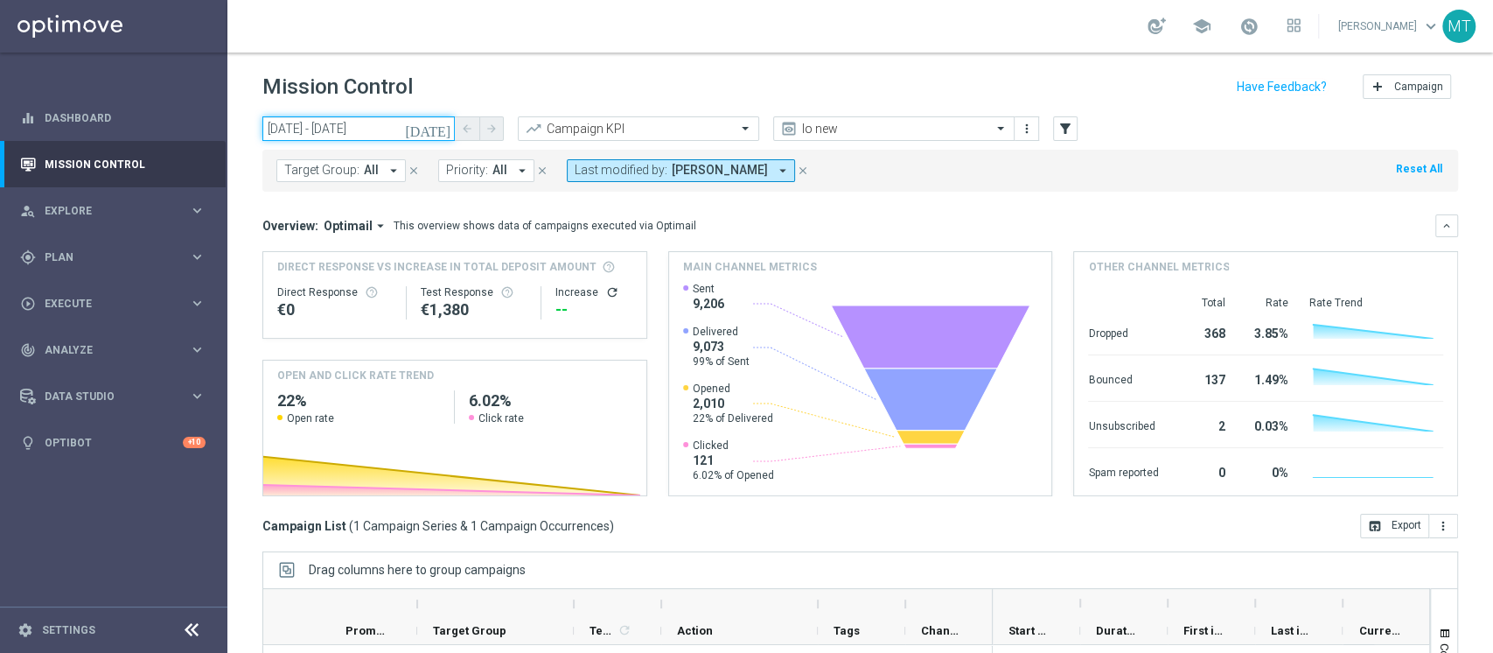
click at [375, 120] on input "28 Aug 2025 - 29 Aug 2025" at bounding box center [358, 128] width 192 height 24
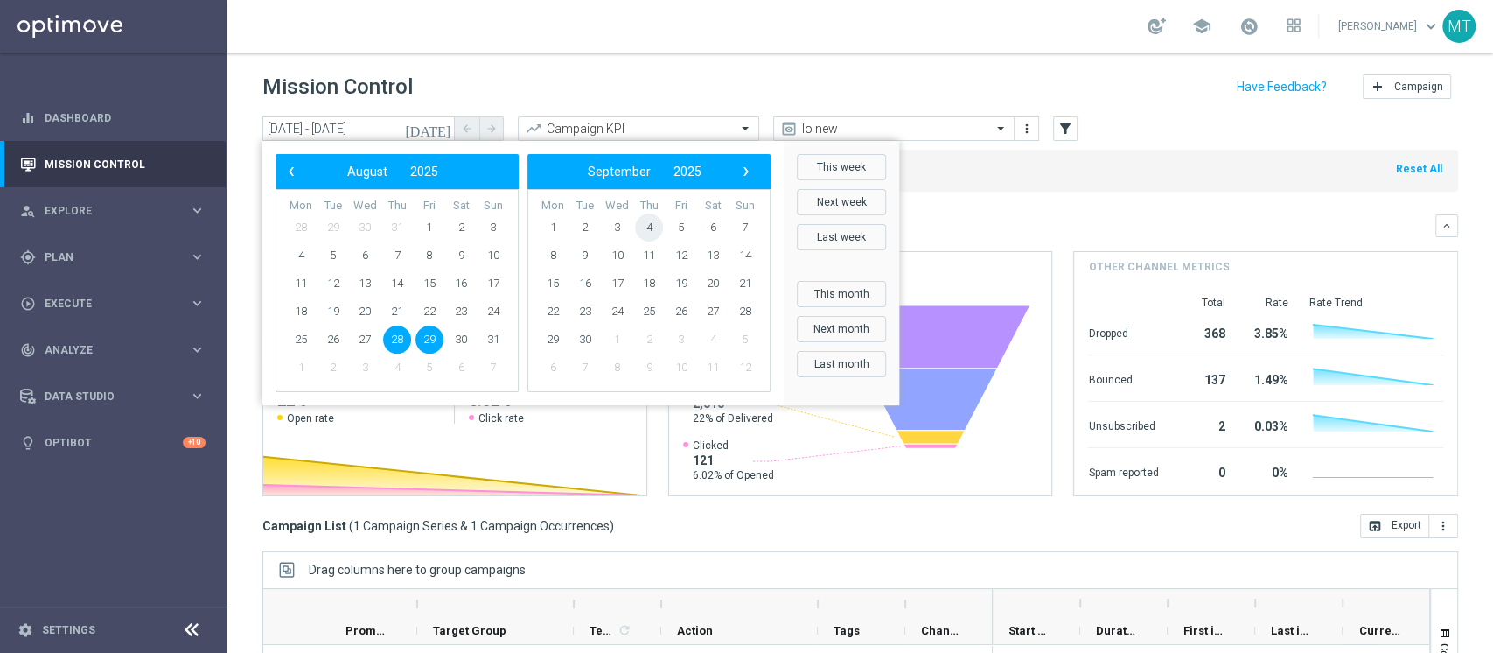
click at [650, 230] on span "4" at bounding box center [649, 227] width 28 height 28
type input "[DATE] - [DATE]"
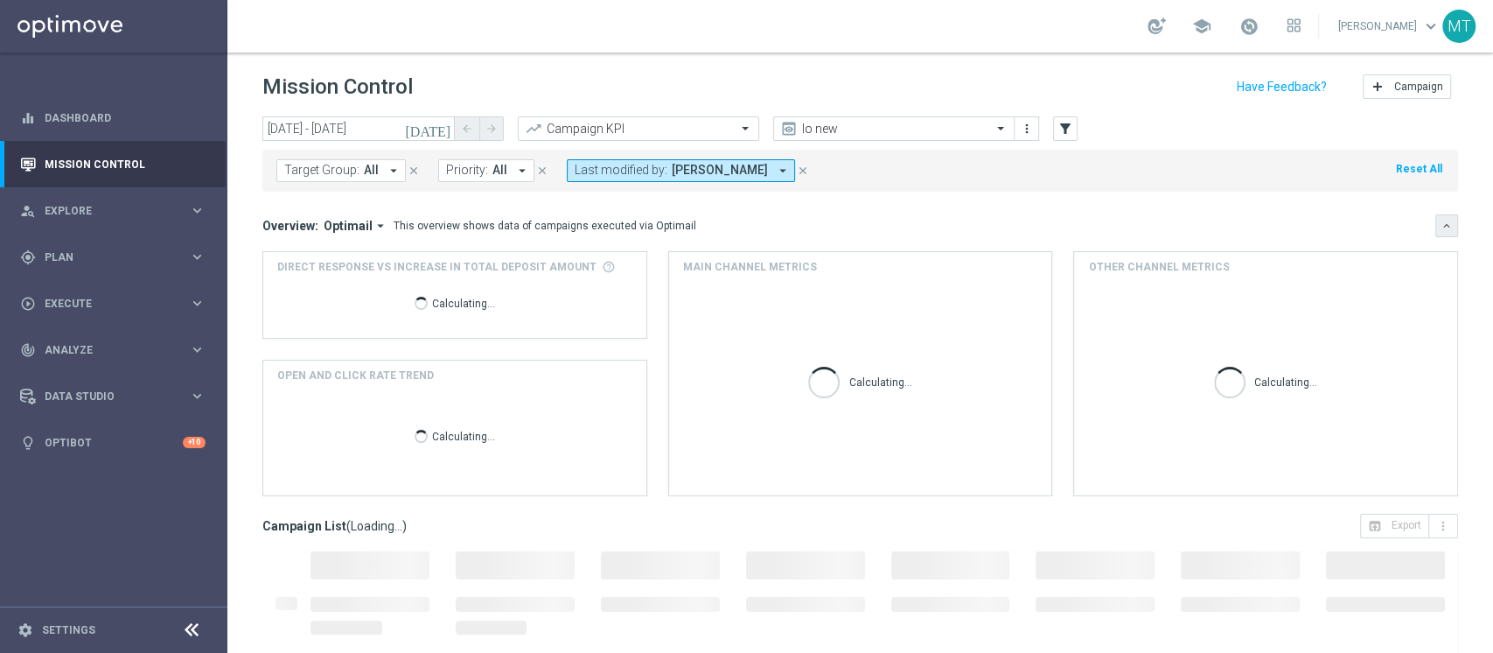
click at [1441, 223] on icon "keyboard_arrow_down" at bounding box center [1447, 226] width 12 height 12
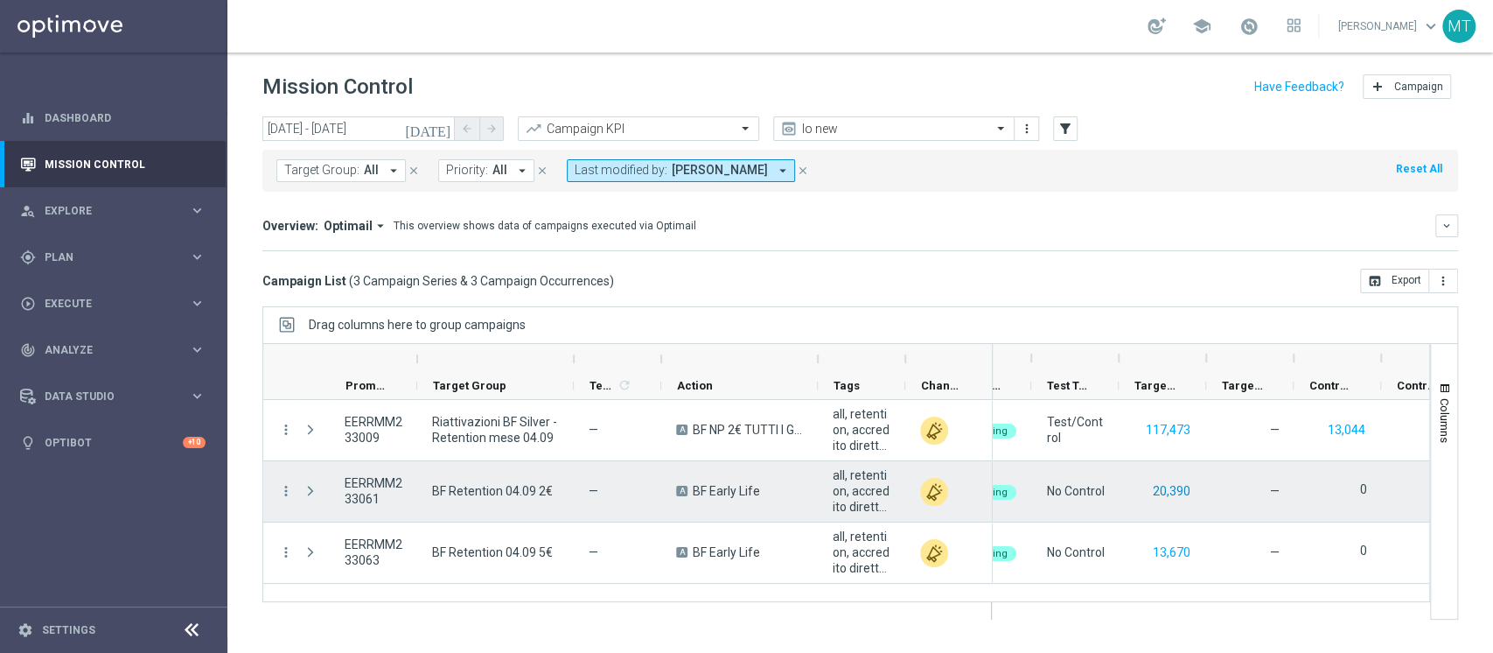
click at [1158, 493] on button "20,390" at bounding box center [1171, 491] width 41 height 22
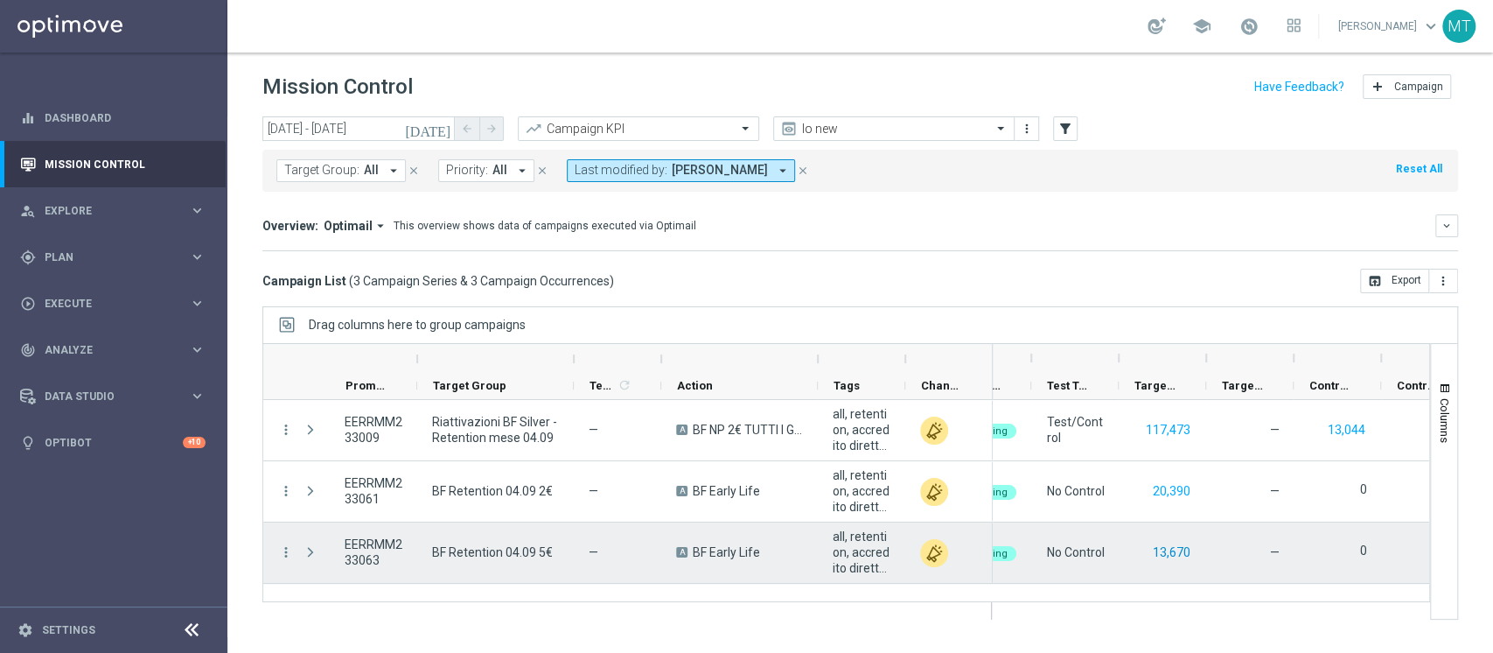
click at [1173, 553] on button "13,670" at bounding box center [1171, 552] width 41 height 22
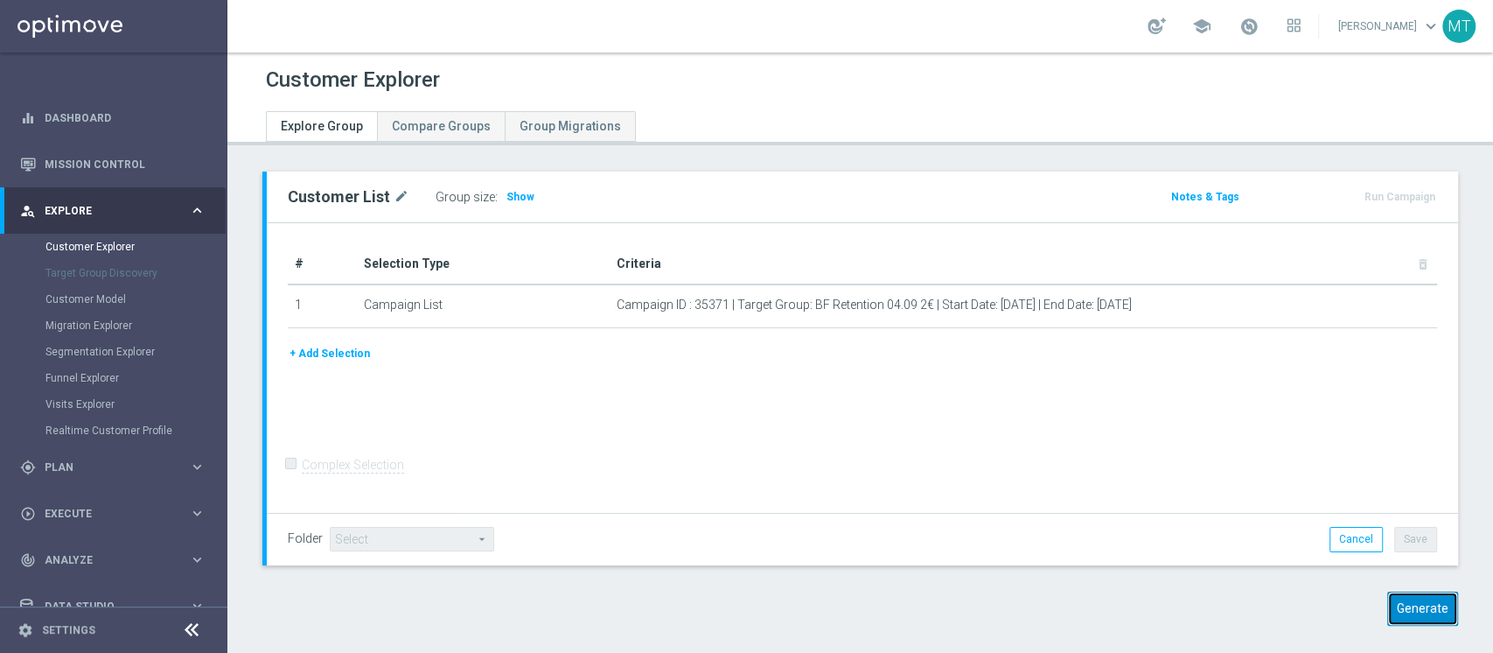
click at [1389, 610] on button "Generate" at bounding box center [1422, 608] width 71 height 34
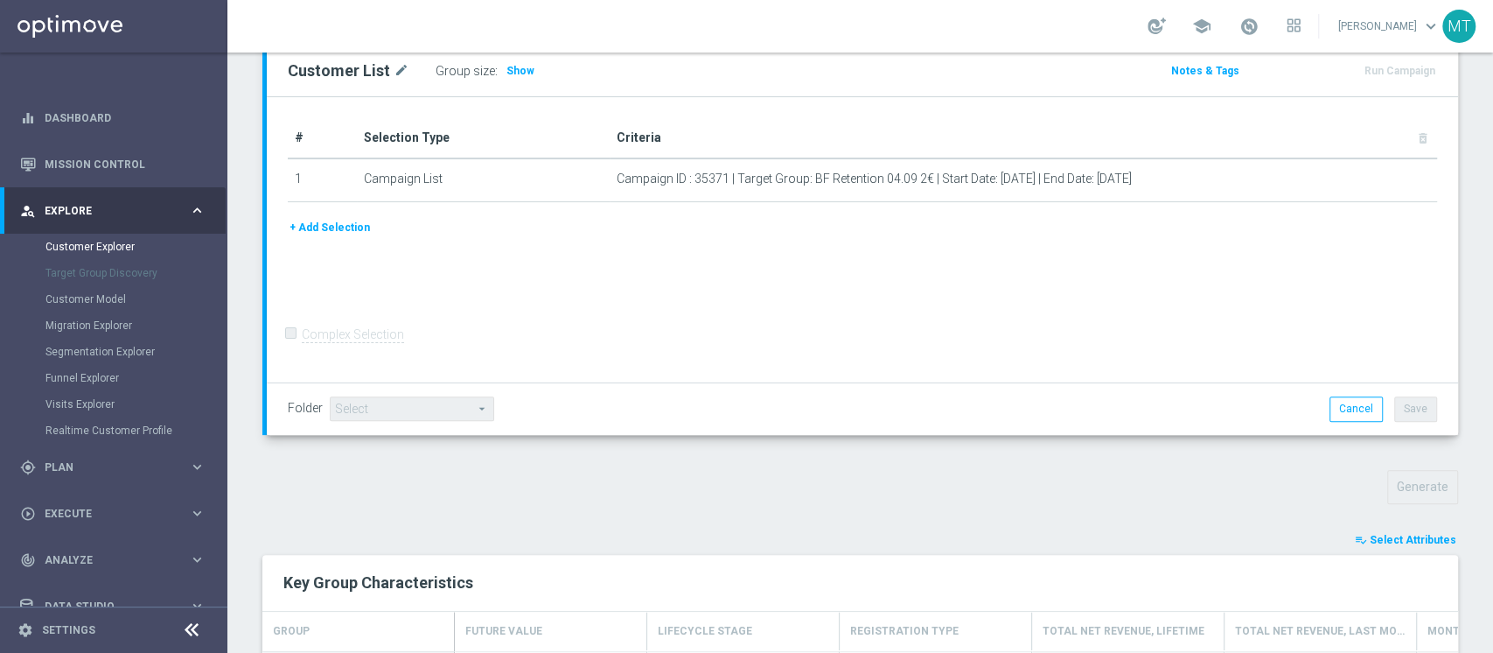
scroll to position [340, 0]
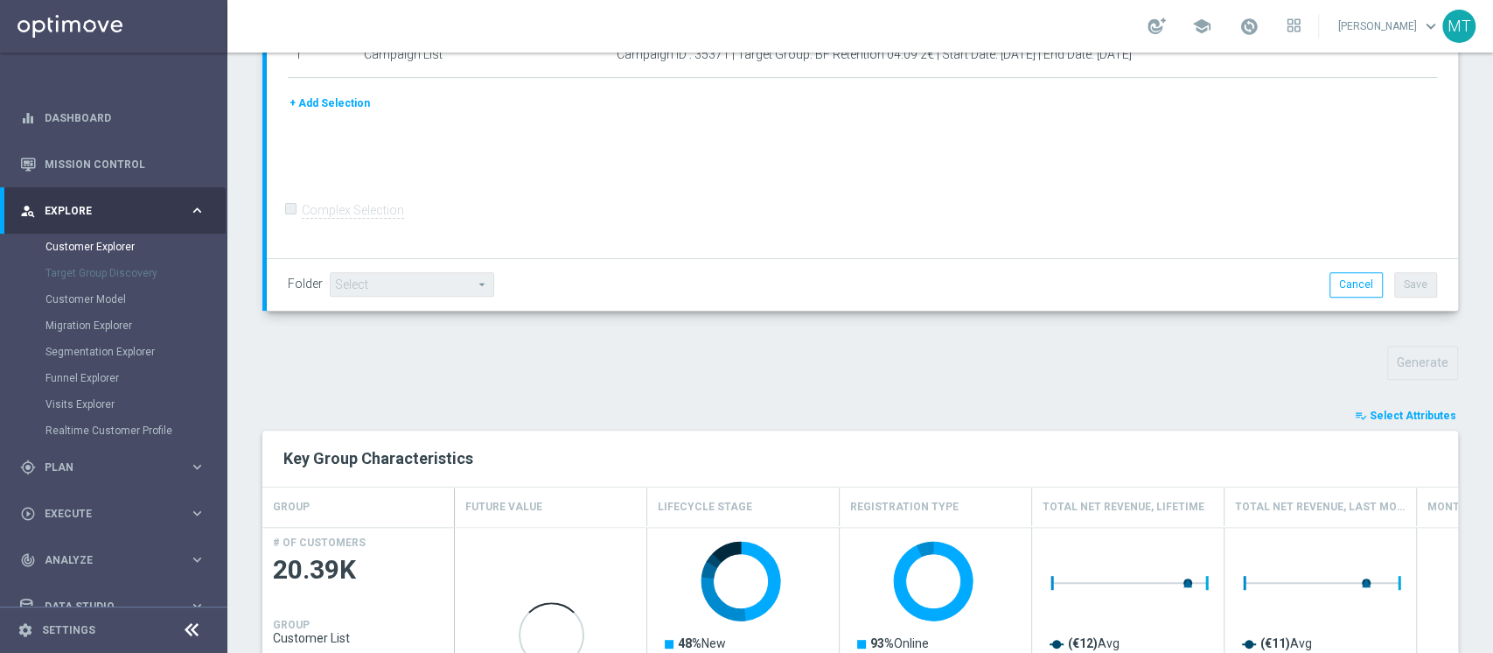
drag, startPoint x: 1370, startPoint y: 409, endPoint x: 1366, endPoint y: 385, distance: 24.9
click at [1371, 410] on span "Select Attributes" at bounding box center [1413, 415] width 87 height 12
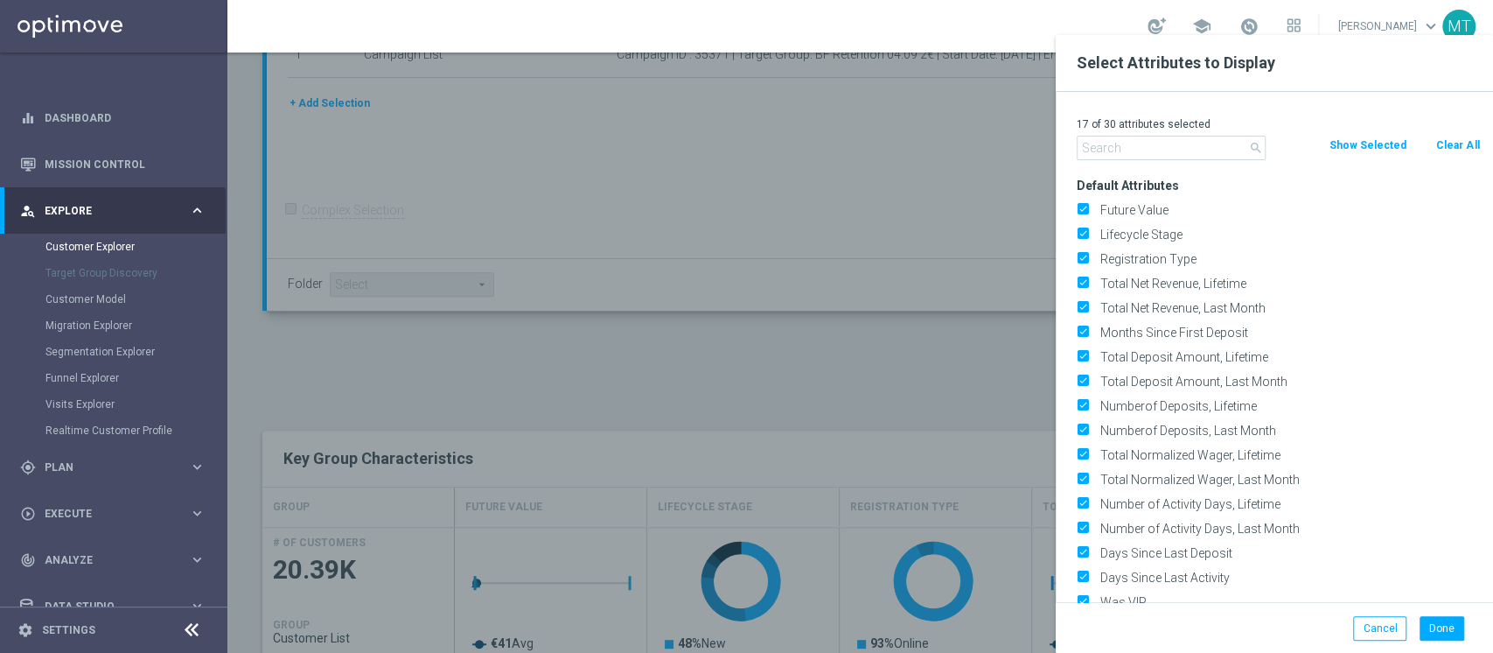
click at [1456, 147] on button "Clear All" at bounding box center [1458, 145] width 46 height 19
checkbox input "false"
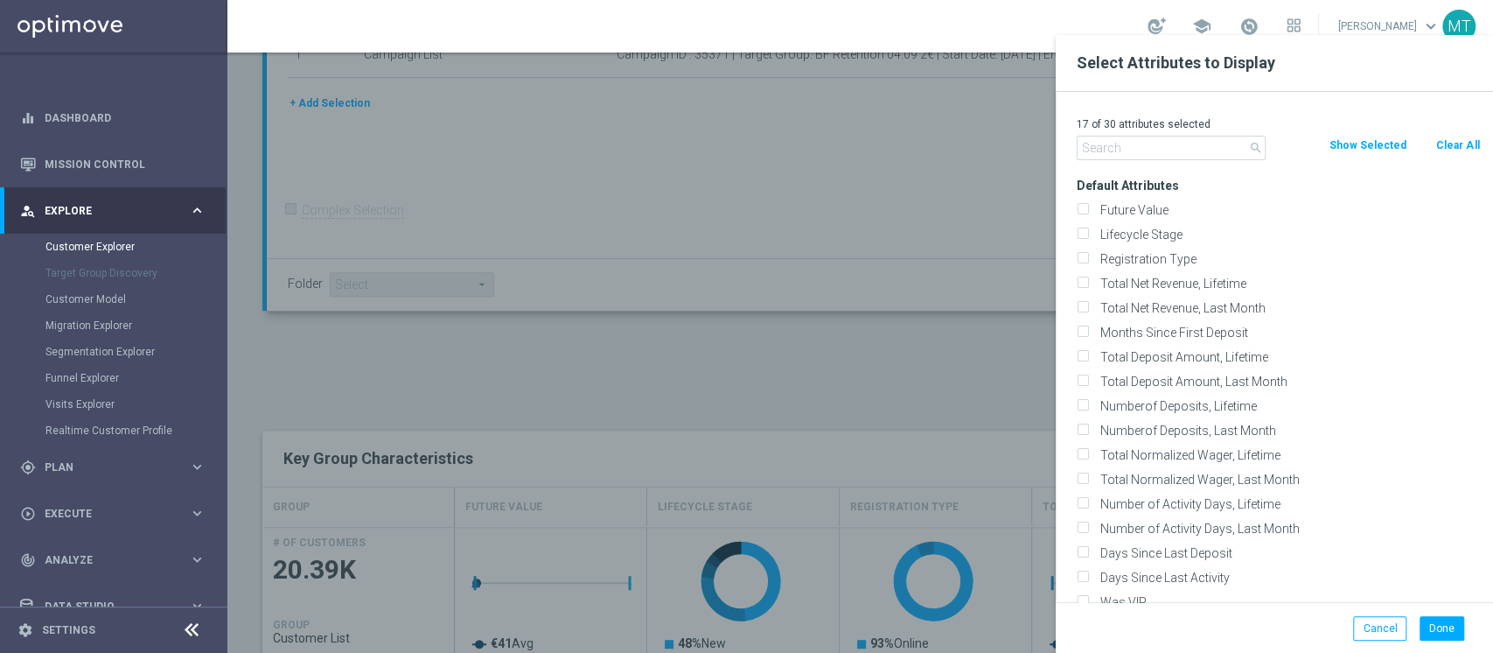
checkbox input "false"
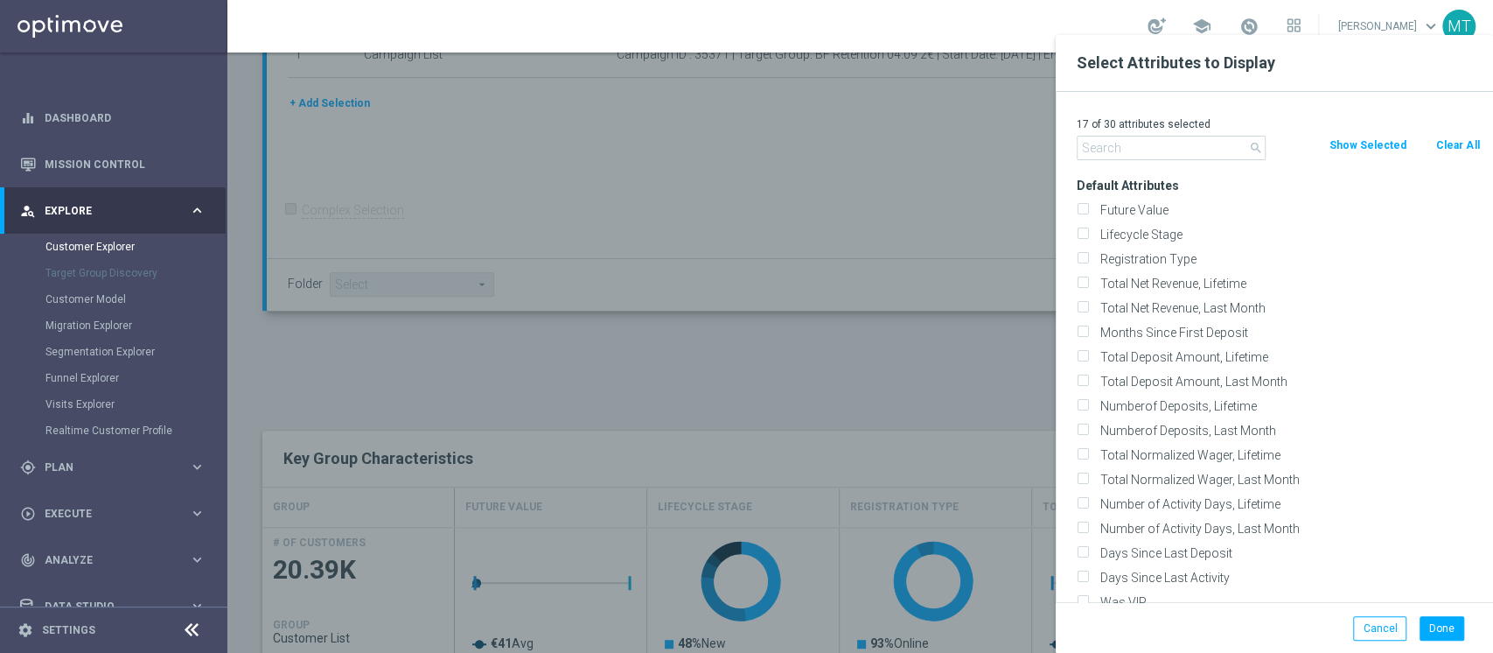
checkbox input "false"
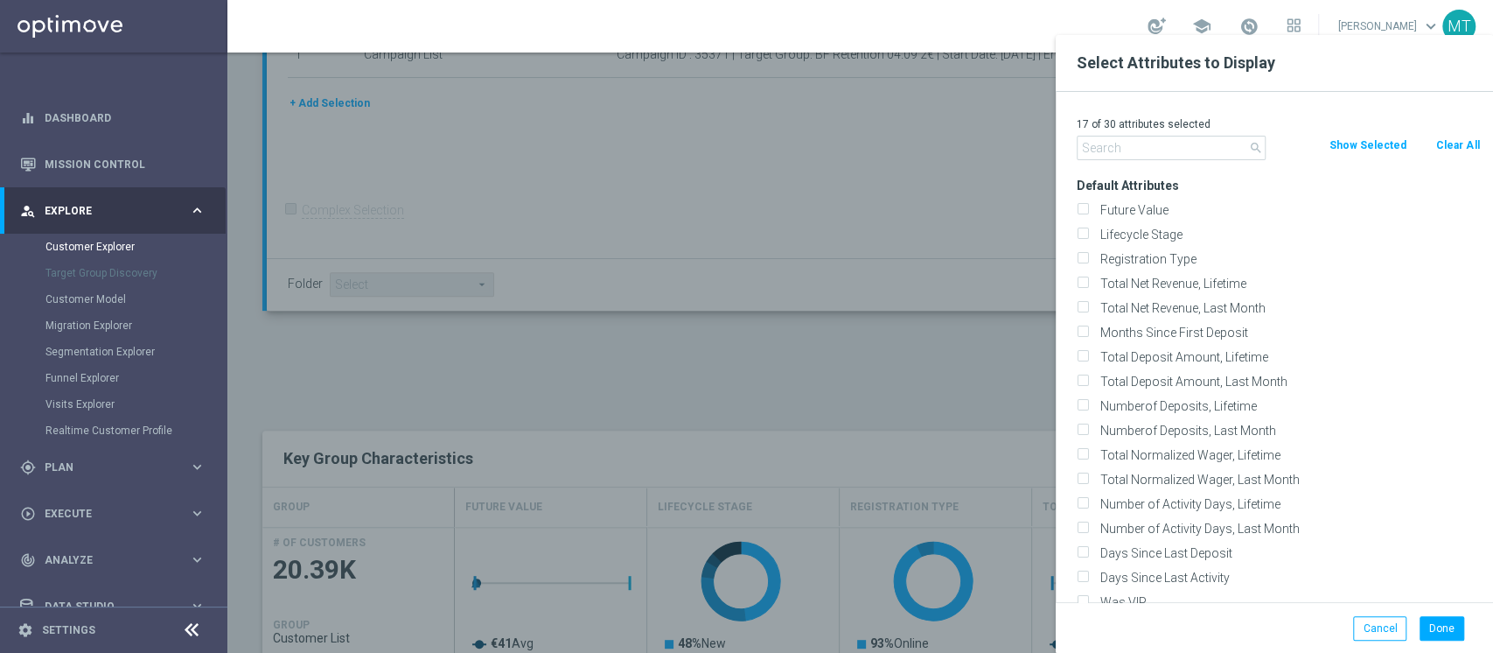
checkbox input "false"
click at [1167, 163] on div "0 of 30 attributes selected search Clear All Show Selected Default Attributes F…" at bounding box center [1274, 347] width 437 height 510
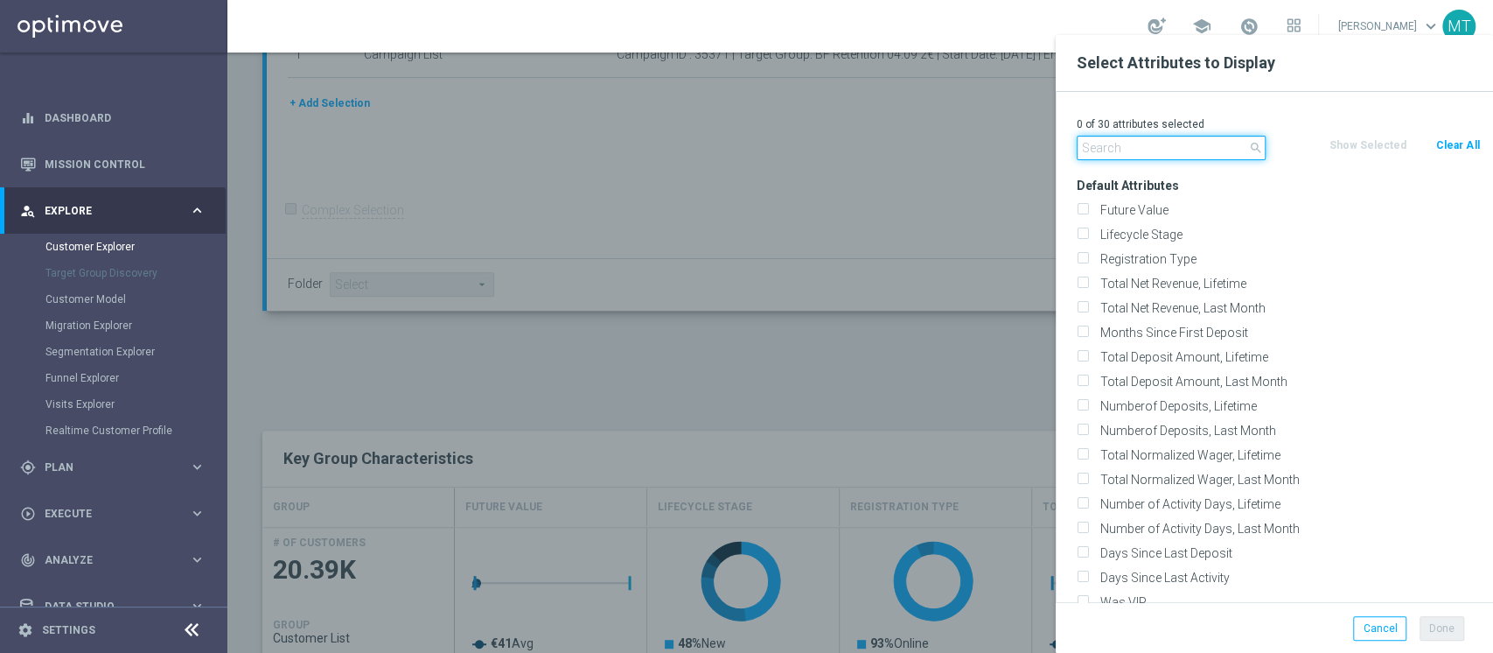
click at [1175, 151] on input "text" at bounding box center [1171, 148] width 189 height 24
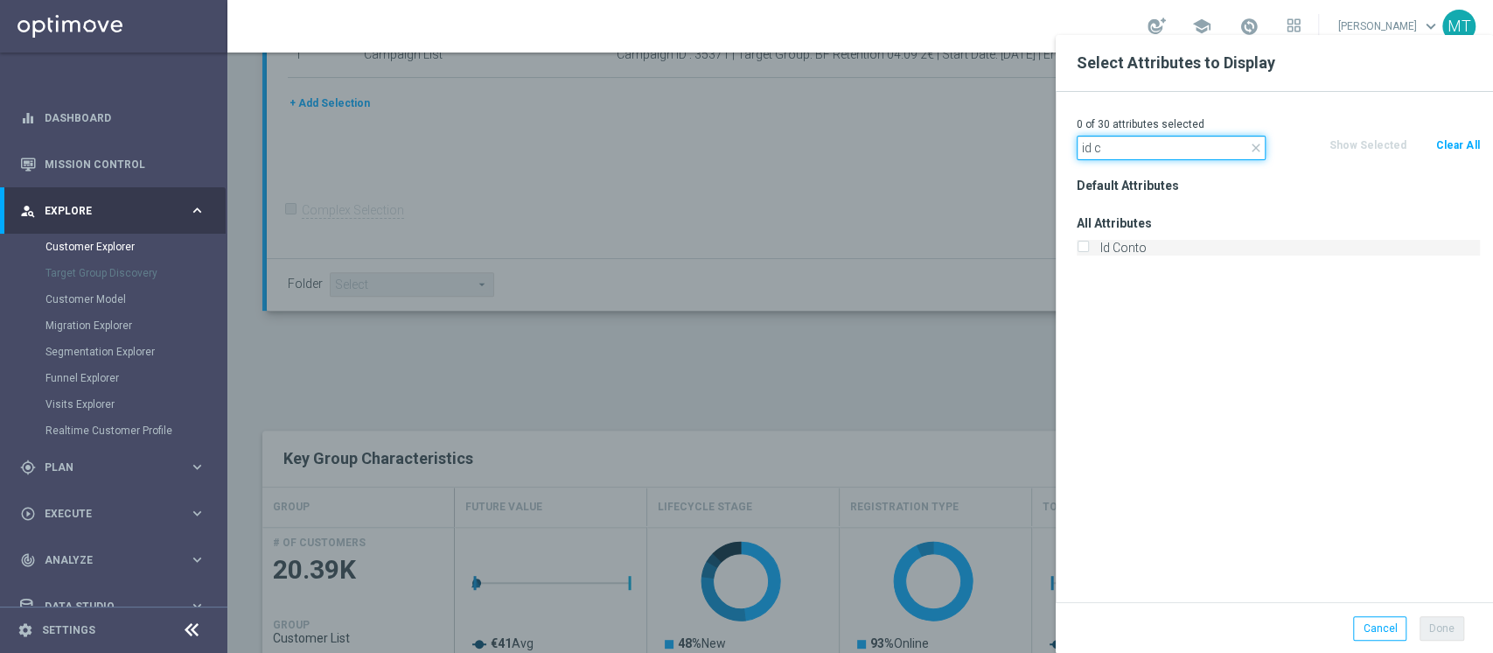
type input "id c"
click at [1113, 253] on label "Id Conto" at bounding box center [1287, 248] width 386 height 16
click at [1088, 253] on input "Id Conto" at bounding box center [1082, 249] width 11 height 11
checkbox input "true"
drag, startPoint x: 1097, startPoint y: 150, endPoint x: 1008, endPoint y: 125, distance: 92.5
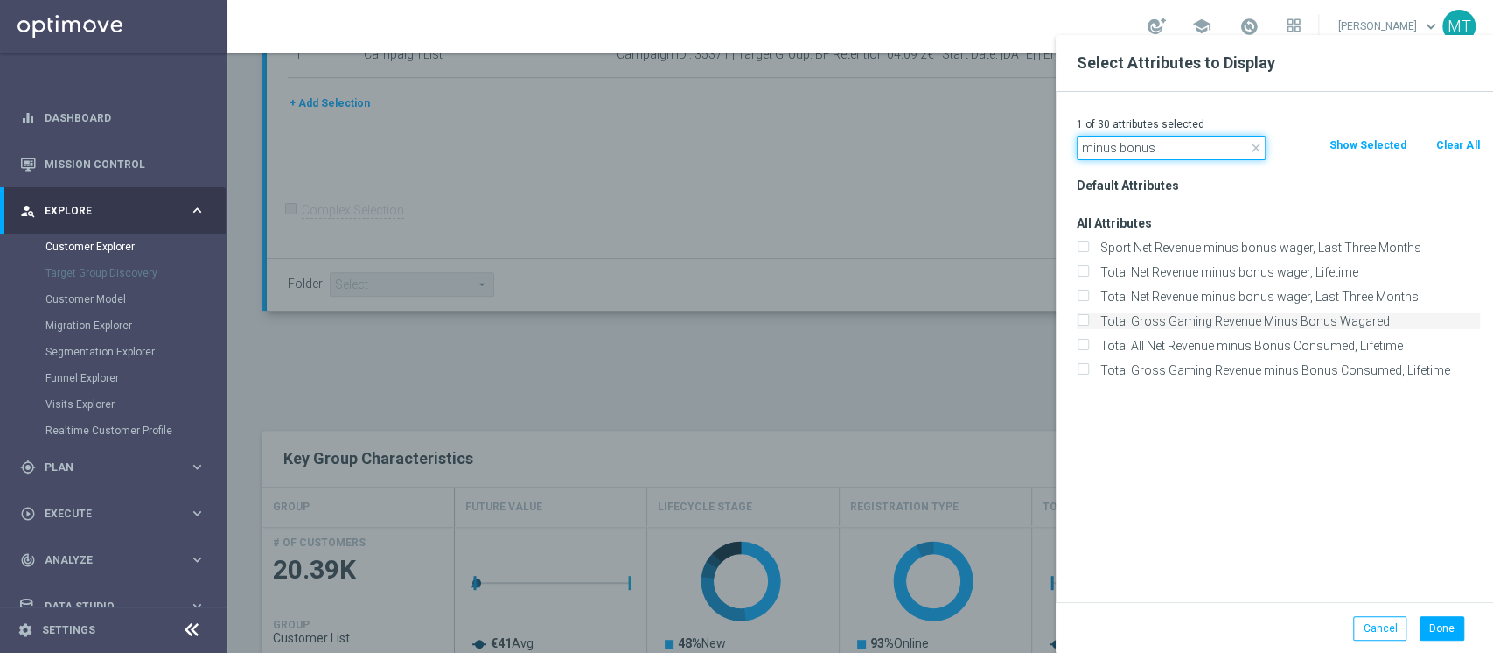
type input "minus bonus"
click at [1236, 325] on label "Total Gross Gaming Revenue Minus Bonus Wagared" at bounding box center [1287, 321] width 386 height 16
click at [1088, 325] on input "Total Gross Gaming Revenue Minus Bonus Wagared" at bounding box center [1082, 323] width 11 height 11
checkbox input "true"
click at [1437, 623] on button "Done" at bounding box center [1442, 628] width 45 height 24
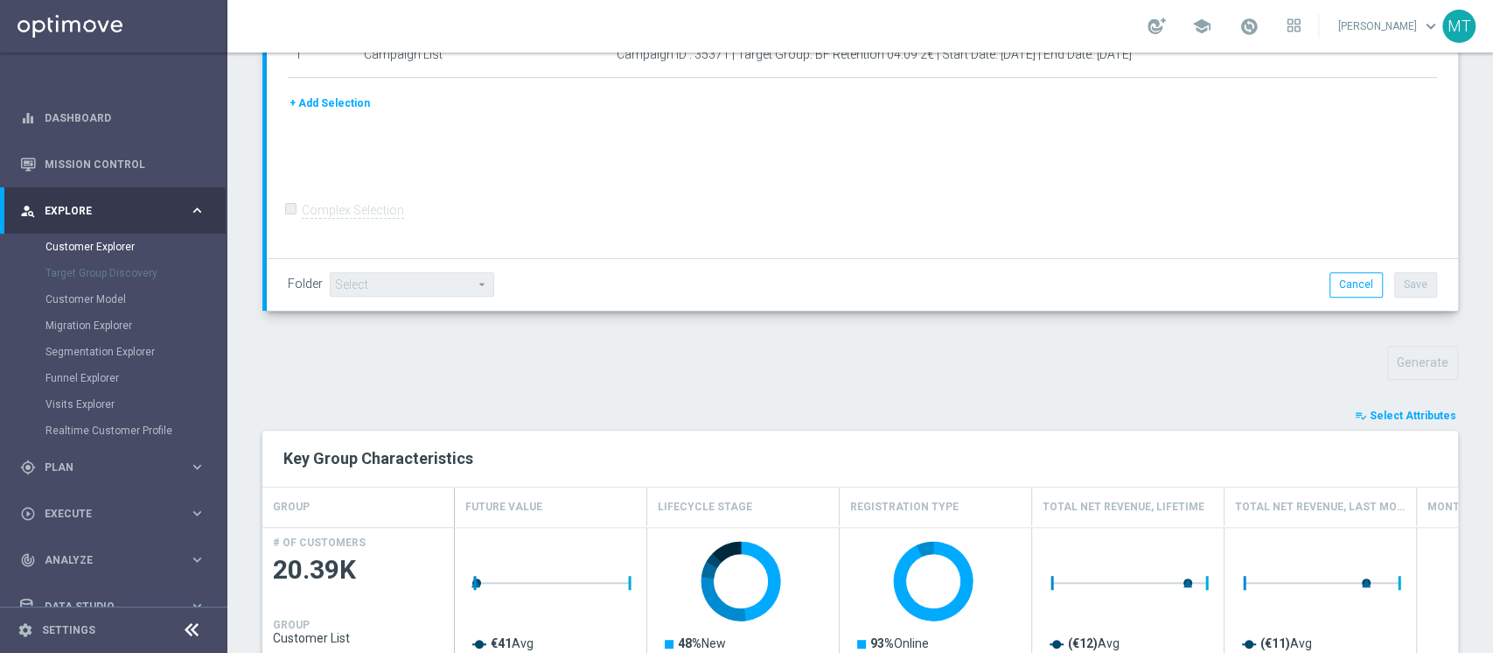
type input "Search"
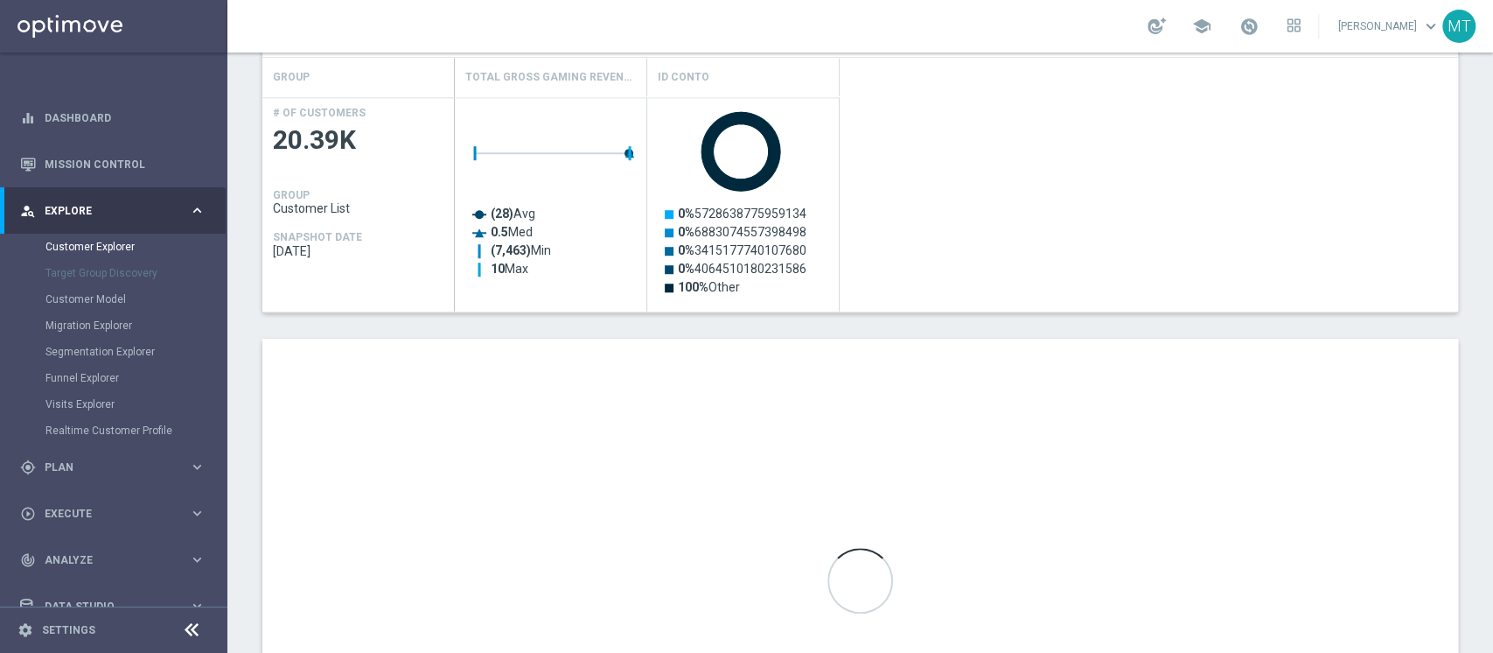
scroll to position [924, 0]
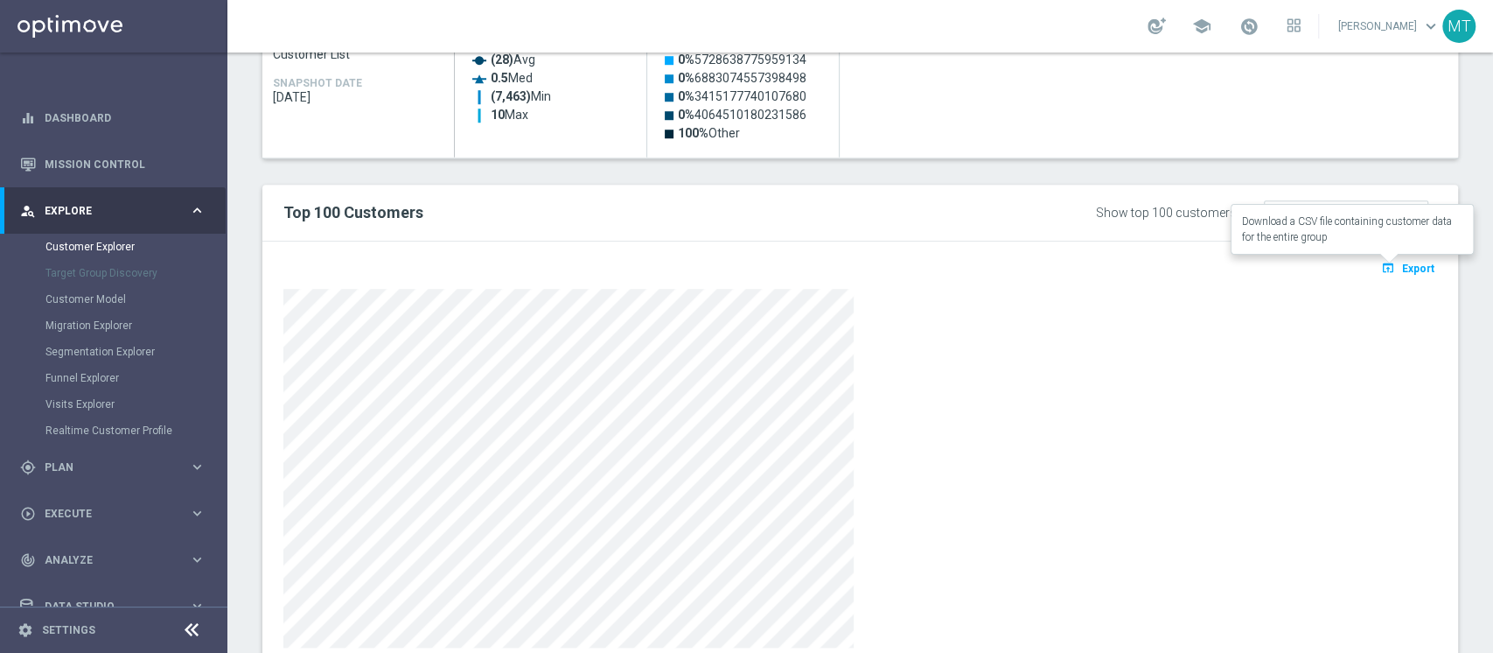
click at [1397, 258] on button "open_in_browser Export" at bounding box center [1408, 267] width 59 height 23
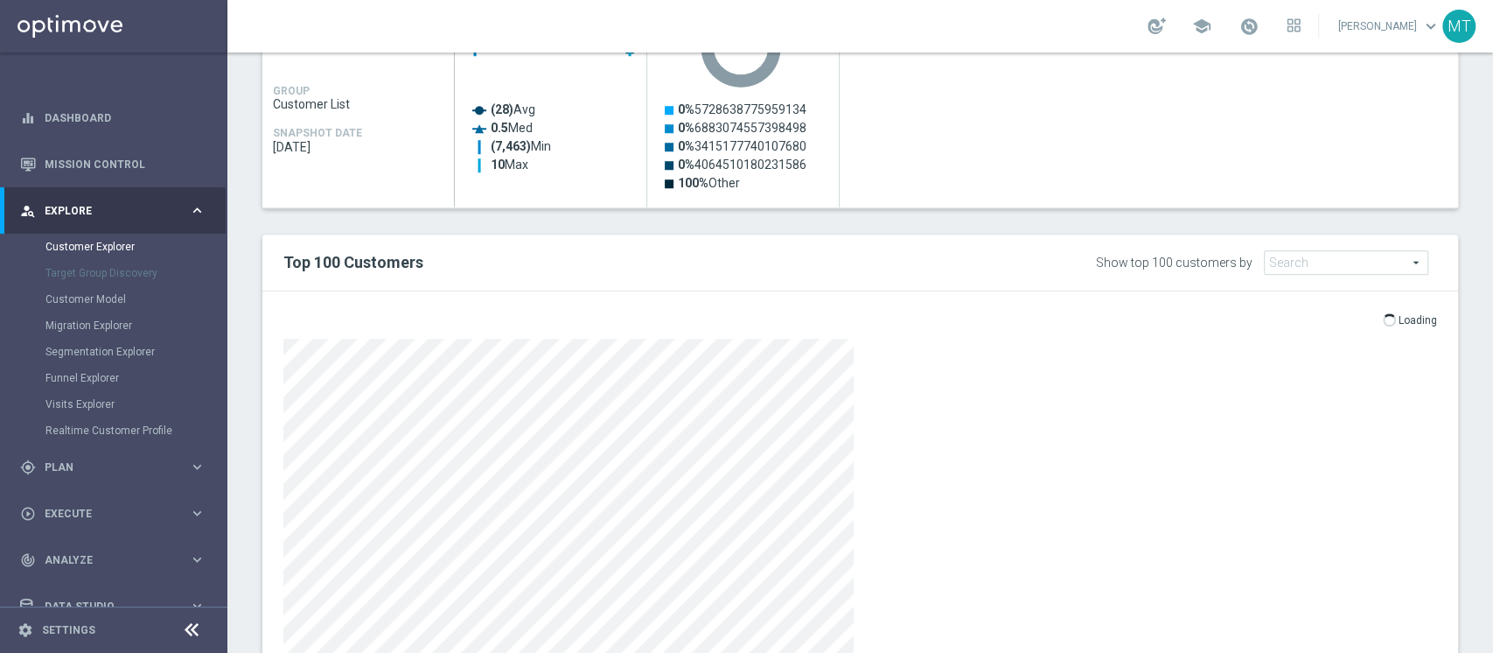
scroll to position [933, 0]
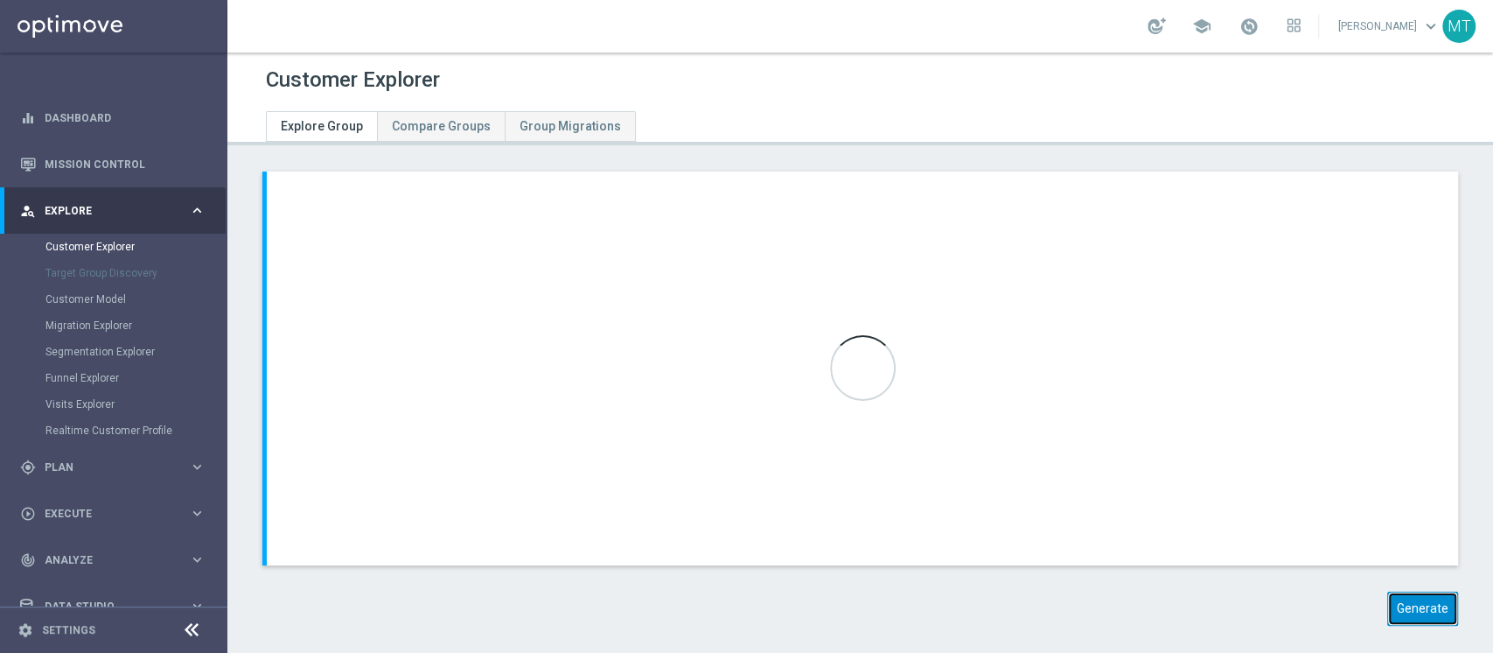
click at [1415, 603] on button "Generate" at bounding box center [1422, 608] width 71 height 34
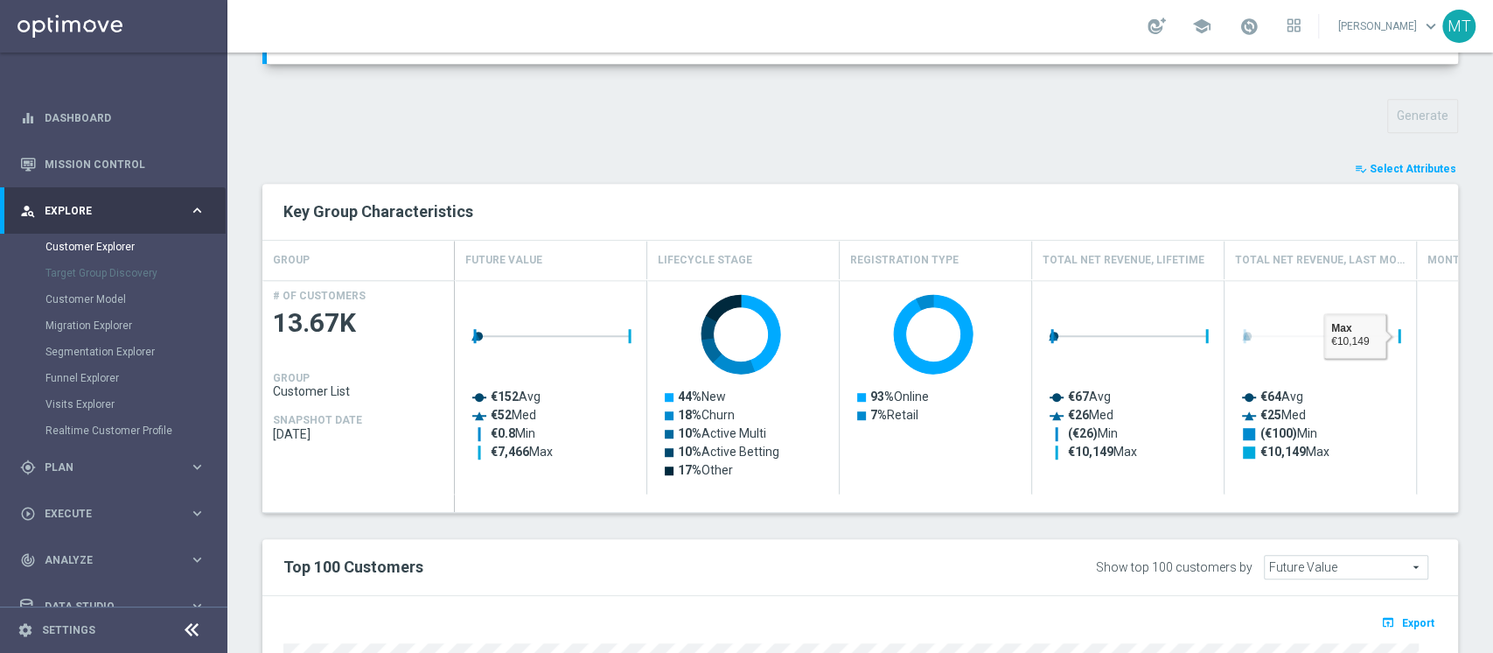
scroll to position [583, 0]
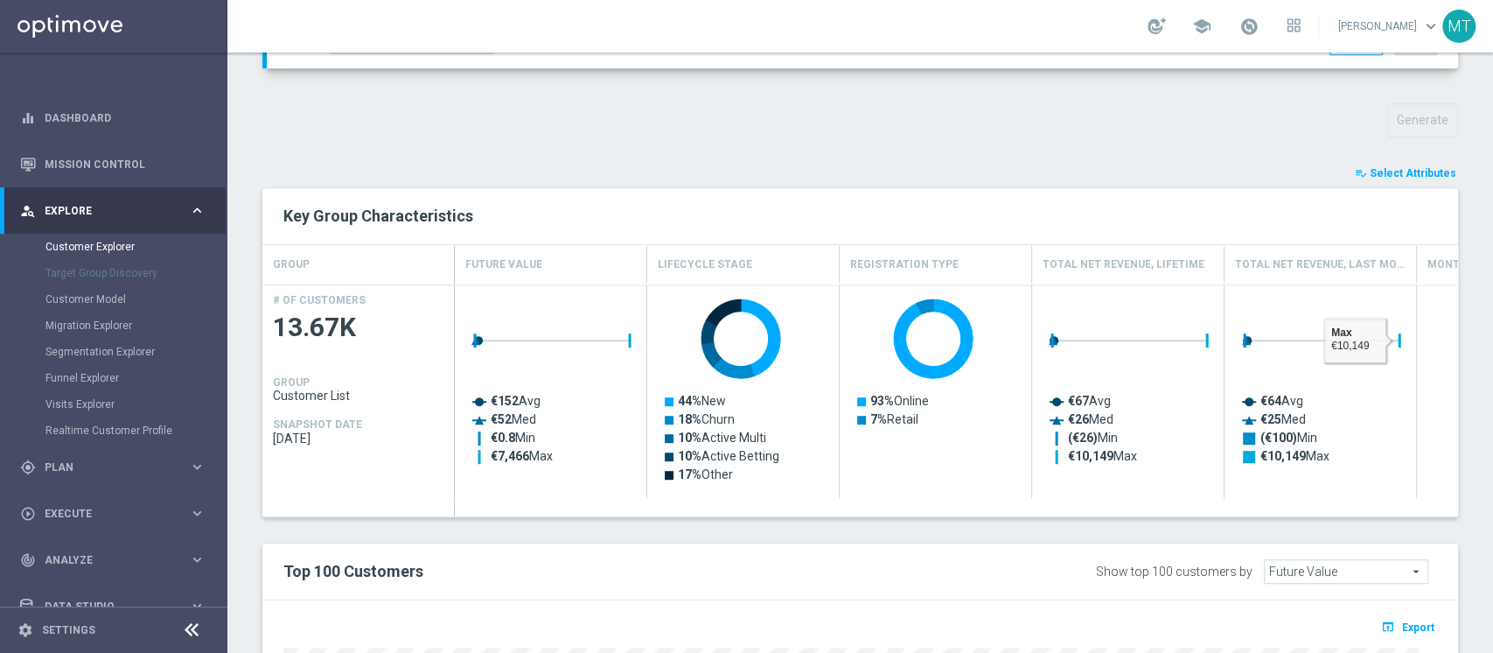
click at [1392, 185] on div "playlist_add_check Select Attributes Key Group Characteristics GROUP Future Val…" at bounding box center [860, 595] width 1196 height 863
click at [1392, 178] on button "playlist_add_check Select Attributes" at bounding box center [1405, 173] width 105 height 19
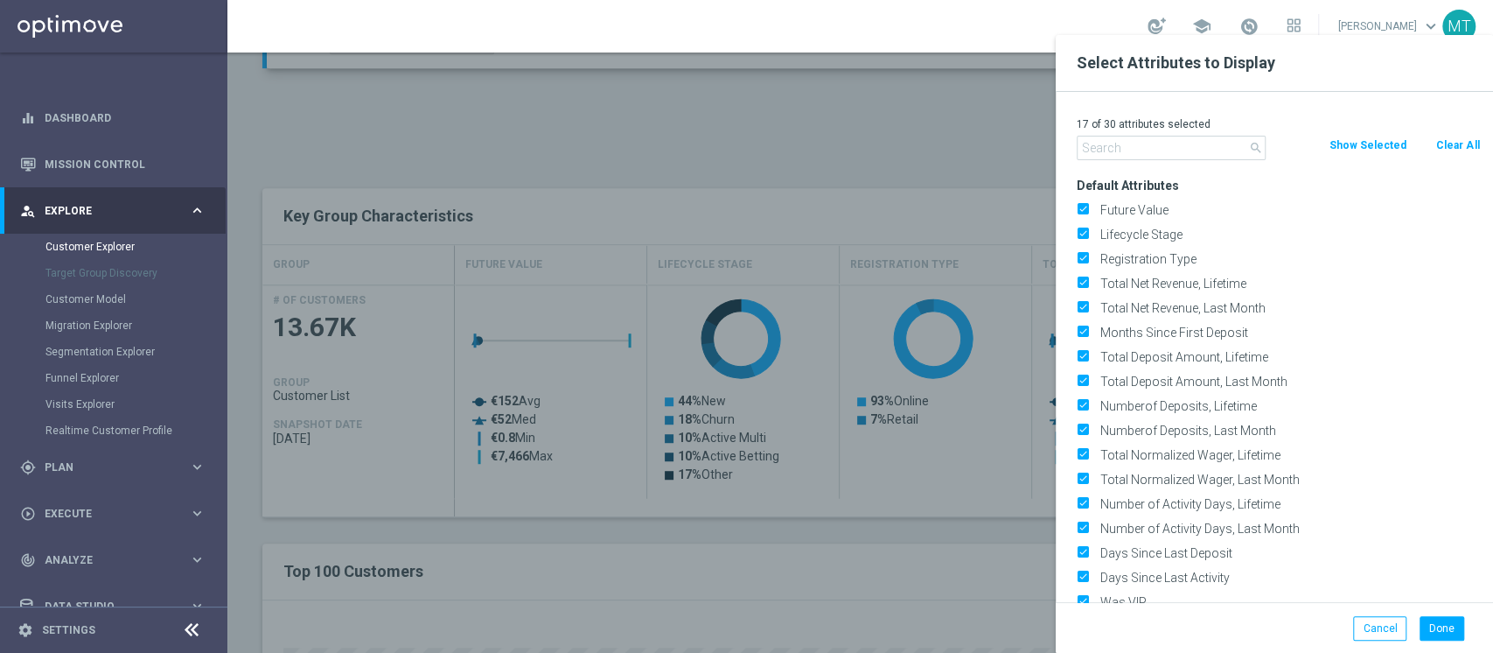
click at [1445, 151] on button "Clear All" at bounding box center [1458, 145] width 46 height 19
checkbox input "false"
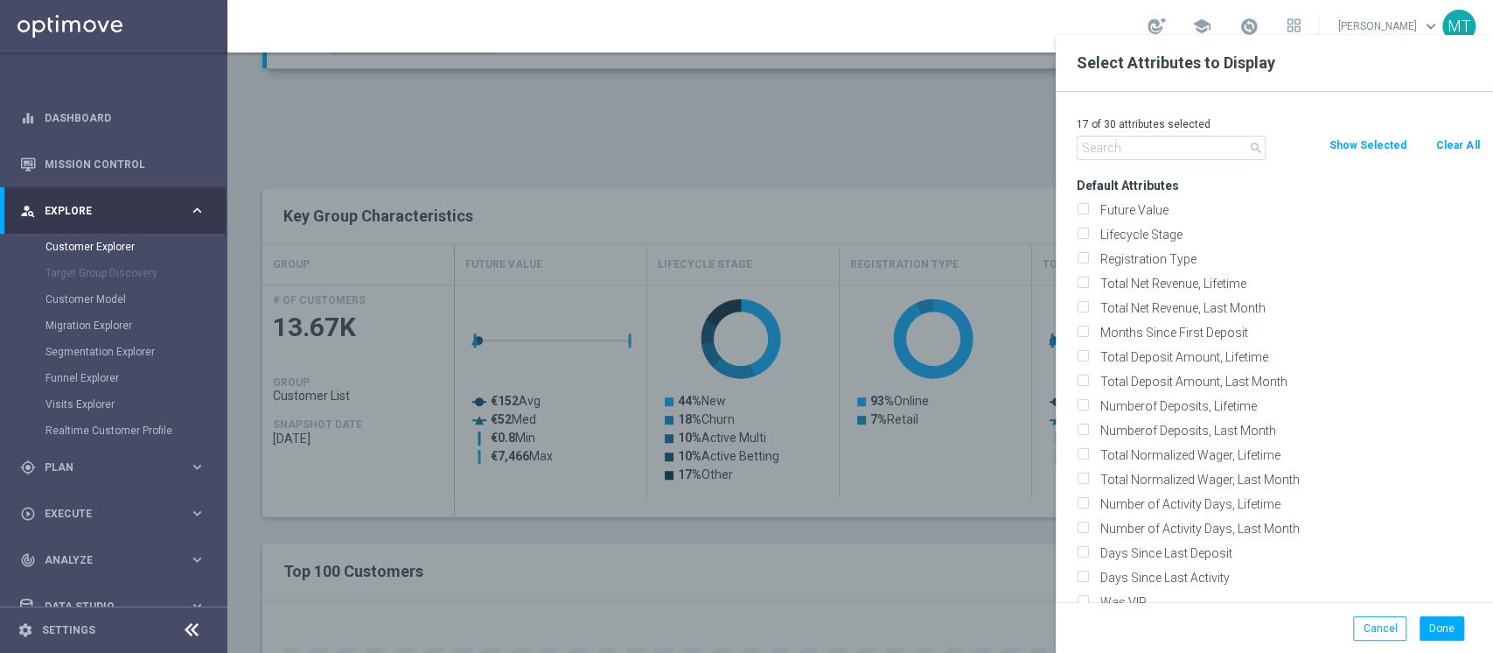
checkbox input "false"
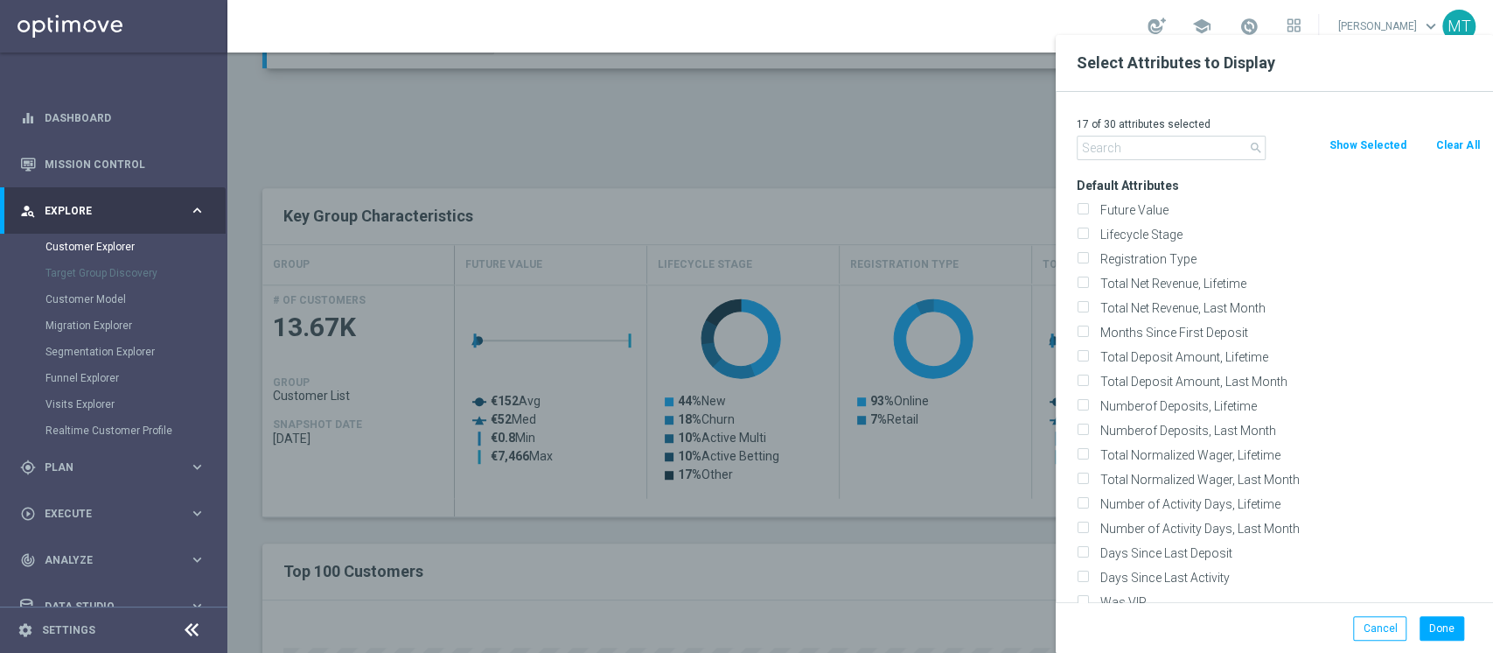
checkbox input "false"
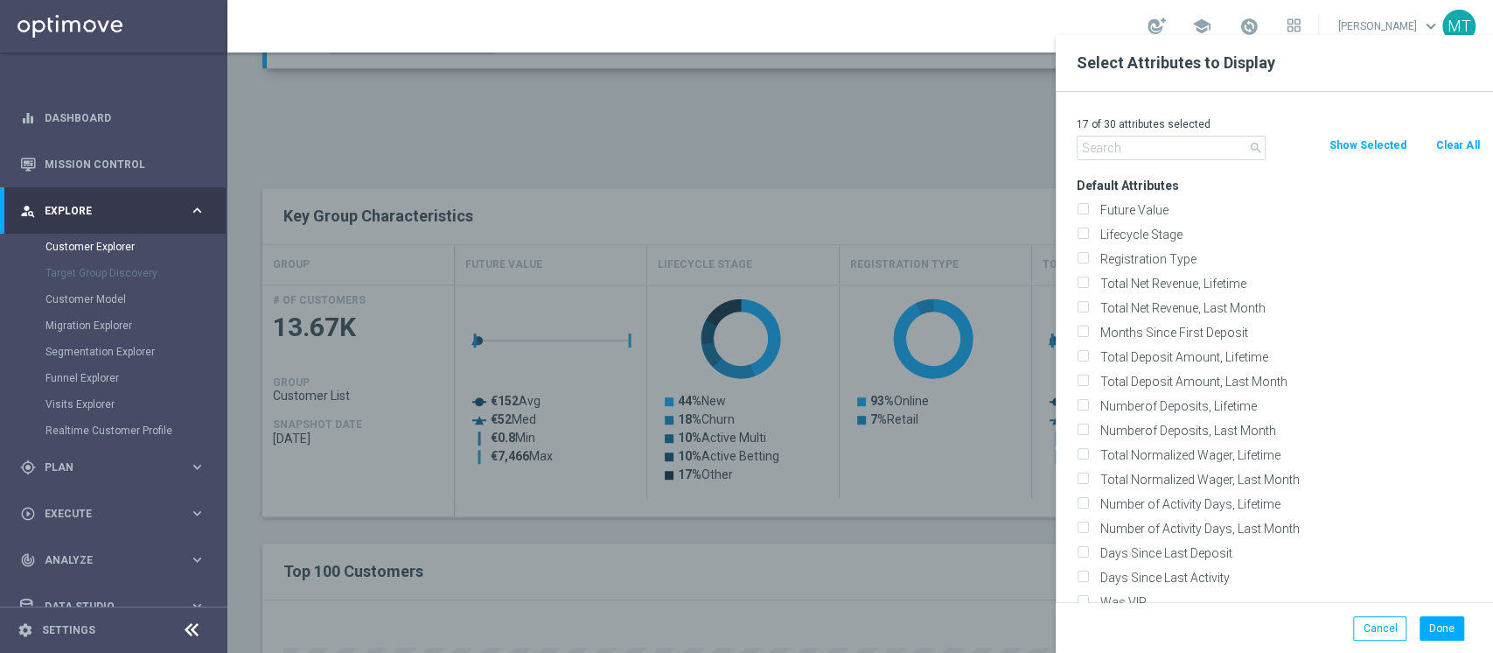
checkbox input "false"
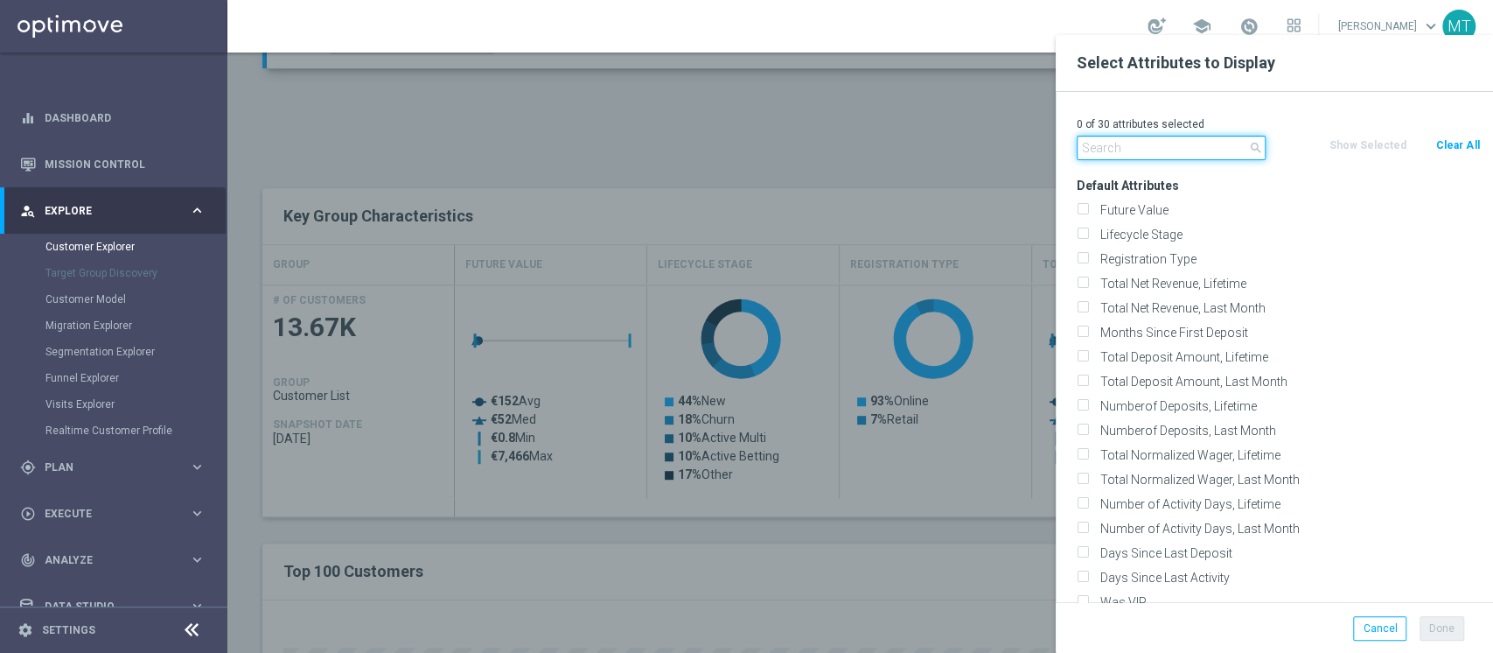
click at [1181, 155] on input "text" at bounding box center [1171, 148] width 189 height 24
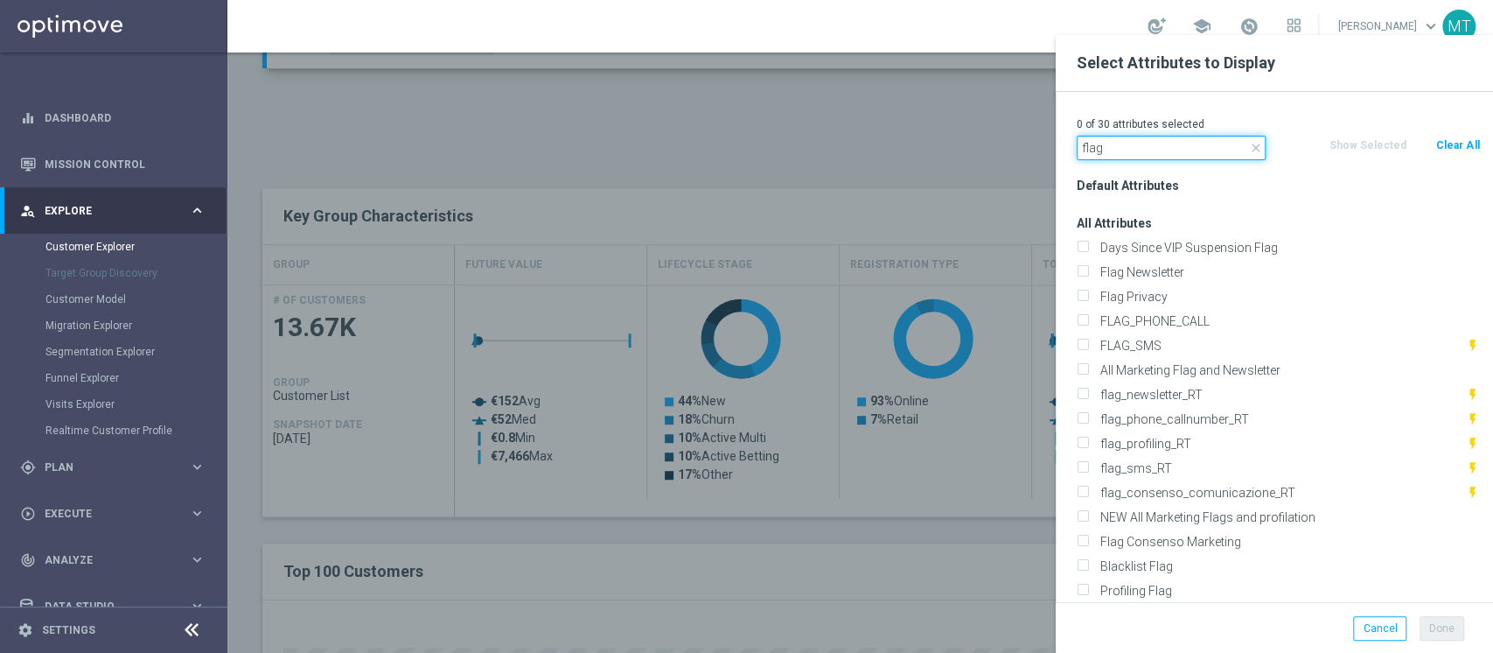
drag, startPoint x: 1129, startPoint y: 149, endPoint x: 963, endPoint y: 171, distance: 167.8
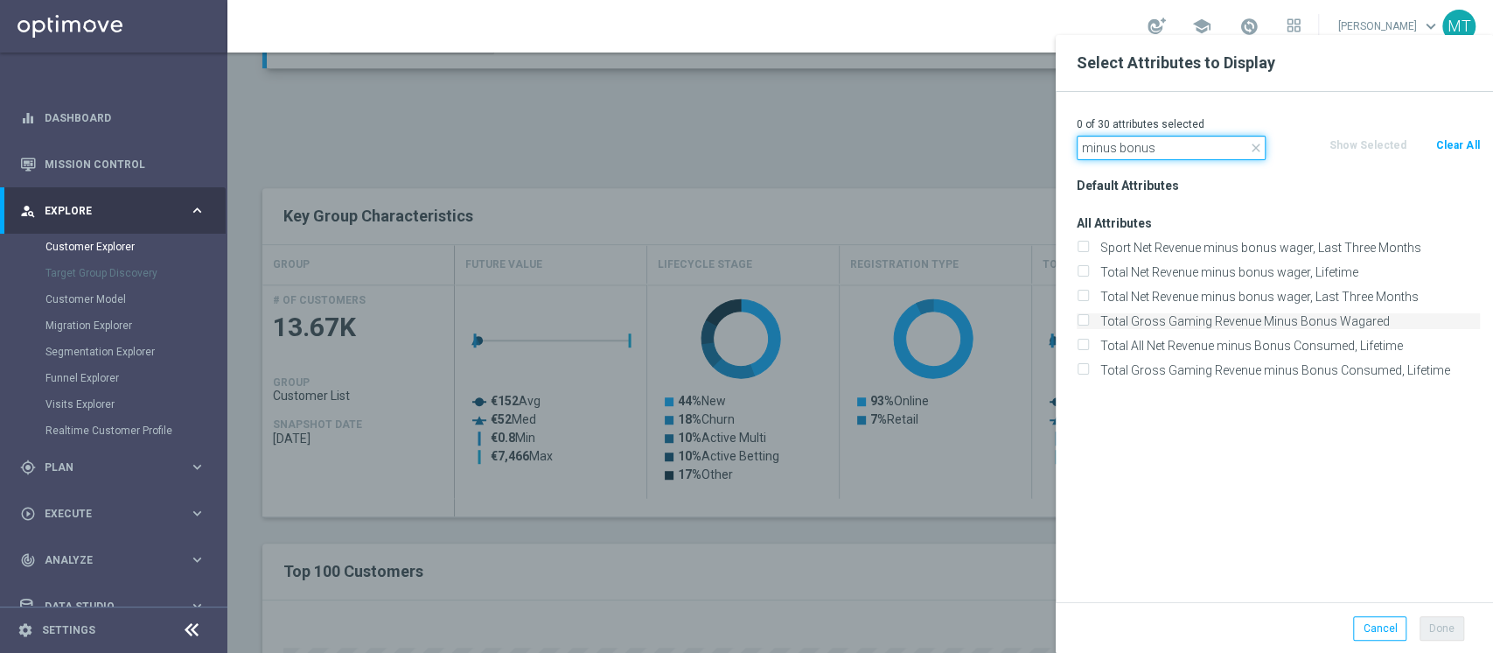
type input "minus bonus"
click at [1226, 318] on label "Total Gross Gaming Revenue Minus Bonus Wagared" at bounding box center [1287, 321] width 386 height 16
click at [1088, 318] on input "Total Gross Gaming Revenue Minus Bonus Wagared" at bounding box center [1082, 323] width 11 height 11
checkbox input "true"
drag, startPoint x: 1186, startPoint y: 143, endPoint x: 892, endPoint y: 160, distance: 294.4
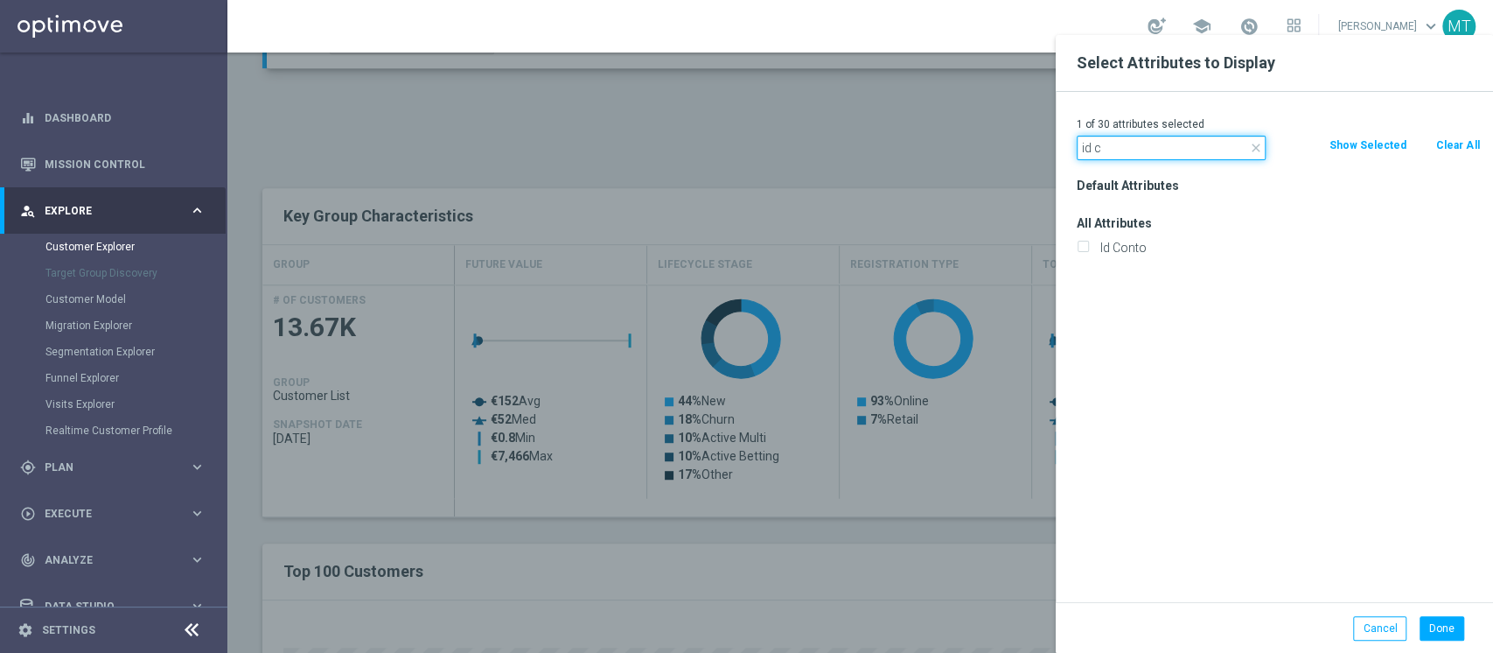
type input "id c"
click at [1134, 255] on div "Id Conto" at bounding box center [1279, 247] width 430 height 24
click at [1132, 254] on label "Id Conto" at bounding box center [1287, 248] width 386 height 16
click at [1088, 254] on input "Id Conto" at bounding box center [1082, 249] width 11 height 11
checkbox input "true"
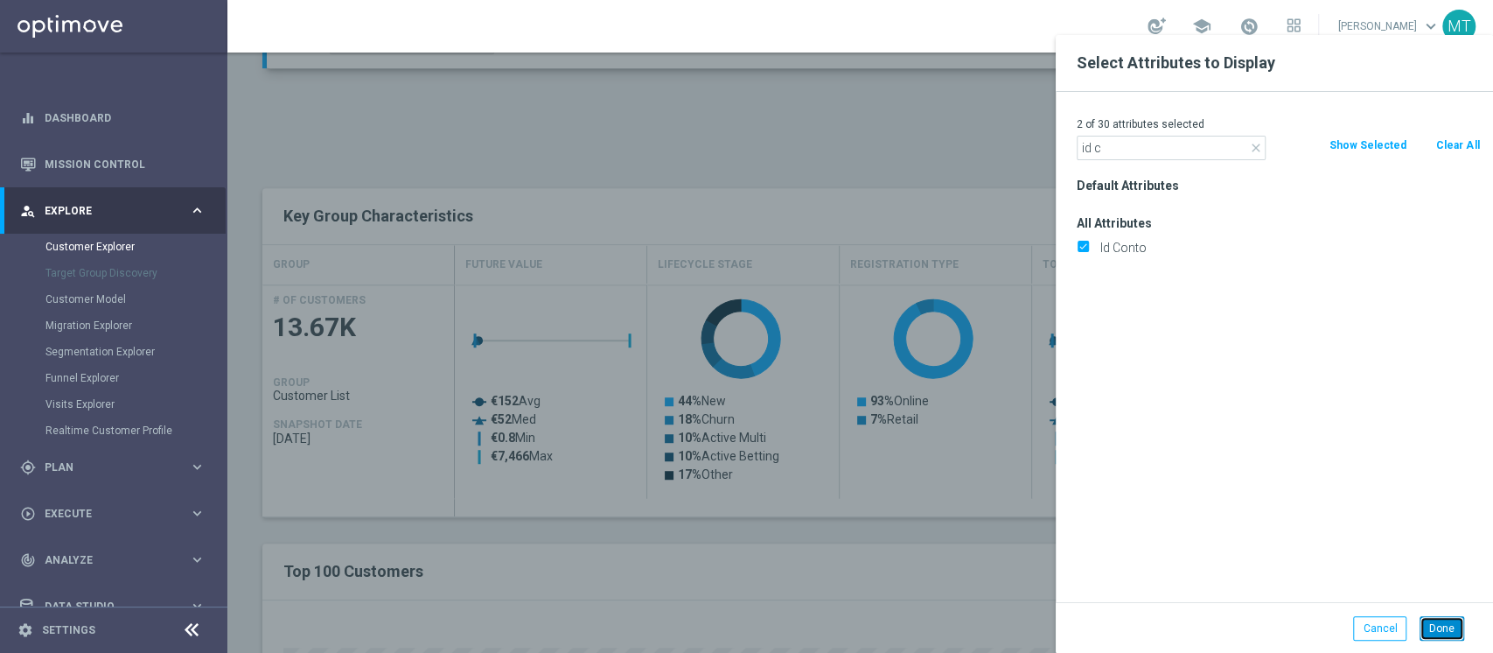
click at [1448, 633] on button "Done" at bounding box center [1442, 628] width 45 height 24
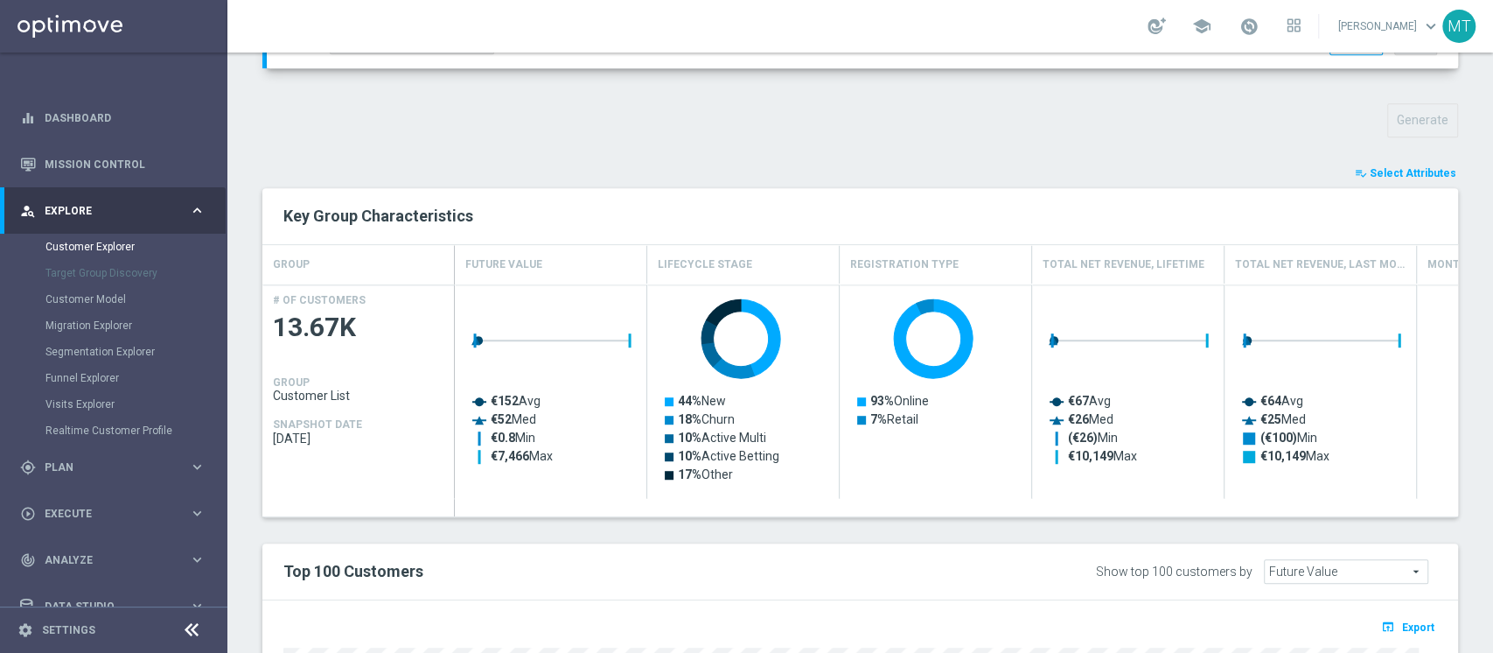
type input "Search"
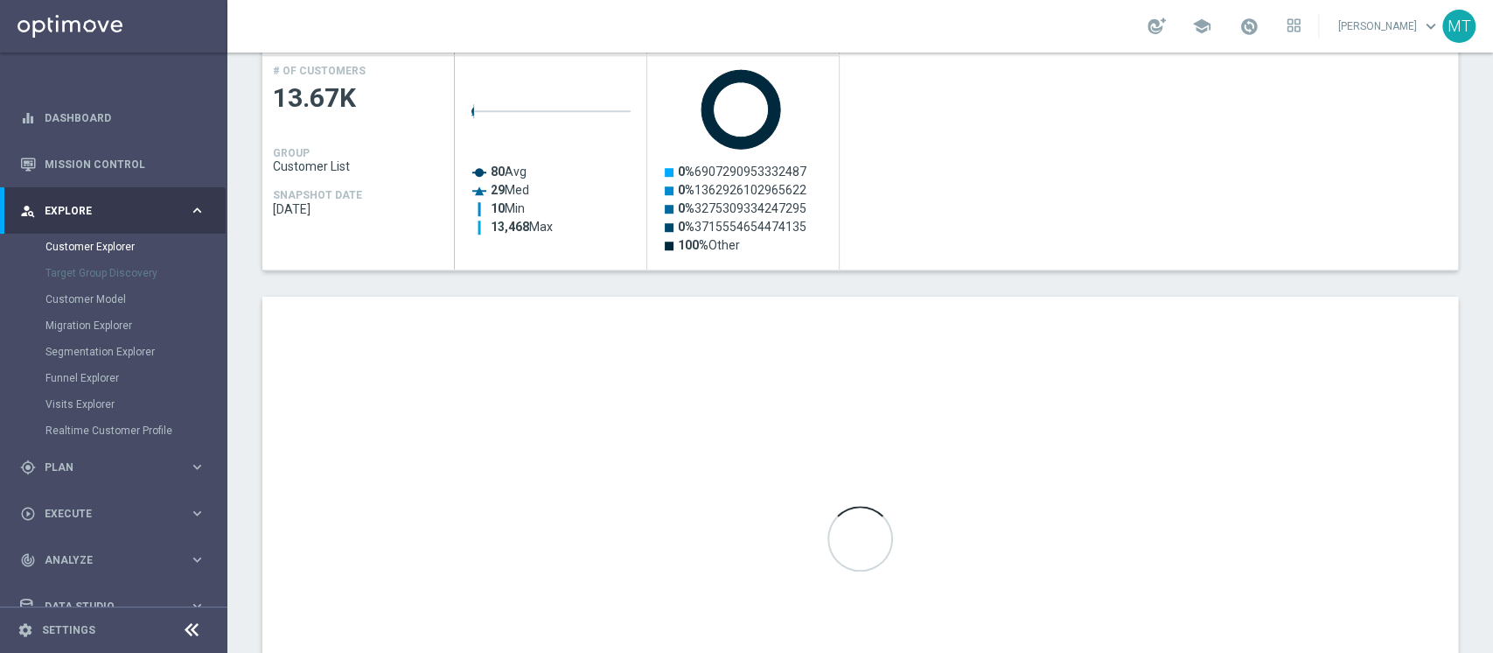
scroll to position [933, 0]
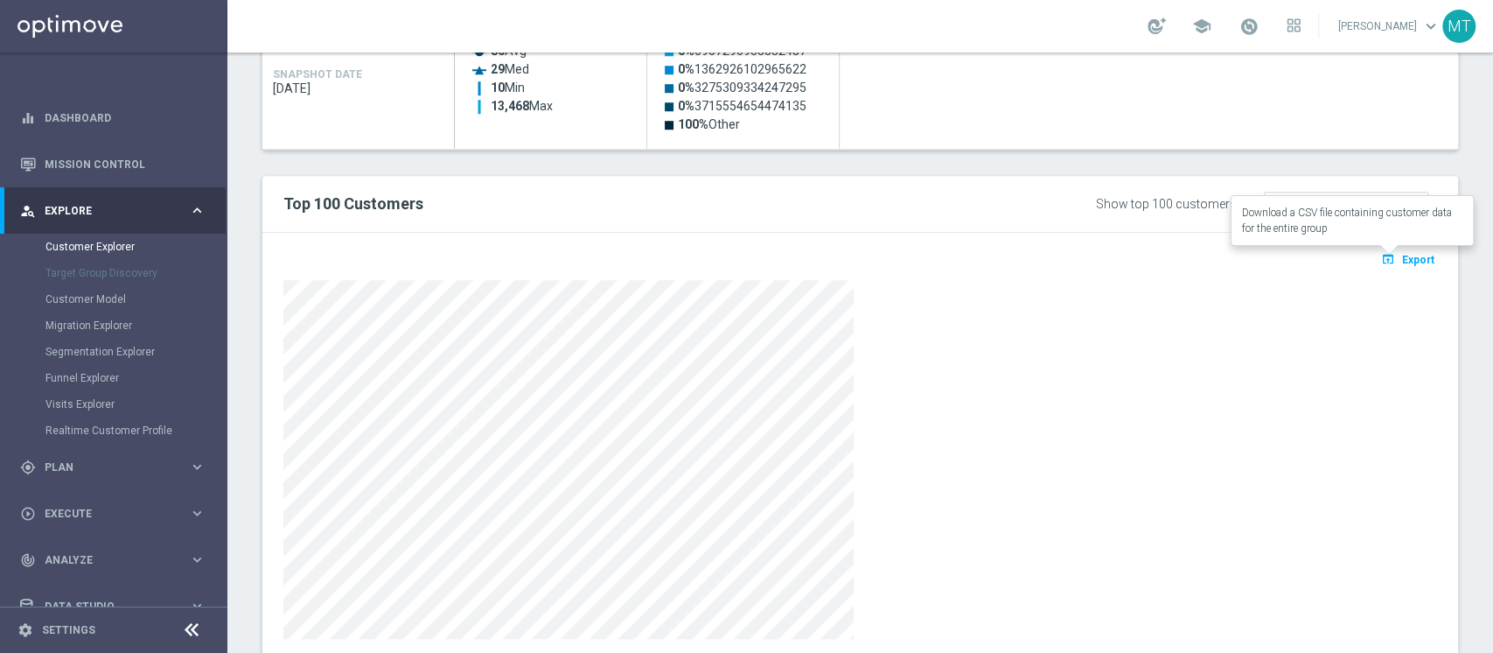
click at [1402, 258] on span "Export" at bounding box center [1418, 260] width 32 height 12
